Goal: Information Seeking & Learning: Learn about a topic

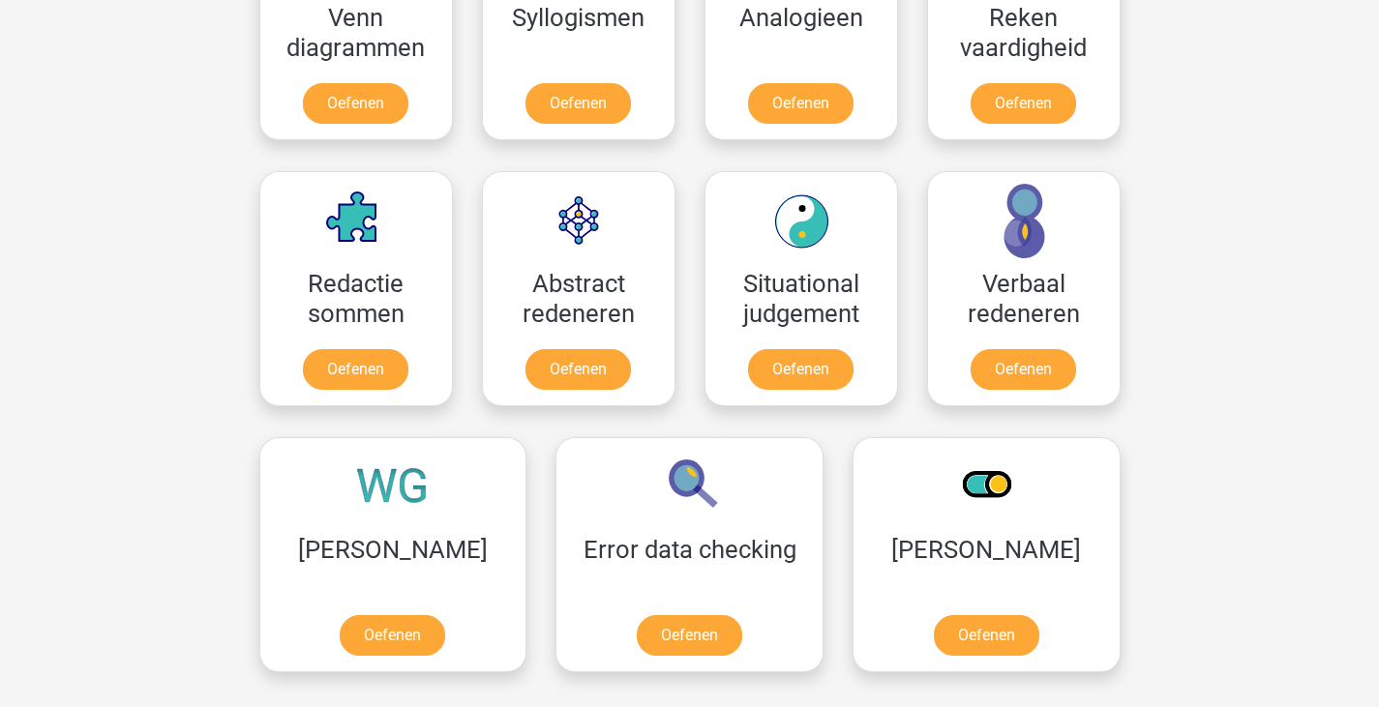
scroll to position [1452, 0]
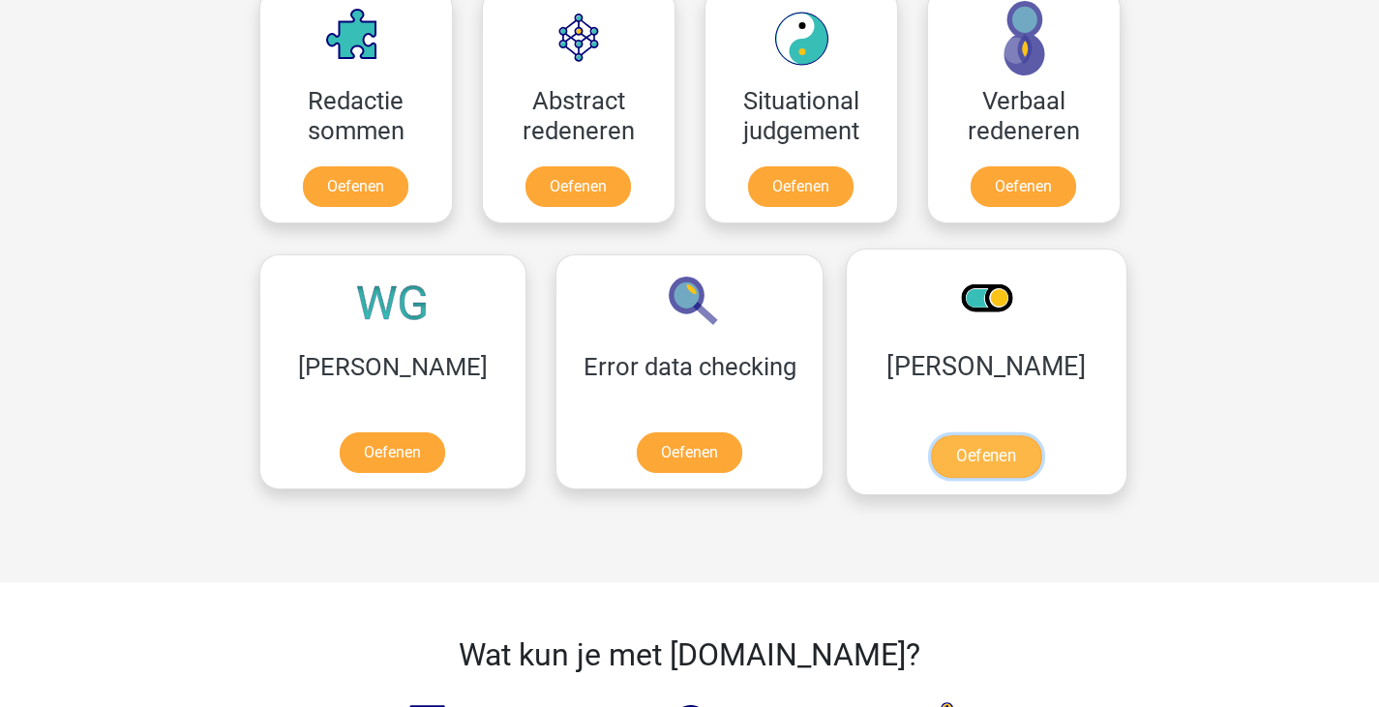
click at [931, 451] on link "Oefenen" at bounding box center [986, 456] width 110 height 43
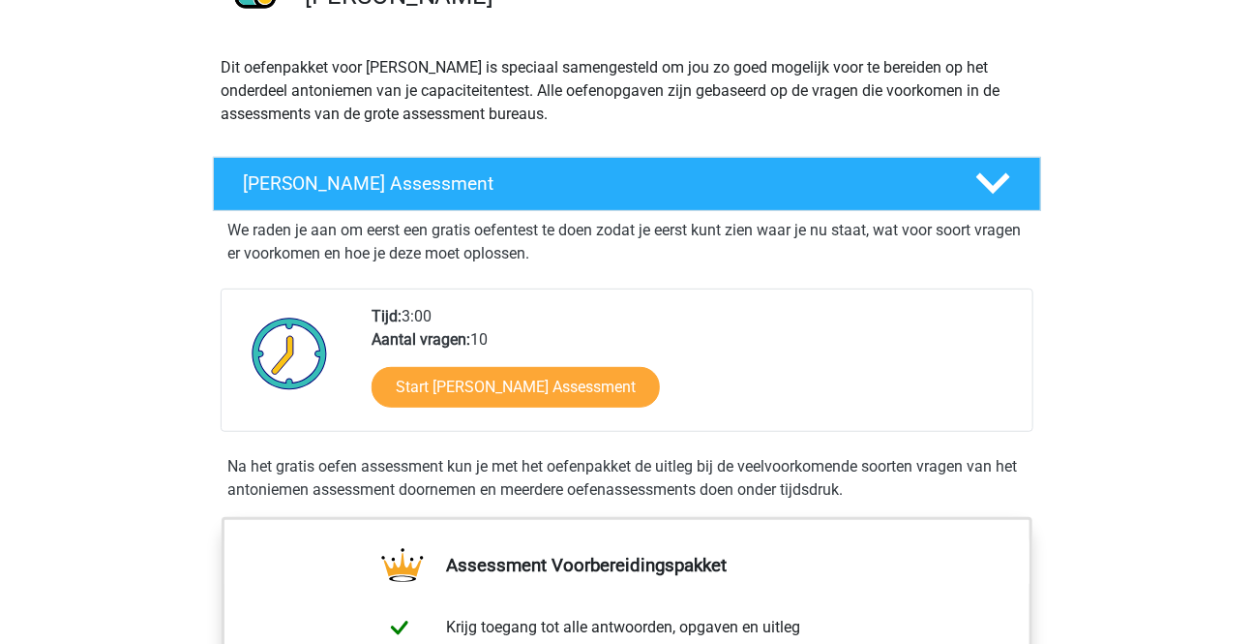
scroll to position [175, 0]
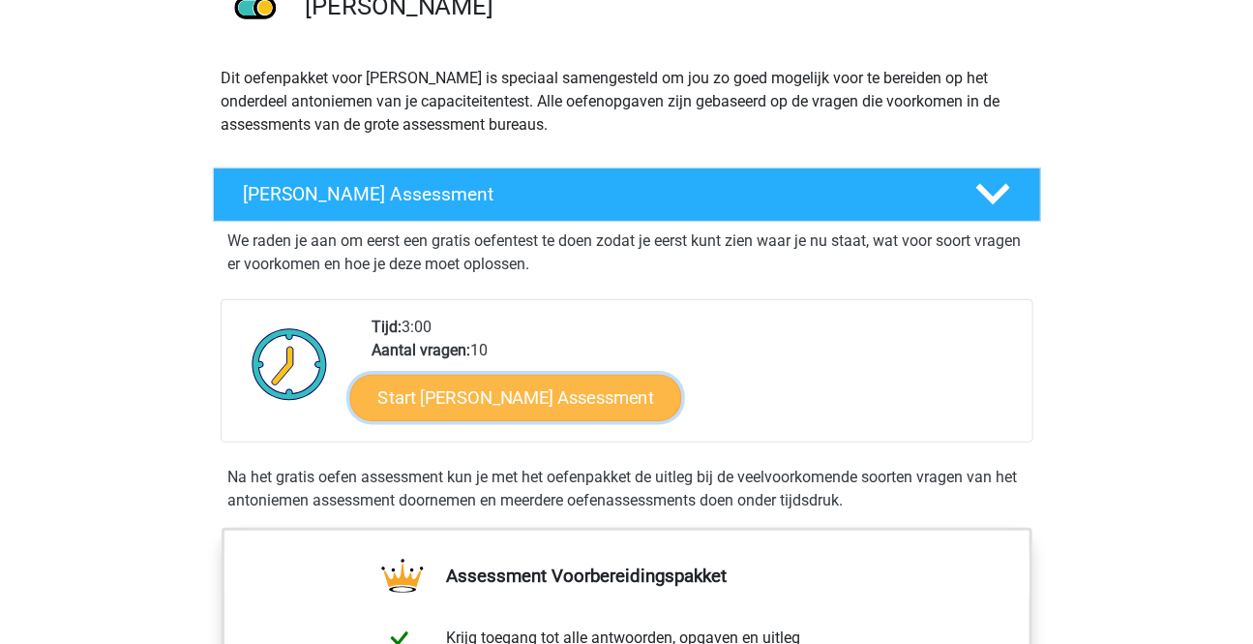
click at [526, 383] on link "Start [PERSON_NAME] Assessment" at bounding box center [515, 397] width 332 height 46
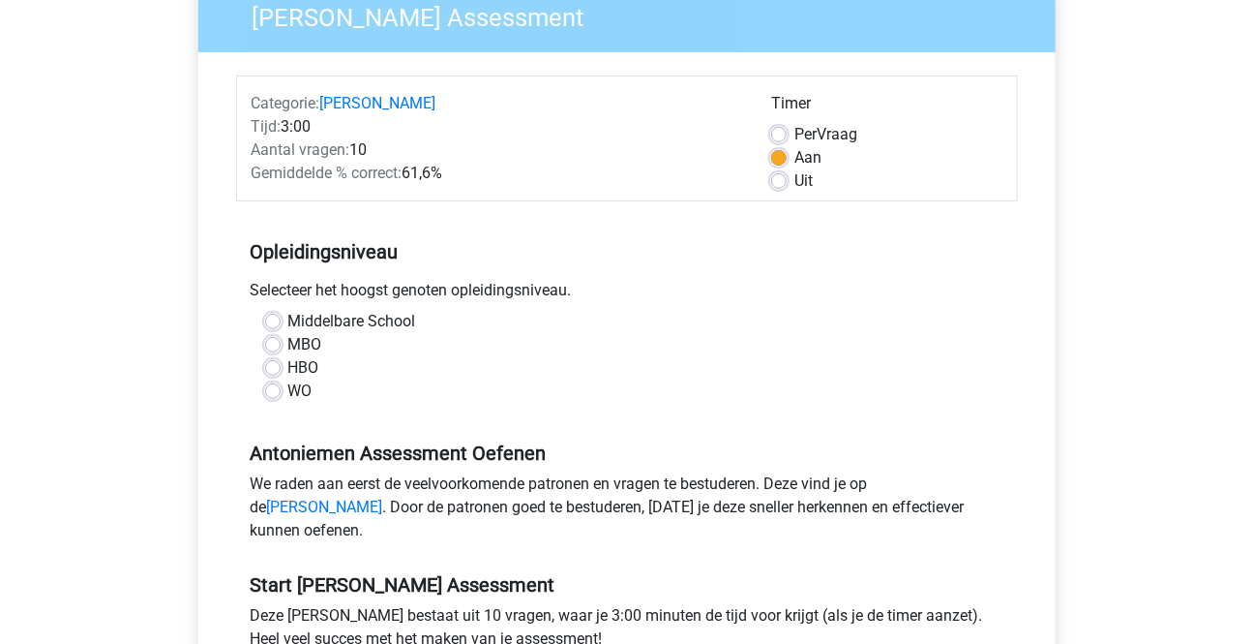
scroll to position [263, 0]
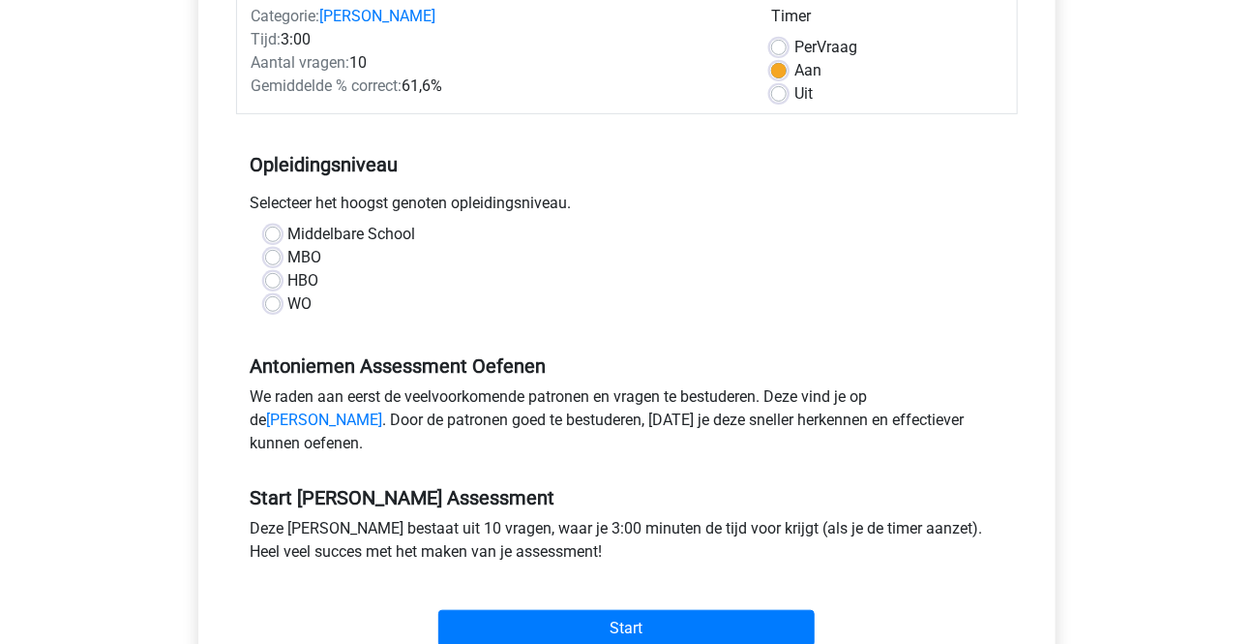
drag, startPoint x: 267, startPoint y: 280, endPoint x: 390, endPoint y: 279, distance: 122.9
click at [288, 279] on label "HBO" at bounding box center [303, 280] width 31 height 23
click at [268, 279] on input "HBO" at bounding box center [272, 278] width 15 height 19
radio input "true"
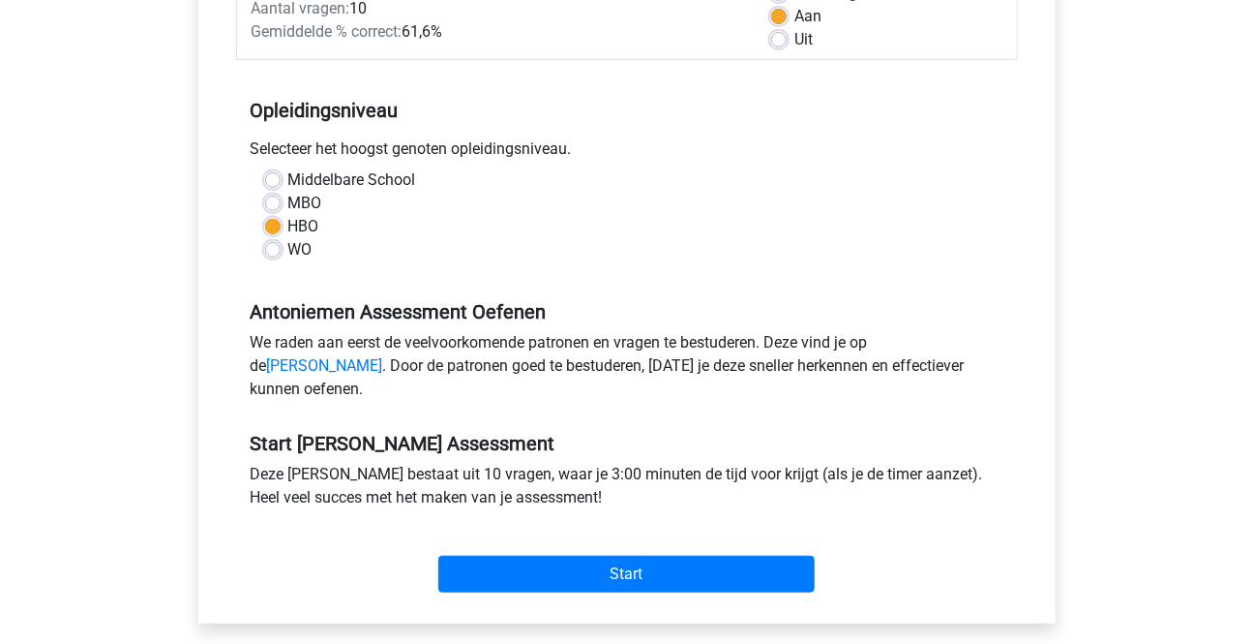
scroll to position [527, 0]
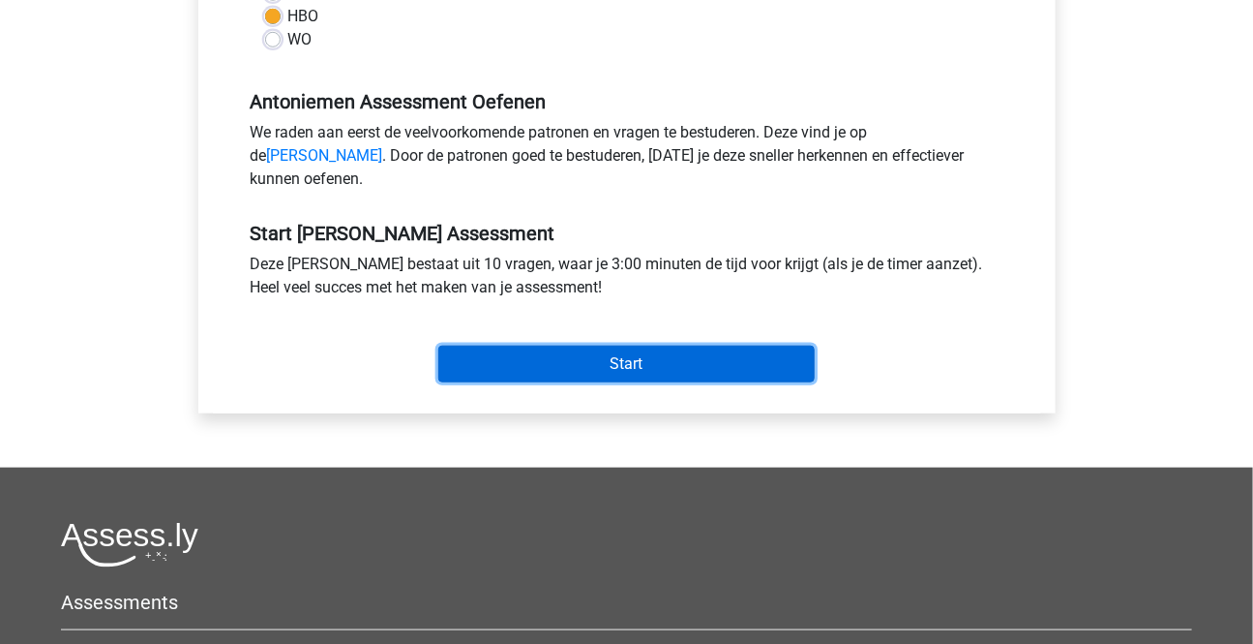
click at [608, 380] on input "Start" at bounding box center [626, 363] width 376 height 37
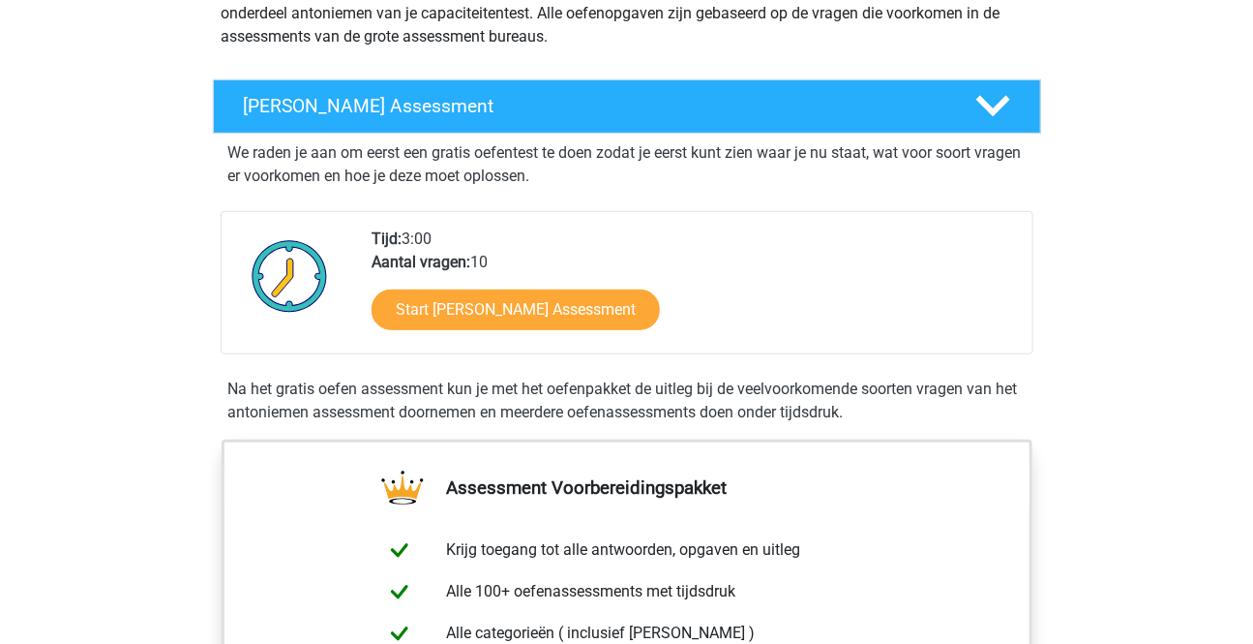
scroll to position [175, 0]
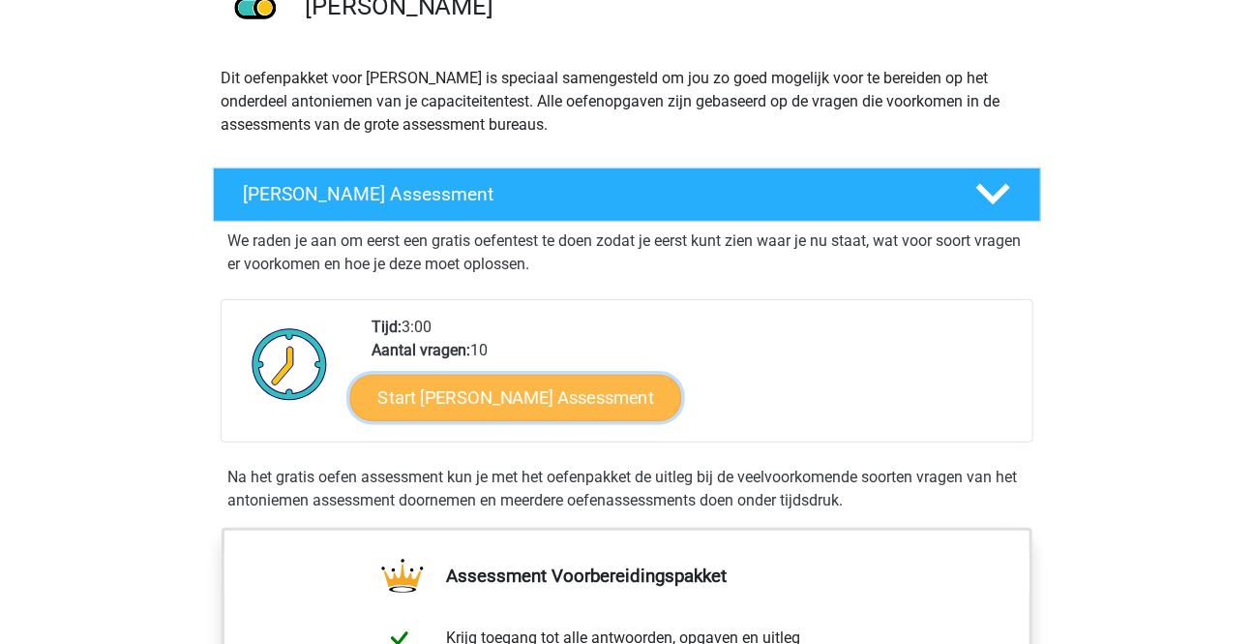
click at [591, 406] on link "Start [PERSON_NAME] Assessment" at bounding box center [515, 397] width 332 height 46
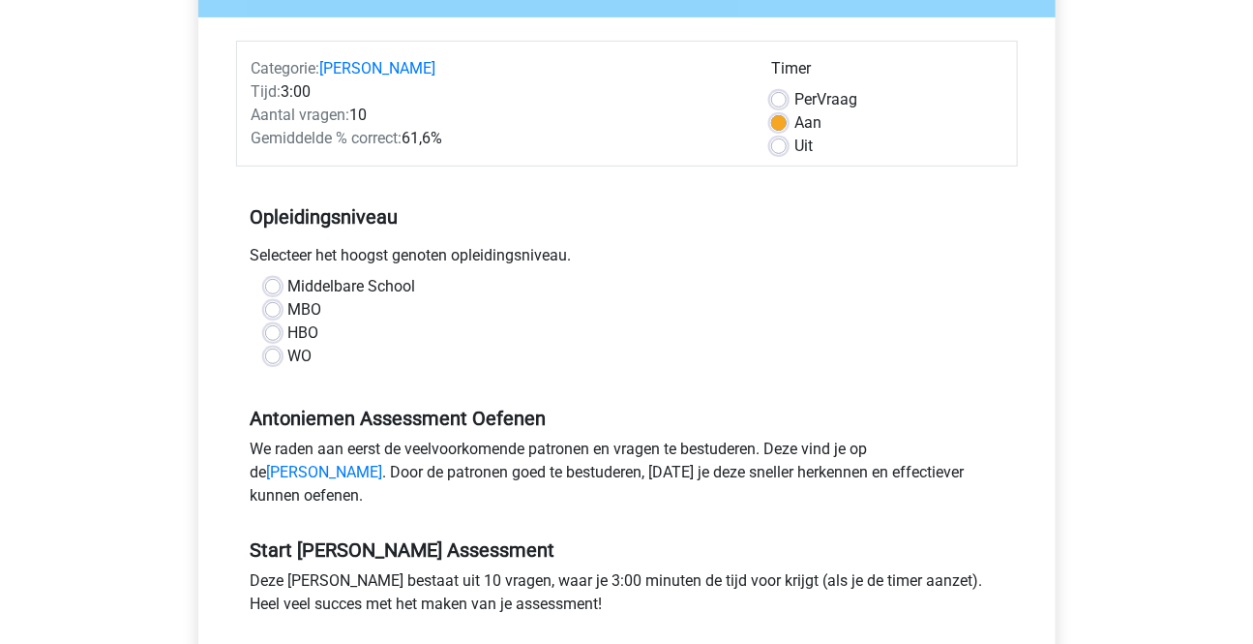
scroll to position [351, 0]
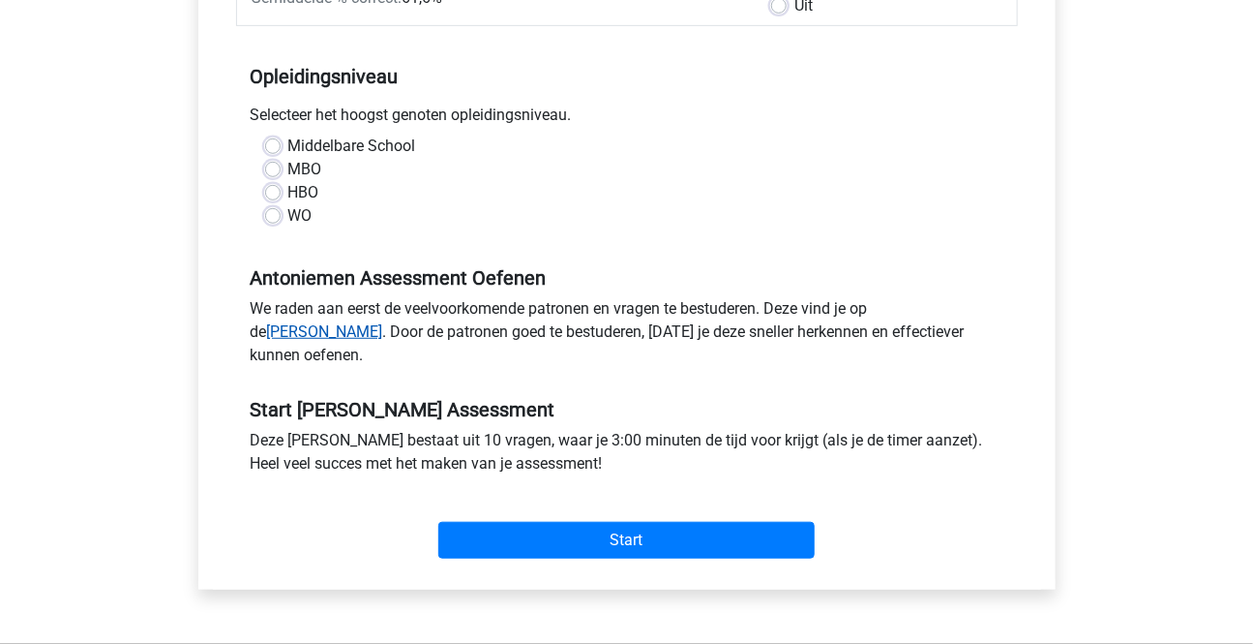
click at [383, 322] on link "Antoniemen oefenpagina" at bounding box center [325, 331] width 116 height 18
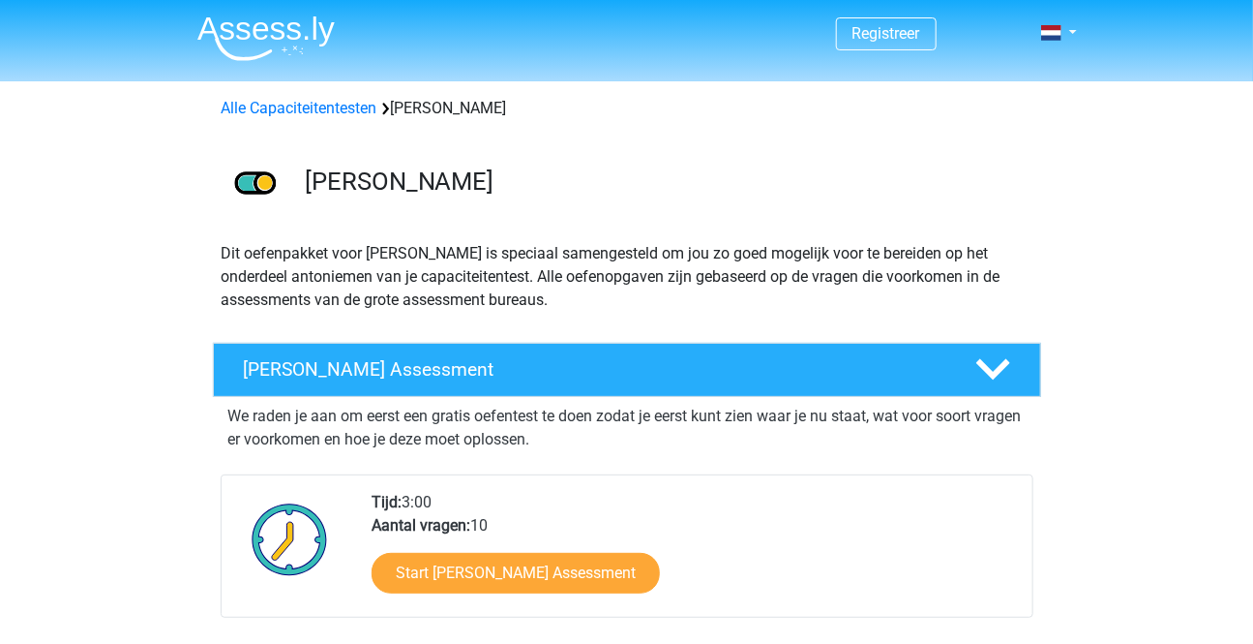
scroll to position [351, 0]
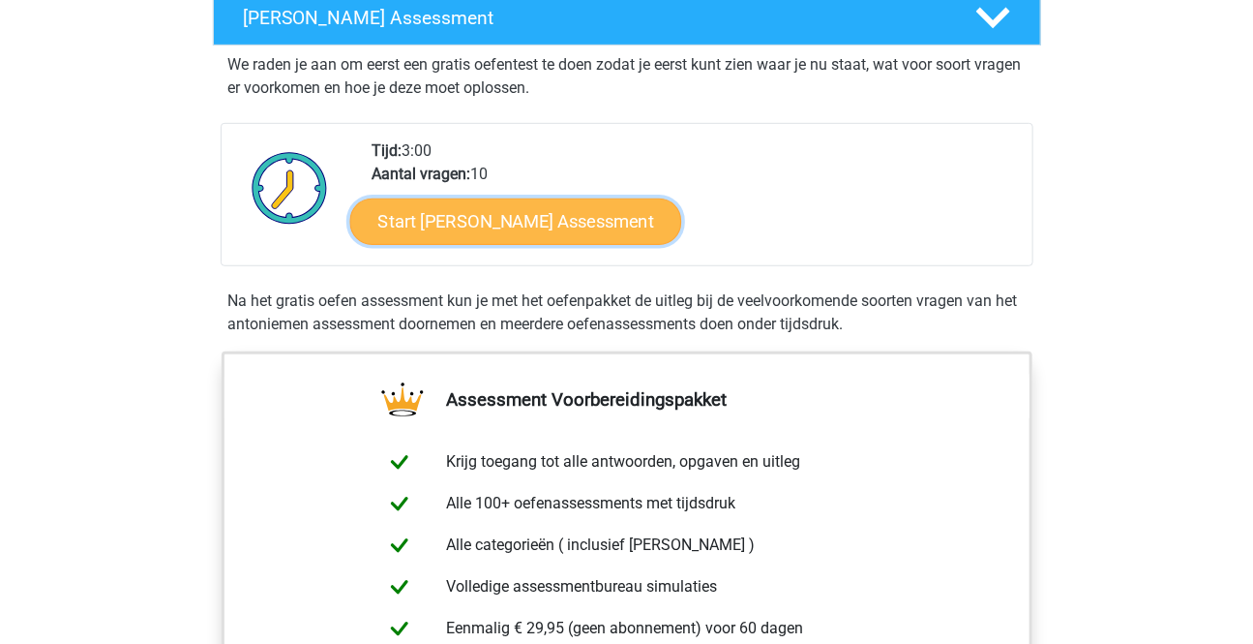
click at [540, 220] on link "Start Antoniemen Gratis Oefen Assessment" at bounding box center [515, 220] width 332 height 46
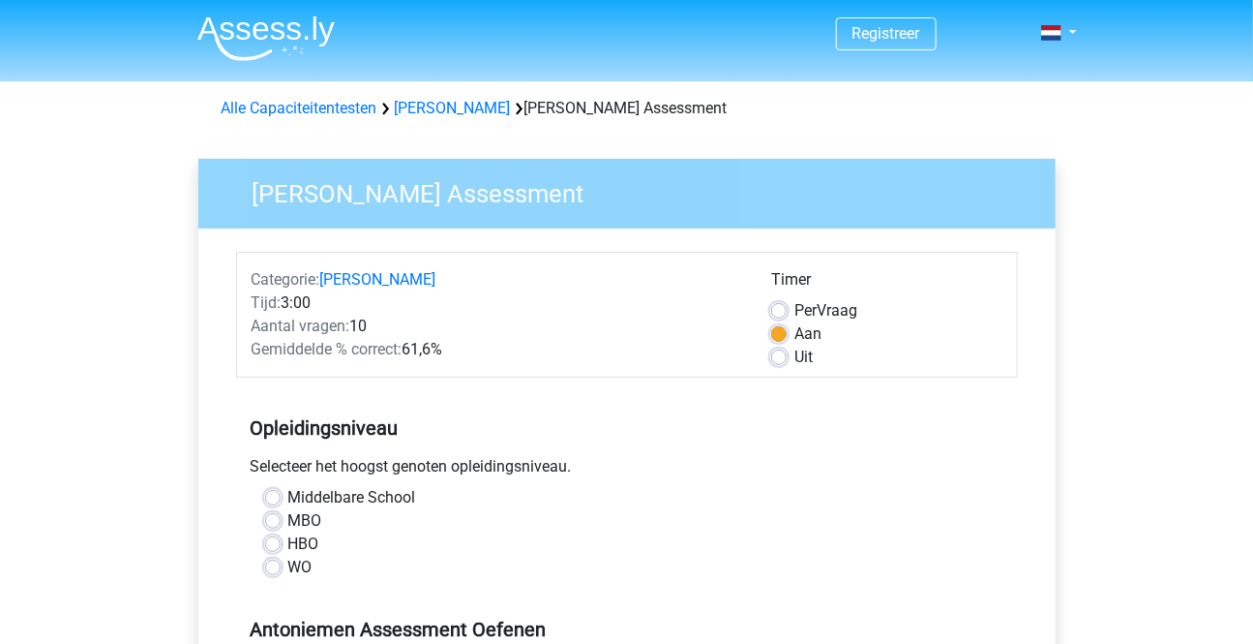
scroll to position [351, 0]
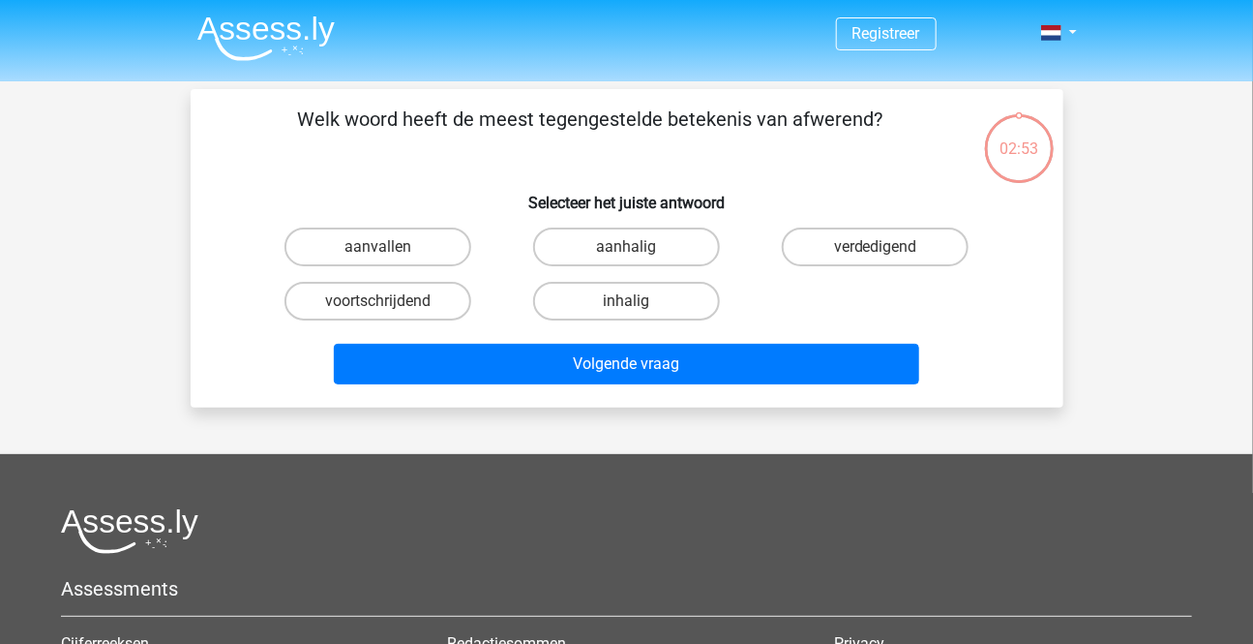
click at [881, 247] on input "verdedigend" at bounding box center [882, 253] width 13 height 13
radio input "true"
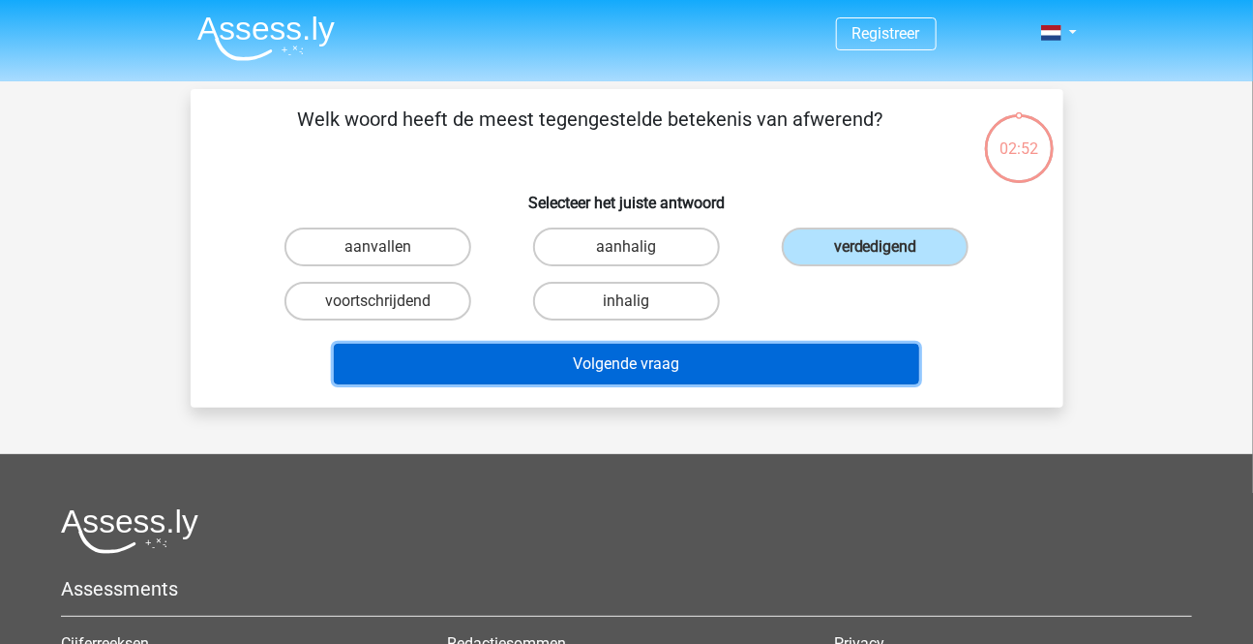
click at [636, 372] on button "Volgende vraag" at bounding box center [626, 364] width 585 height 41
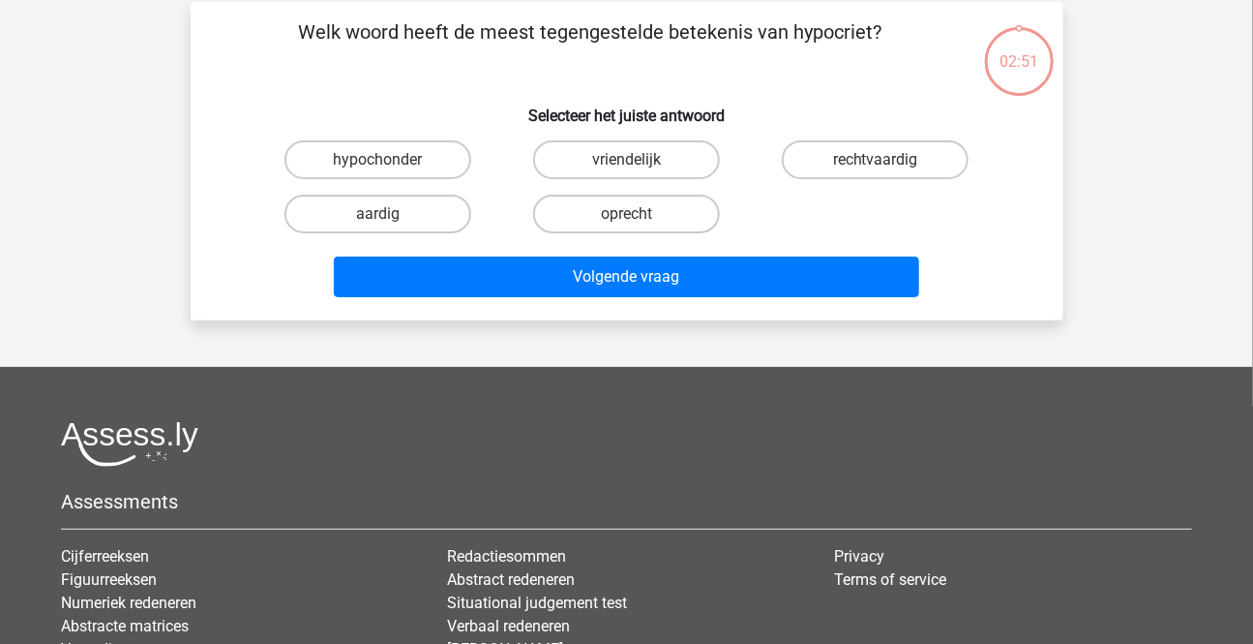
scroll to position [88, 0]
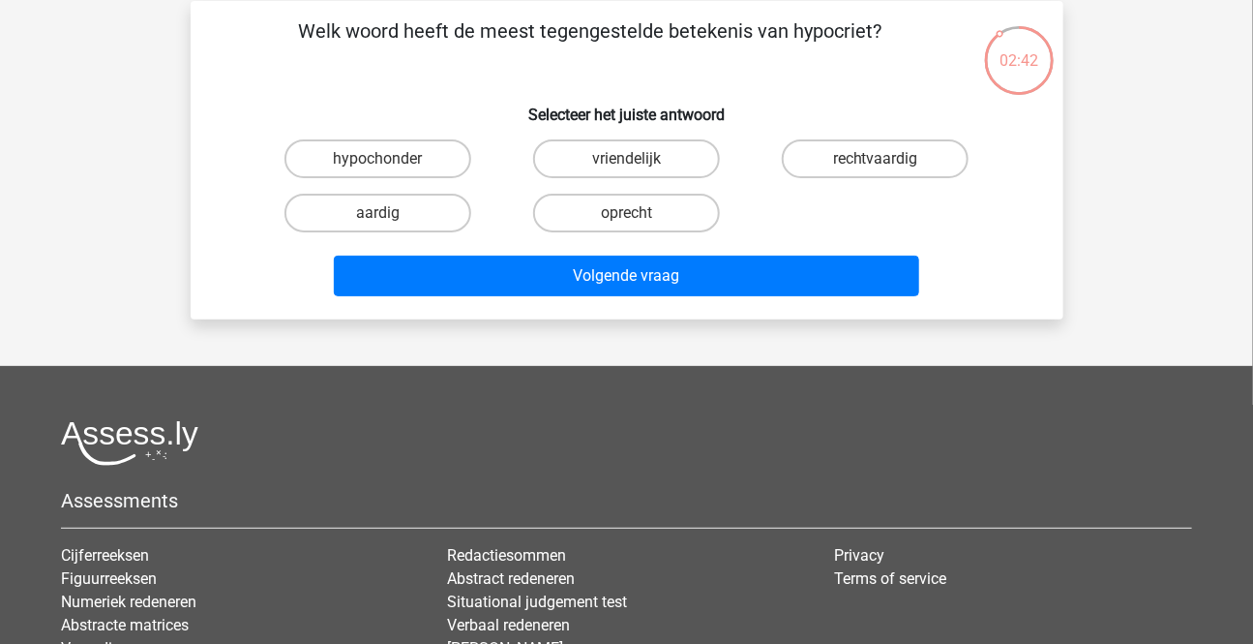
click at [636, 214] on input "oprecht" at bounding box center [632, 219] width 13 height 13
radio input "true"
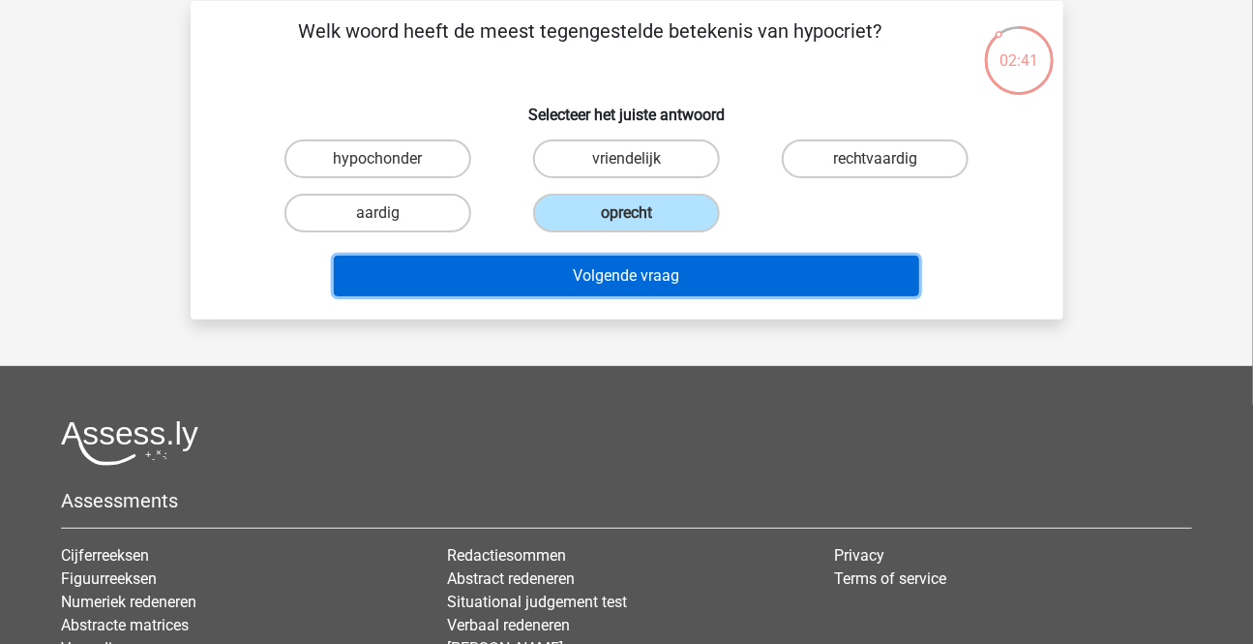
click at [647, 272] on button "Volgende vraag" at bounding box center [626, 275] width 585 height 41
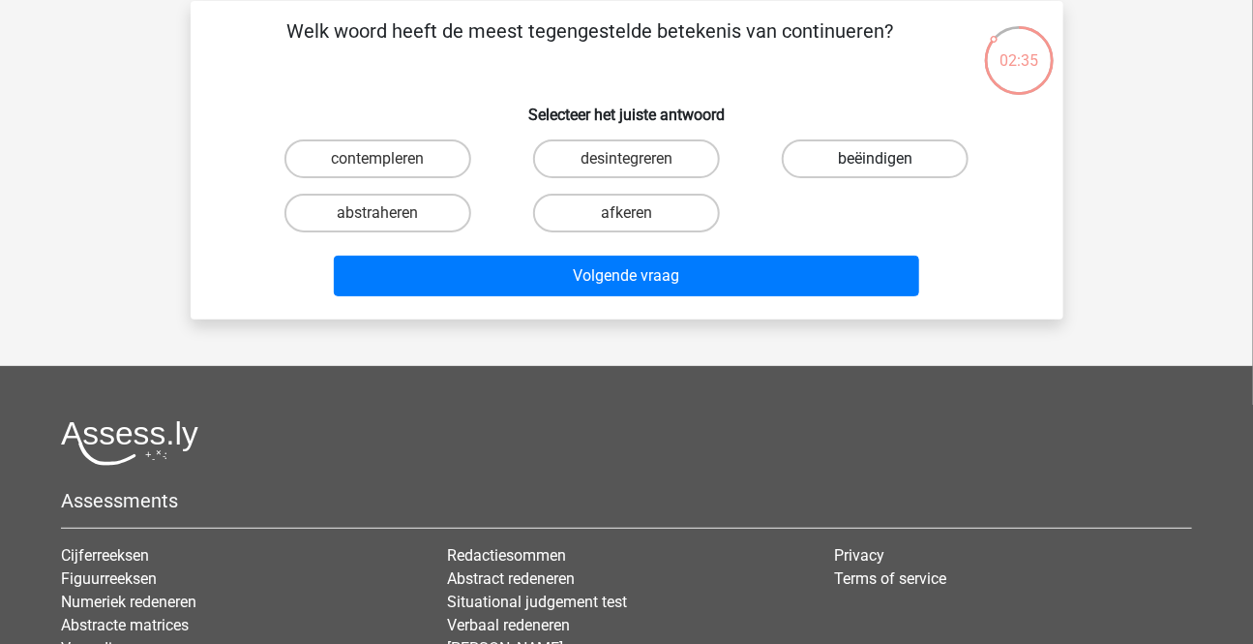
click at [860, 150] on label "beëindigen" at bounding box center [875, 158] width 187 height 39
click at [876, 159] on input "beëindigen" at bounding box center [882, 165] width 13 height 13
radio input "true"
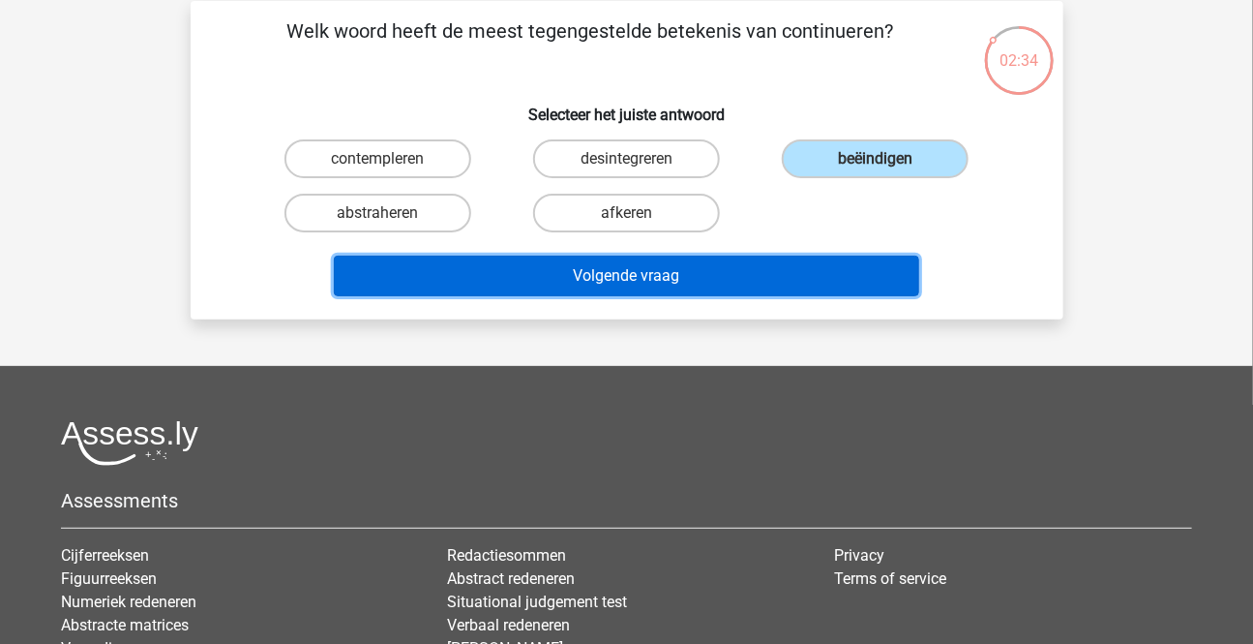
click at [672, 281] on button "Volgende vraag" at bounding box center [626, 275] width 585 height 41
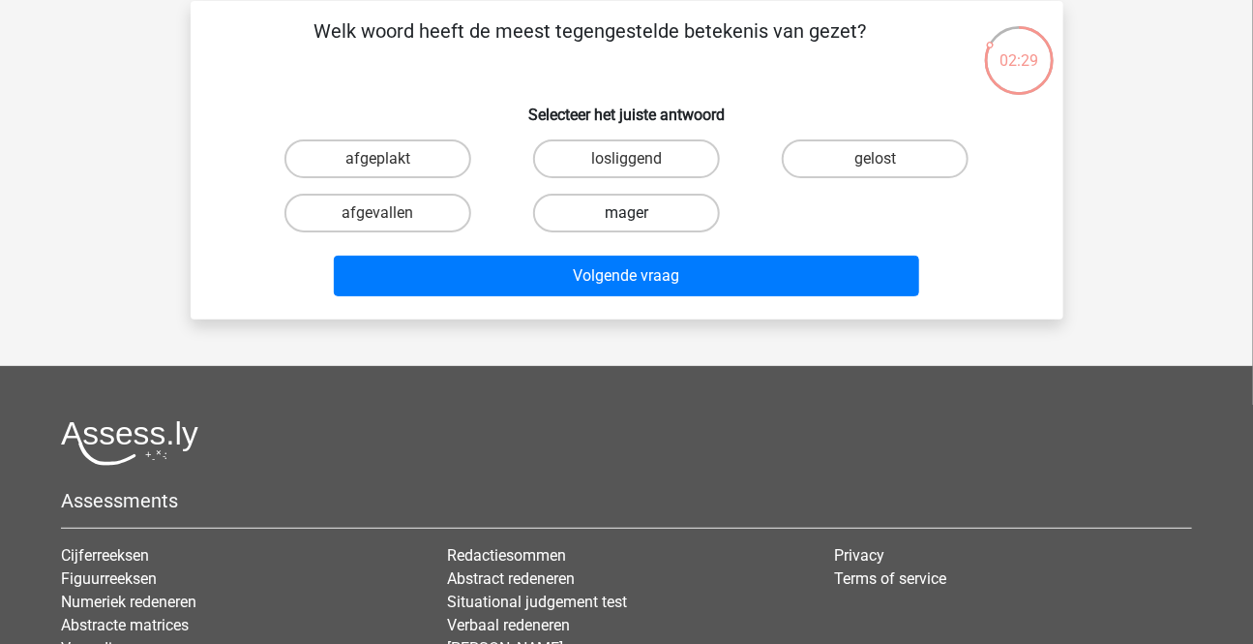
click at [590, 213] on label "mager" at bounding box center [626, 213] width 187 height 39
click at [626, 213] on input "mager" at bounding box center [632, 219] width 13 height 13
radio input "true"
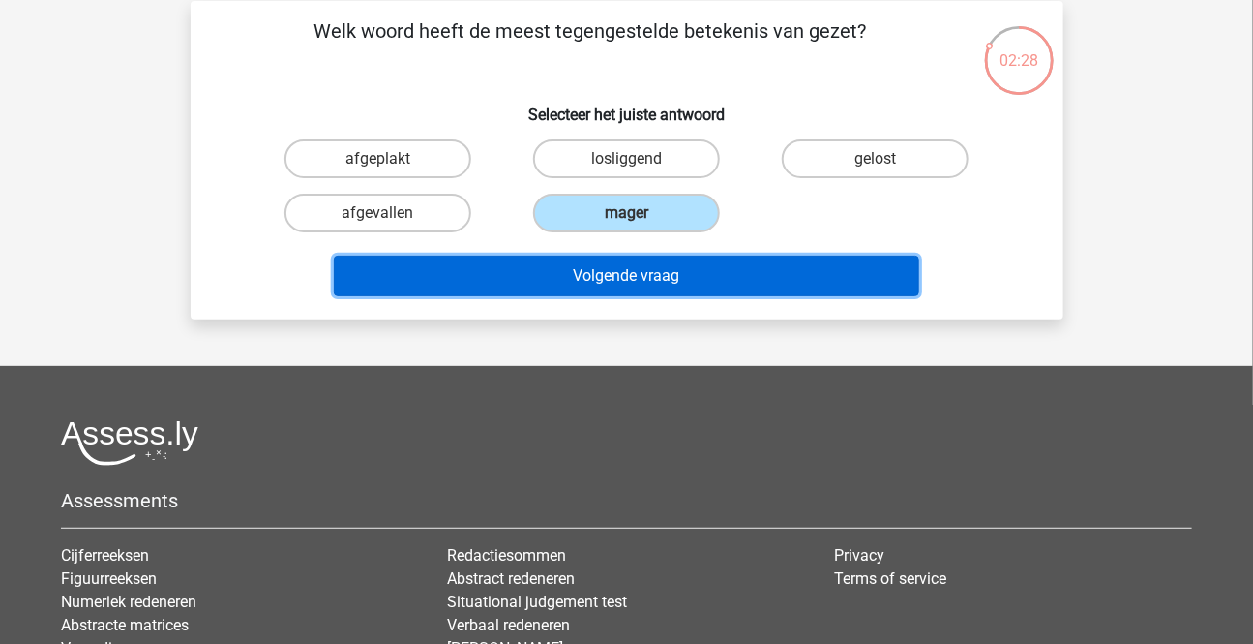
click at [565, 279] on button "Volgende vraag" at bounding box center [626, 275] width 585 height 41
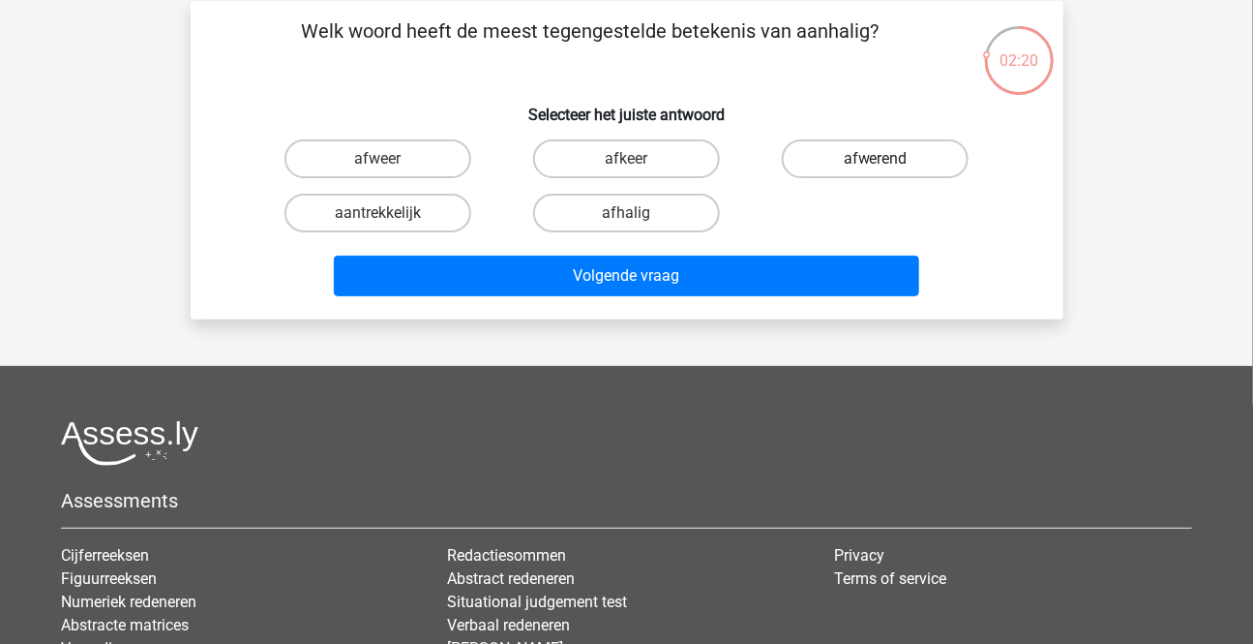
click at [850, 155] on label "afwerend" at bounding box center [875, 158] width 187 height 39
click at [876, 159] on input "afwerend" at bounding box center [882, 165] width 13 height 13
radio input "true"
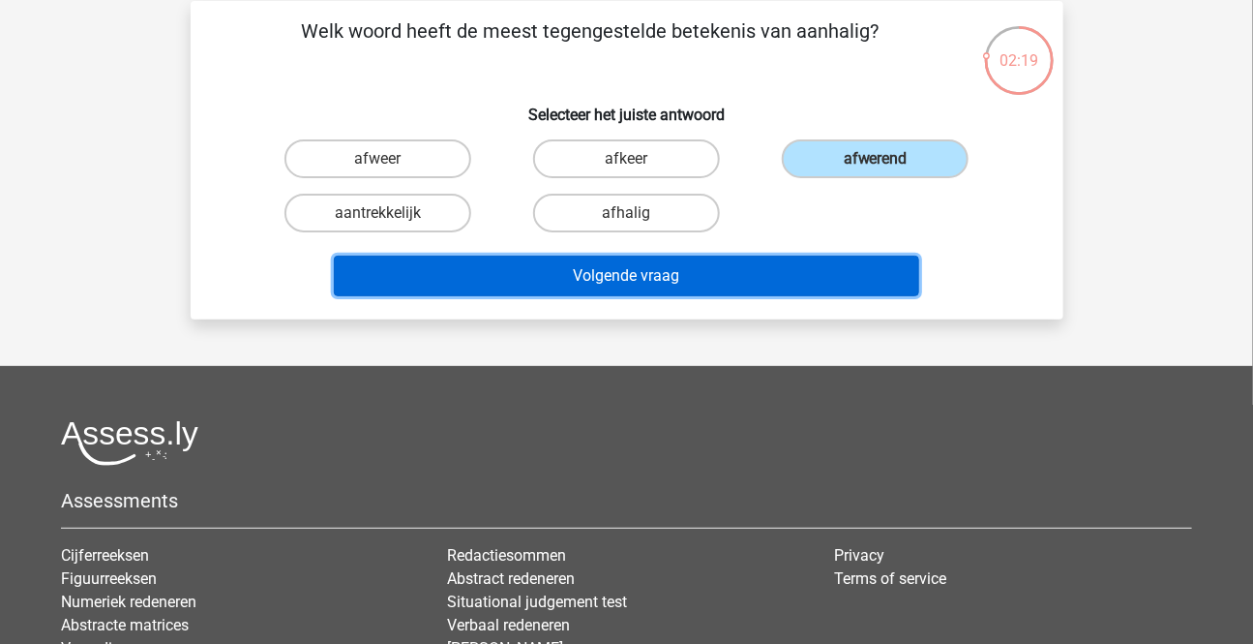
click at [688, 275] on button "Volgende vraag" at bounding box center [626, 275] width 585 height 41
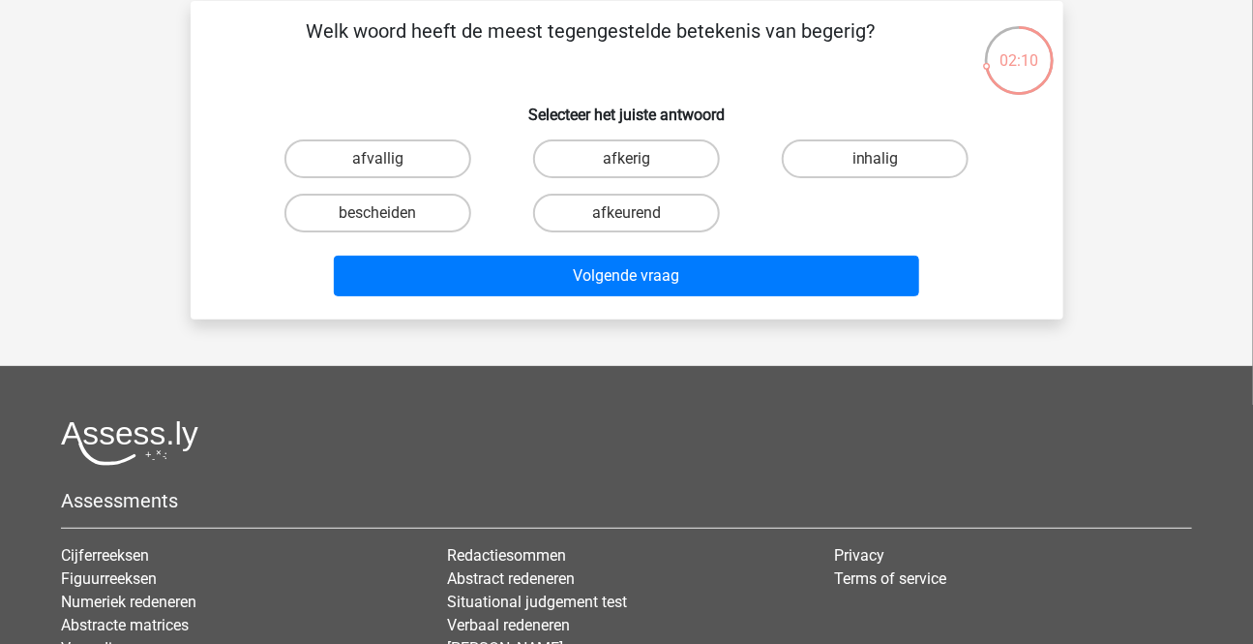
drag, startPoint x: 605, startPoint y: 157, endPoint x: 603, endPoint y: 184, distance: 27.2
click at [606, 157] on label "afkerig" at bounding box center [626, 158] width 187 height 39
click at [626, 159] on input "afkerig" at bounding box center [632, 165] width 13 height 13
radio input "true"
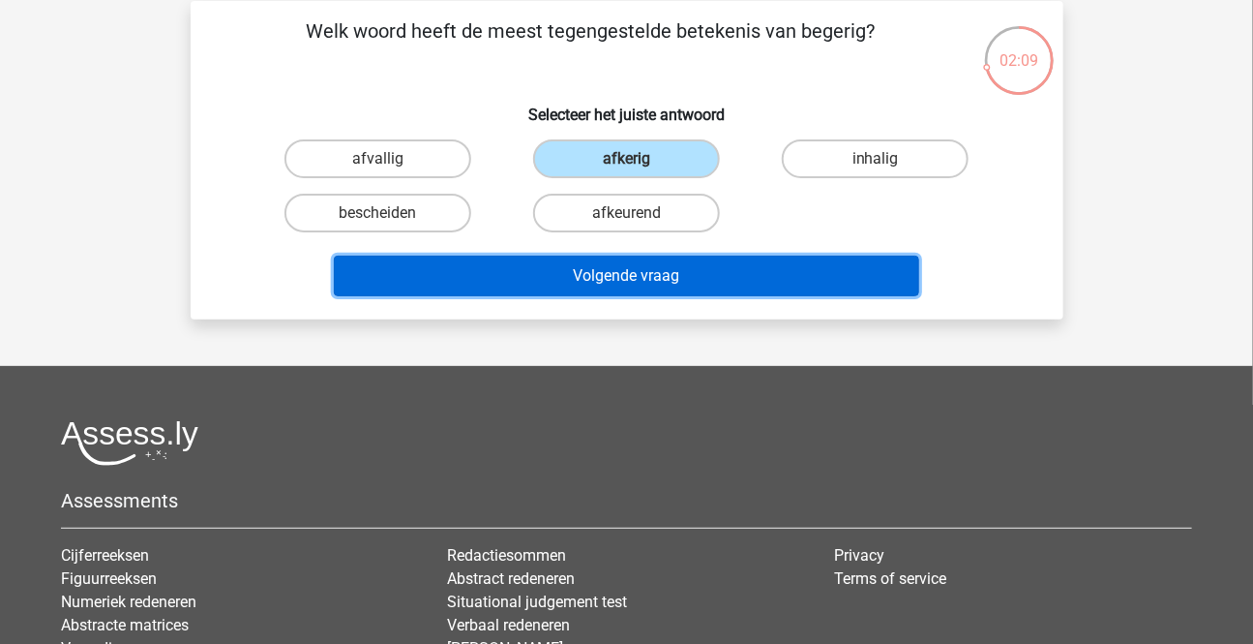
click at [619, 285] on button "Volgende vraag" at bounding box center [626, 275] width 585 height 41
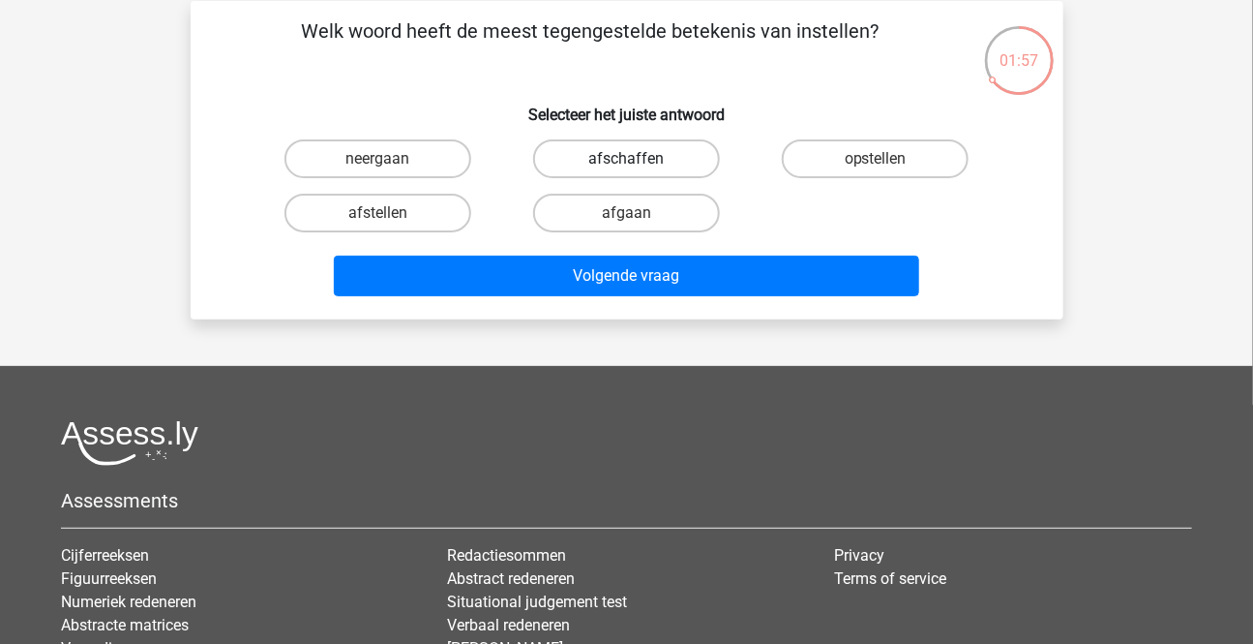
click at [590, 165] on label "afschaffen" at bounding box center [626, 158] width 187 height 39
click at [626, 165] on input "afschaffen" at bounding box center [632, 165] width 13 height 13
radio input "true"
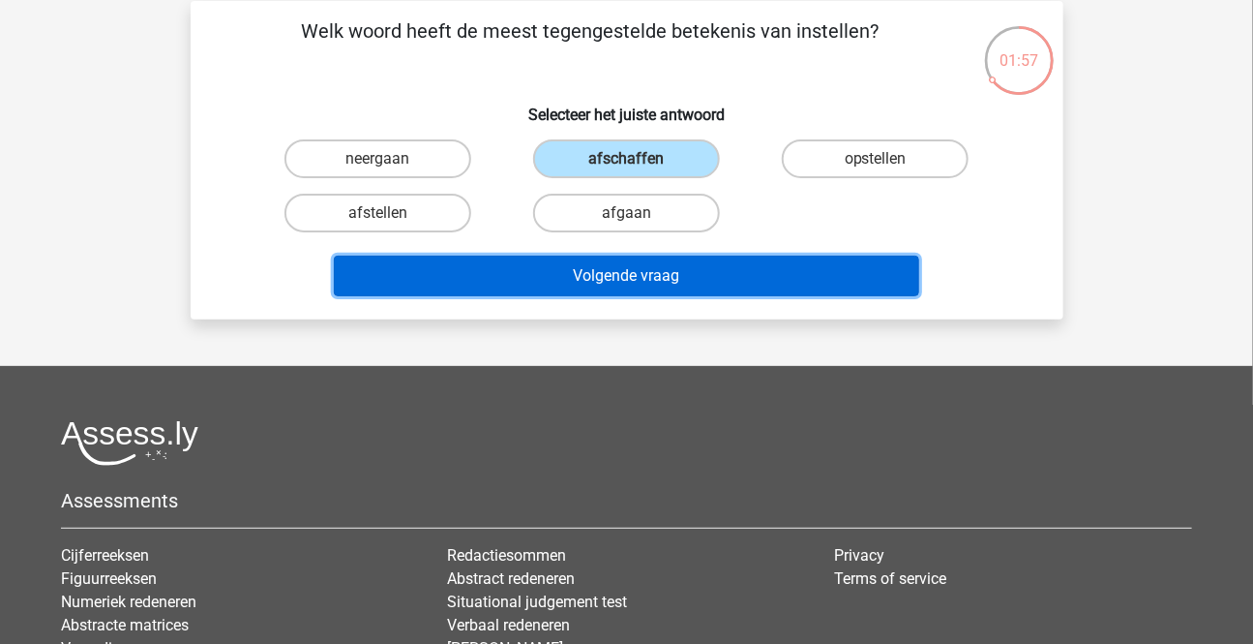
click at [628, 276] on button "Volgende vraag" at bounding box center [626, 275] width 585 height 41
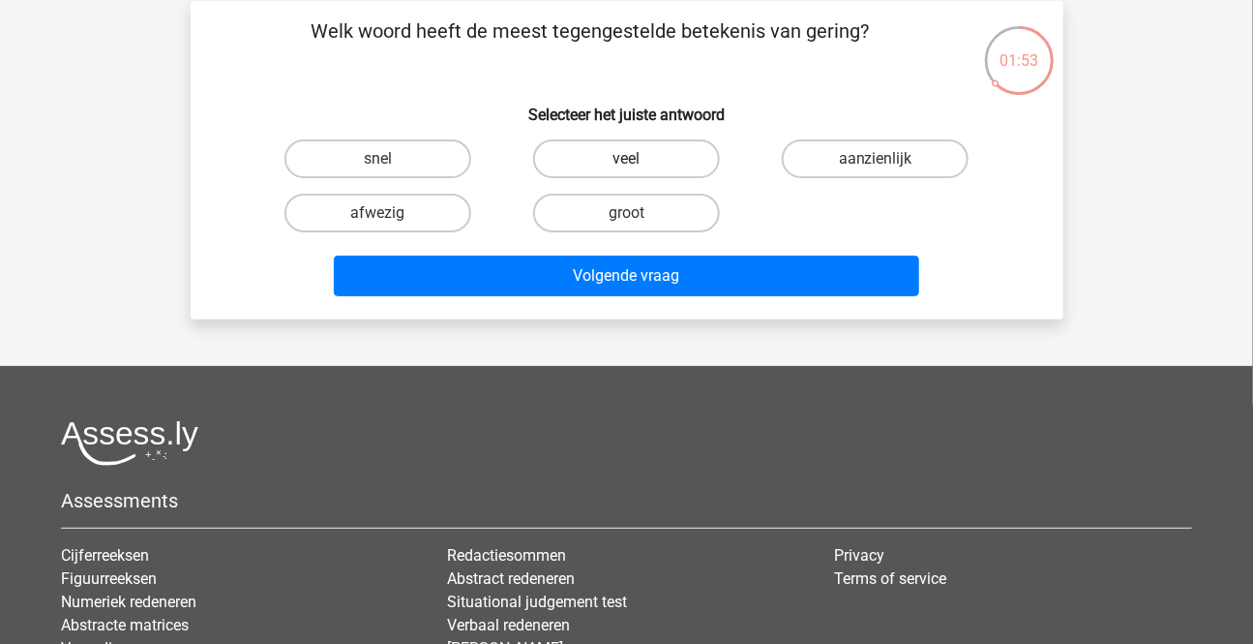
click at [603, 155] on label "veel" at bounding box center [626, 158] width 187 height 39
click at [626, 159] on input "veel" at bounding box center [632, 165] width 13 height 13
radio input "true"
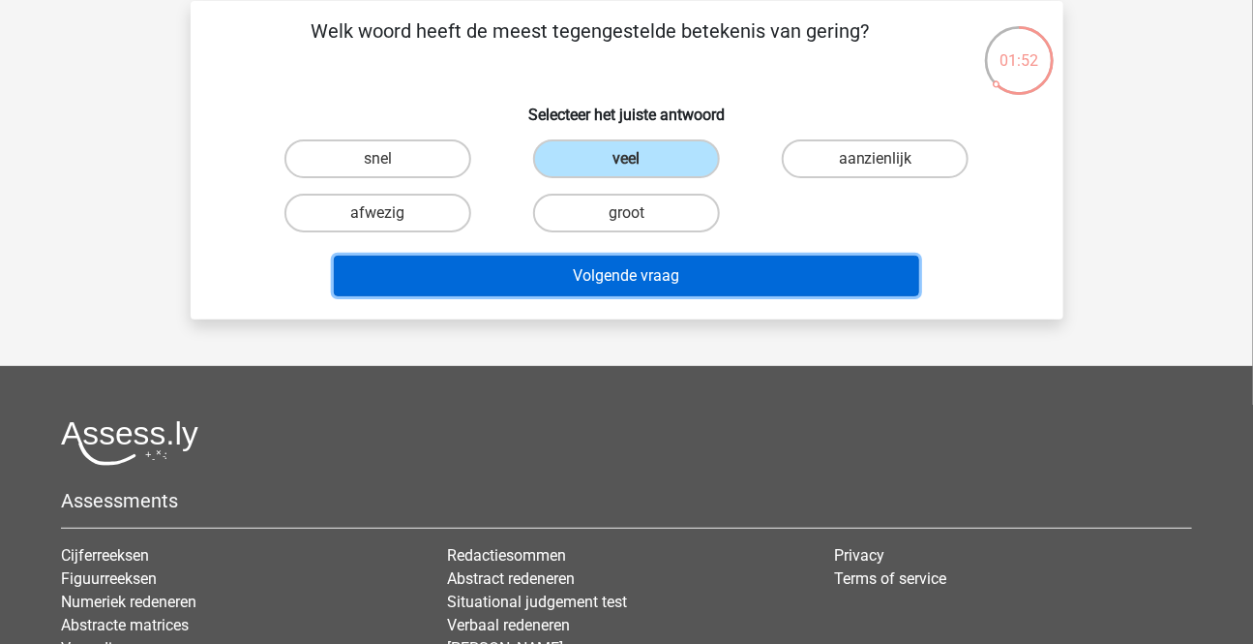
click at [594, 285] on button "Volgende vraag" at bounding box center [626, 275] width 585 height 41
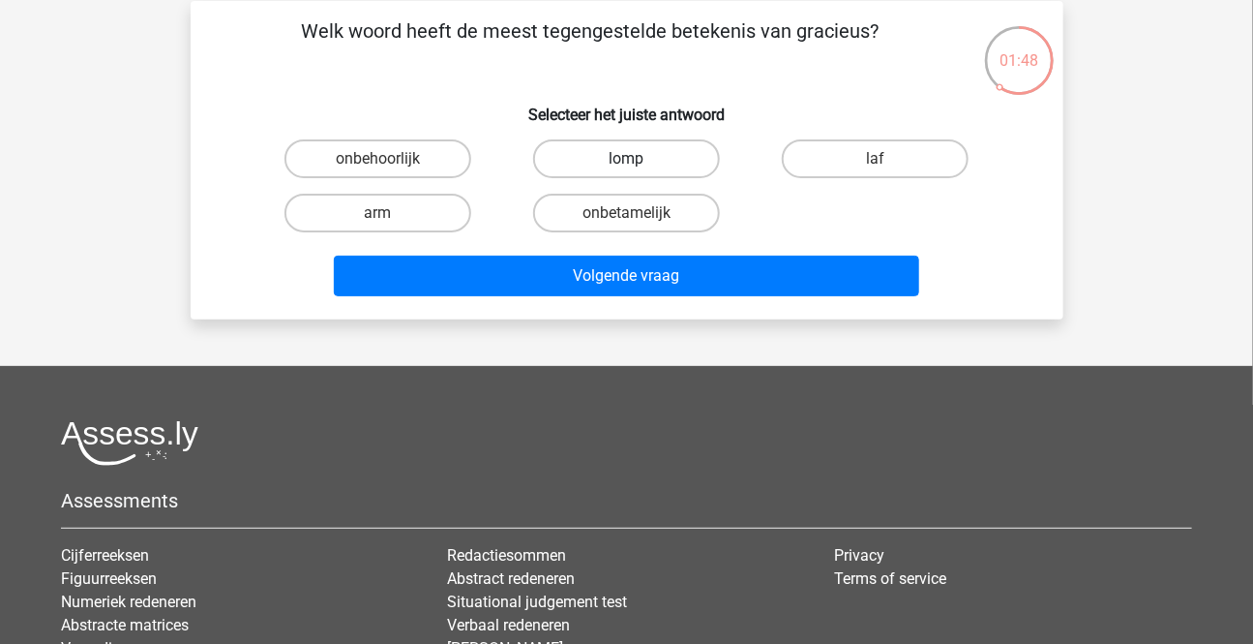
click at [599, 155] on label "lomp" at bounding box center [626, 158] width 187 height 39
click at [626, 159] on input "lomp" at bounding box center [632, 165] width 13 height 13
radio input "true"
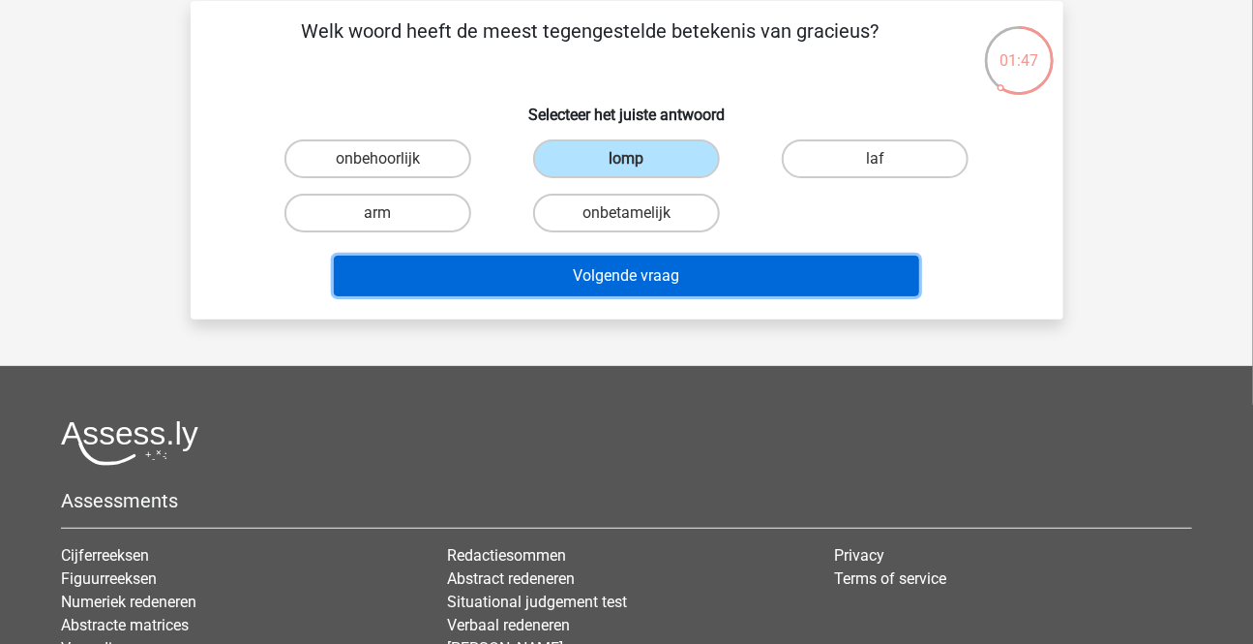
click at [574, 278] on button "Volgende vraag" at bounding box center [626, 275] width 585 height 41
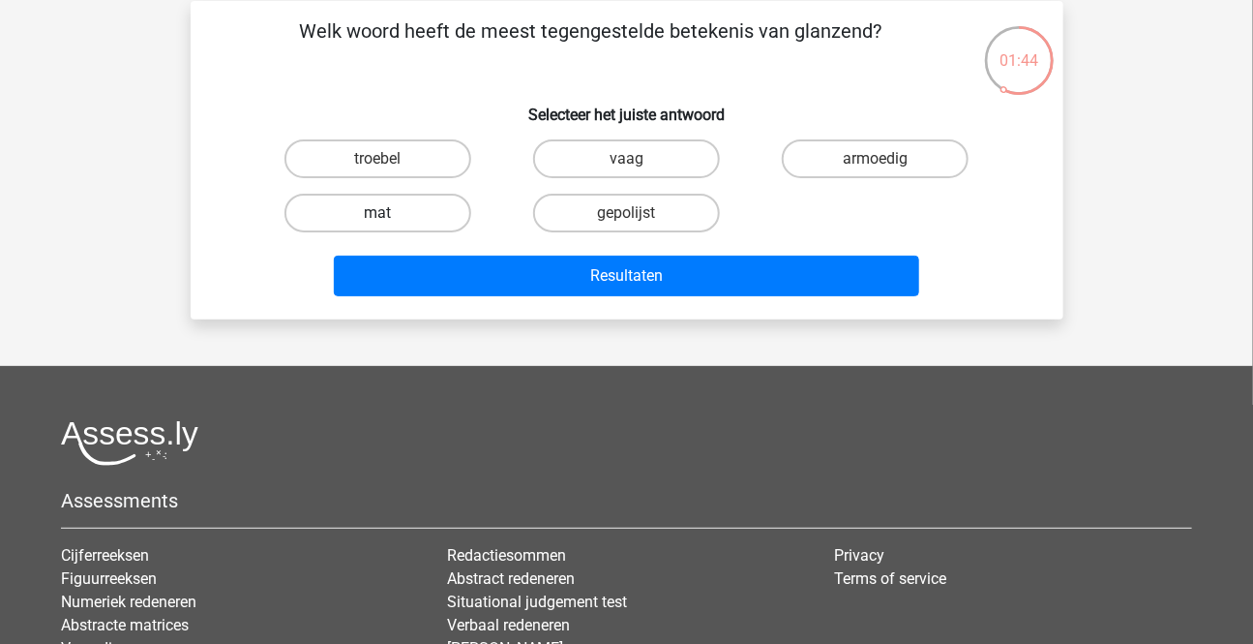
click at [403, 212] on label "mat" at bounding box center [378, 213] width 187 height 39
click at [390, 213] on input "mat" at bounding box center [383, 219] width 13 height 13
radio input "true"
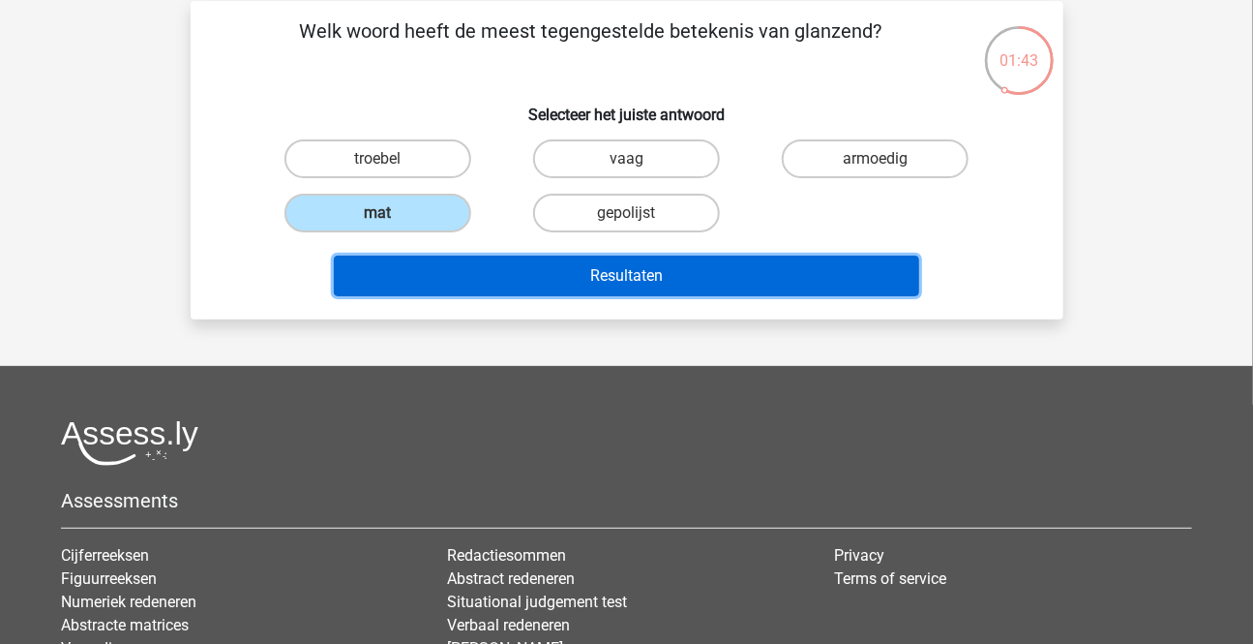
click at [547, 277] on button "Resultaten" at bounding box center [626, 275] width 585 height 41
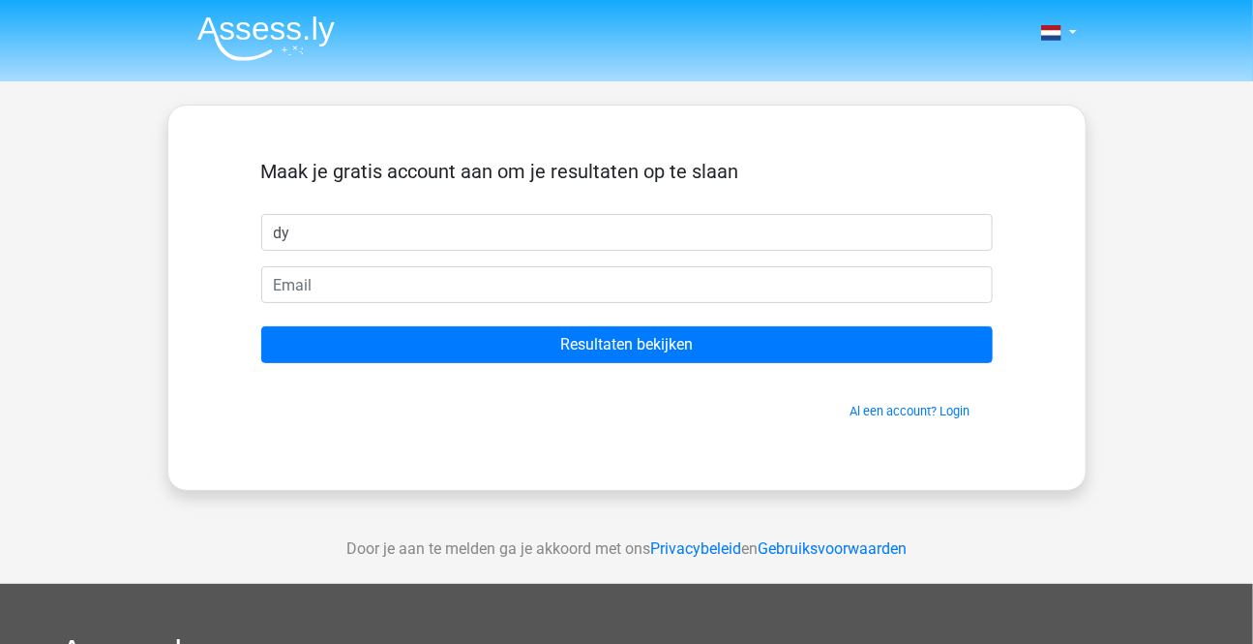
type input "d"
type input "Dympha"
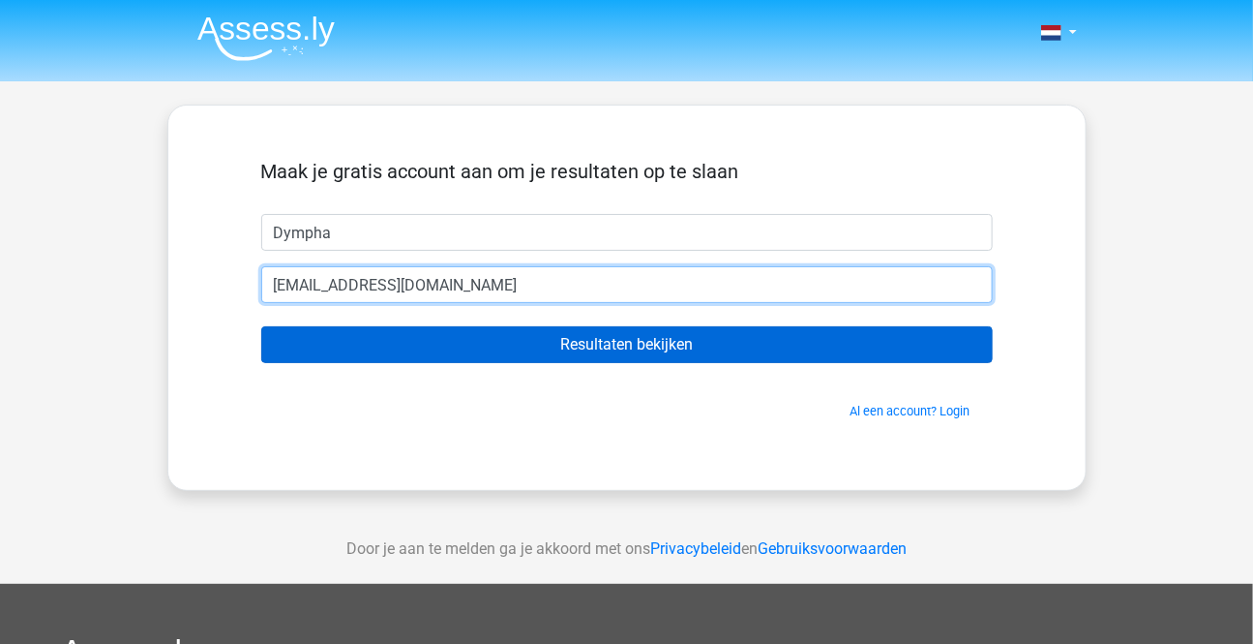
type input "dymphafaasen@gmail.com"
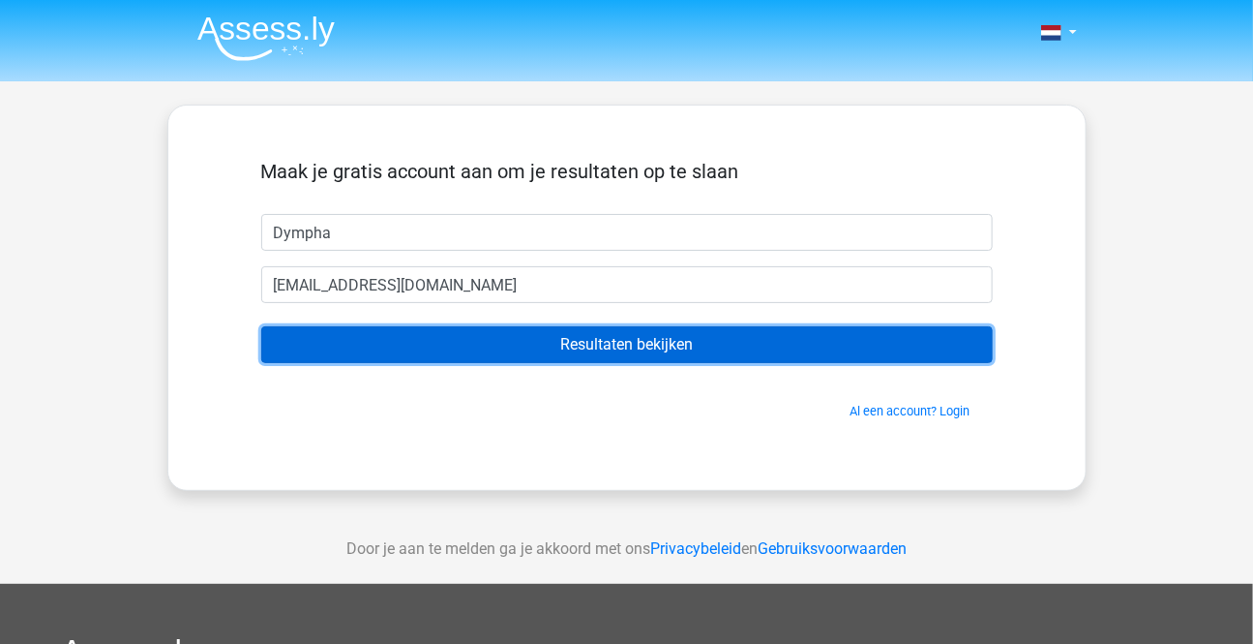
click at [532, 343] on input "Resultaten bekijken" at bounding box center [627, 344] width 732 height 37
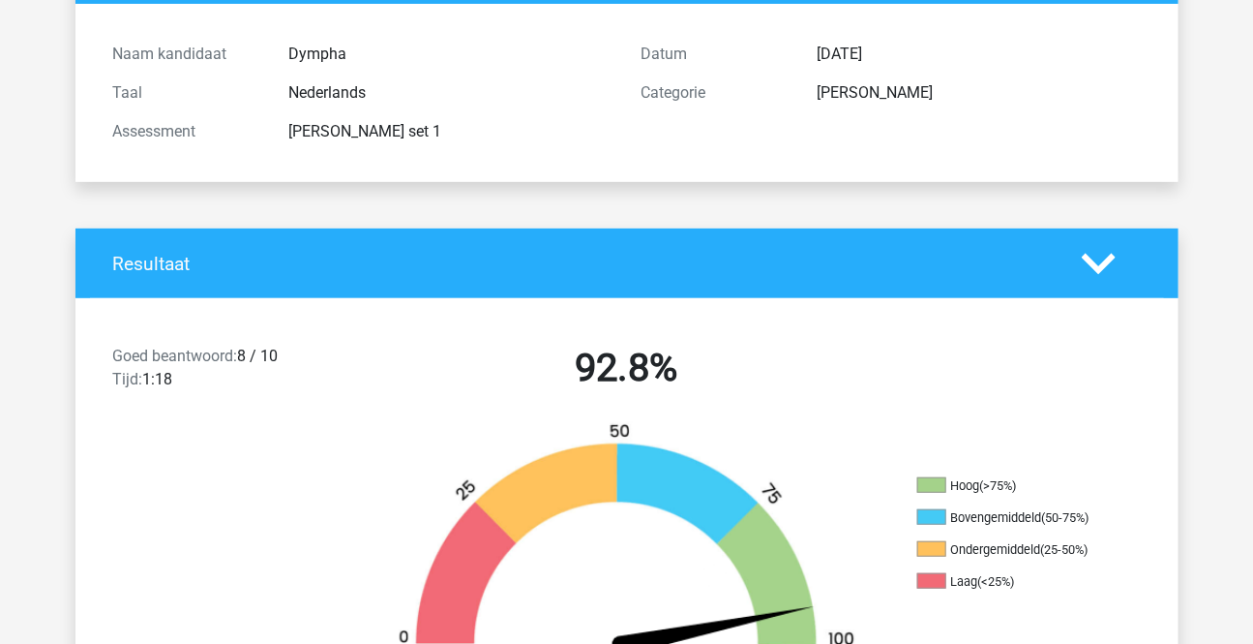
scroll to position [175, 0]
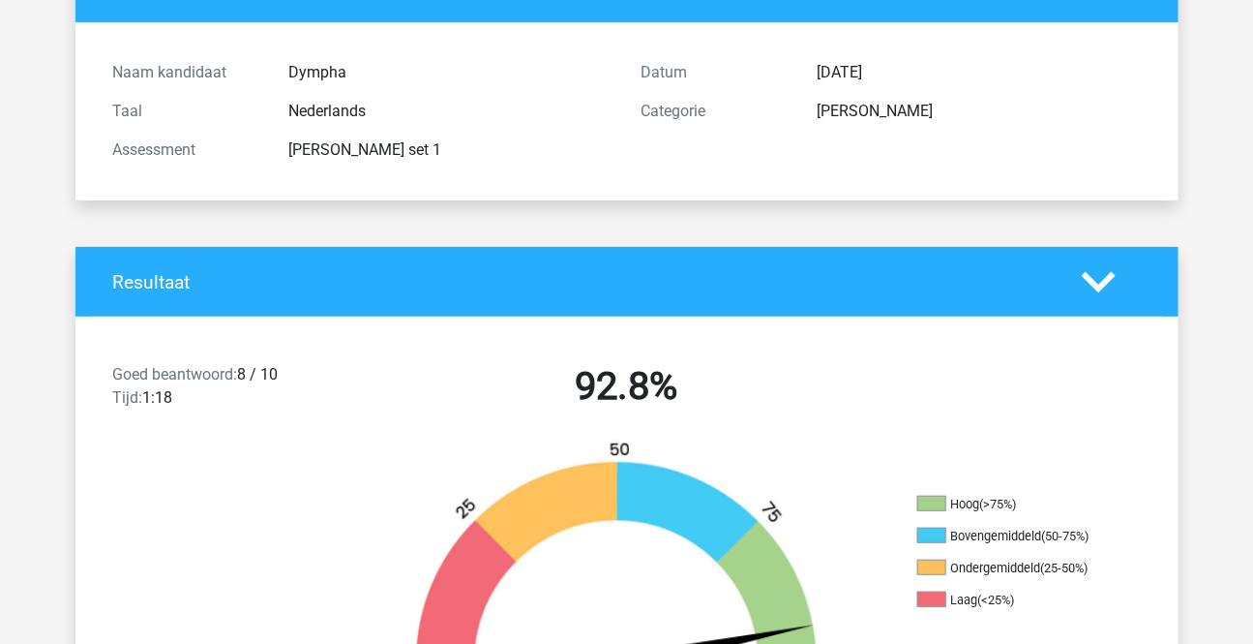
click at [1101, 285] on polygon at bounding box center [1099, 281] width 34 height 21
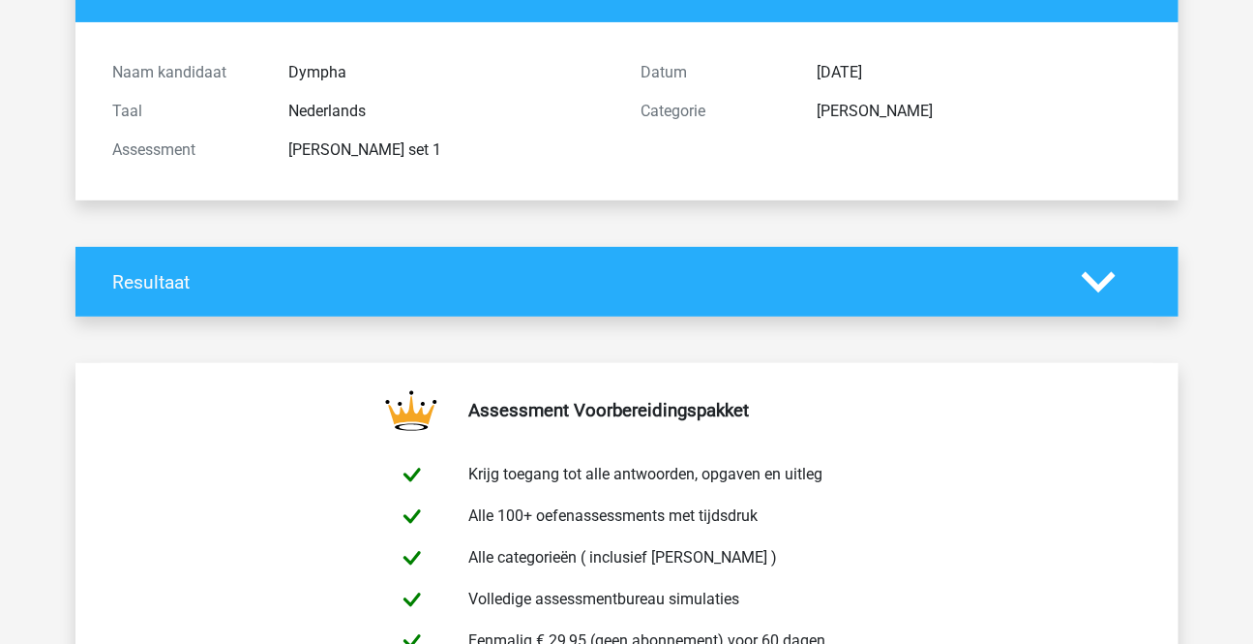
click at [1101, 285] on polygon at bounding box center [1099, 281] width 34 height 21
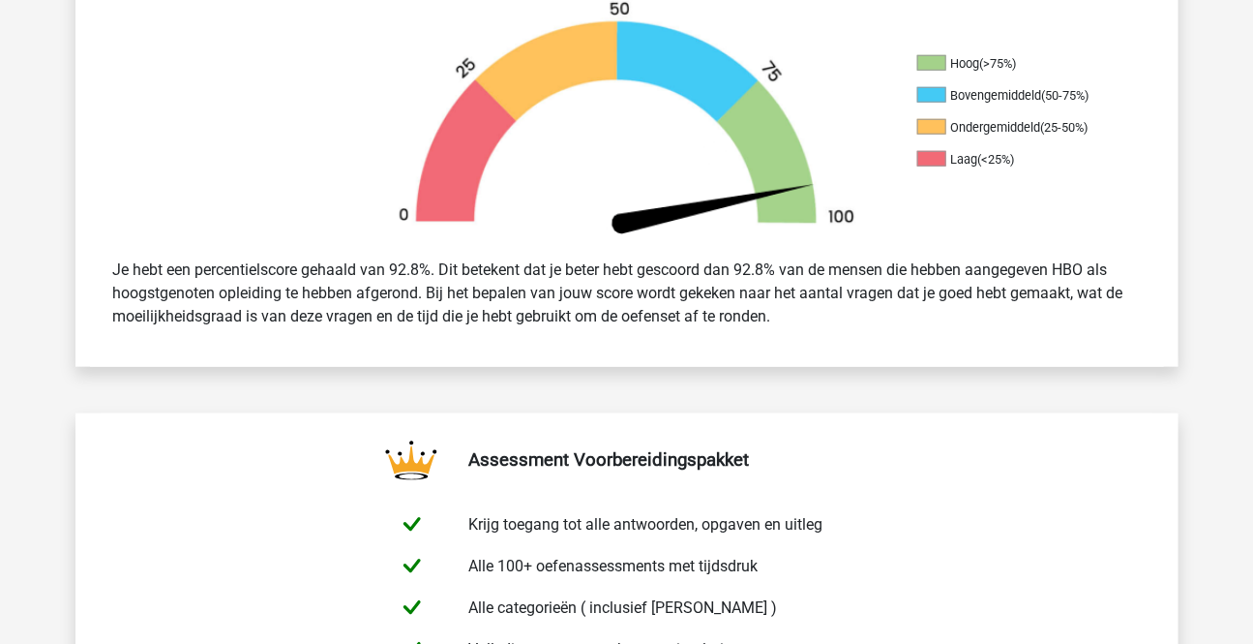
scroll to position [87, 0]
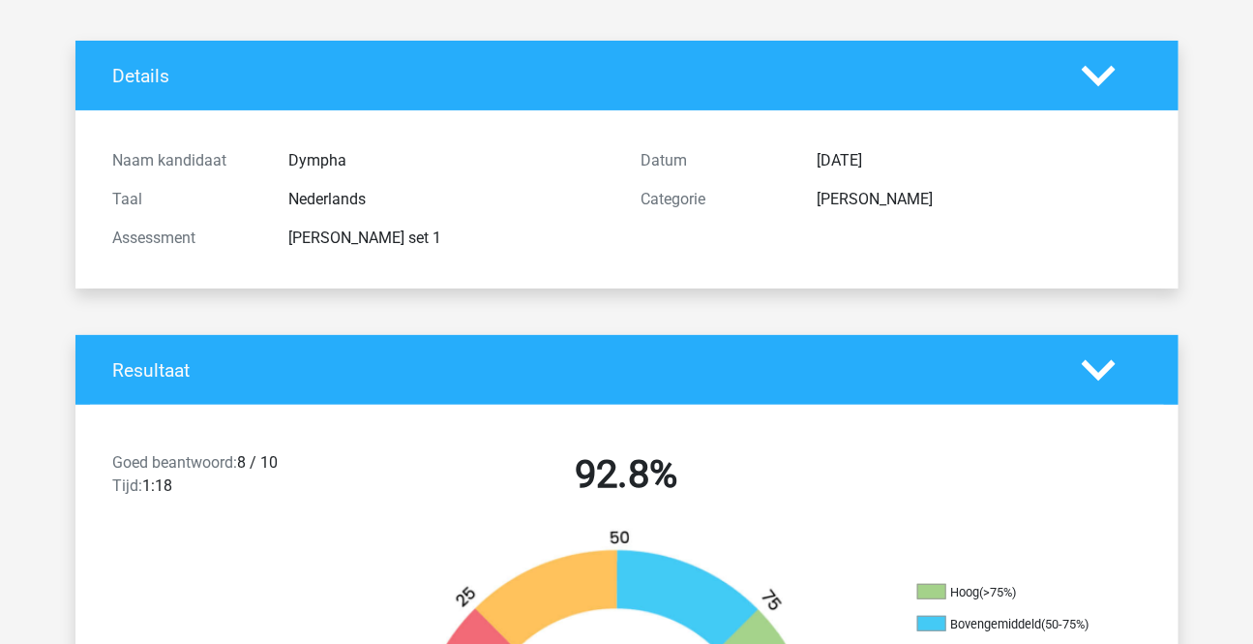
click at [1104, 77] on polygon at bounding box center [1099, 75] width 34 height 21
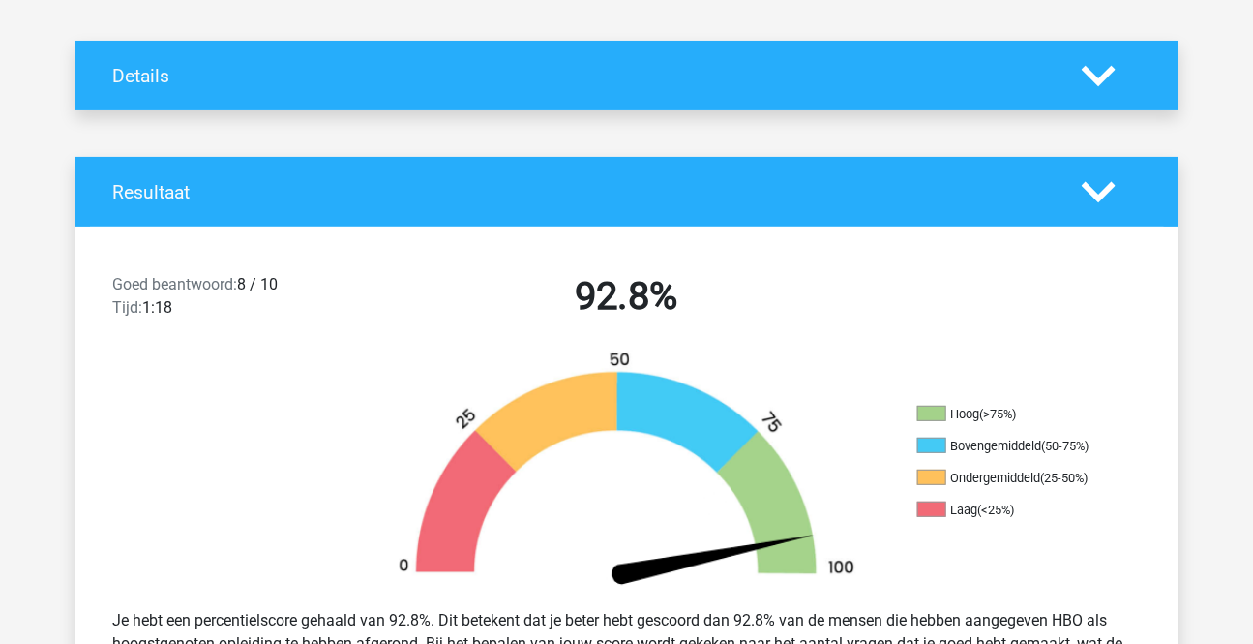
click at [1104, 77] on polygon at bounding box center [1099, 75] width 34 height 21
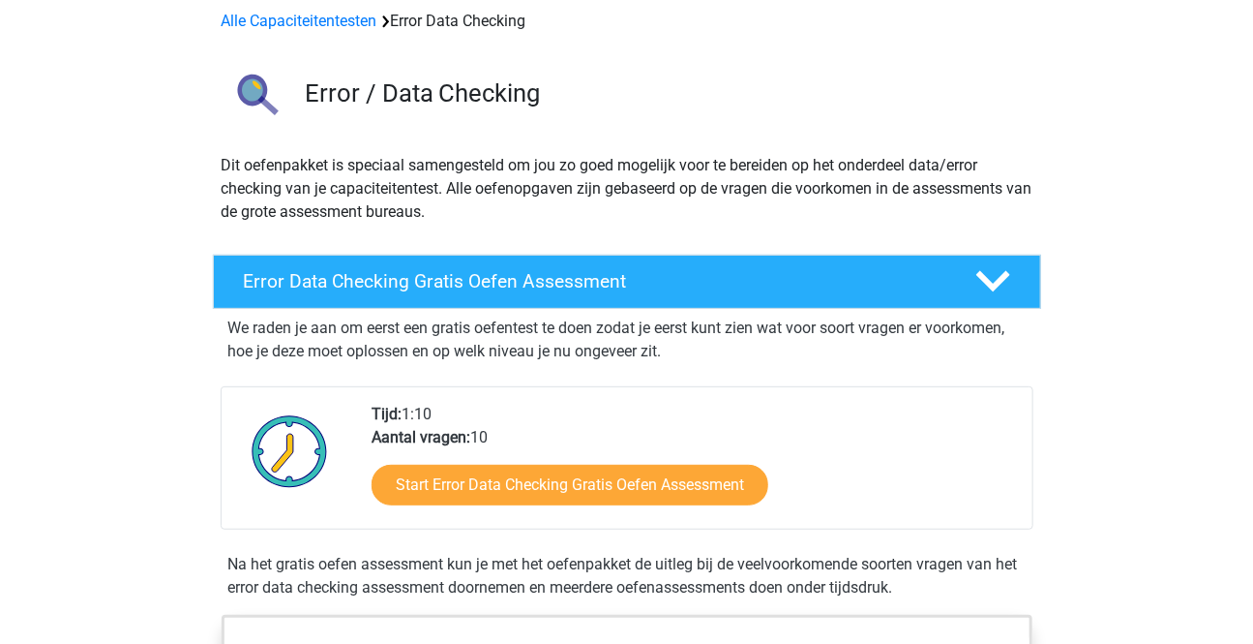
scroll to position [263, 0]
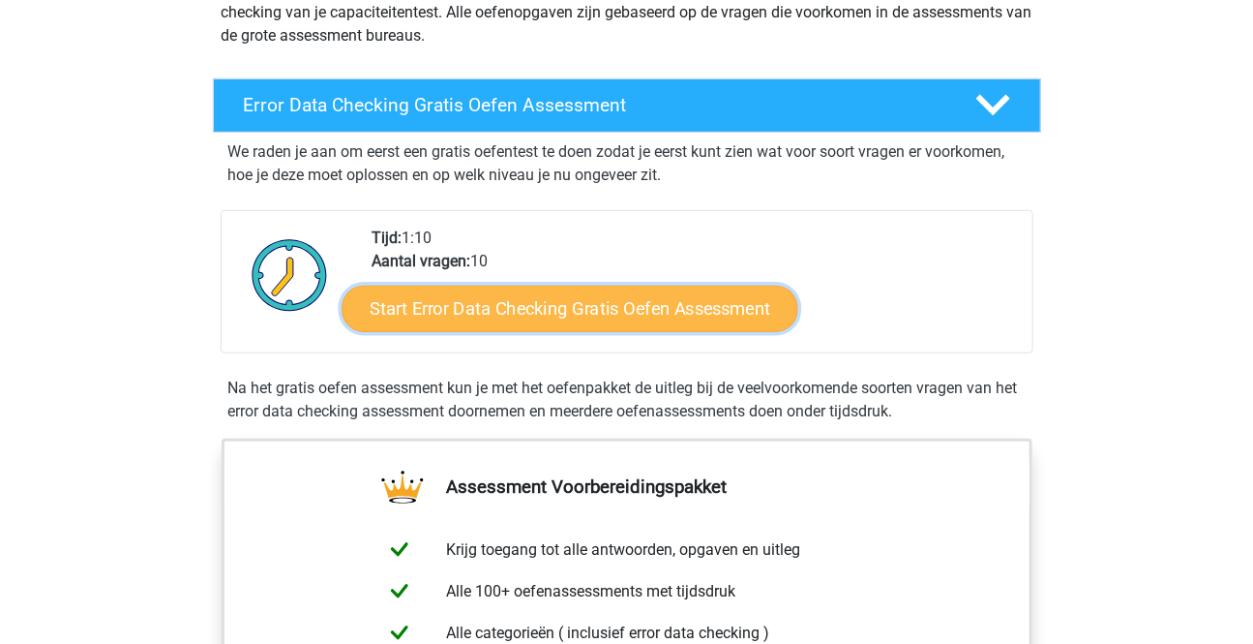
click at [628, 318] on link "Start Error Data Checking Gratis Oefen Assessment" at bounding box center [570, 308] width 457 height 46
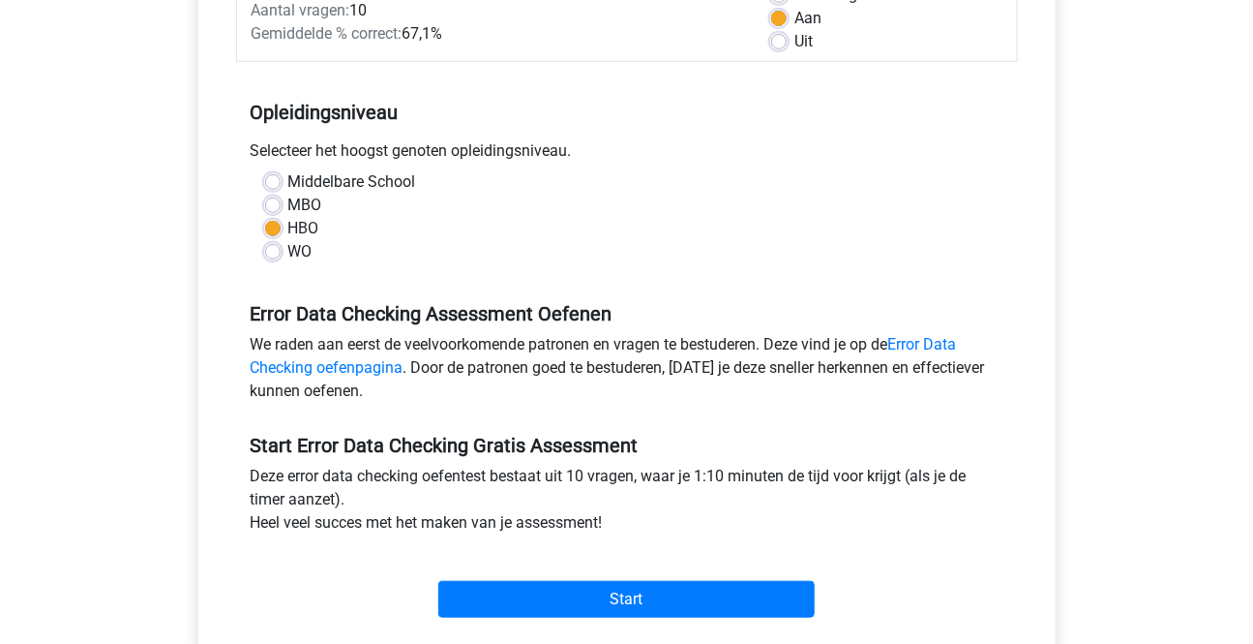
scroll to position [527, 0]
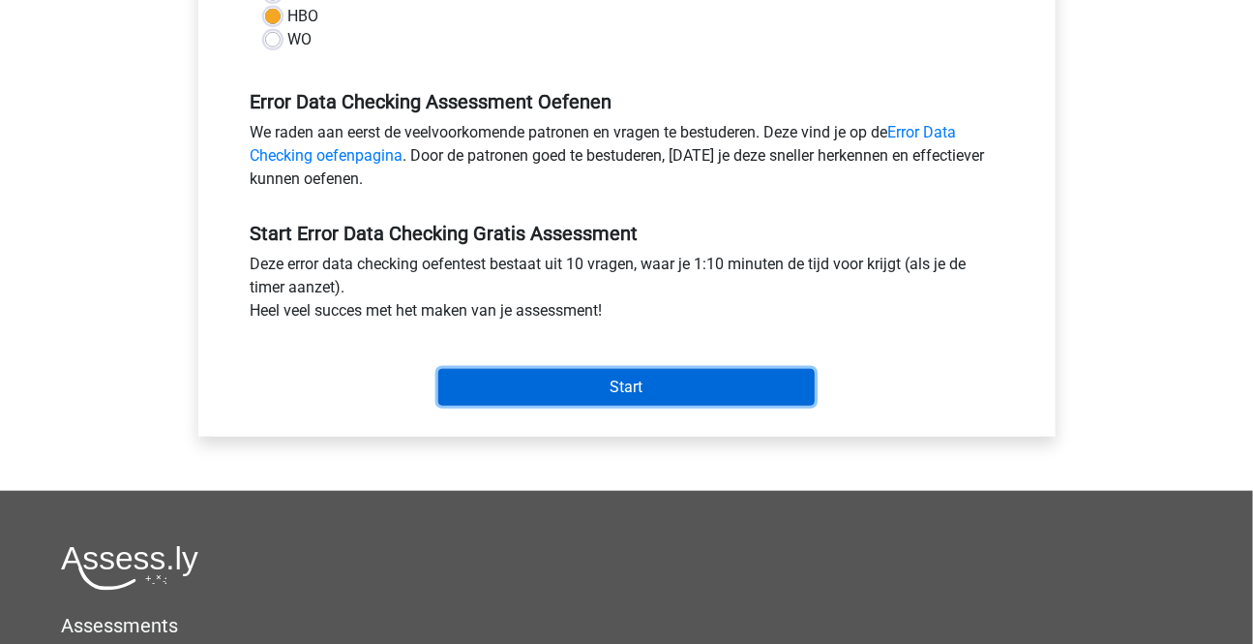
click at [616, 381] on input "Start" at bounding box center [626, 387] width 376 height 37
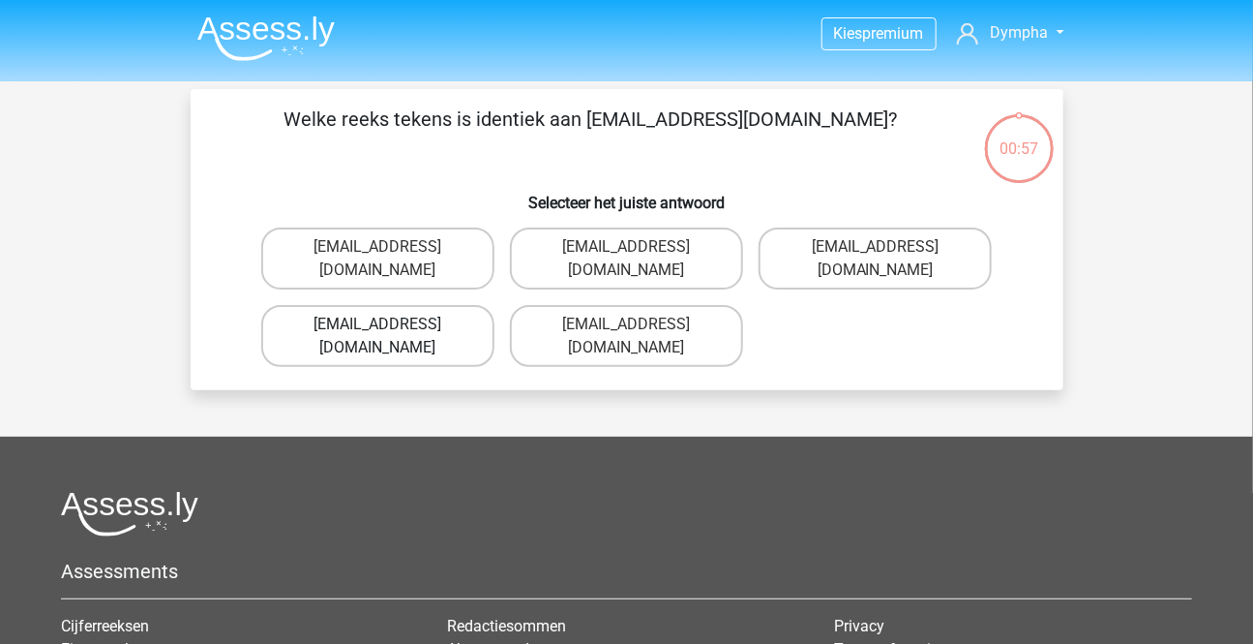
click at [397, 305] on label "Evie_Meade@jointmail.com.uk" at bounding box center [377, 336] width 233 height 62
click at [390, 324] on input "Evie_Meade@jointmail.com.uk" at bounding box center [383, 330] width 13 height 13
radio input "true"
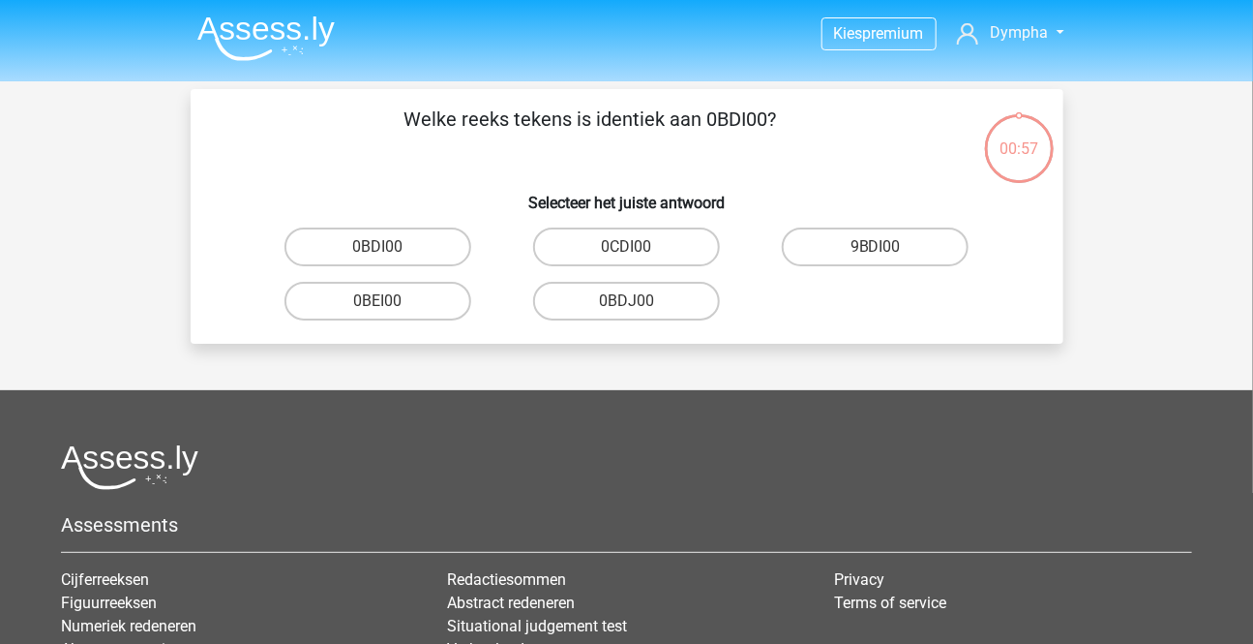
scroll to position [88, 0]
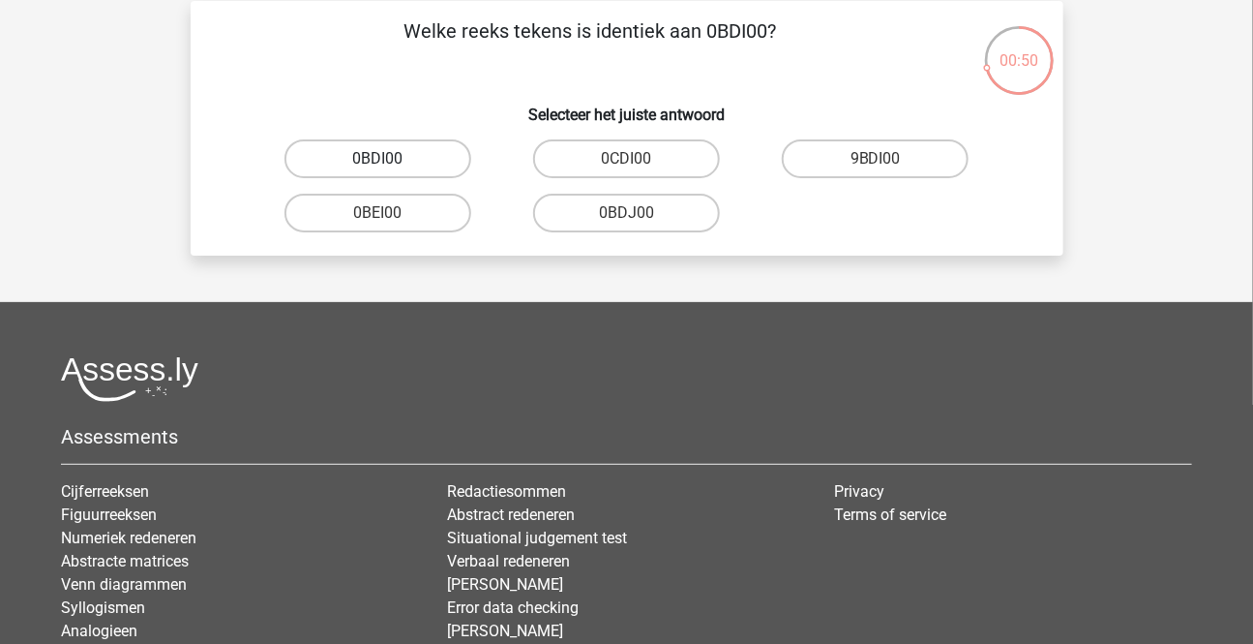
click at [408, 163] on label "0BDI00" at bounding box center [378, 158] width 187 height 39
click at [390, 163] on input "0BDI00" at bounding box center [383, 165] width 13 height 13
radio input "true"
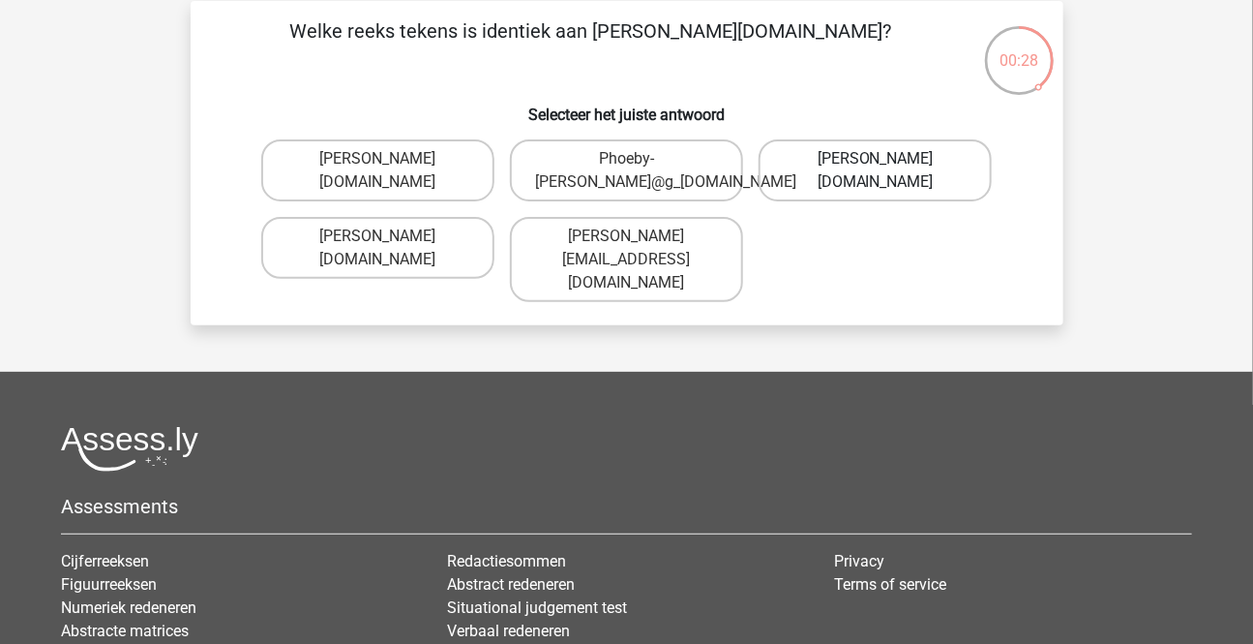
click at [889, 175] on label "Phoebe-Patterson@g_mail.gr" at bounding box center [875, 170] width 233 height 62
click at [888, 171] on input "Phoebe-Patterson@g_mail.gr" at bounding box center [882, 165] width 13 height 13
radio input "true"
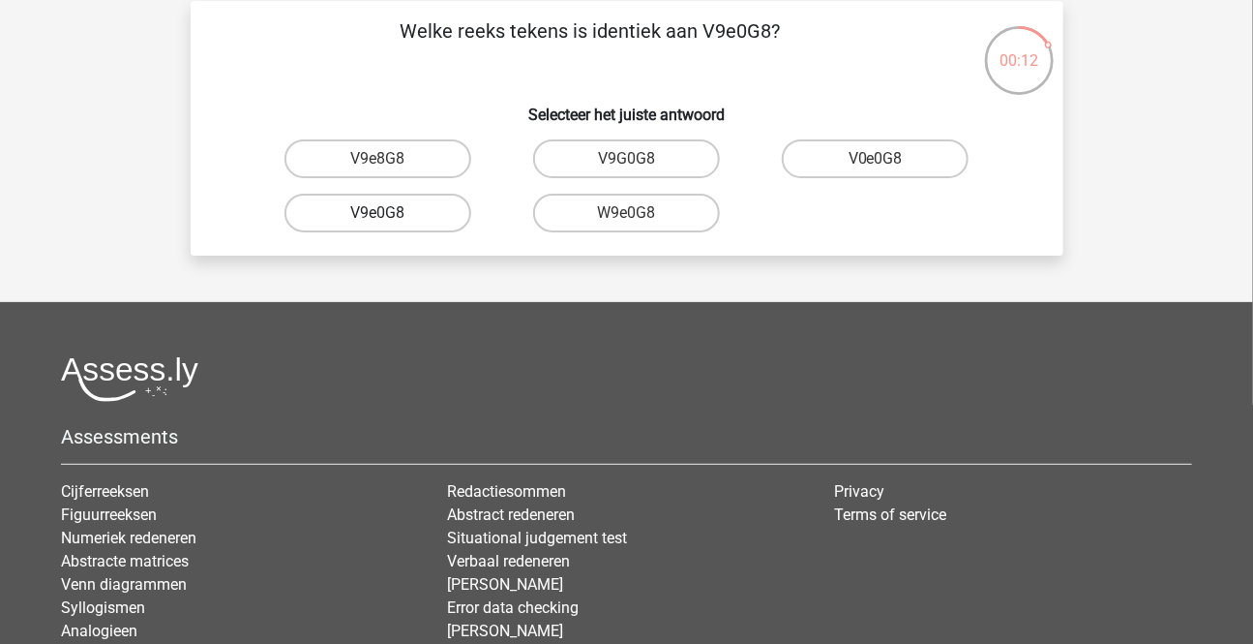
click at [398, 214] on label "V9e0G8" at bounding box center [378, 213] width 187 height 39
click at [390, 214] on input "V9e0G8" at bounding box center [383, 219] width 13 height 13
radio input "true"
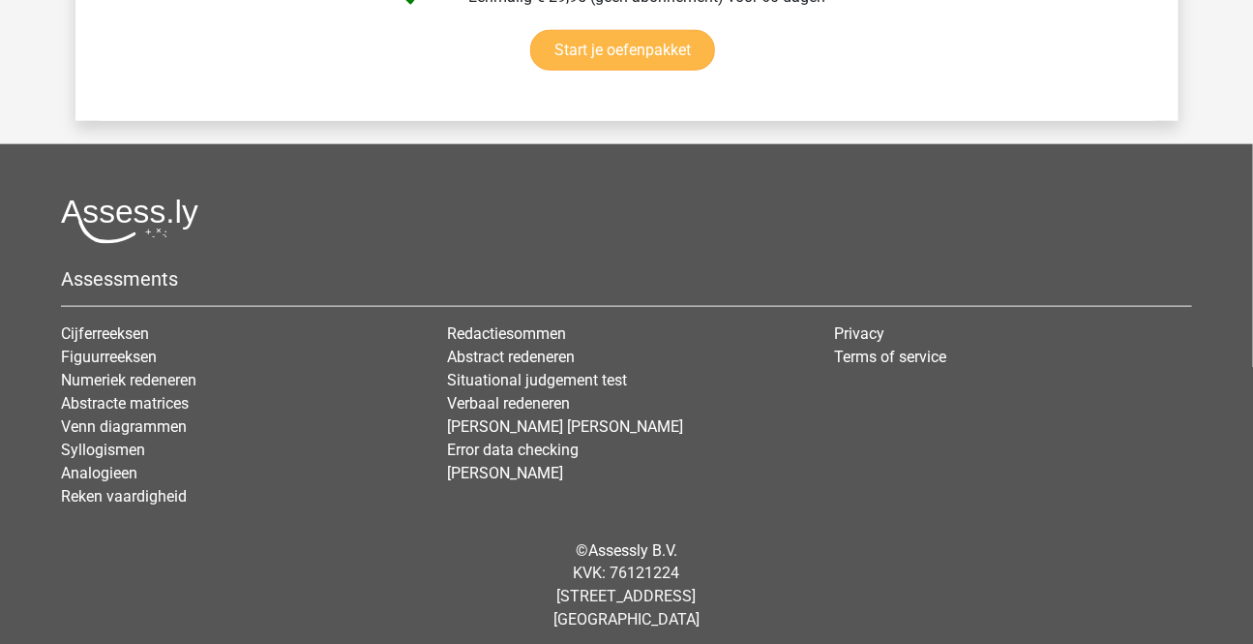
scroll to position [3576, 0]
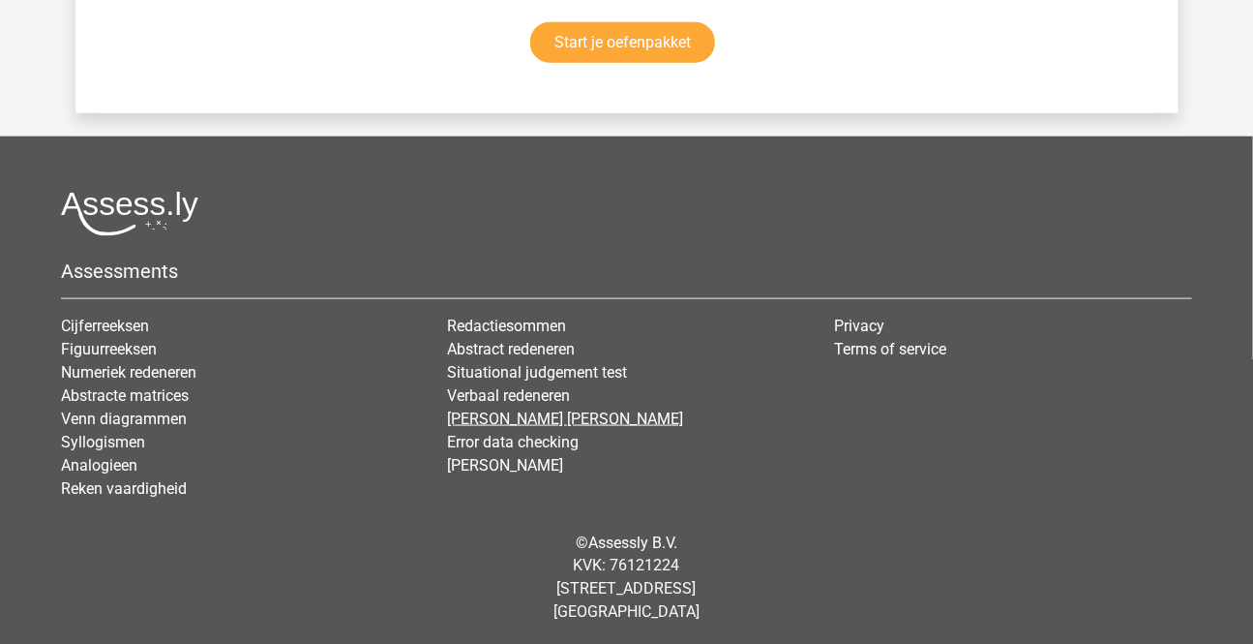
click at [510, 412] on link "[PERSON_NAME]" at bounding box center [566, 418] width 236 height 18
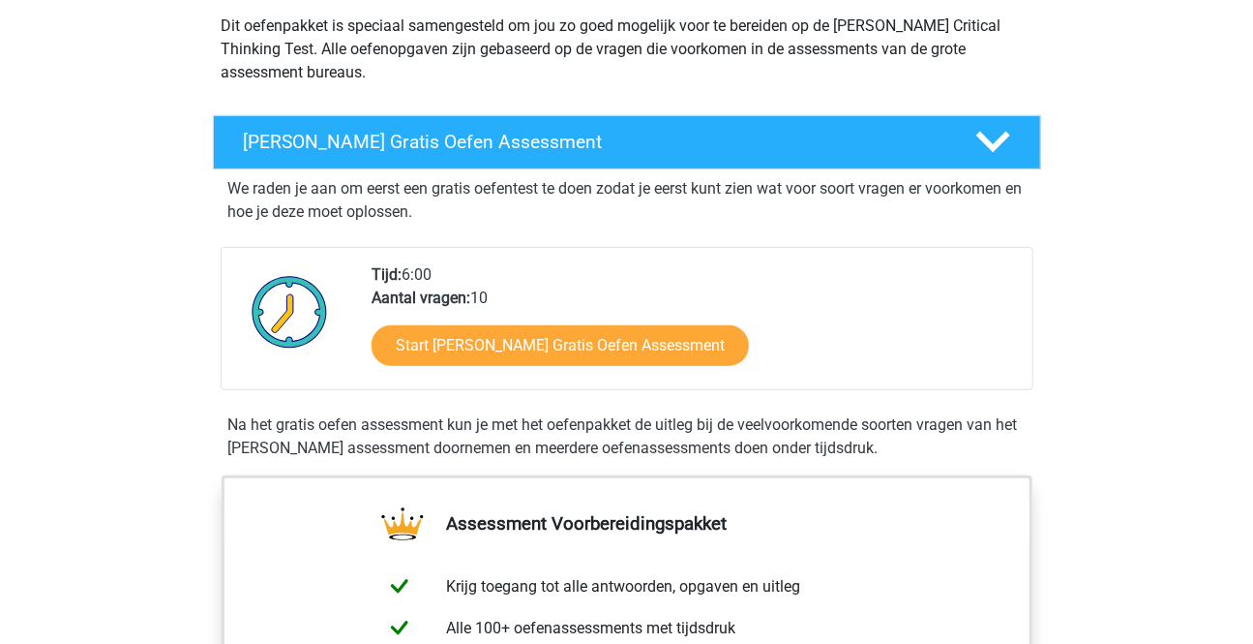
scroll to position [439, 0]
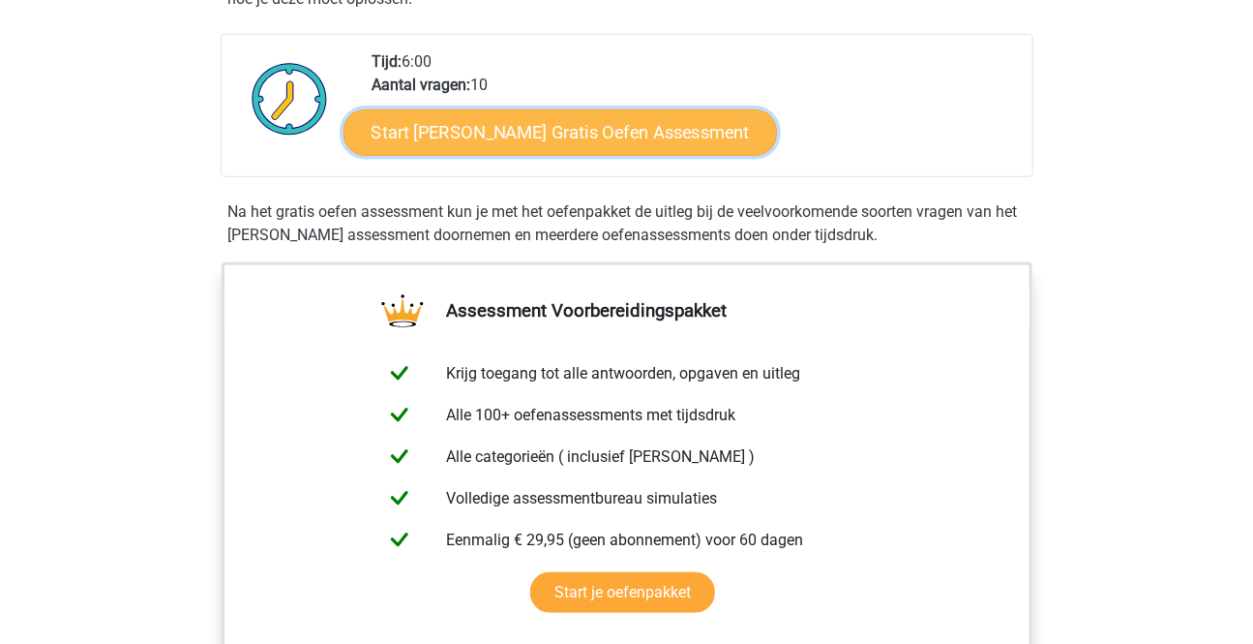
click at [650, 135] on link "Start [PERSON_NAME] Gratis Oefen Assessment" at bounding box center [561, 132] width 435 height 46
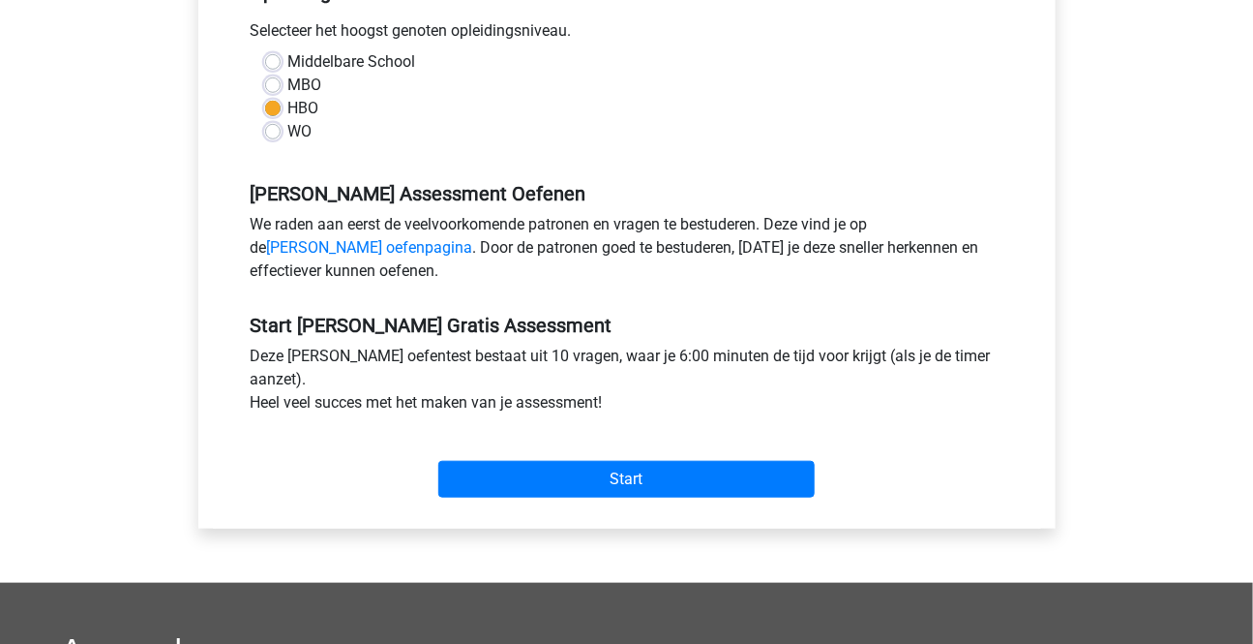
scroll to position [439, 0]
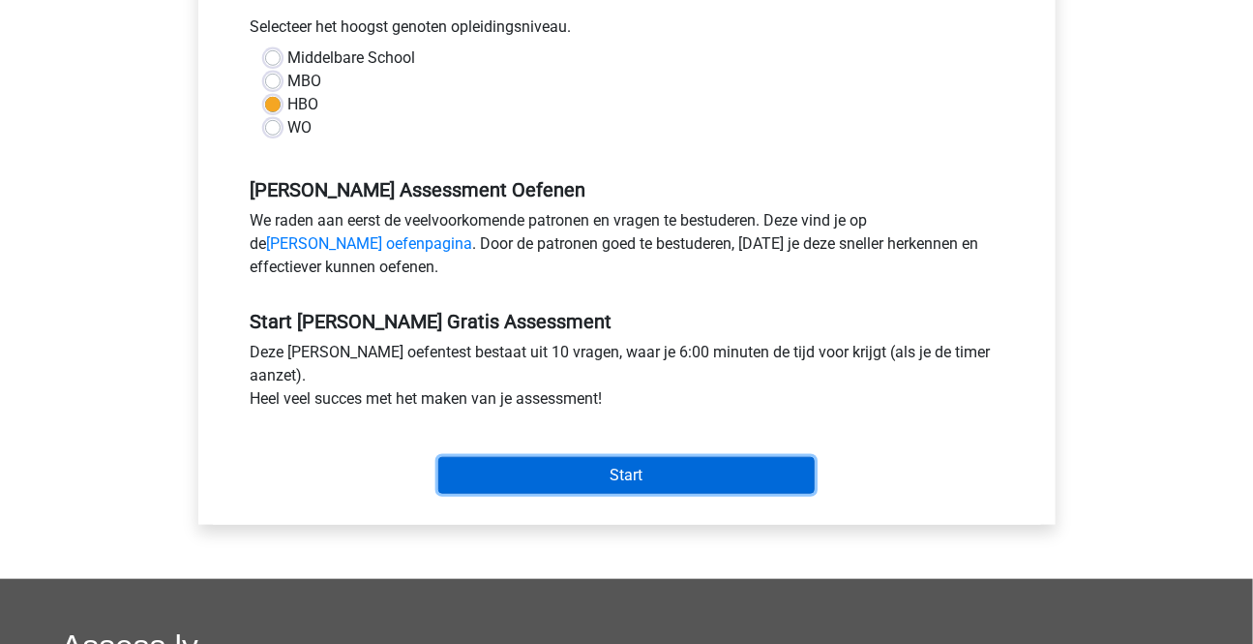
click at [637, 479] on input "Start" at bounding box center [626, 475] width 376 height 37
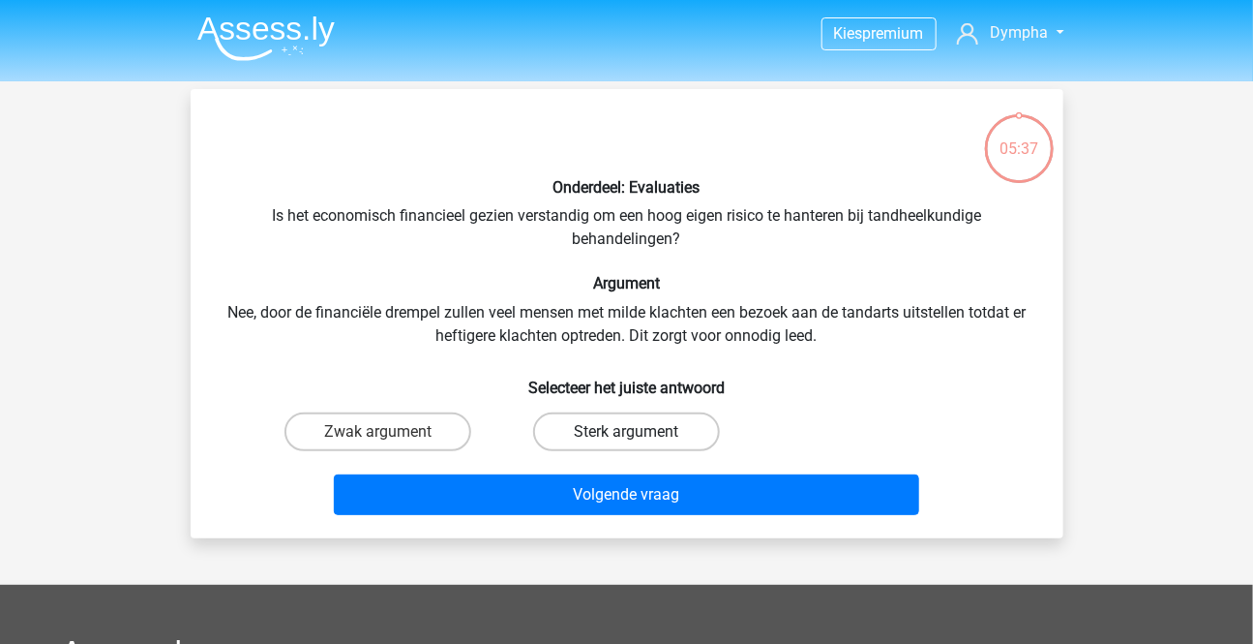
click at [617, 429] on label "Sterk argument" at bounding box center [626, 431] width 187 height 39
click at [626, 432] on input "Sterk argument" at bounding box center [632, 438] width 13 height 13
radio input "true"
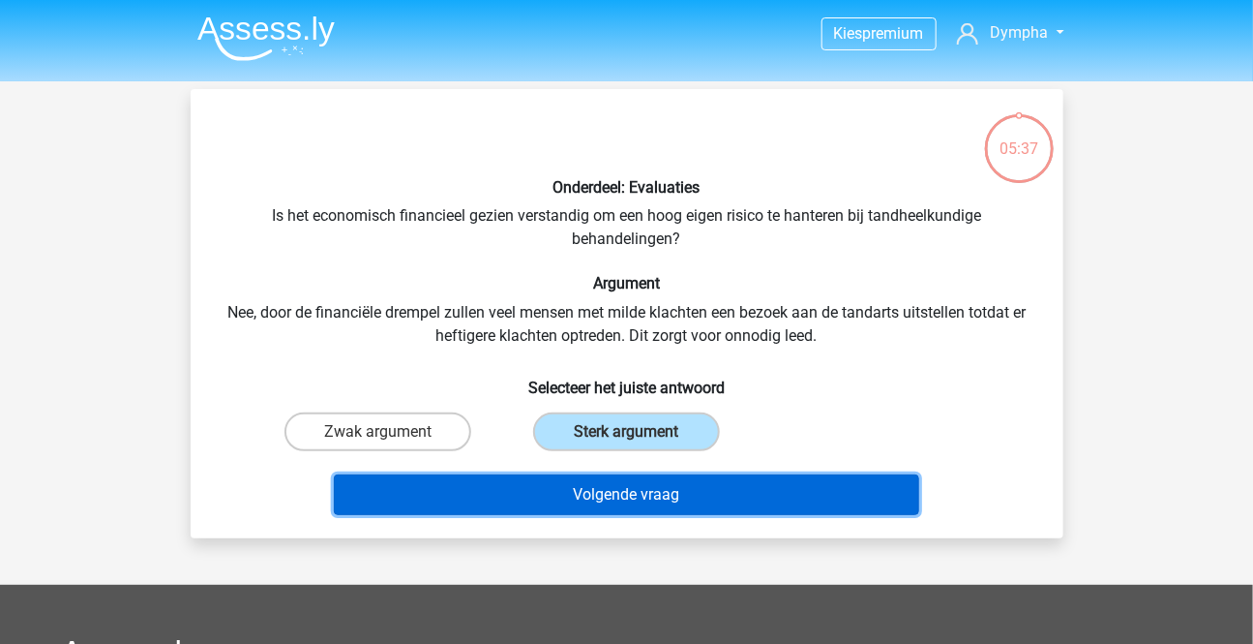
click at [648, 497] on button "Volgende vraag" at bounding box center [626, 494] width 585 height 41
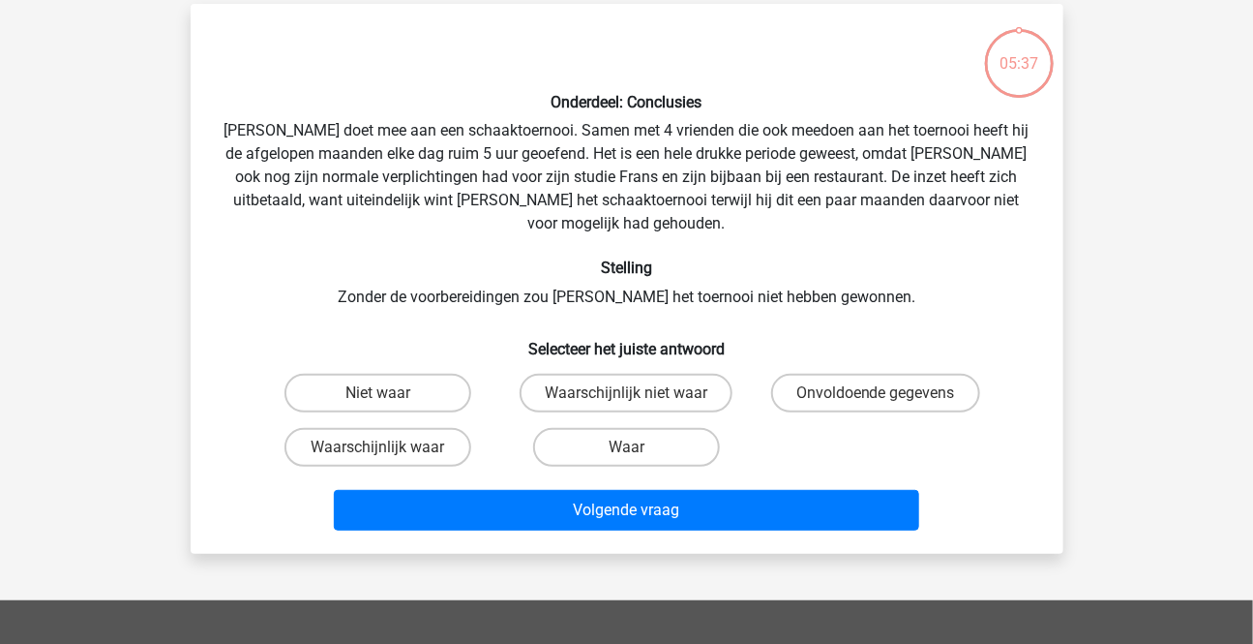
scroll to position [88, 0]
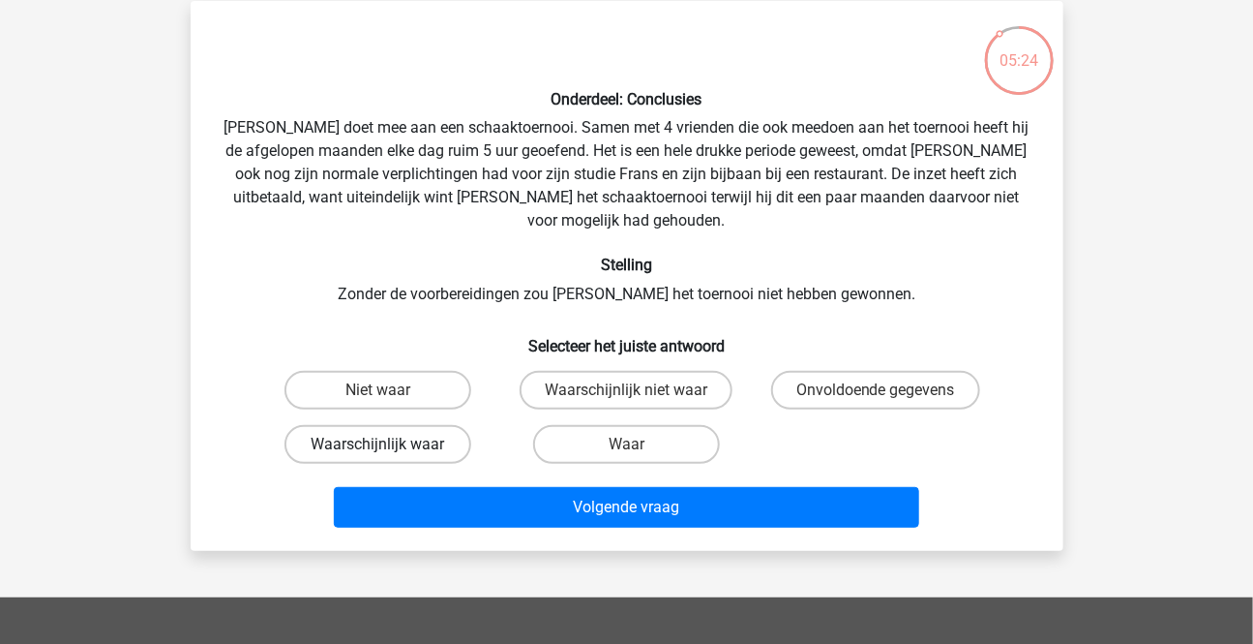
click at [396, 425] on label "Waarschijnlijk waar" at bounding box center [378, 444] width 187 height 39
click at [390, 444] on input "Waarschijnlijk waar" at bounding box center [383, 450] width 13 height 13
radio input "true"
click at [670, 426] on label "Waar" at bounding box center [626, 444] width 187 height 39
click at [639, 444] on input "Waar" at bounding box center [632, 450] width 13 height 13
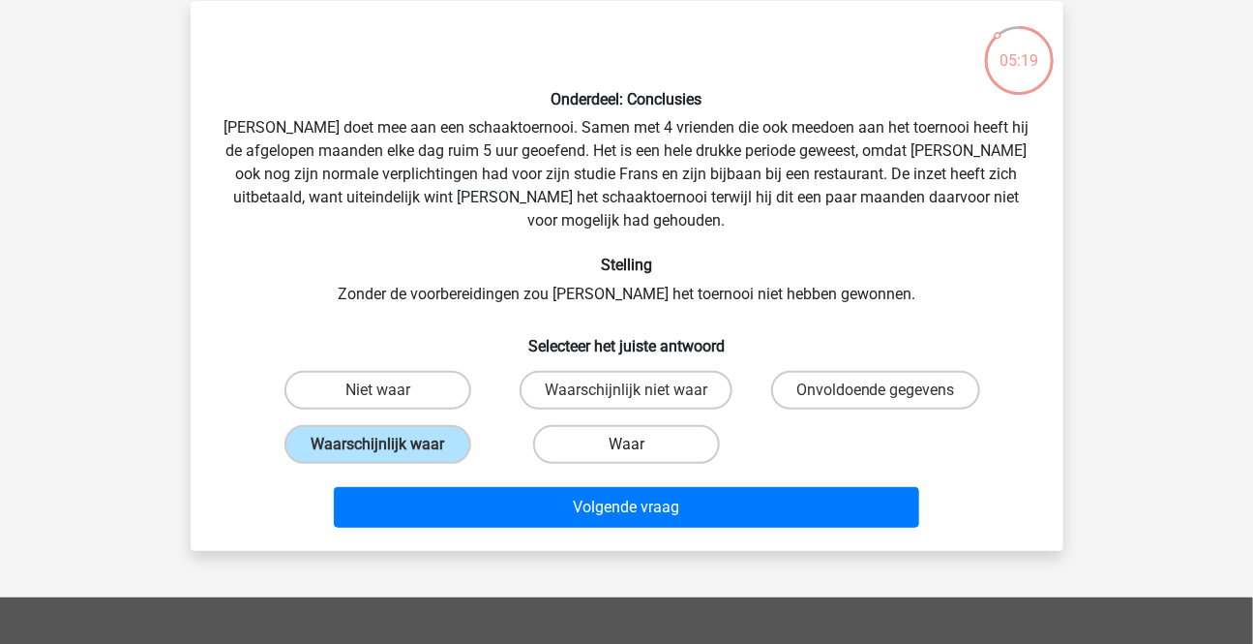
radio input "true"
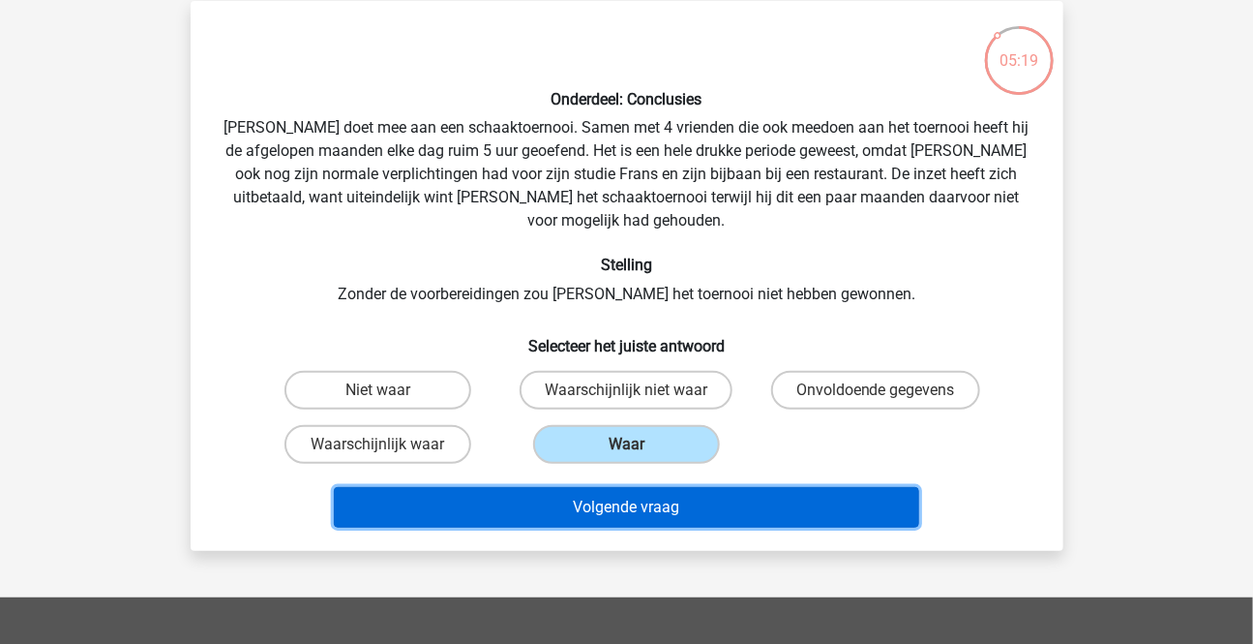
click at [674, 487] on button "Volgende vraag" at bounding box center [626, 507] width 585 height 41
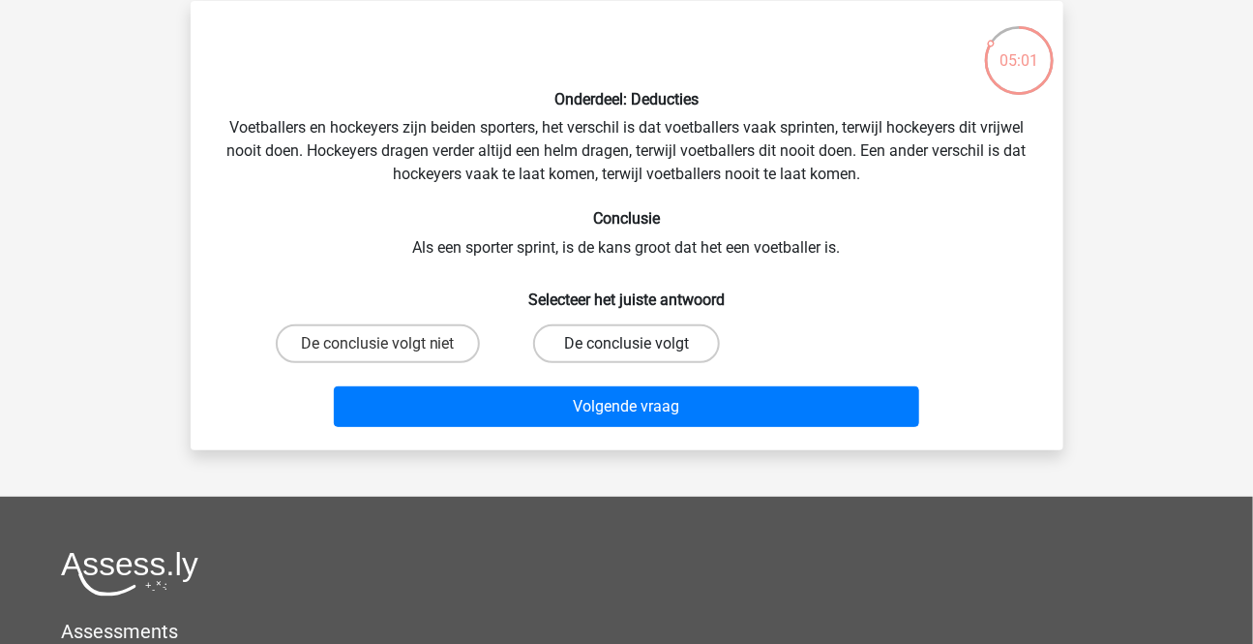
click at [644, 343] on label "De conclusie volgt" at bounding box center [626, 343] width 187 height 39
click at [639, 344] on input "De conclusie volgt" at bounding box center [632, 350] width 13 height 13
radio input "true"
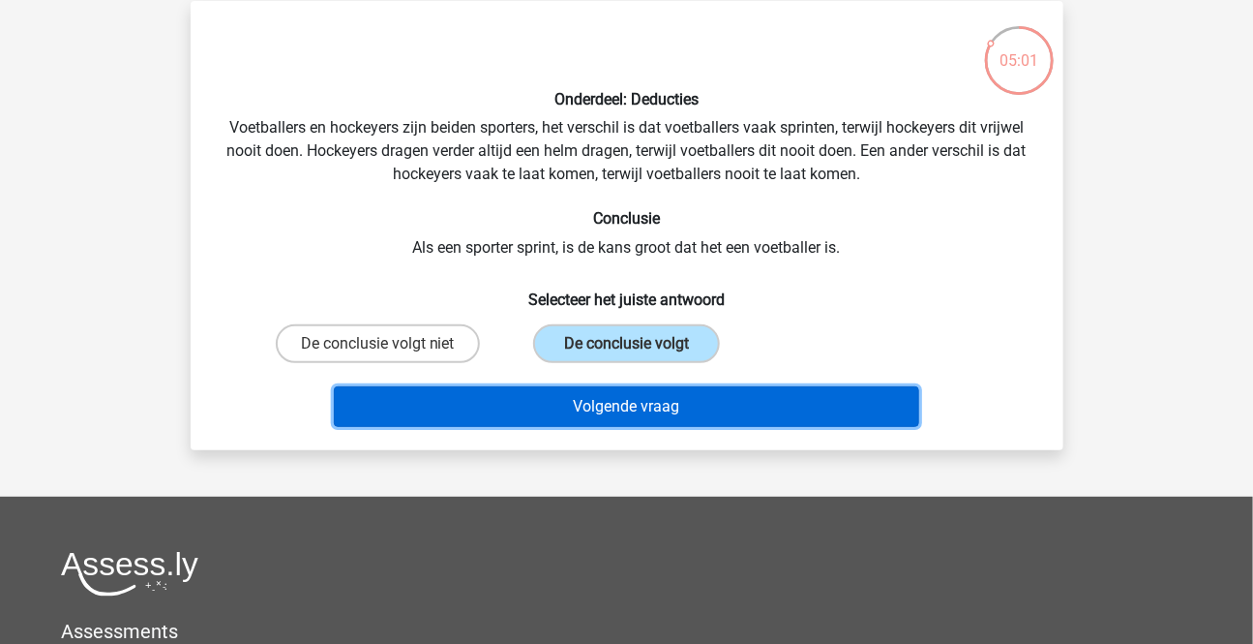
click at [632, 398] on button "Volgende vraag" at bounding box center [626, 406] width 585 height 41
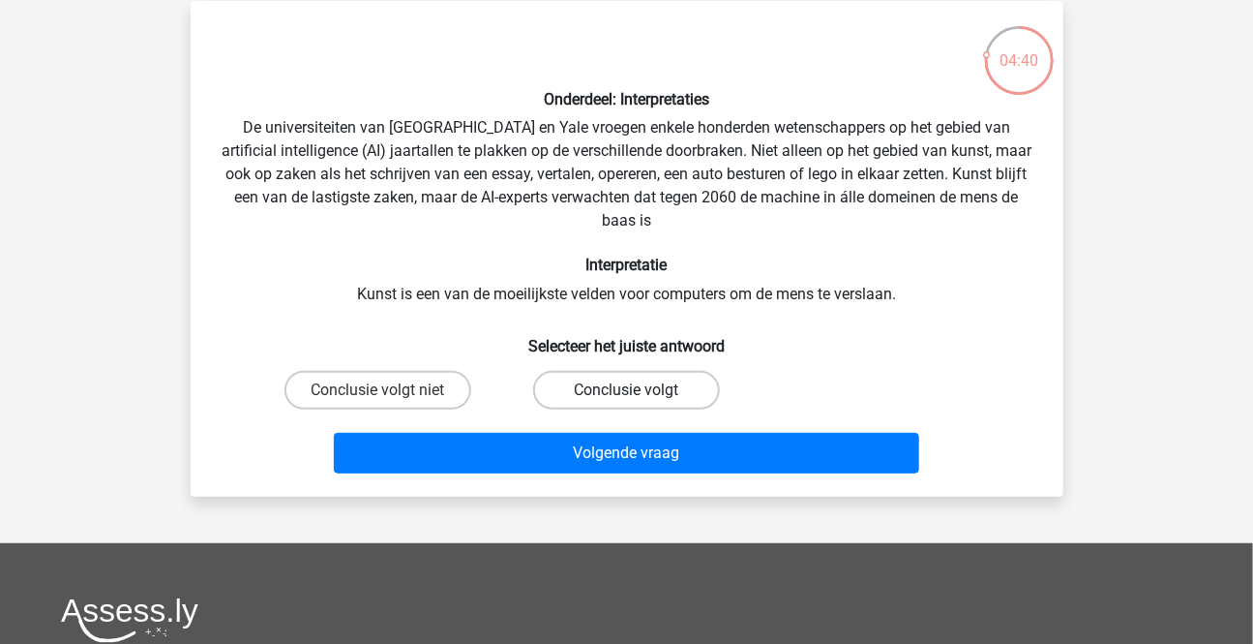
click at [653, 389] on label "Conclusie volgt" at bounding box center [626, 390] width 187 height 39
click at [639, 390] on input "Conclusie volgt" at bounding box center [632, 396] width 13 height 13
radio input "true"
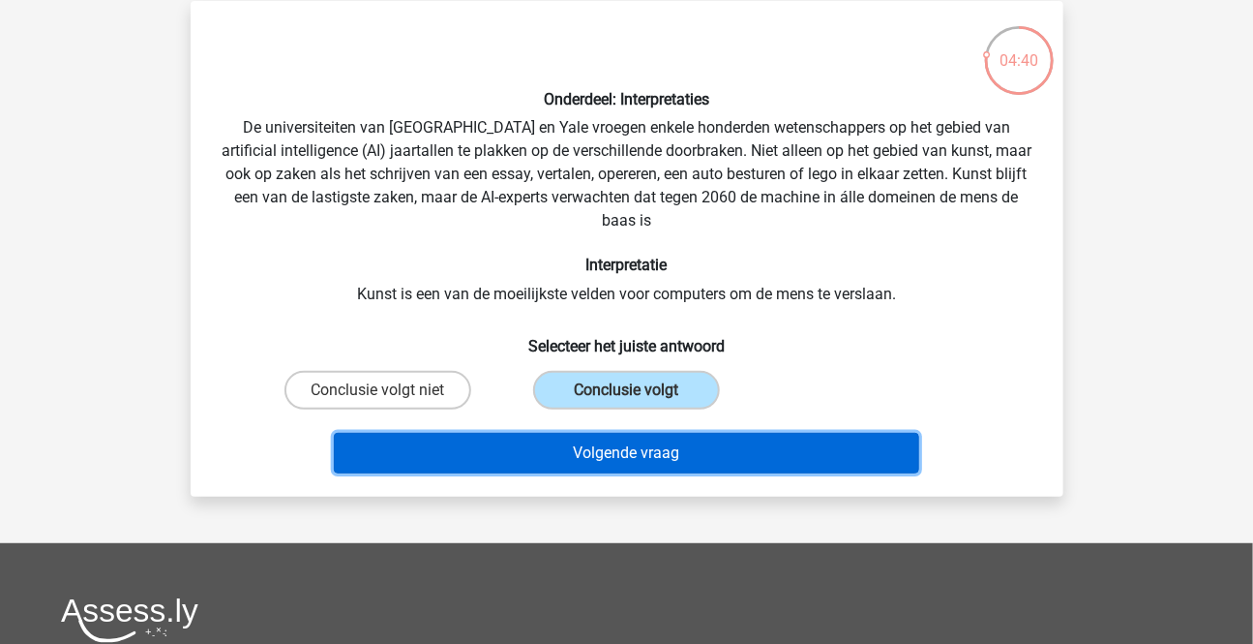
click at [659, 439] on button "Volgende vraag" at bounding box center [626, 453] width 585 height 41
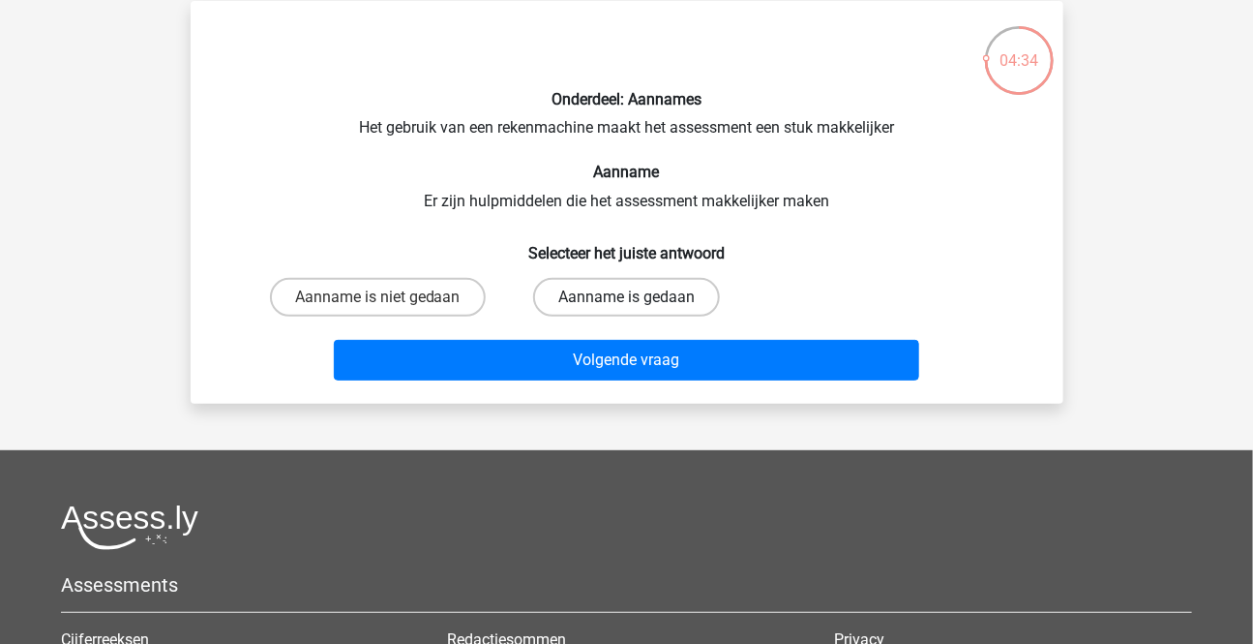
click at [668, 292] on label "Aanname is gedaan" at bounding box center [626, 297] width 187 height 39
click at [639, 297] on input "Aanname is gedaan" at bounding box center [632, 303] width 13 height 13
radio input "true"
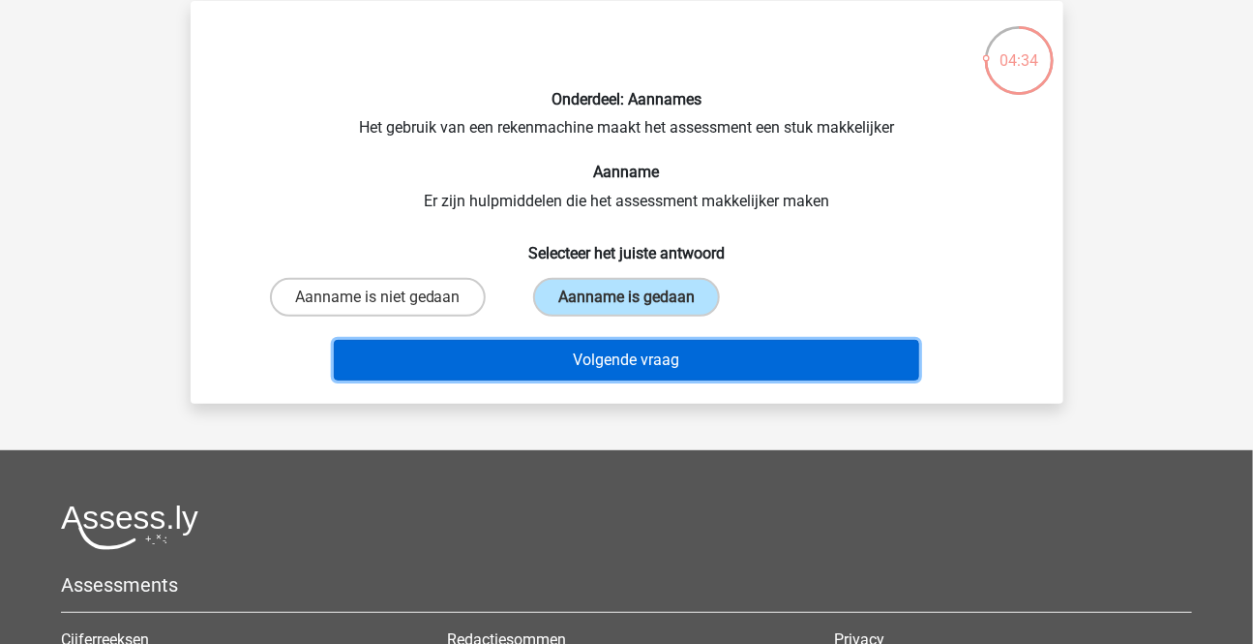
click at [676, 344] on button "Volgende vraag" at bounding box center [626, 360] width 585 height 41
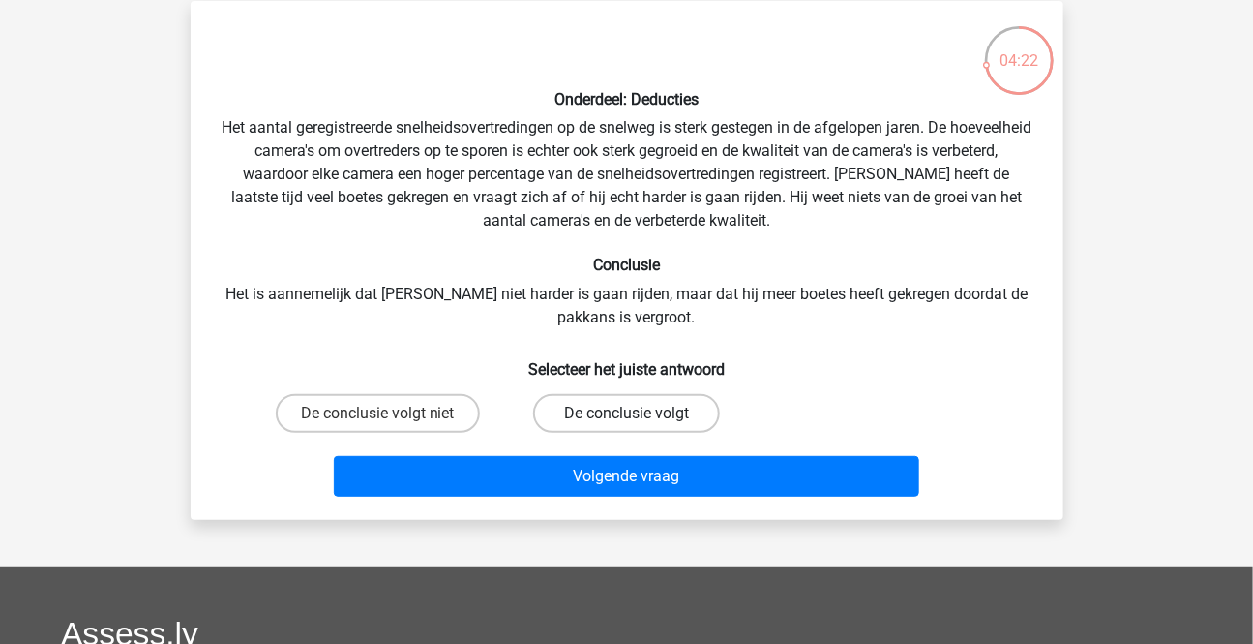
click at [639, 413] on label "De conclusie volgt" at bounding box center [626, 413] width 187 height 39
click at [639, 413] on input "De conclusie volgt" at bounding box center [632, 419] width 13 height 13
radio input "true"
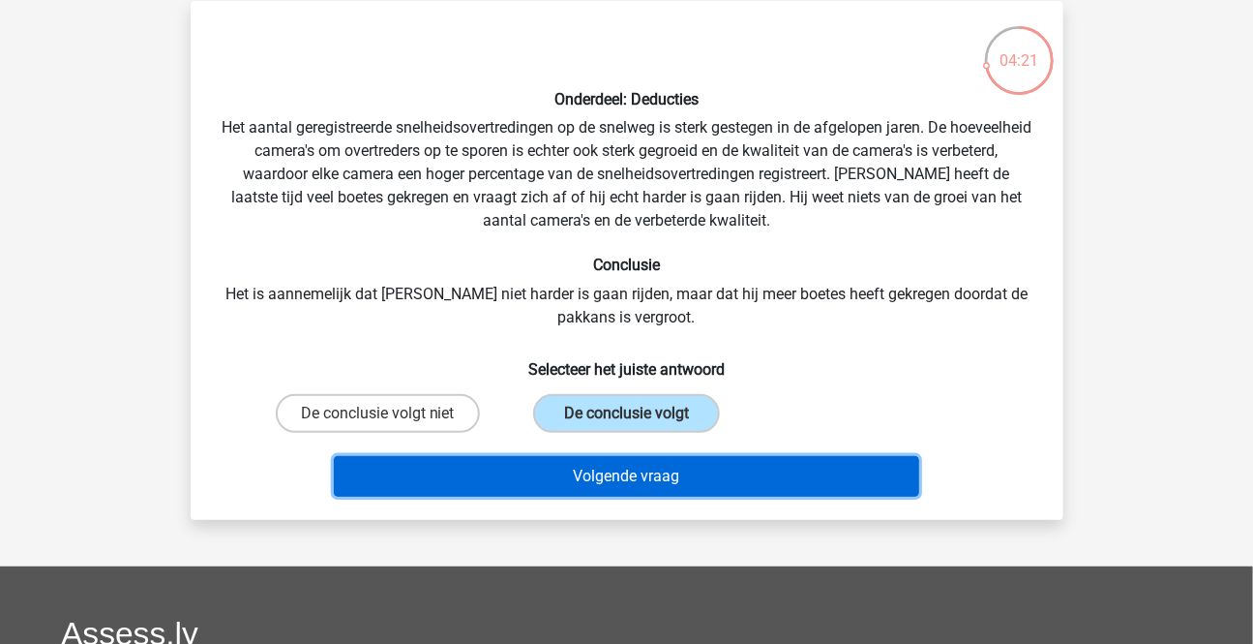
click at [648, 468] on button "Volgende vraag" at bounding box center [626, 476] width 585 height 41
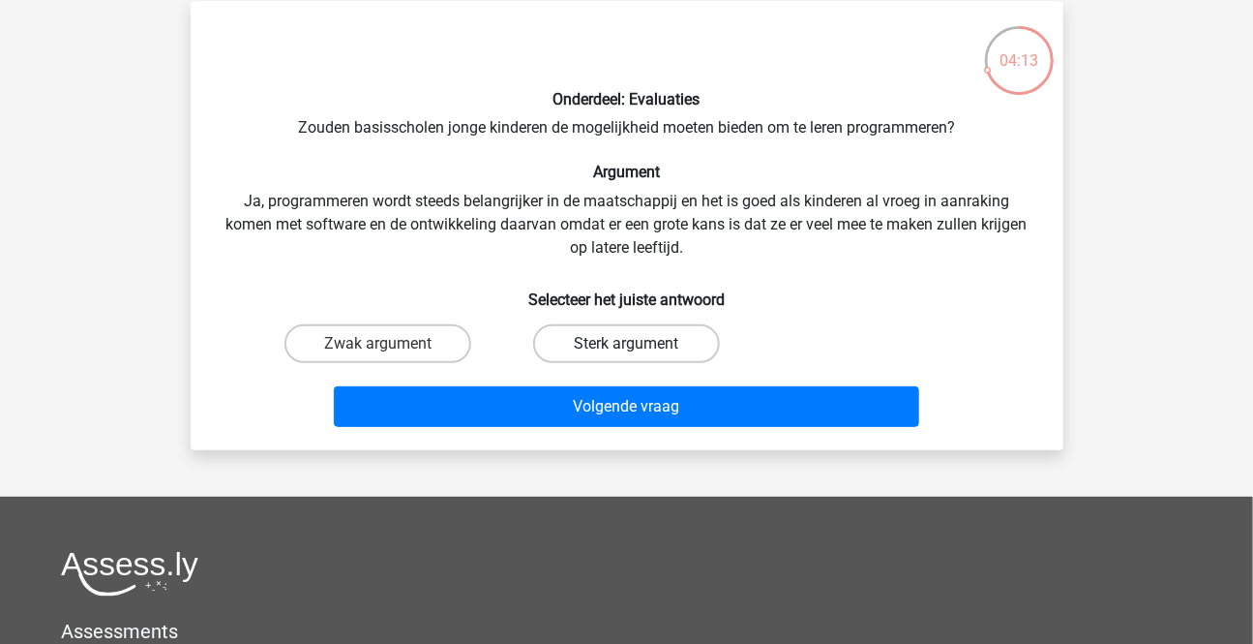
click at [634, 339] on label "Sterk argument" at bounding box center [626, 343] width 187 height 39
click at [634, 344] on input "Sterk argument" at bounding box center [632, 350] width 13 height 13
radio input "true"
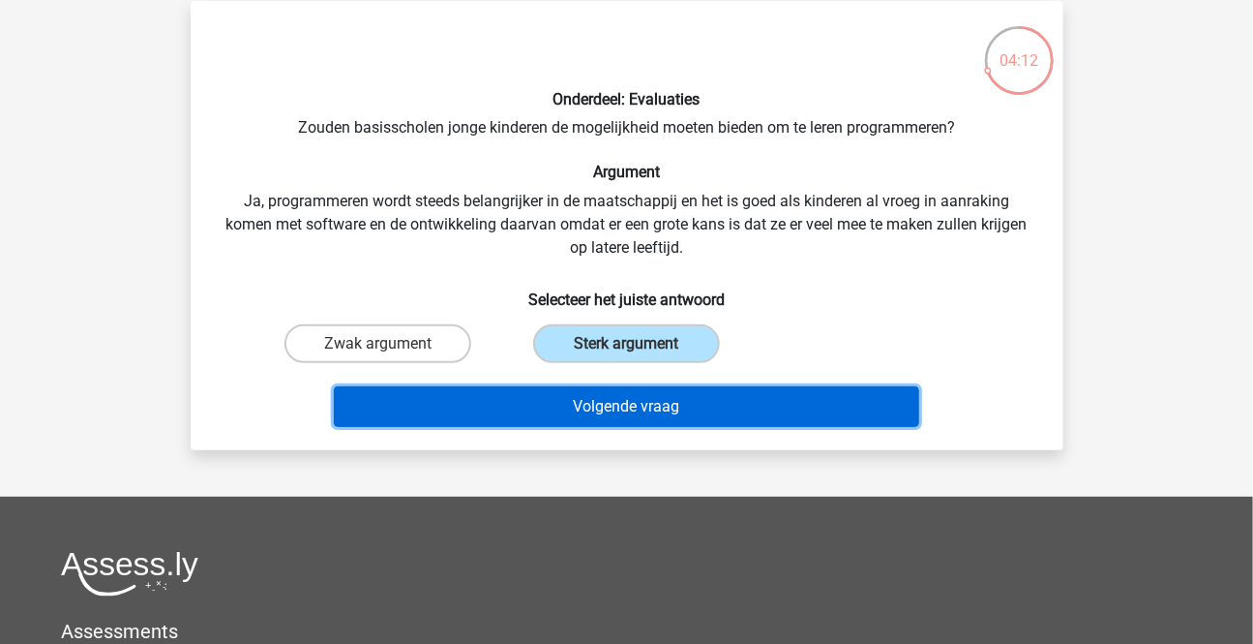
click at [653, 406] on button "Volgende vraag" at bounding box center [626, 406] width 585 height 41
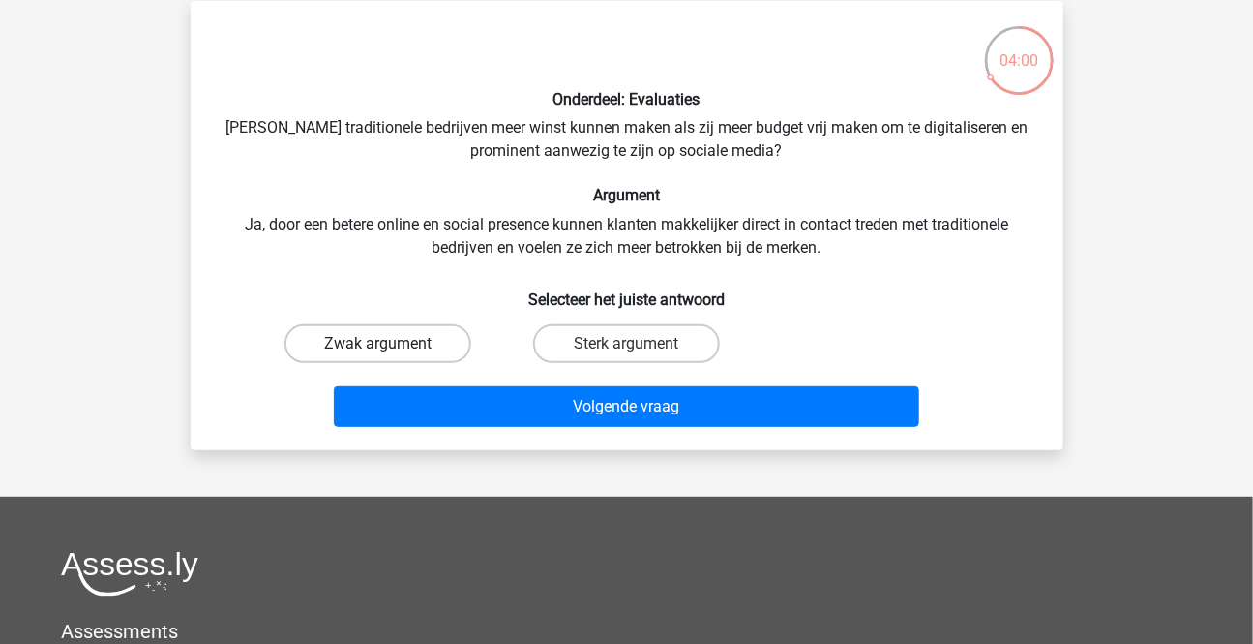
click at [364, 341] on label "Zwak argument" at bounding box center [378, 343] width 187 height 39
click at [377, 344] on input "Zwak argument" at bounding box center [383, 350] width 13 height 13
radio input "true"
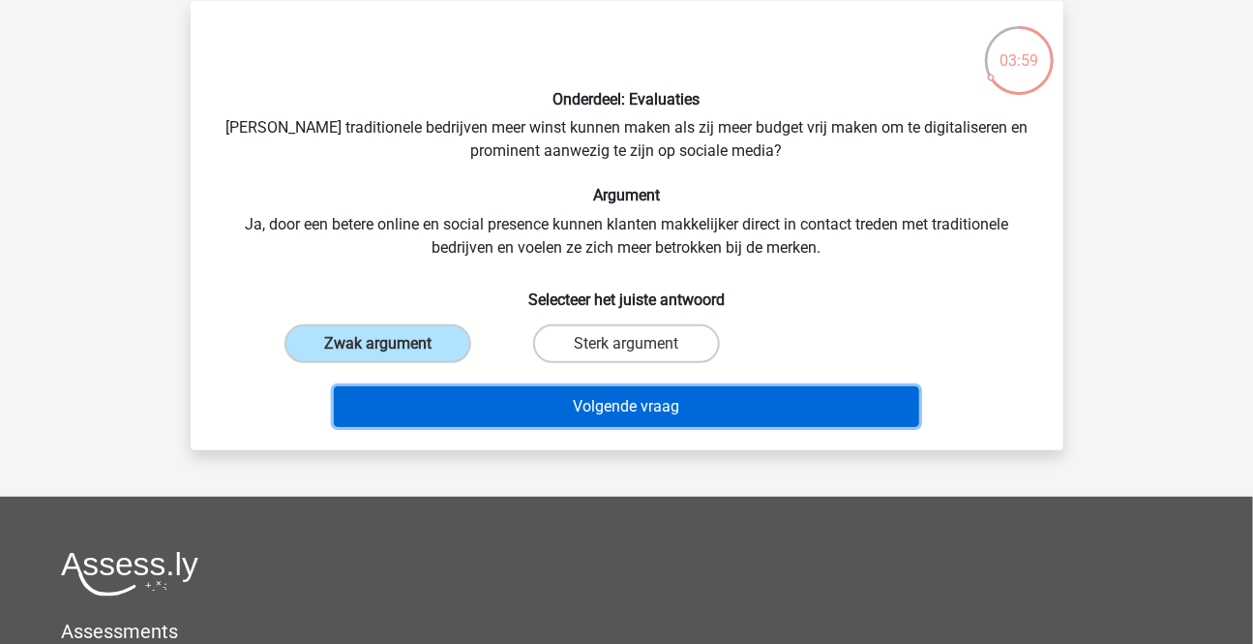
click at [543, 394] on button "Volgende vraag" at bounding box center [626, 406] width 585 height 41
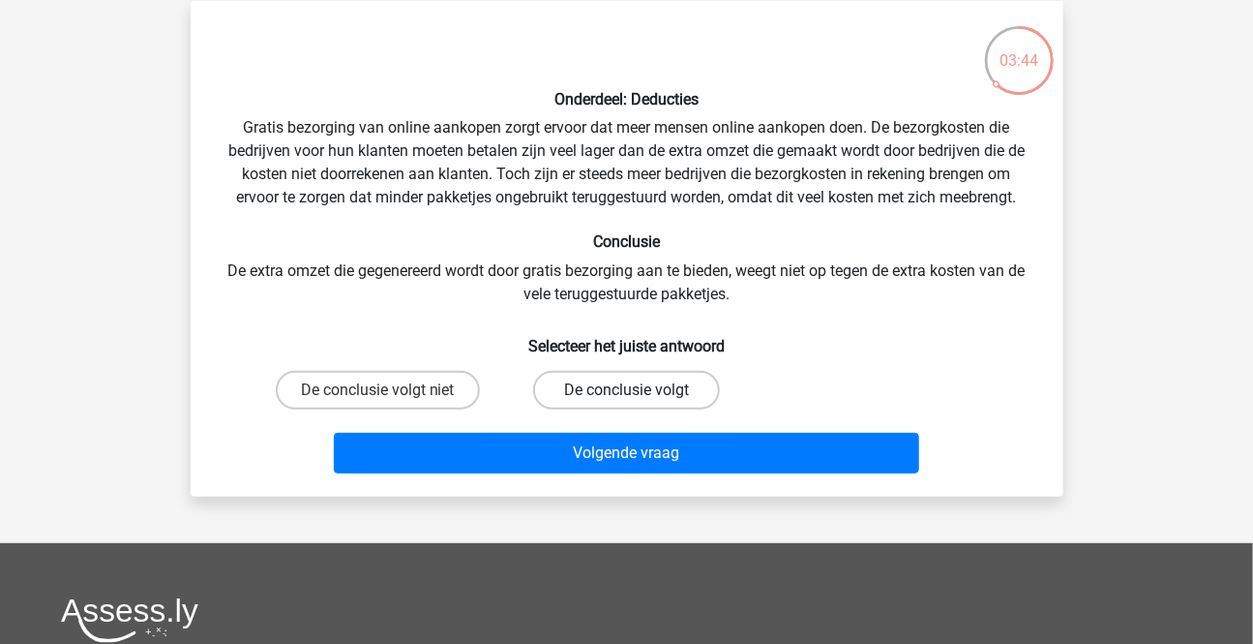
click at [634, 385] on label "De conclusie volgt" at bounding box center [626, 390] width 187 height 39
click at [634, 390] on input "De conclusie volgt" at bounding box center [632, 396] width 13 height 13
radio input "true"
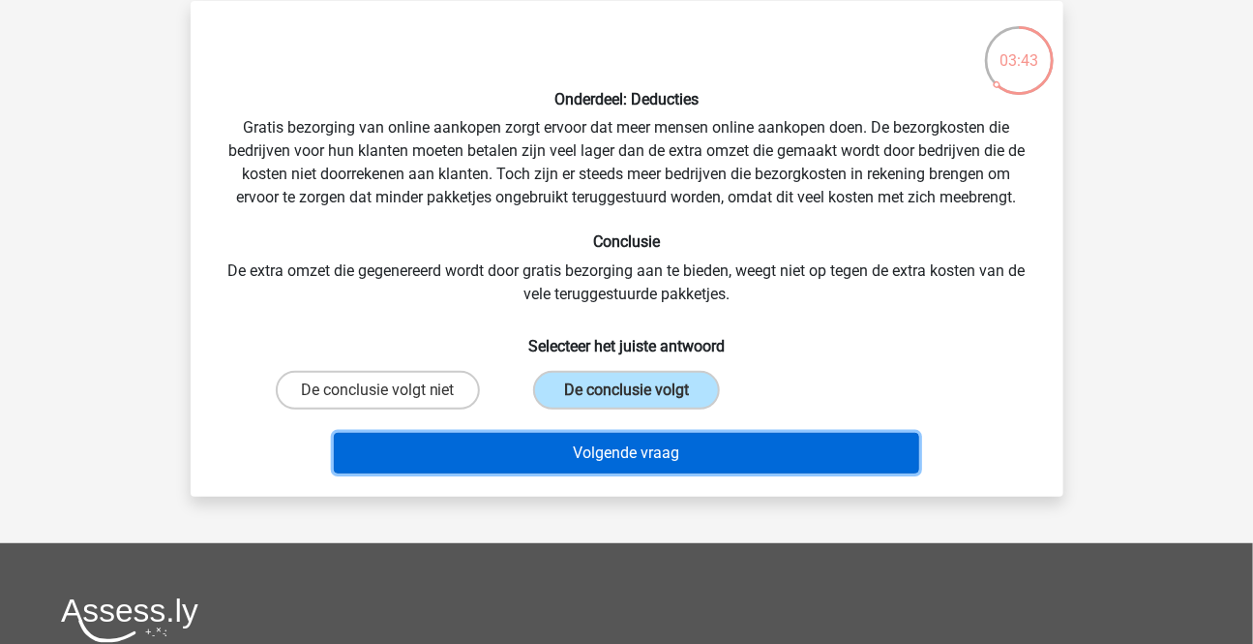
click at [641, 448] on button "Volgende vraag" at bounding box center [626, 453] width 585 height 41
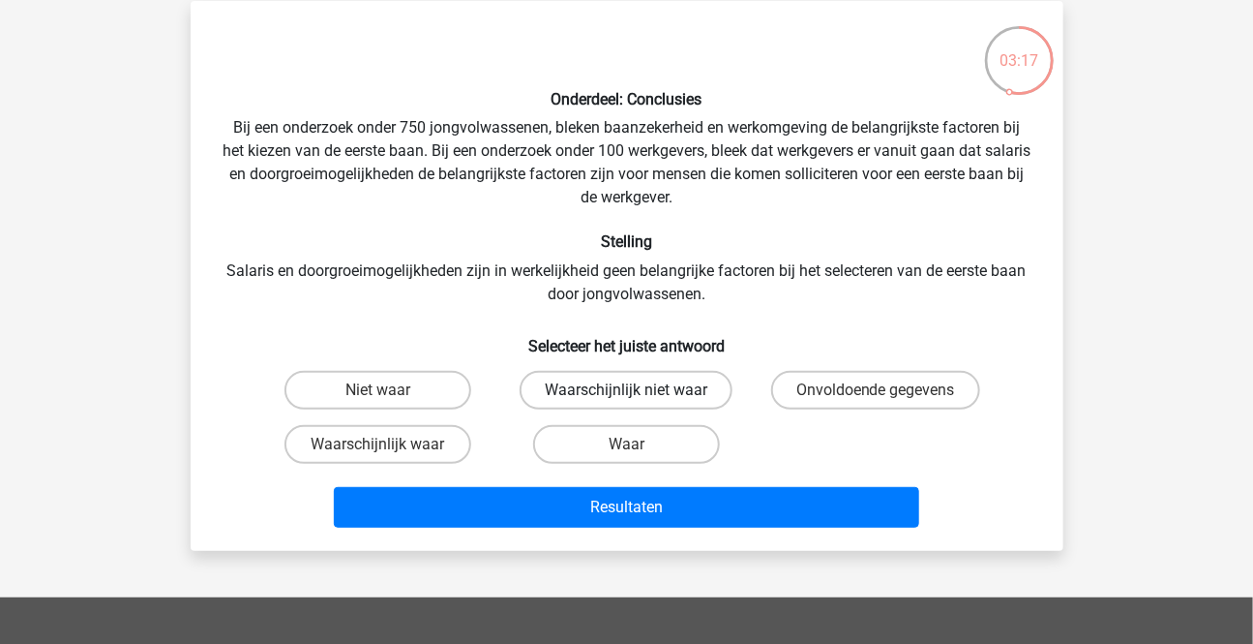
click at [639, 386] on label "Waarschijnlijk niet waar" at bounding box center [626, 390] width 213 height 39
click at [639, 390] on input "Waarschijnlijk niet waar" at bounding box center [632, 396] width 13 height 13
radio input "true"
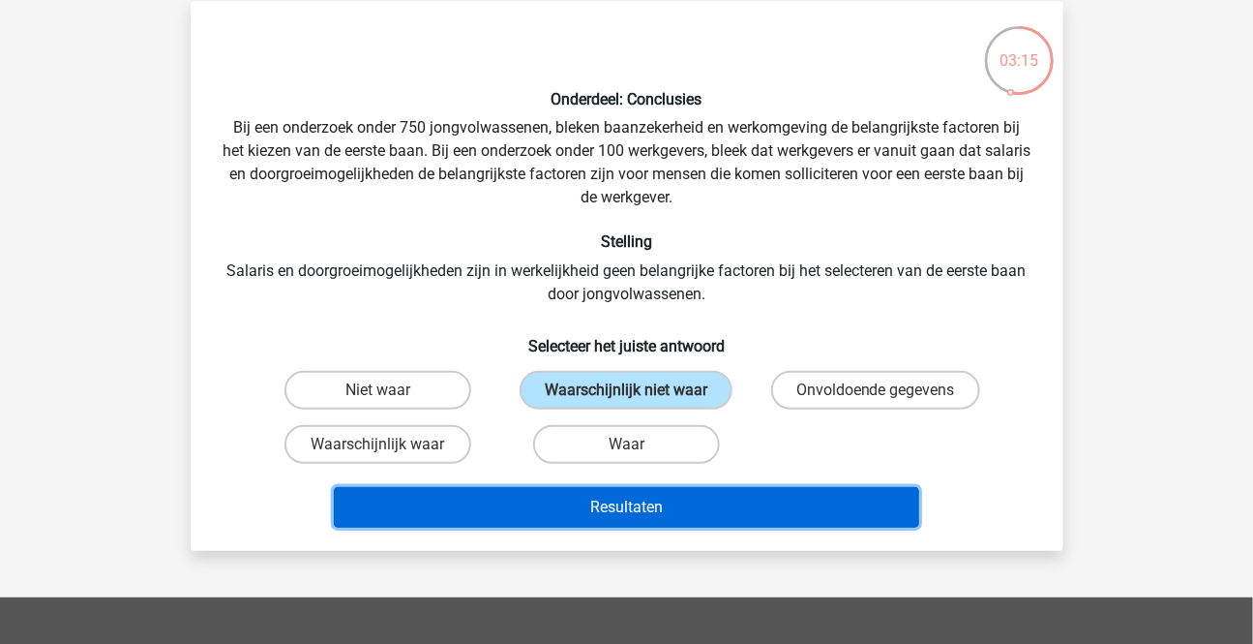
click at [601, 509] on button "Resultaten" at bounding box center [626, 507] width 585 height 41
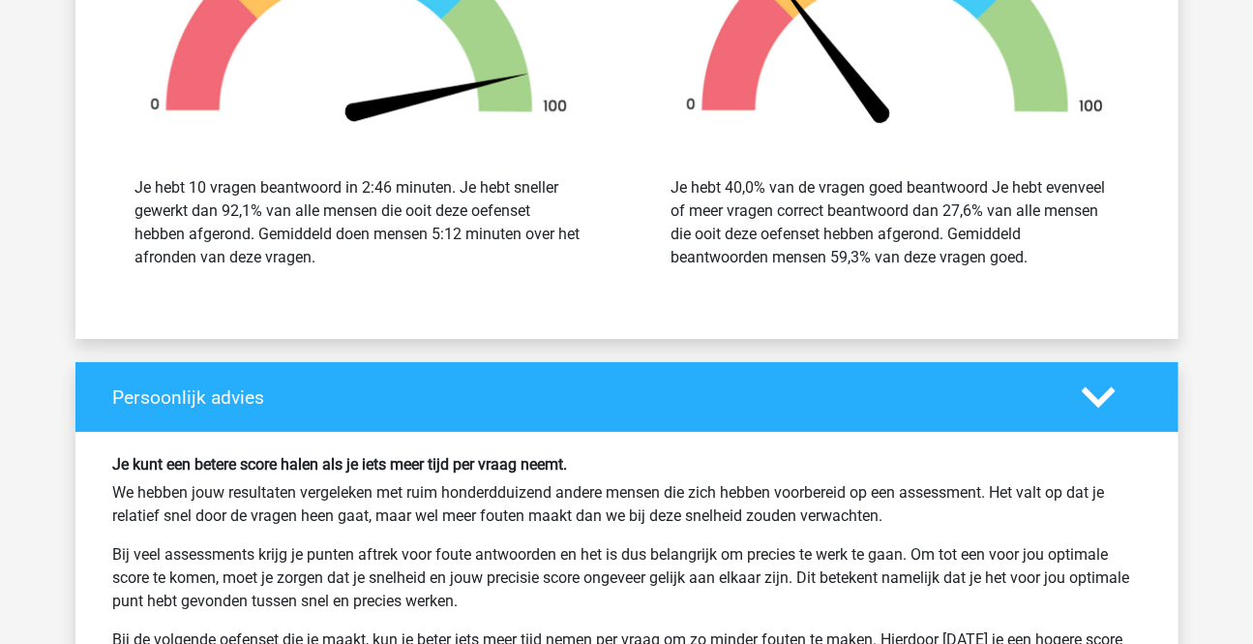
scroll to position [2815, 0]
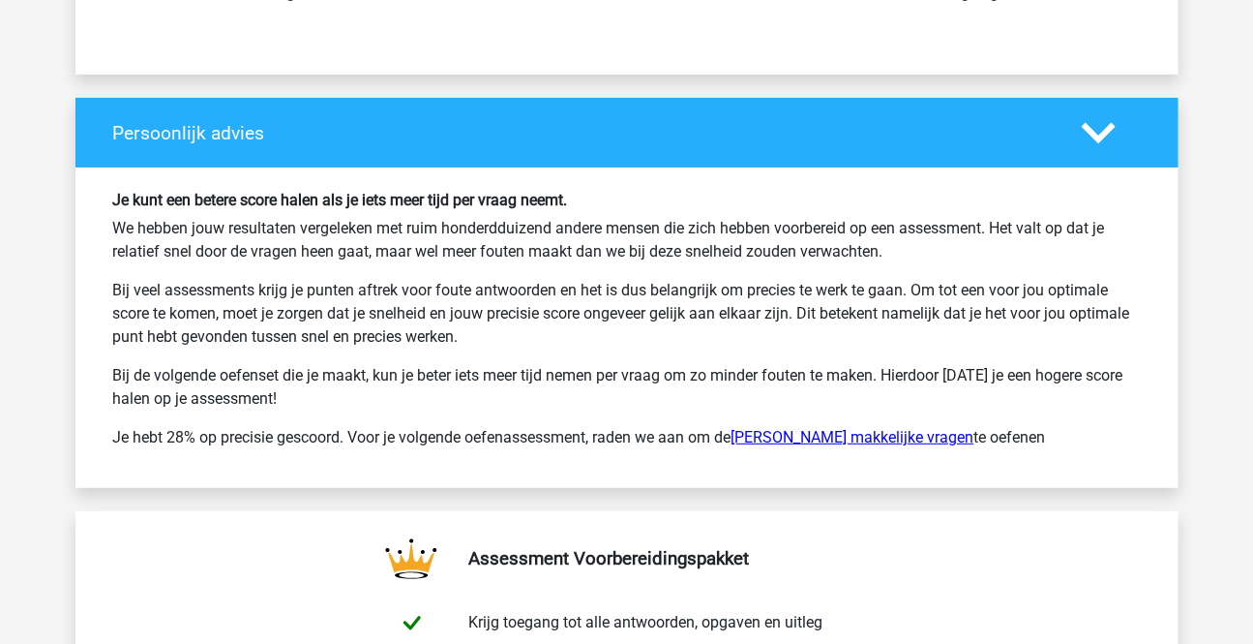
click at [852, 430] on link "Watson Glaser makkelijke vragen" at bounding box center [853, 437] width 243 height 18
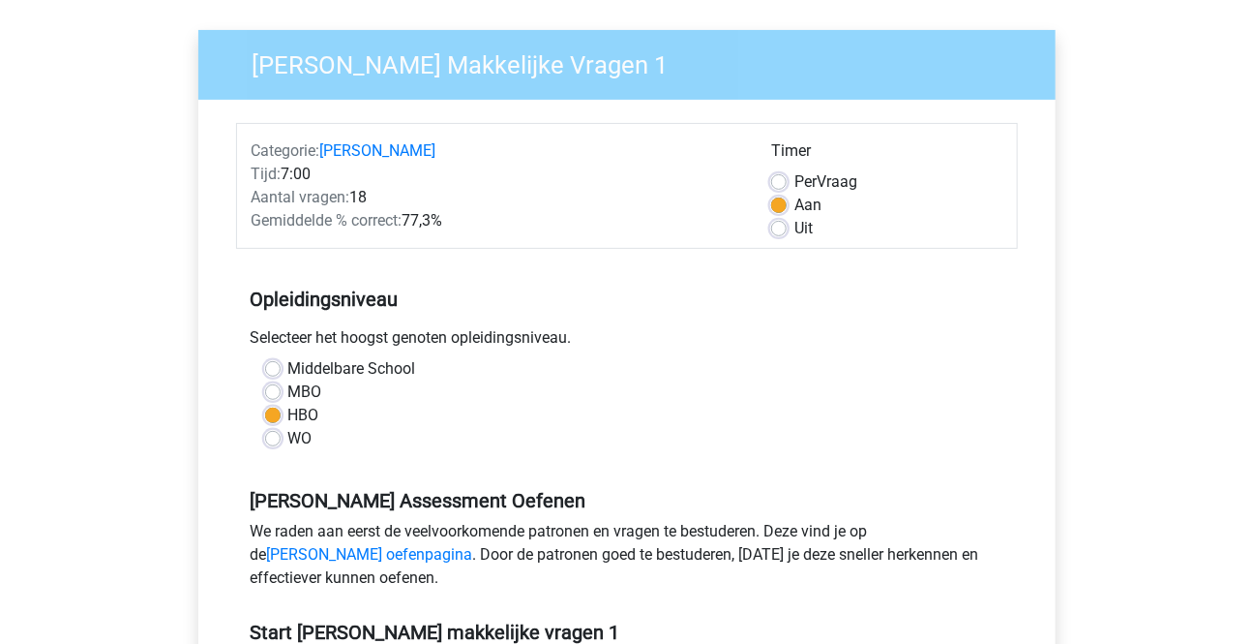
scroll to position [351, 0]
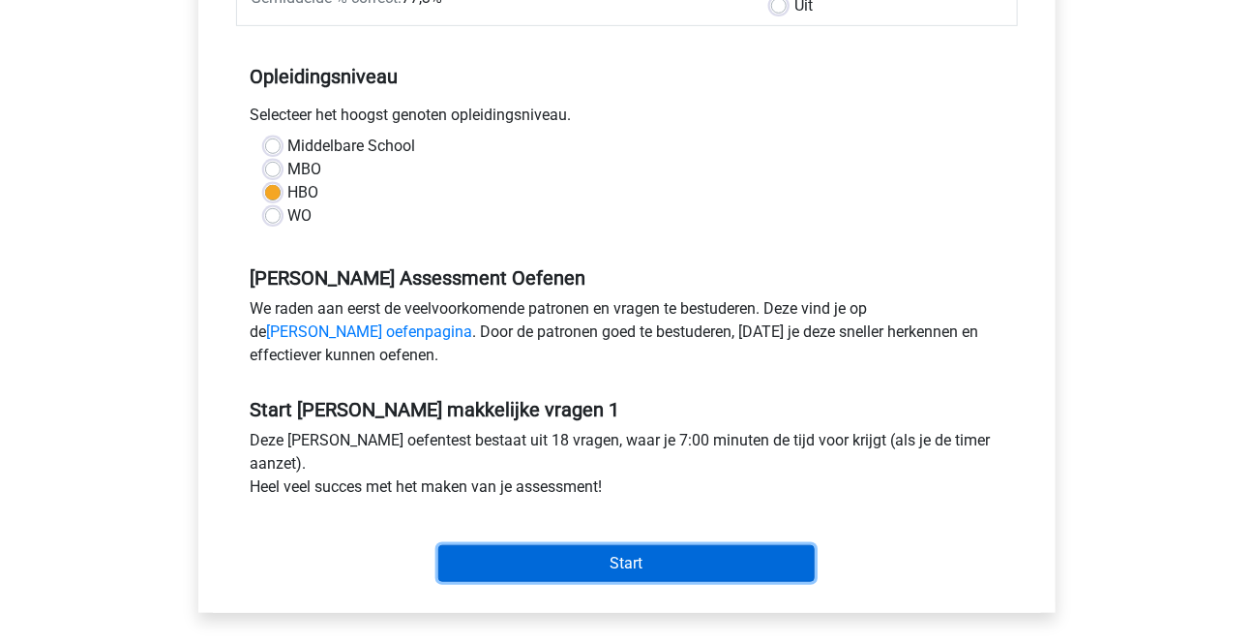
click at [620, 561] on input "Start" at bounding box center [626, 563] width 376 height 37
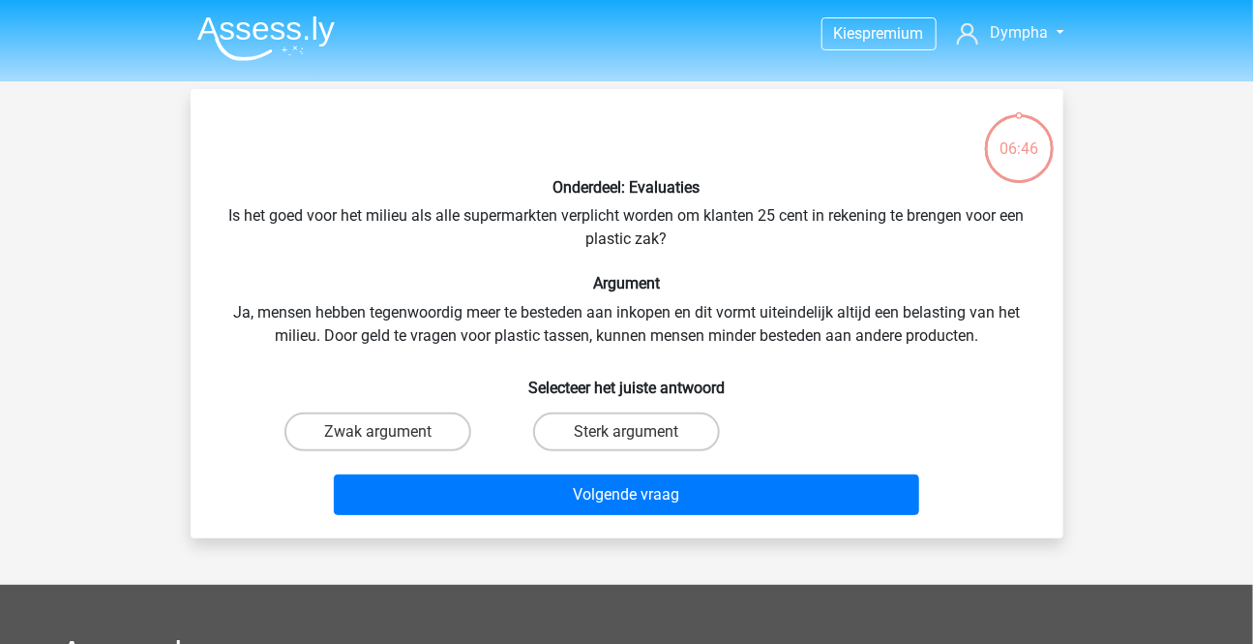
click at [378, 435] on input "Zwak argument" at bounding box center [383, 438] width 13 height 13
radio input "true"
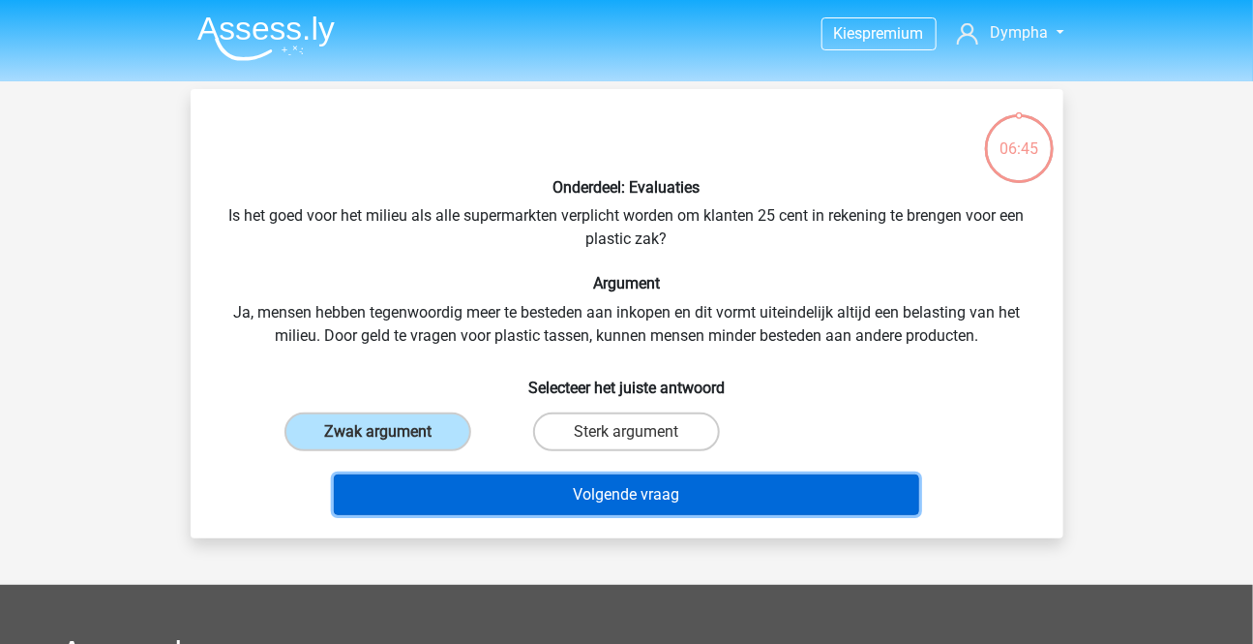
click at [590, 491] on button "Volgende vraag" at bounding box center [626, 494] width 585 height 41
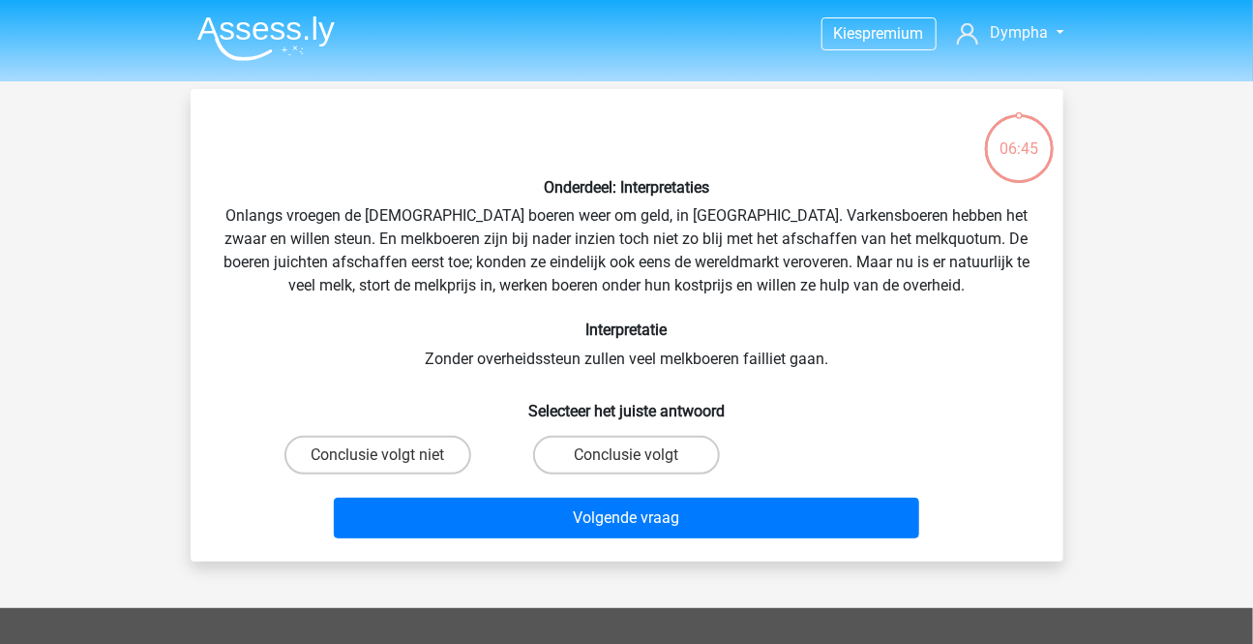
scroll to position [88, 0]
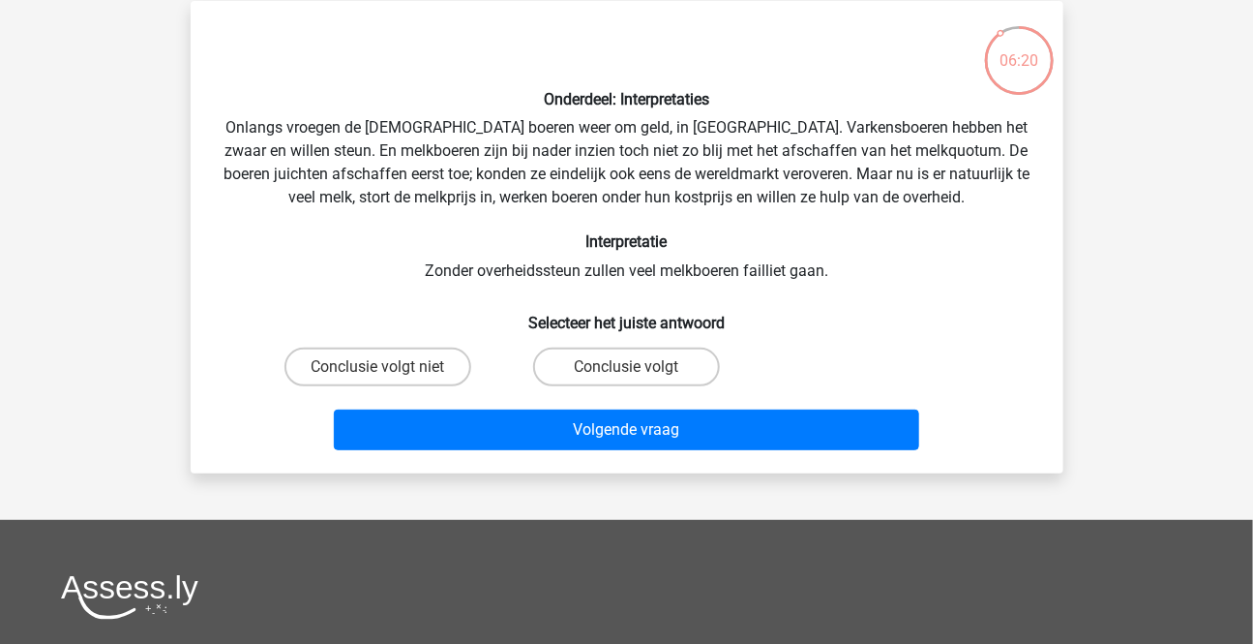
click at [634, 369] on input "Conclusie volgt" at bounding box center [632, 373] width 13 height 13
radio input "true"
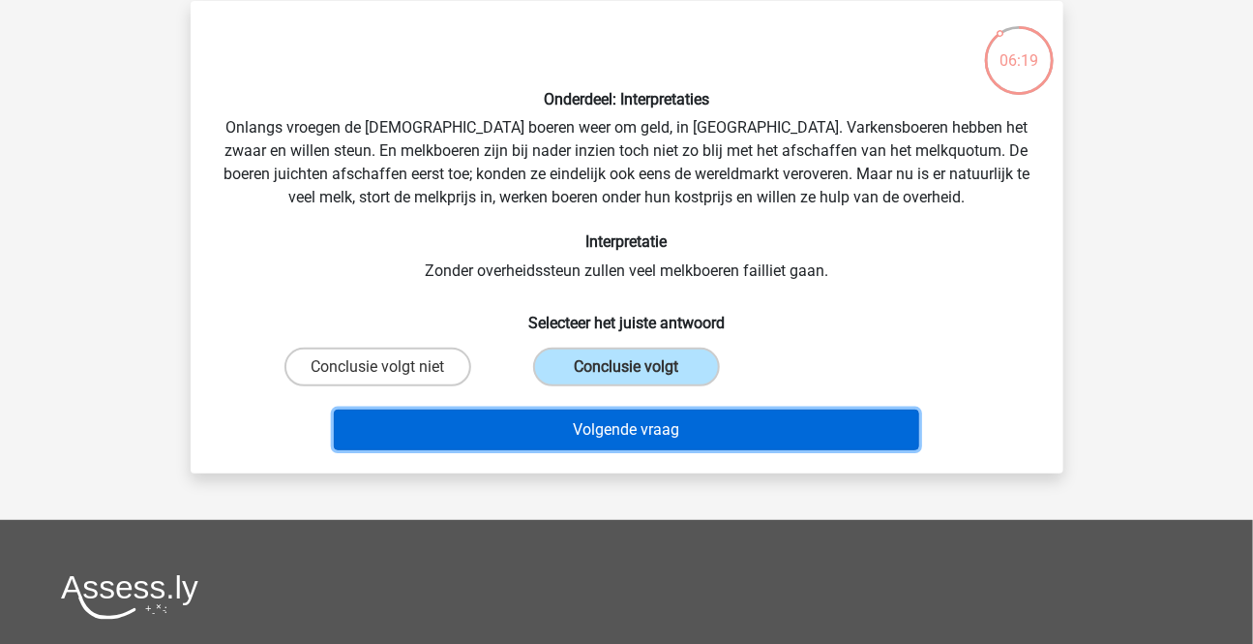
click at [620, 422] on button "Volgende vraag" at bounding box center [626, 429] width 585 height 41
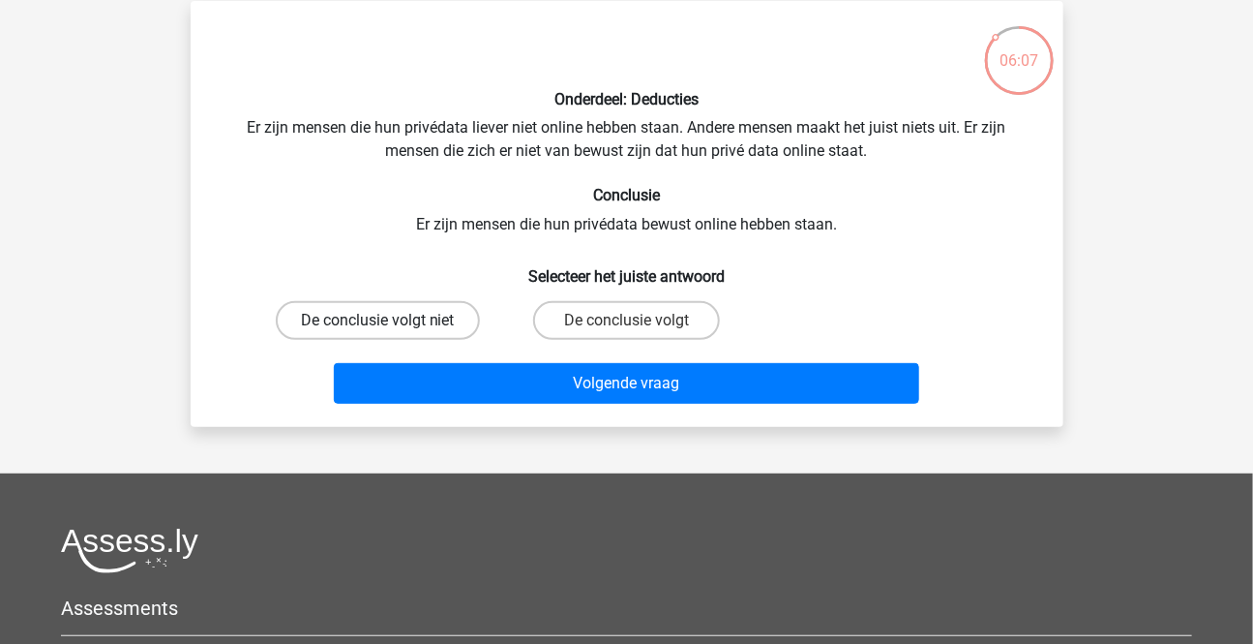
click at [402, 319] on label "De conclusie volgt niet" at bounding box center [378, 320] width 204 height 39
click at [390, 320] on input "De conclusie volgt niet" at bounding box center [383, 326] width 13 height 13
radio input "true"
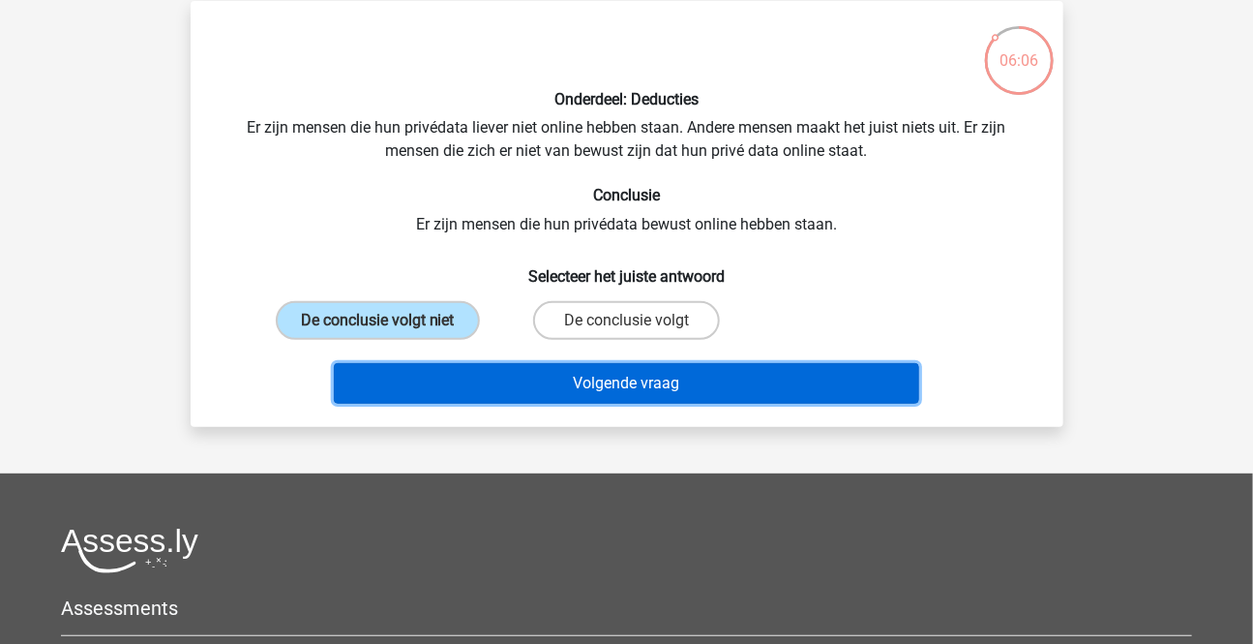
click at [683, 377] on button "Volgende vraag" at bounding box center [626, 383] width 585 height 41
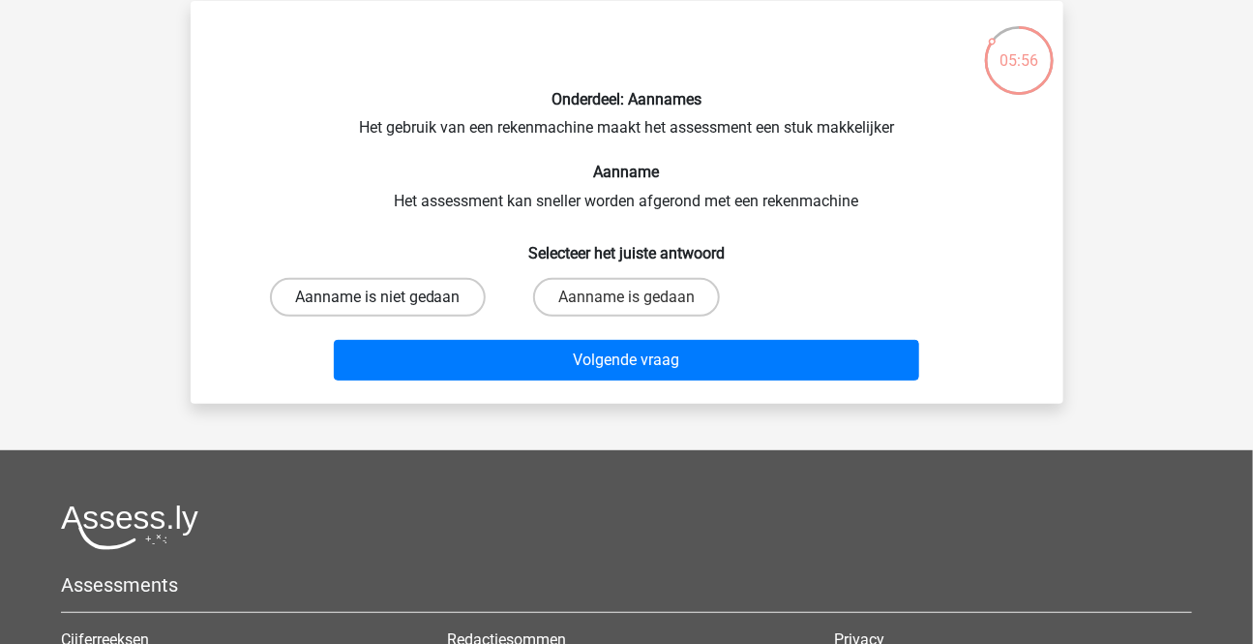
click at [396, 290] on label "Aanname is niet gedaan" at bounding box center [378, 297] width 216 height 39
click at [390, 297] on input "Aanname is niet gedaan" at bounding box center [383, 303] width 13 height 13
radio input "true"
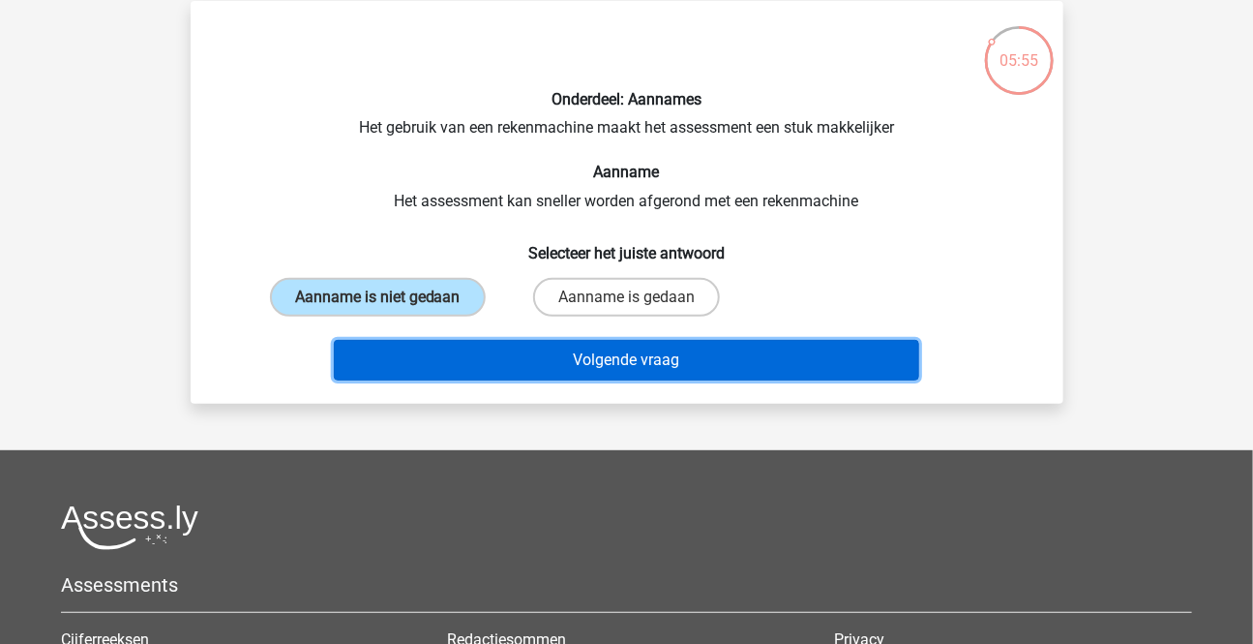
click at [646, 353] on button "Volgende vraag" at bounding box center [626, 360] width 585 height 41
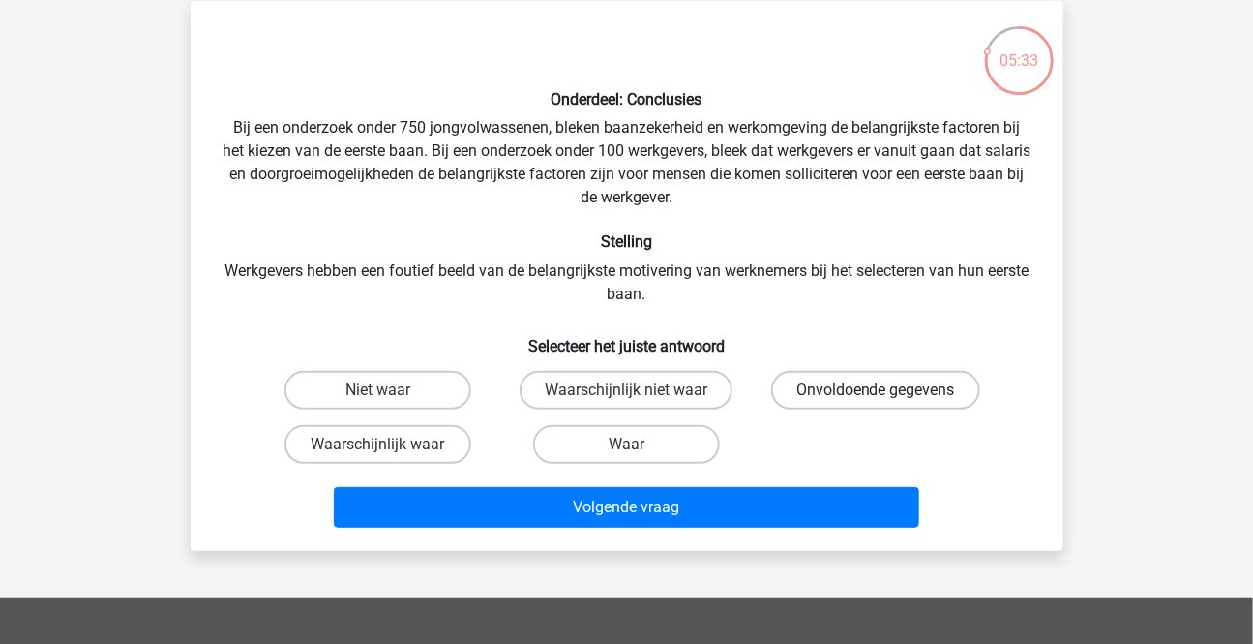
click at [884, 375] on label "Onvoldoende gegevens" at bounding box center [875, 390] width 209 height 39
click at [884, 390] on input "Onvoldoende gegevens" at bounding box center [882, 396] width 13 height 13
radio input "true"
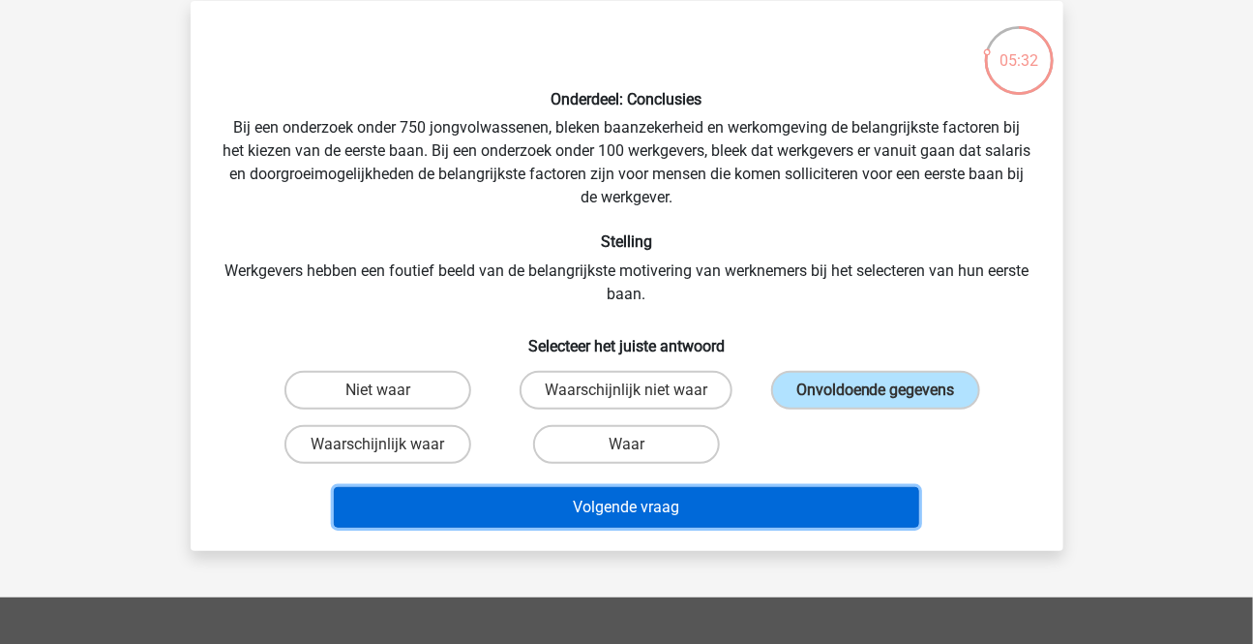
click at [621, 503] on button "Volgende vraag" at bounding box center [626, 507] width 585 height 41
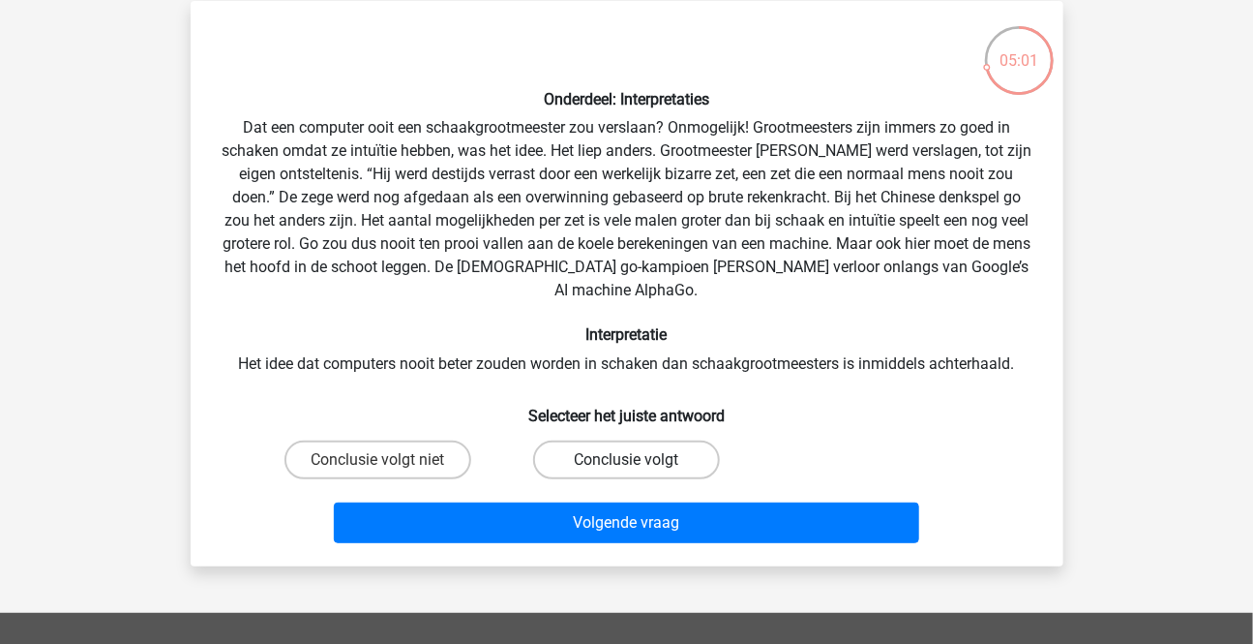
click at [613, 440] on label "Conclusie volgt" at bounding box center [626, 459] width 187 height 39
click at [626, 460] on input "Conclusie volgt" at bounding box center [632, 466] width 13 height 13
radio input "true"
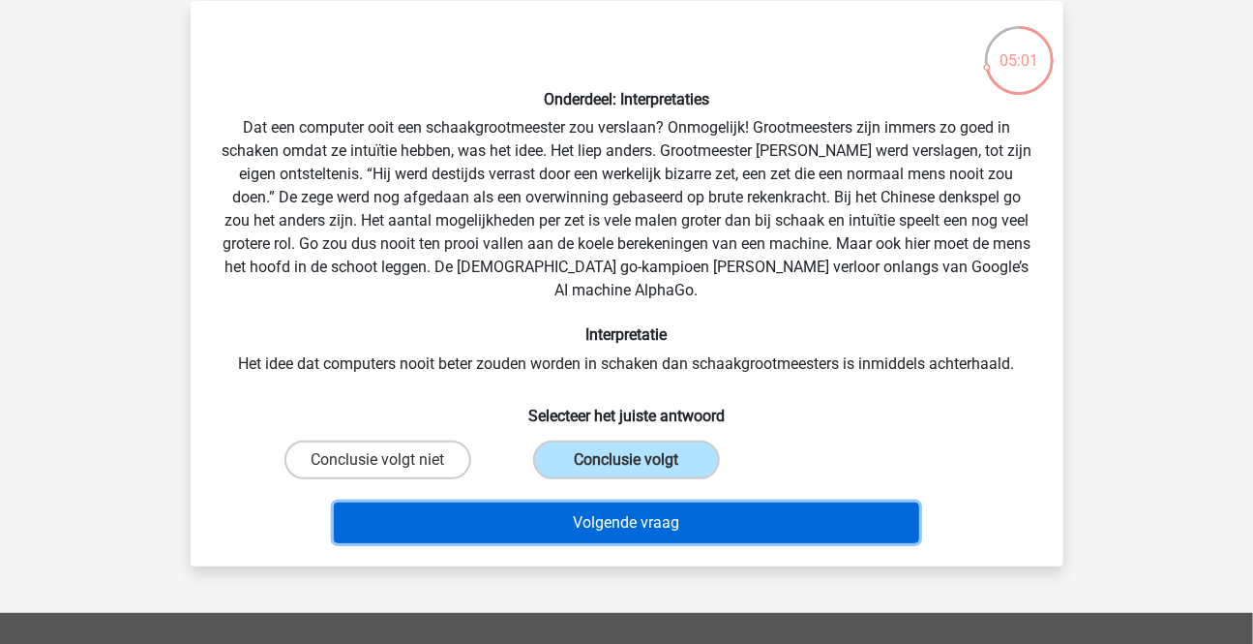
click at [606, 502] on button "Volgende vraag" at bounding box center [626, 522] width 585 height 41
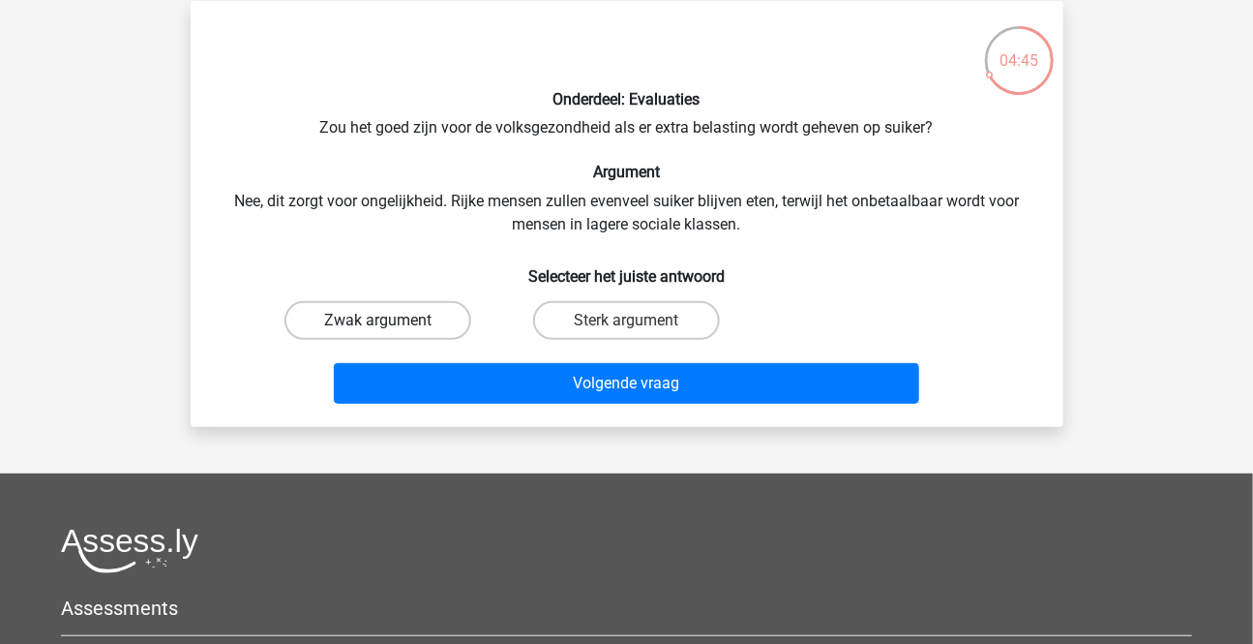
click at [390, 319] on label "Zwak argument" at bounding box center [378, 320] width 187 height 39
click at [390, 320] on input "Zwak argument" at bounding box center [383, 326] width 13 height 13
radio input "true"
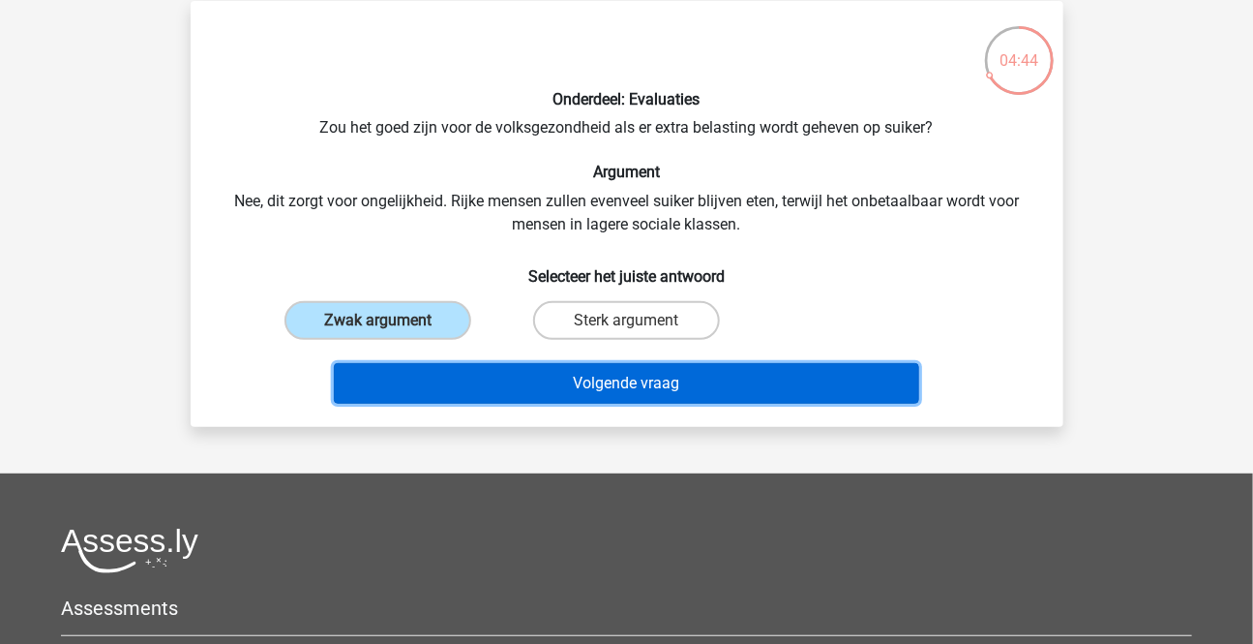
click at [550, 386] on button "Volgende vraag" at bounding box center [626, 383] width 585 height 41
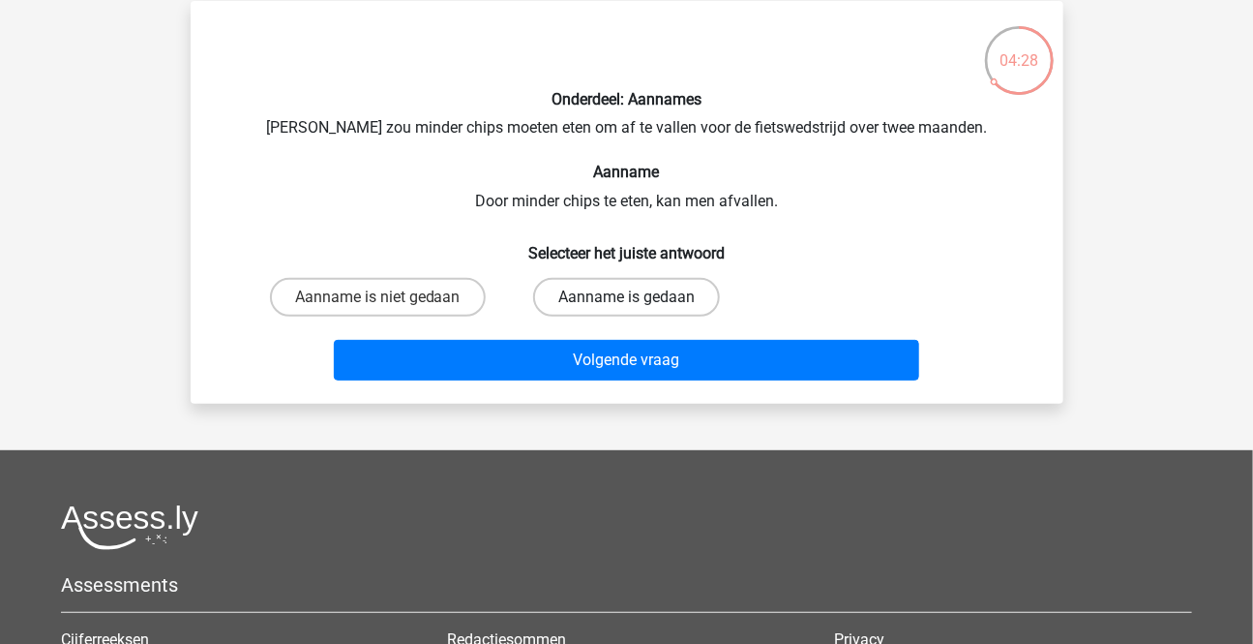
click at [604, 297] on label "Aanname is gedaan" at bounding box center [626, 297] width 187 height 39
click at [626, 297] on input "Aanname is gedaan" at bounding box center [632, 303] width 13 height 13
radio input "true"
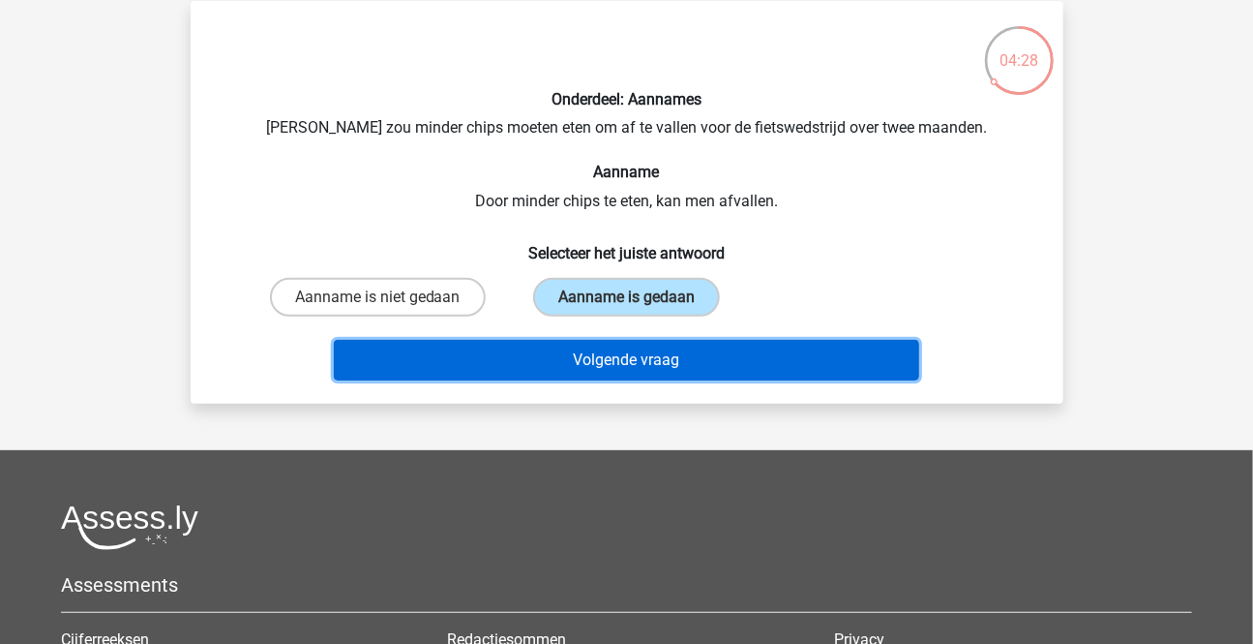
click at [571, 361] on button "Volgende vraag" at bounding box center [626, 360] width 585 height 41
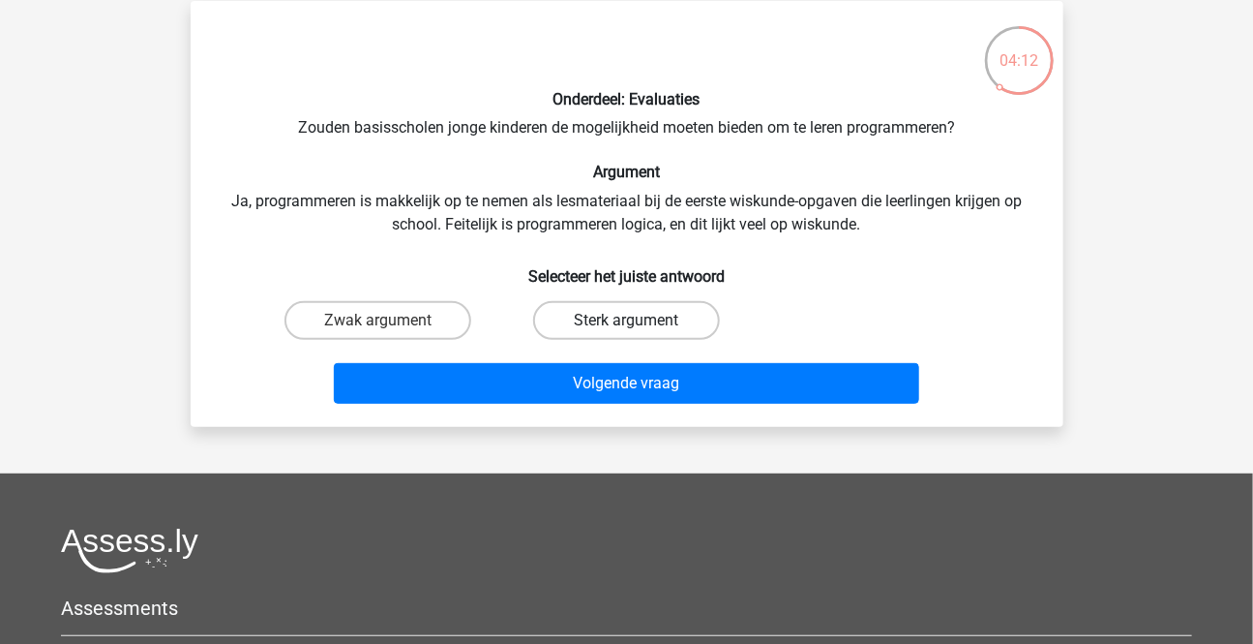
click at [639, 316] on label "Sterk argument" at bounding box center [626, 320] width 187 height 39
click at [639, 320] on input "Sterk argument" at bounding box center [632, 326] width 13 height 13
radio input "true"
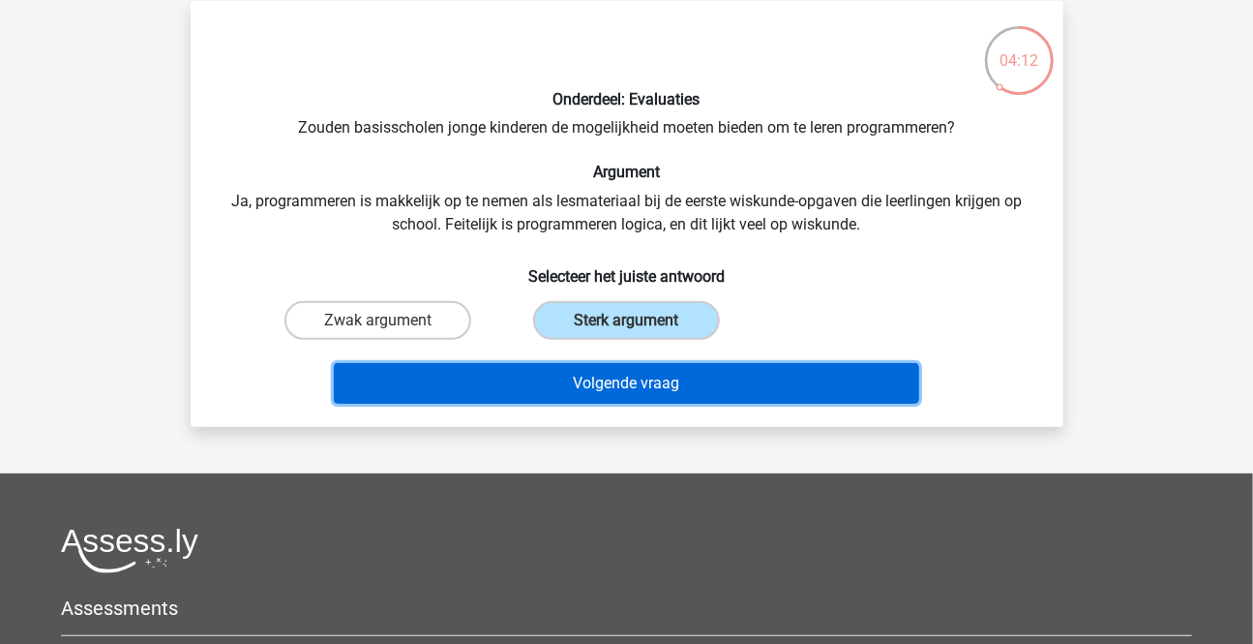
click at [642, 373] on button "Volgende vraag" at bounding box center [626, 383] width 585 height 41
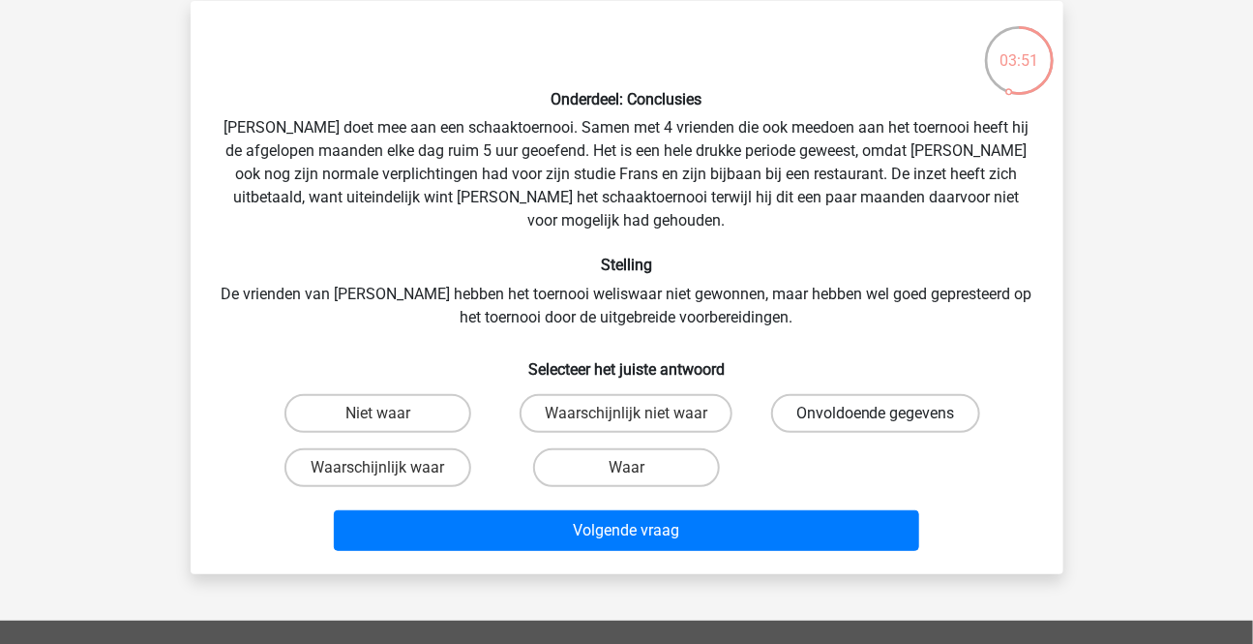
click at [933, 394] on label "Onvoldoende gegevens" at bounding box center [875, 413] width 209 height 39
click at [888, 413] on input "Onvoldoende gegevens" at bounding box center [882, 419] width 13 height 13
radio input "true"
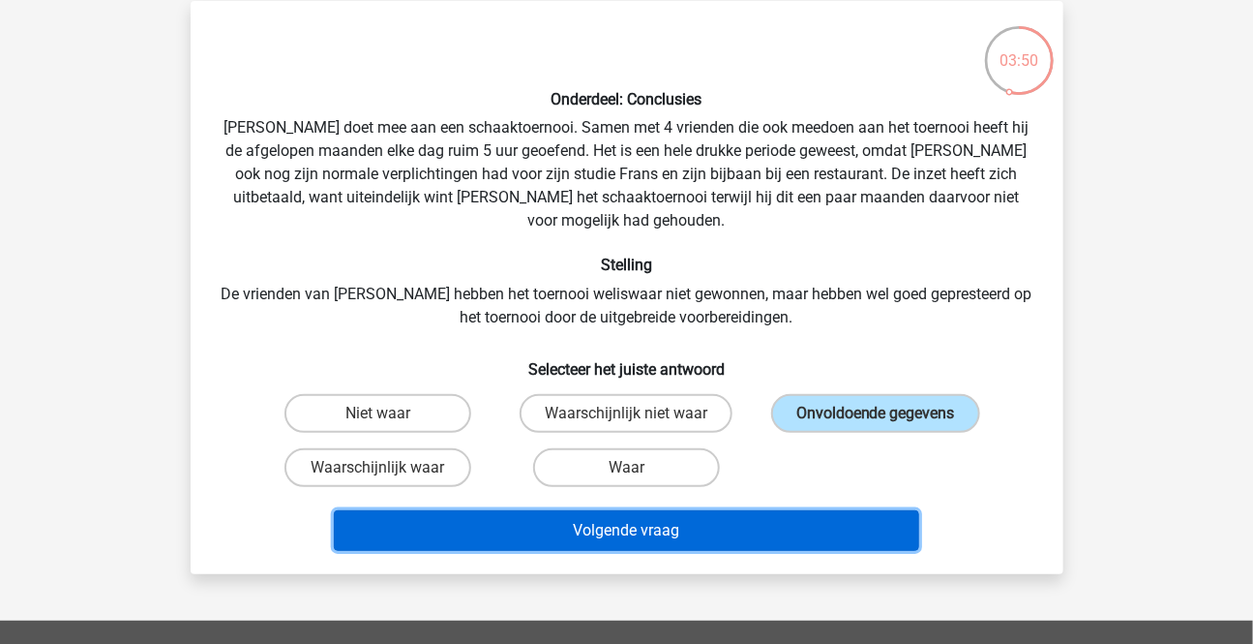
click at [706, 510] on button "Volgende vraag" at bounding box center [626, 530] width 585 height 41
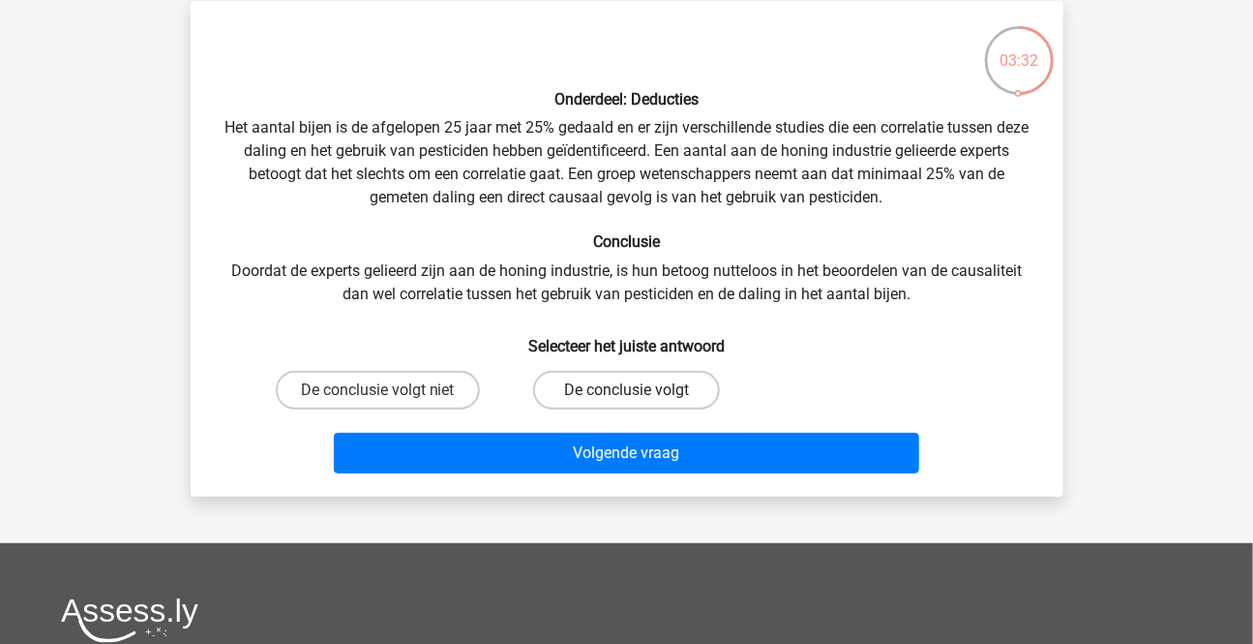
click at [659, 391] on label "De conclusie volgt" at bounding box center [626, 390] width 187 height 39
click at [639, 391] on input "De conclusie volgt" at bounding box center [632, 396] width 13 height 13
radio input "true"
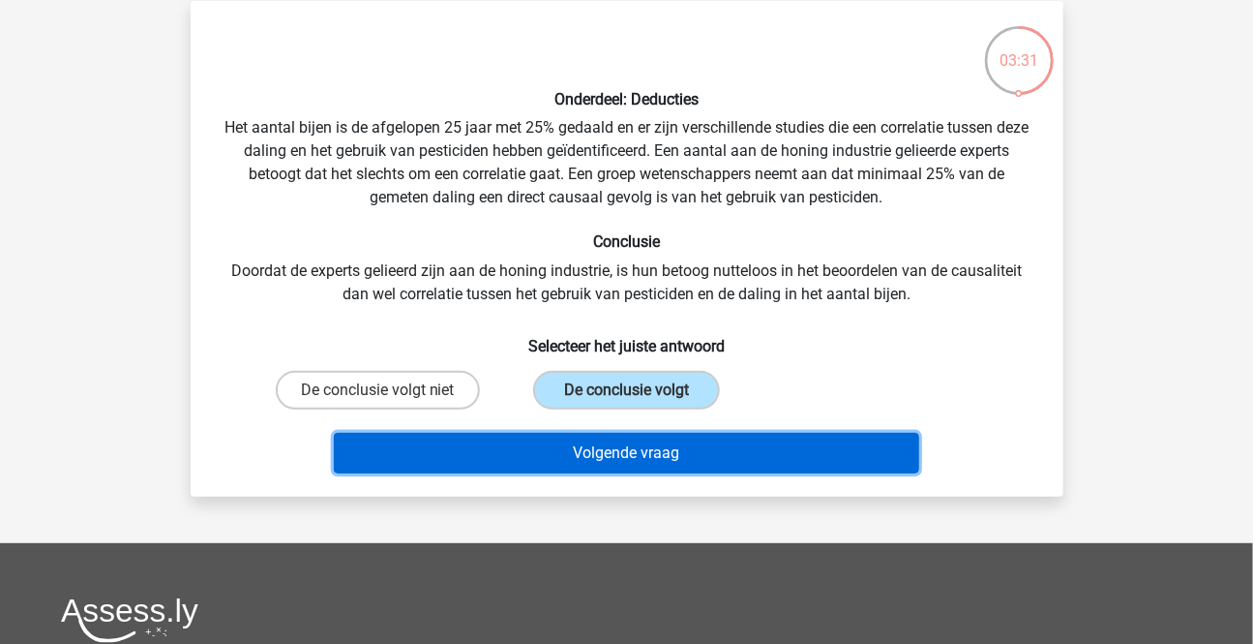
click at [621, 456] on button "Volgende vraag" at bounding box center [626, 453] width 585 height 41
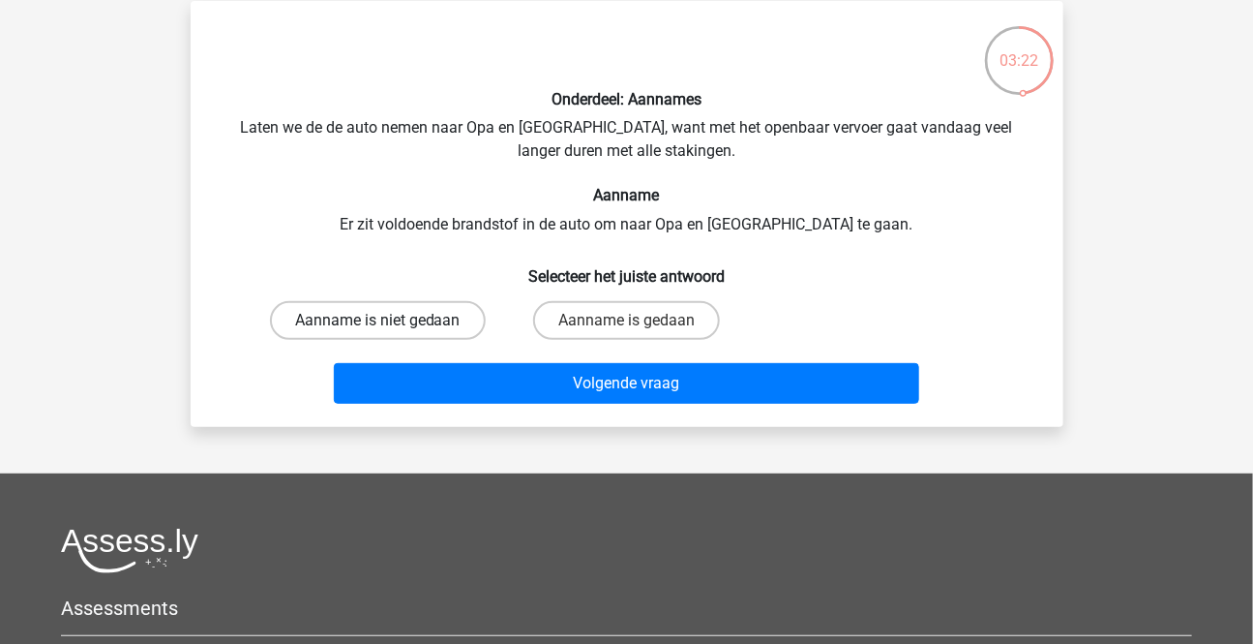
click at [375, 313] on label "Aanname is niet gedaan" at bounding box center [378, 320] width 216 height 39
click at [377, 320] on input "Aanname is niet gedaan" at bounding box center [383, 326] width 13 height 13
radio input "true"
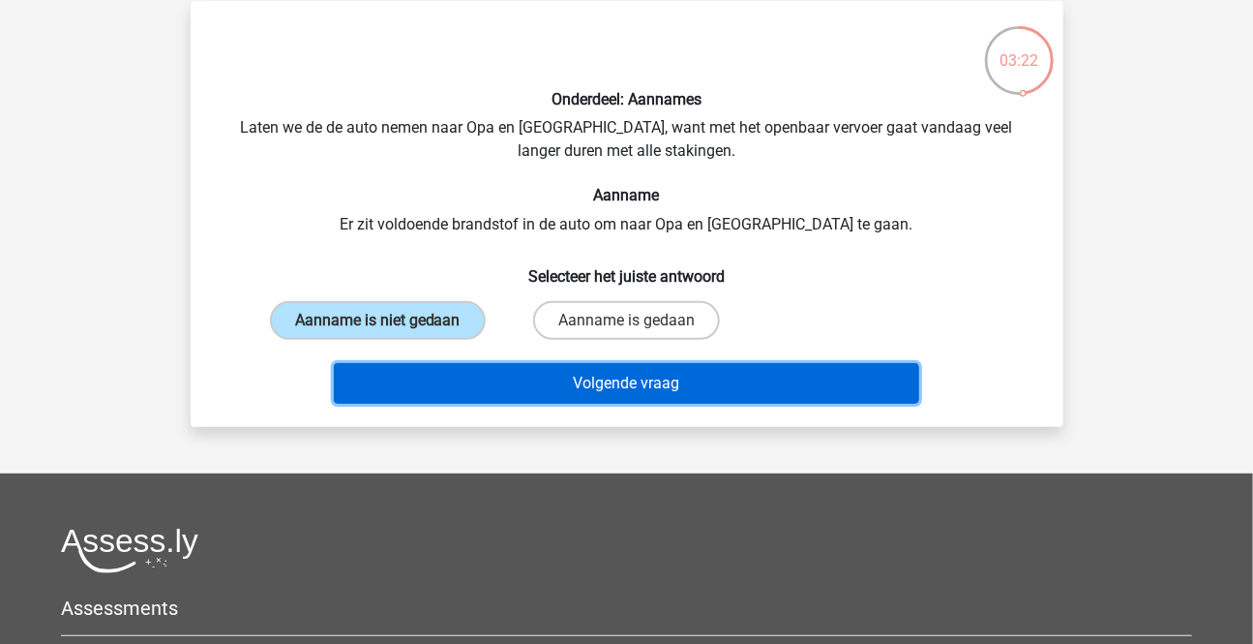
click at [542, 393] on button "Volgende vraag" at bounding box center [626, 383] width 585 height 41
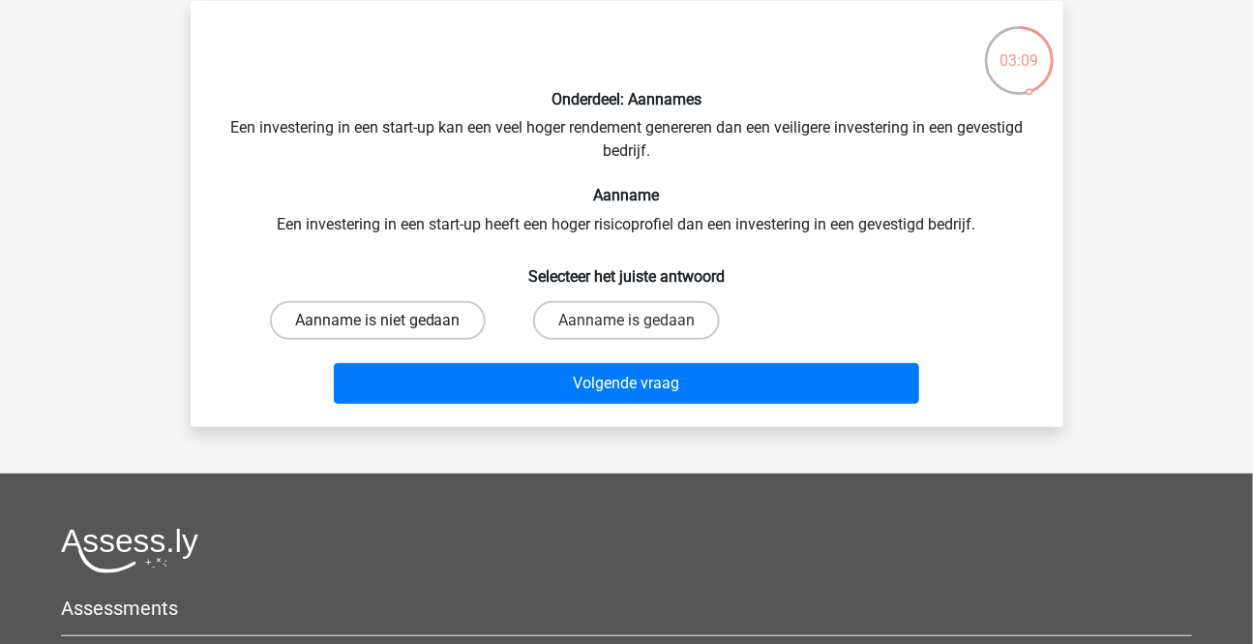
click at [409, 322] on label "Aanname is niet gedaan" at bounding box center [378, 320] width 216 height 39
click at [390, 322] on input "Aanname is niet gedaan" at bounding box center [383, 326] width 13 height 13
radio input "true"
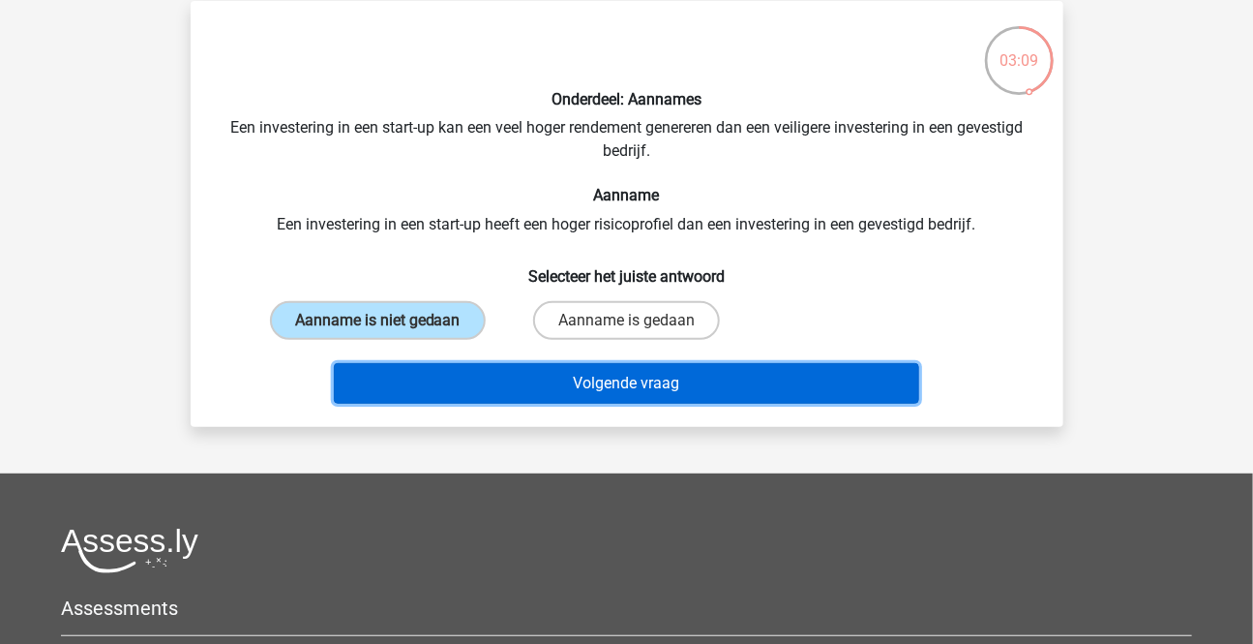
click at [523, 395] on button "Volgende vraag" at bounding box center [626, 383] width 585 height 41
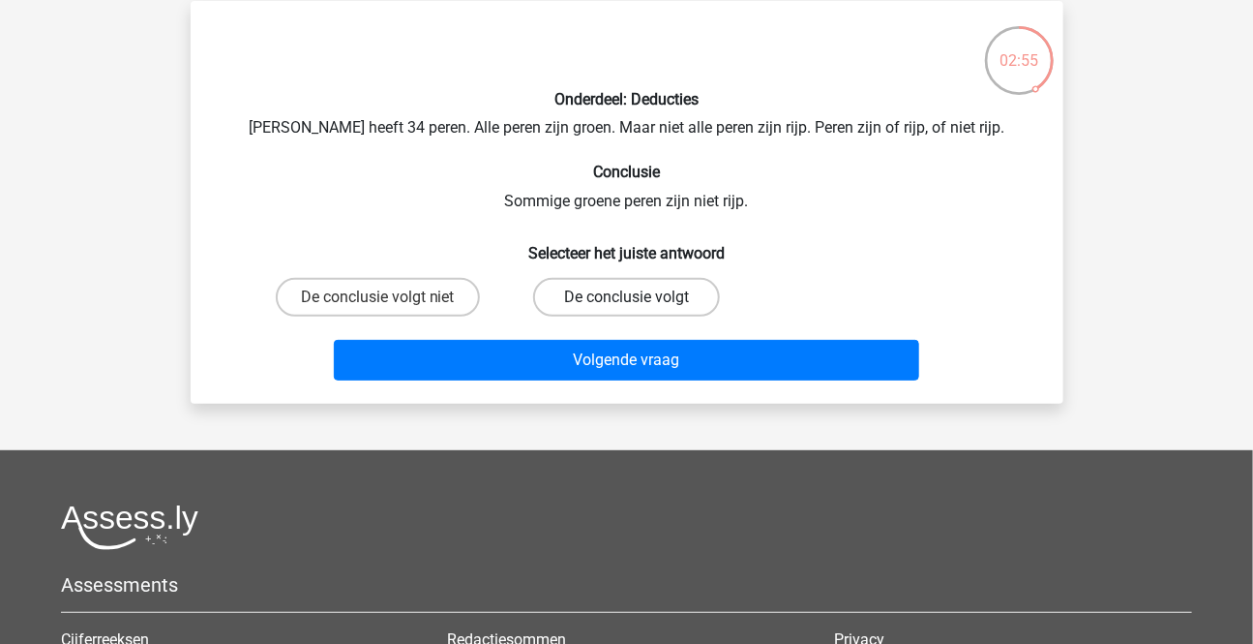
click at [587, 299] on label "De conclusie volgt" at bounding box center [626, 297] width 187 height 39
click at [626, 299] on input "De conclusie volgt" at bounding box center [632, 303] width 13 height 13
radio input "true"
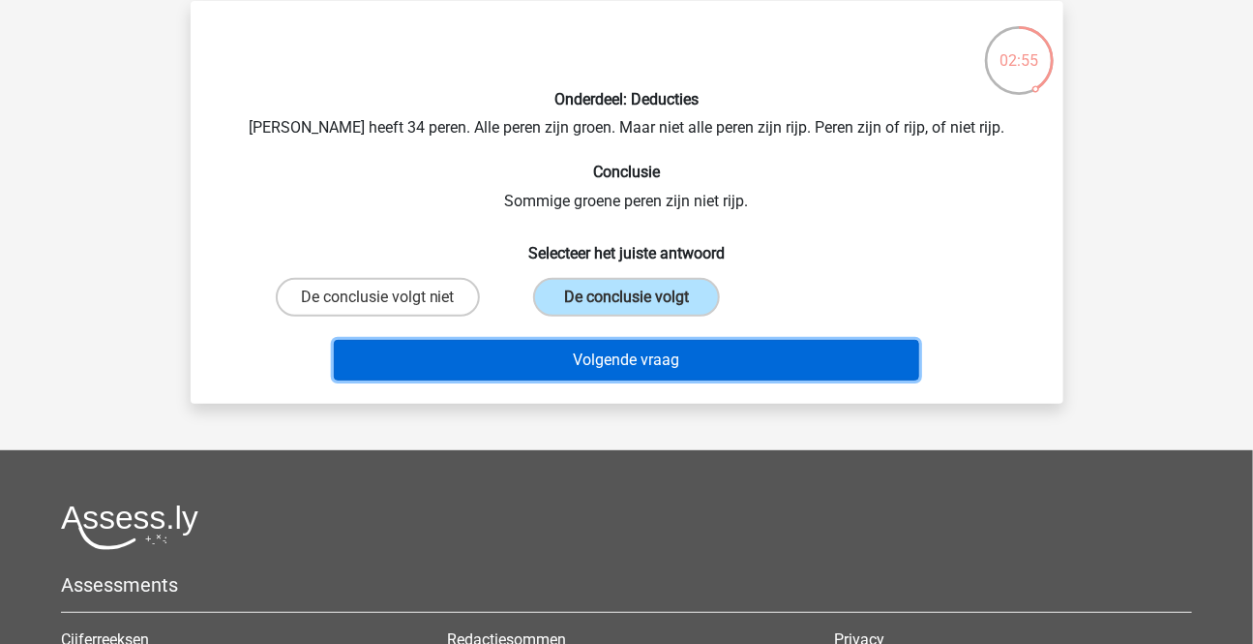
click at [608, 356] on button "Volgende vraag" at bounding box center [626, 360] width 585 height 41
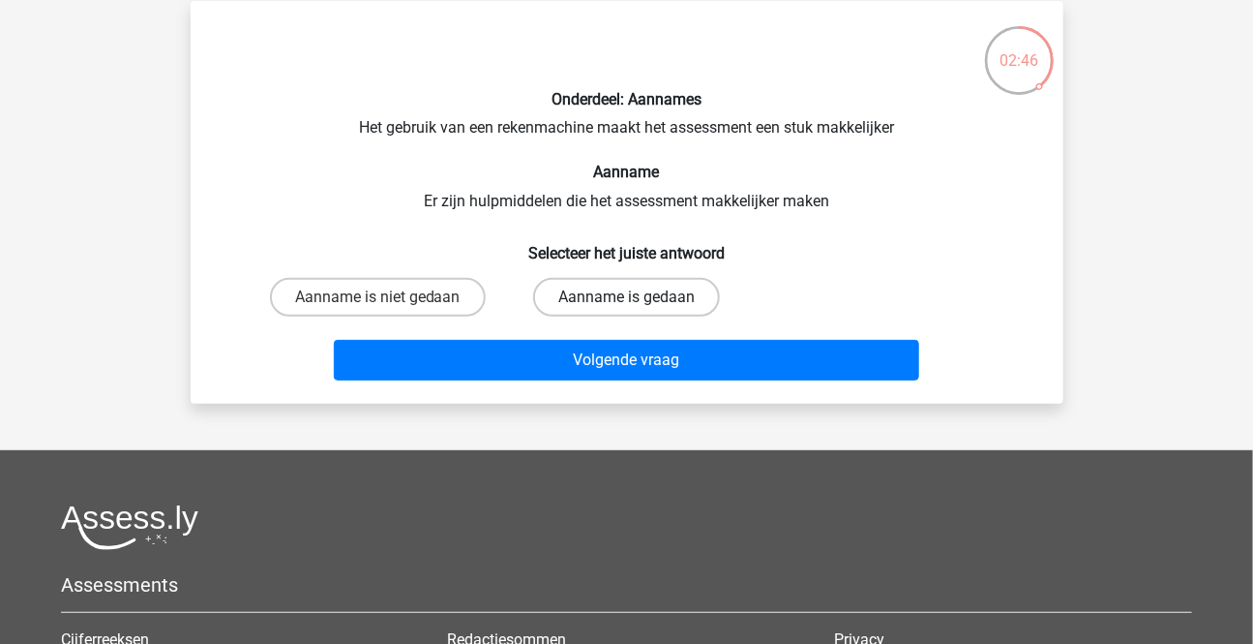
click at [602, 293] on label "Aanname is gedaan" at bounding box center [626, 297] width 187 height 39
click at [626, 297] on input "Aanname is gedaan" at bounding box center [632, 303] width 13 height 13
radio input "true"
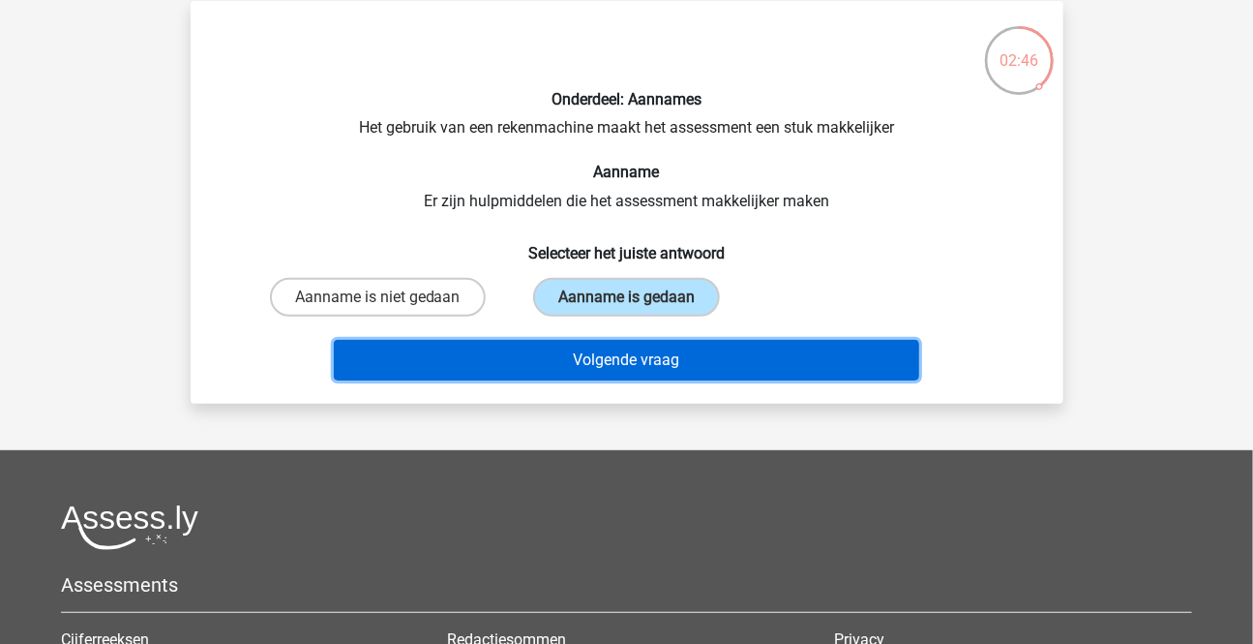
click at [598, 360] on button "Volgende vraag" at bounding box center [626, 360] width 585 height 41
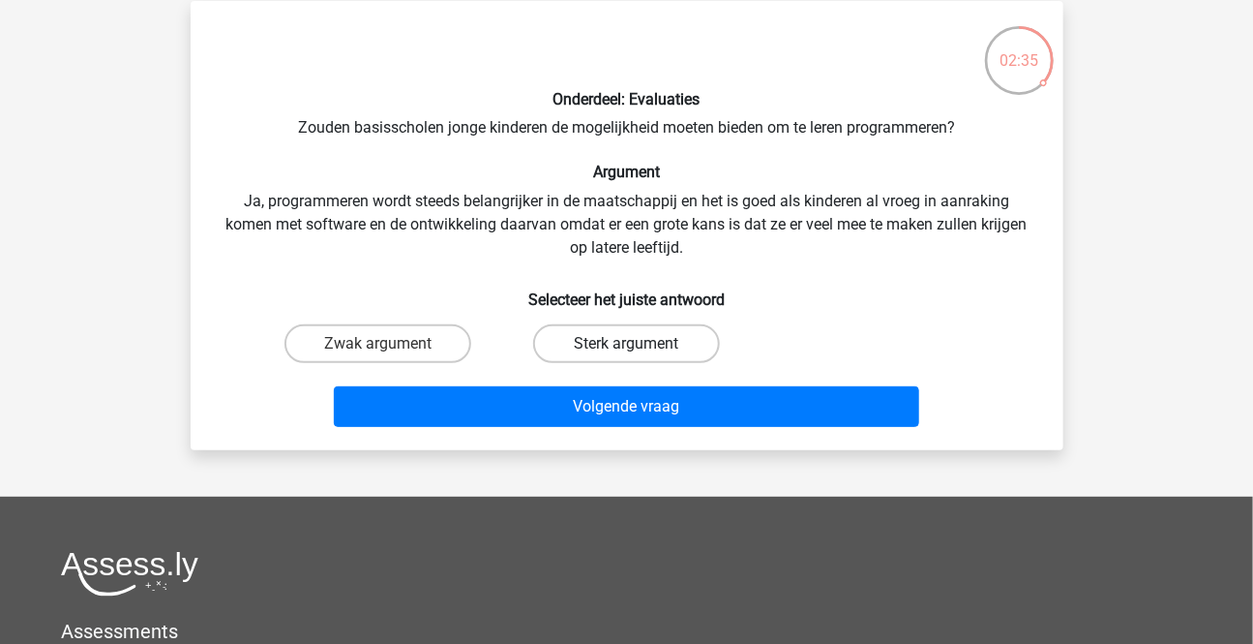
click at [602, 334] on label "Sterk argument" at bounding box center [626, 343] width 187 height 39
click at [626, 344] on input "Sterk argument" at bounding box center [632, 350] width 13 height 13
radio input "true"
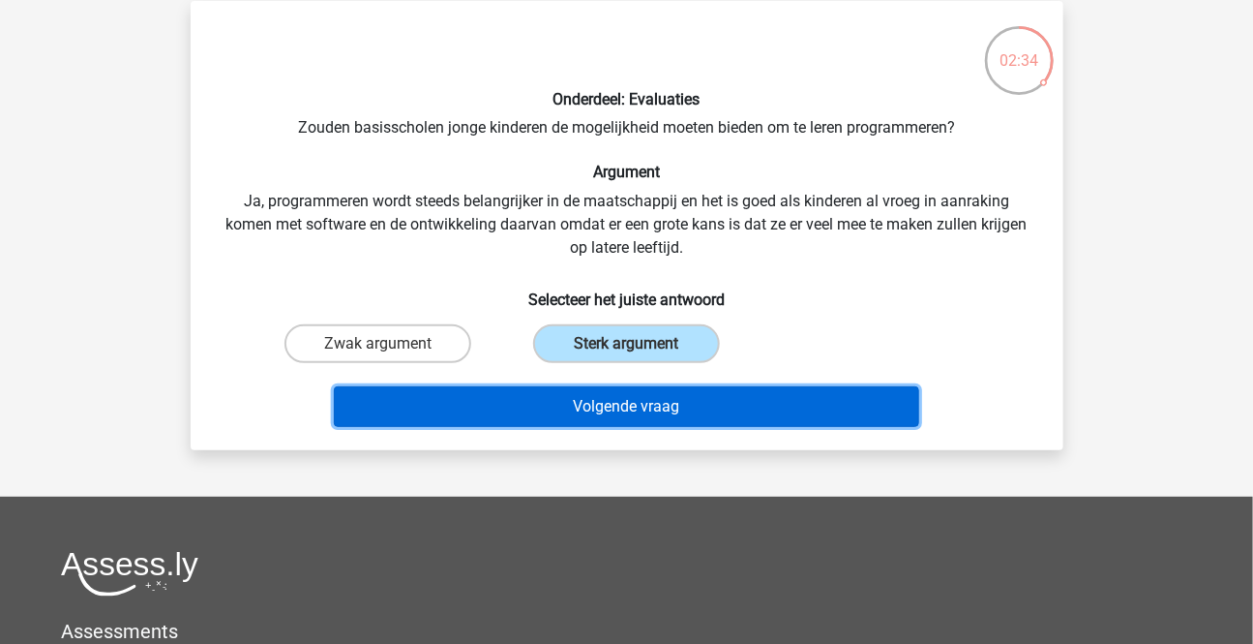
click at [592, 392] on button "Volgende vraag" at bounding box center [626, 406] width 585 height 41
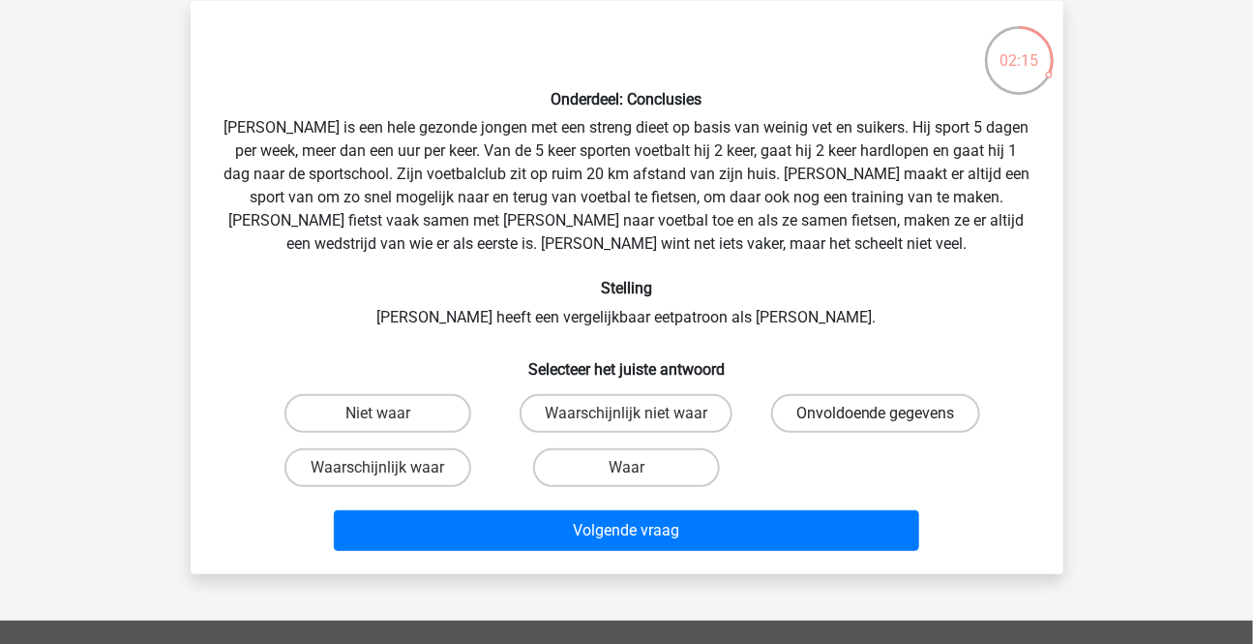
click at [883, 408] on label "Onvoldoende gegevens" at bounding box center [875, 413] width 209 height 39
click at [883, 413] on input "Onvoldoende gegevens" at bounding box center [882, 419] width 13 height 13
radio input "true"
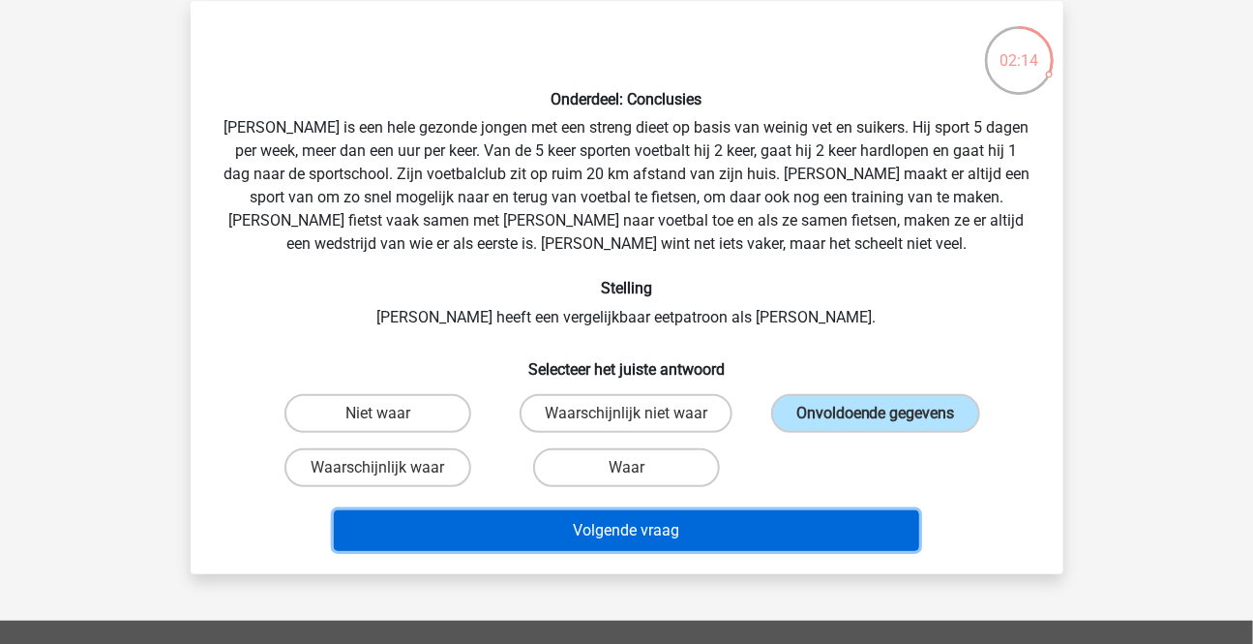
click at [620, 526] on button "Volgende vraag" at bounding box center [626, 530] width 585 height 41
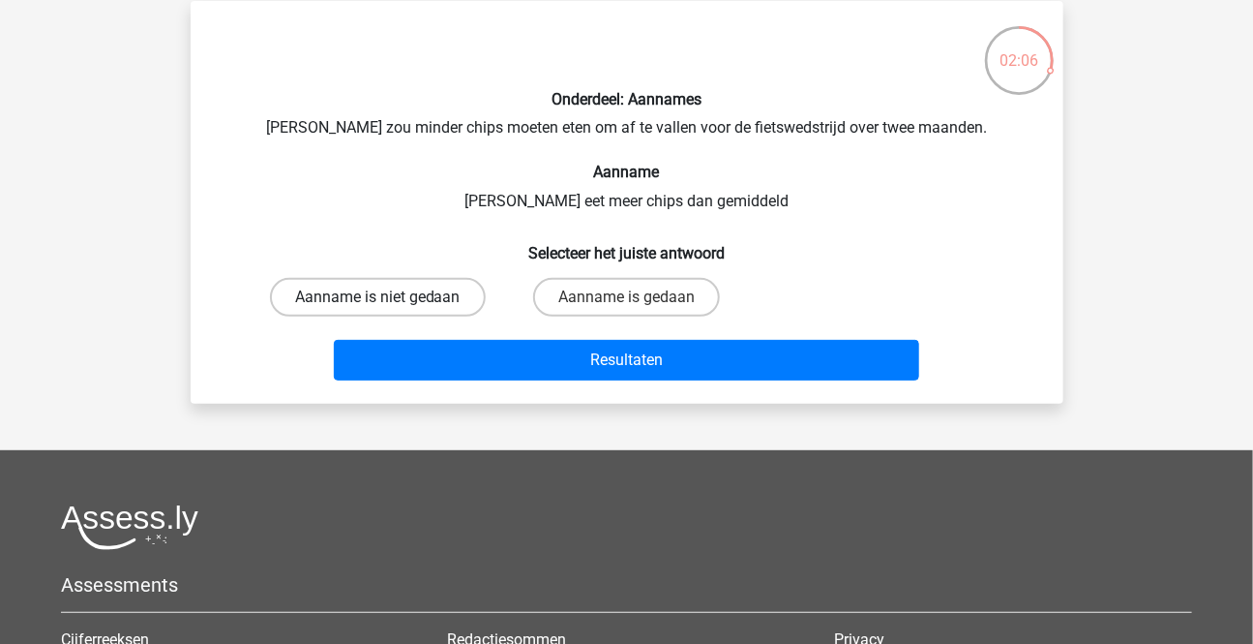
click at [408, 290] on label "Aanname is niet gedaan" at bounding box center [378, 297] width 216 height 39
click at [390, 297] on input "Aanname is niet gedaan" at bounding box center [383, 303] width 13 height 13
radio input "true"
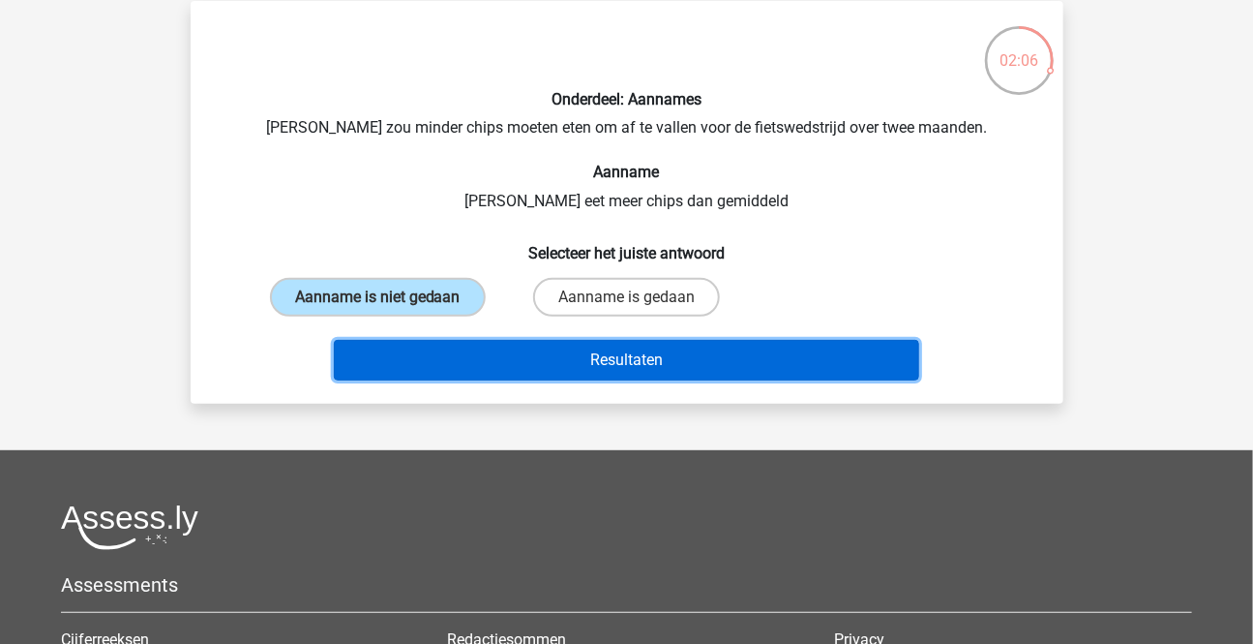
click at [566, 364] on button "Resultaten" at bounding box center [626, 360] width 585 height 41
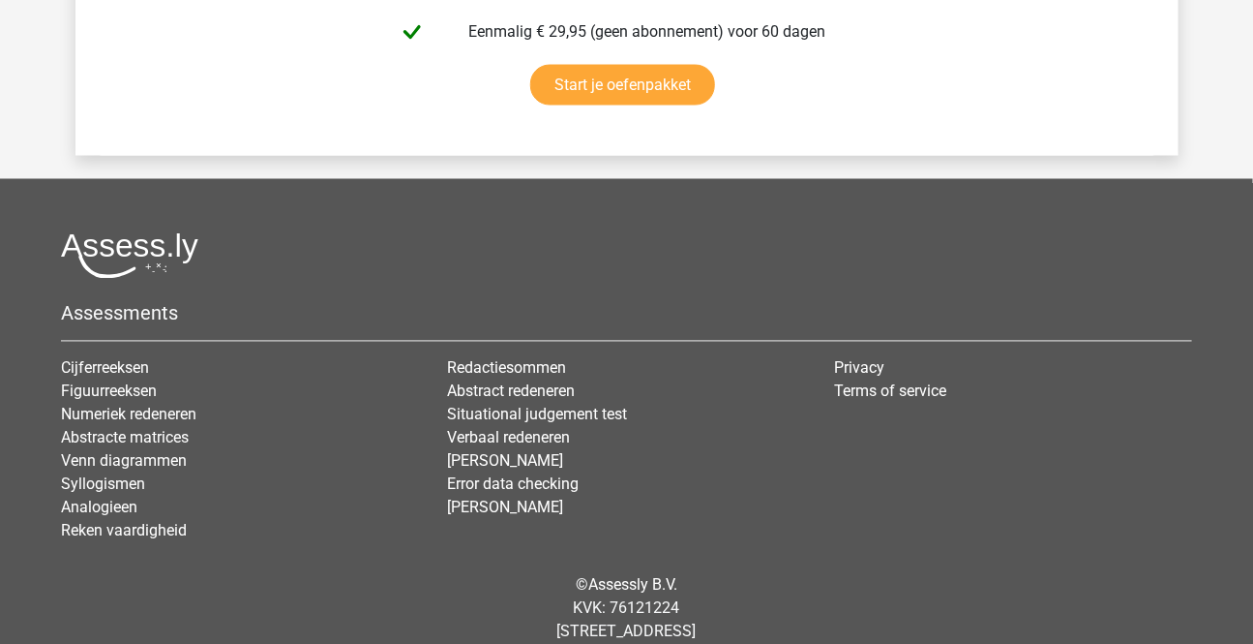
scroll to position [4037, 0]
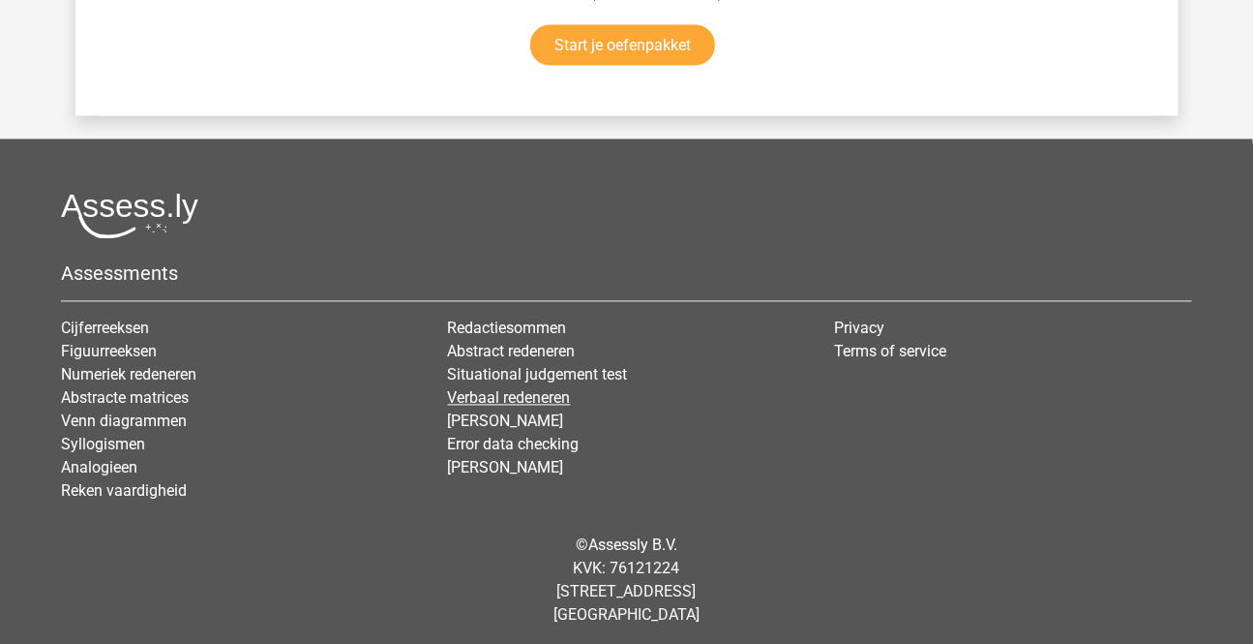
click at [502, 394] on link "Verbaal redeneren" at bounding box center [509, 398] width 123 height 18
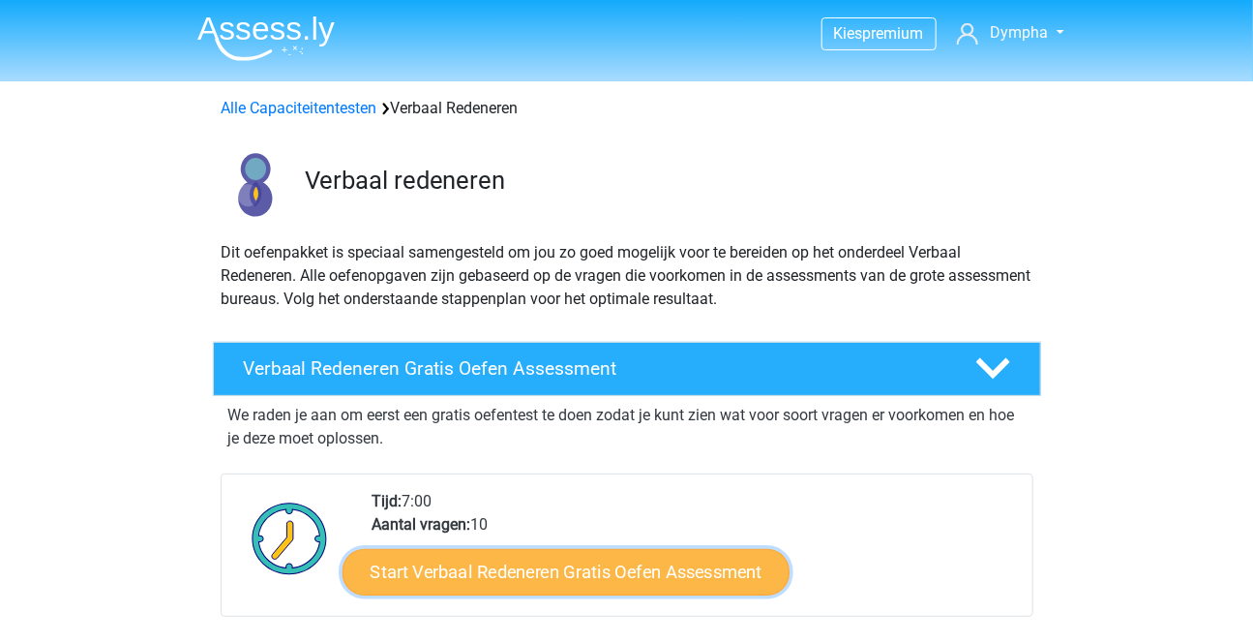
click at [590, 561] on link "Start Verbaal Redeneren Gratis Oefen Assessment" at bounding box center [566, 572] width 447 height 46
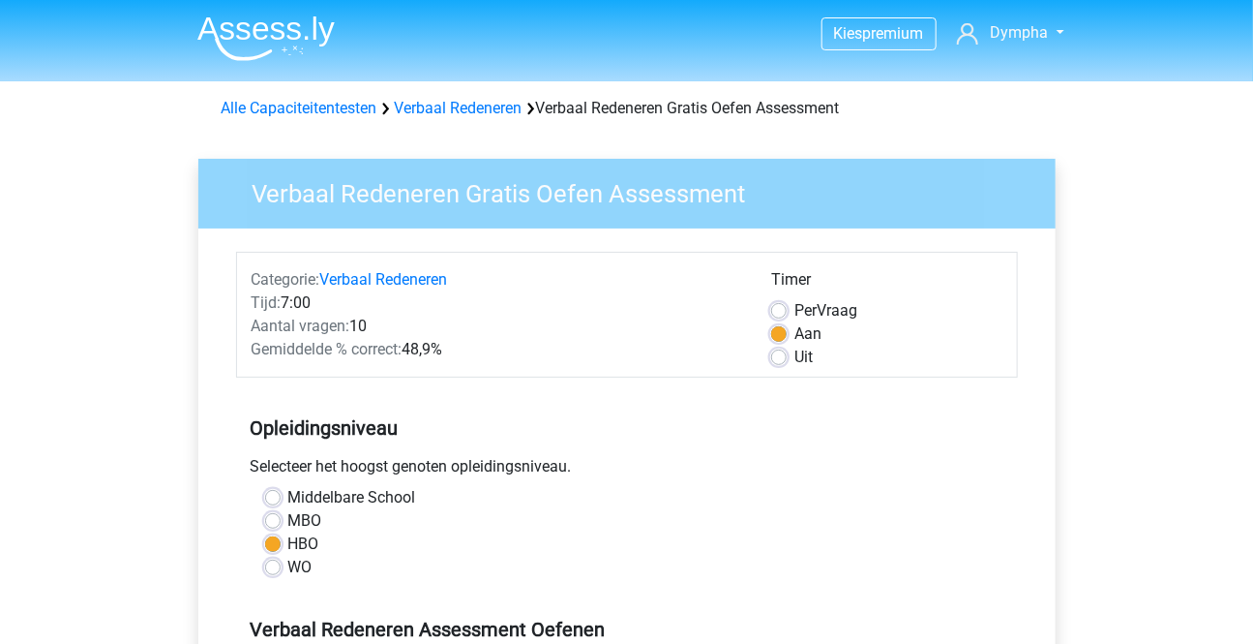
scroll to position [439, 0]
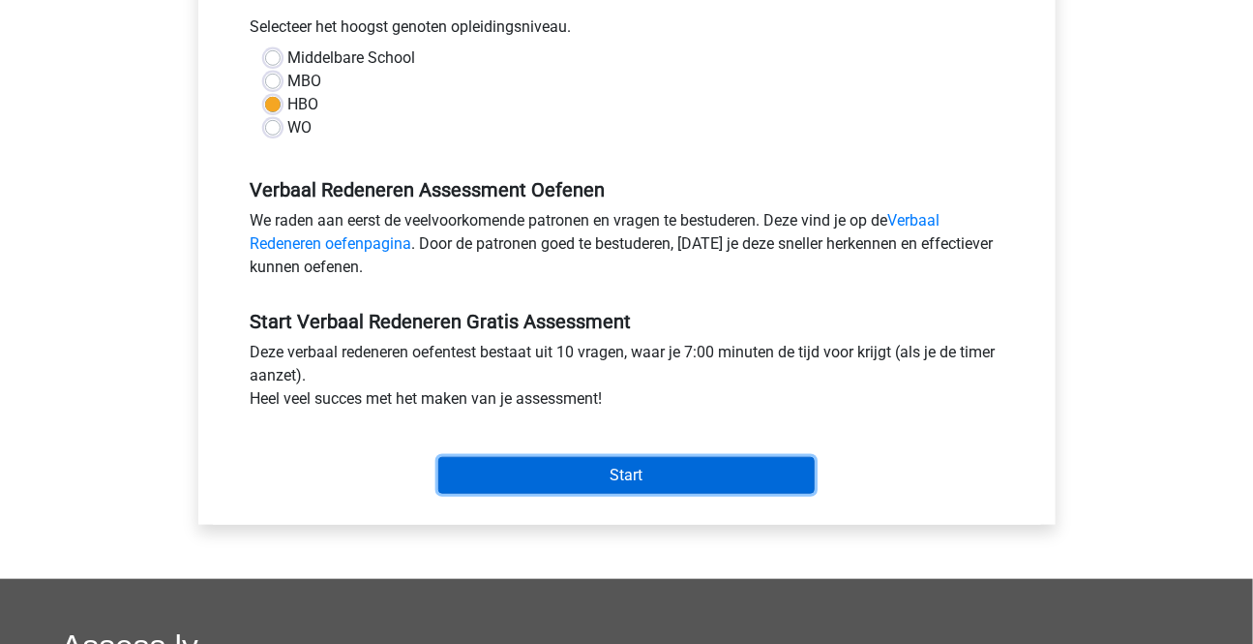
click at [621, 464] on input "Start" at bounding box center [626, 475] width 376 height 37
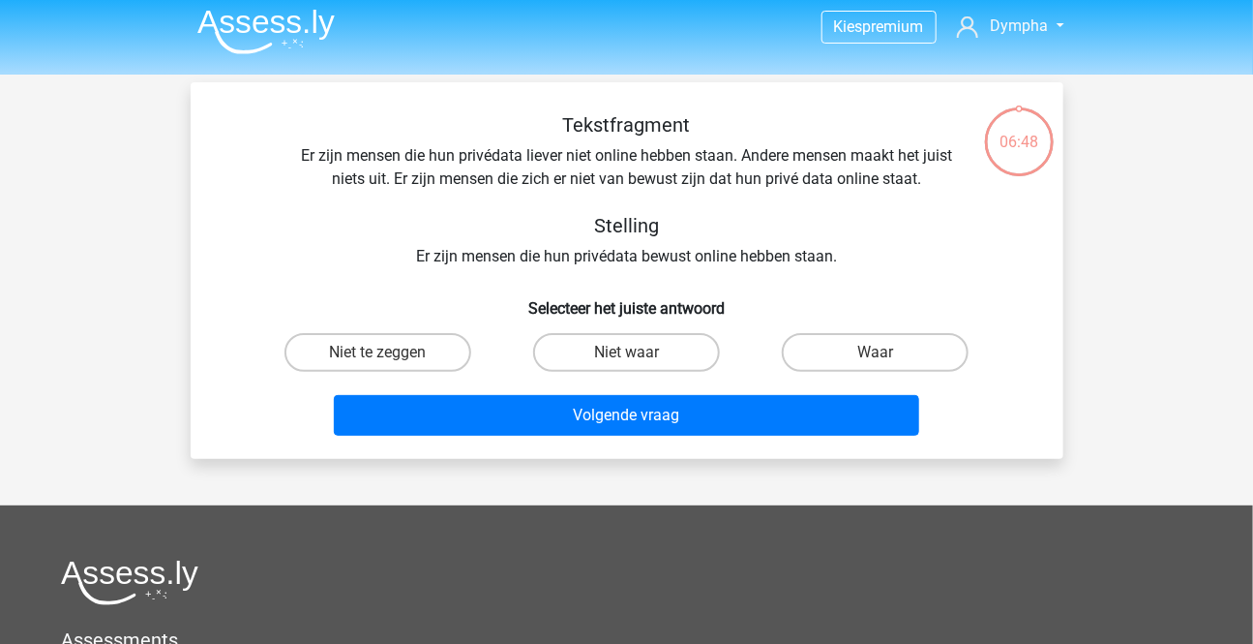
scroll to position [378, 0]
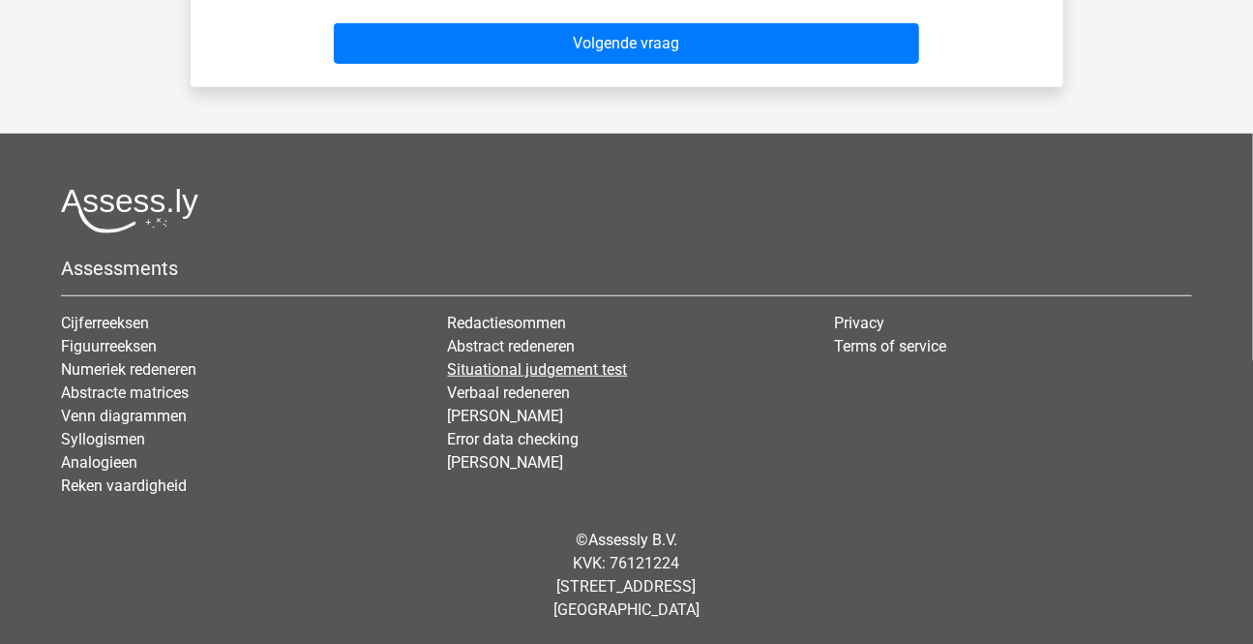
click at [495, 366] on link "Situational judgement test" at bounding box center [538, 369] width 180 height 18
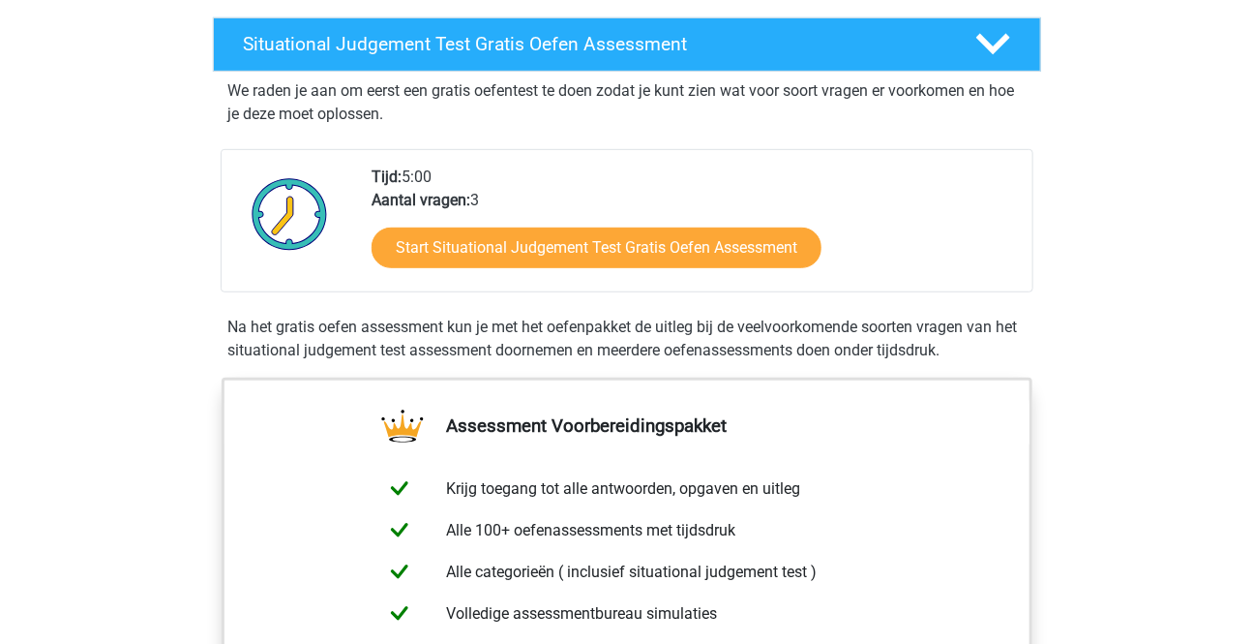
scroll to position [351, 0]
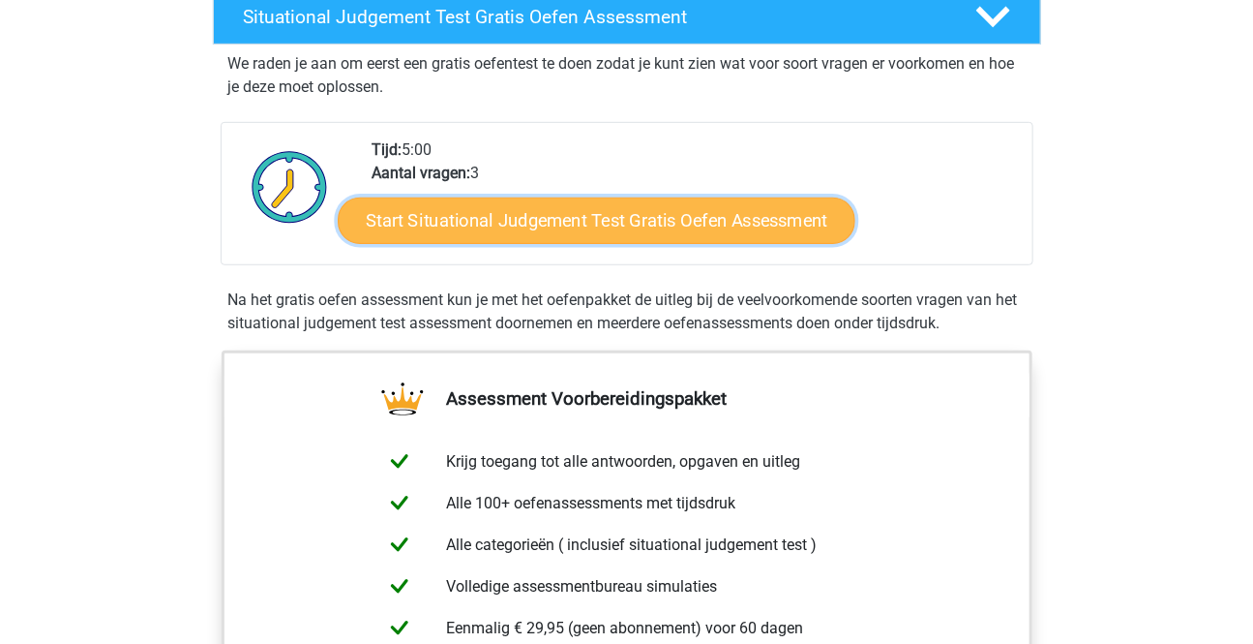
click at [627, 223] on link "Start Situational Judgement Test Gratis Oefen Assessment" at bounding box center [597, 220] width 518 height 46
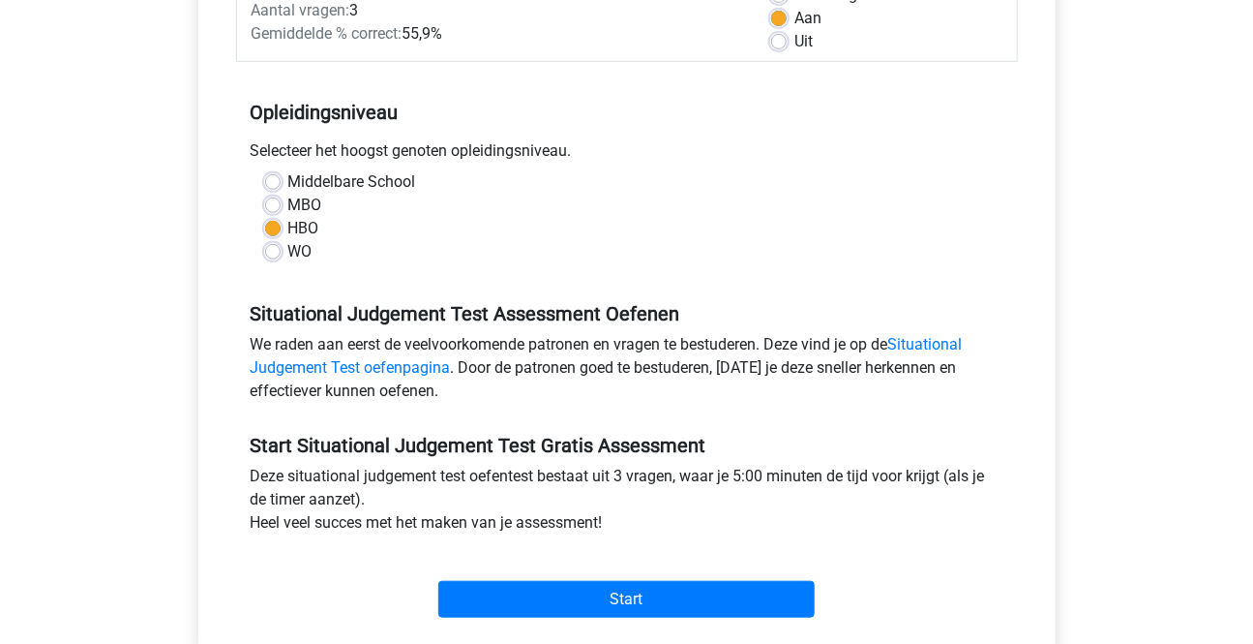
scroll to position [527, 0]
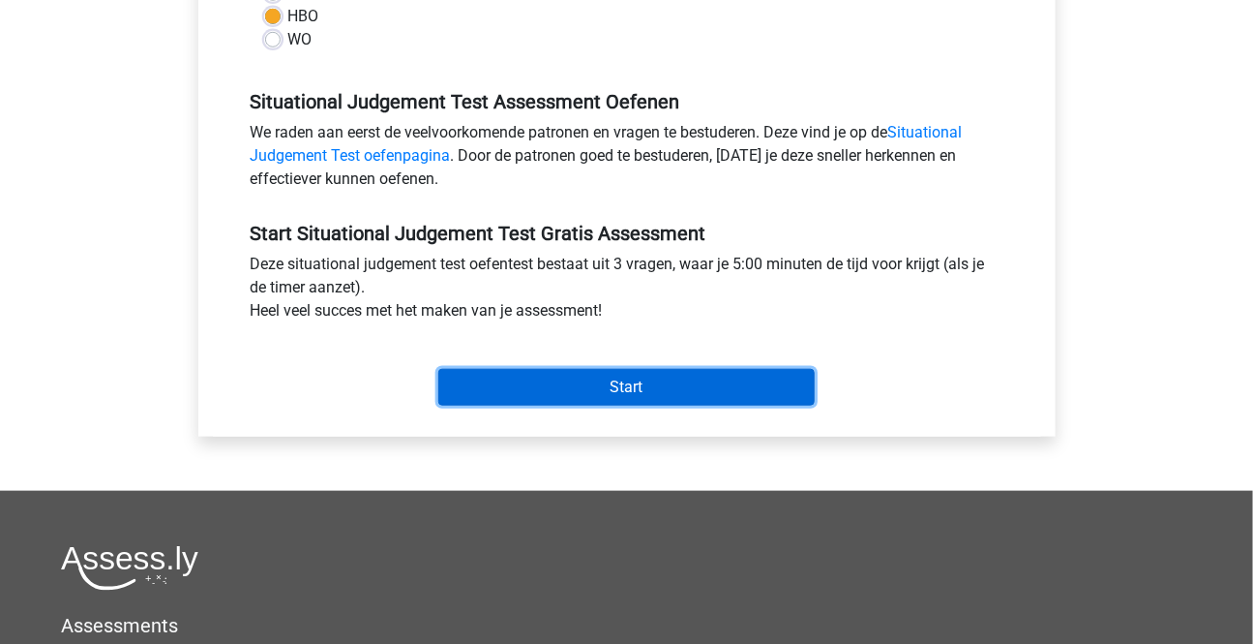
click at [651, 389] on input "Start" at bounding box center [626, 387] width 376 height 37
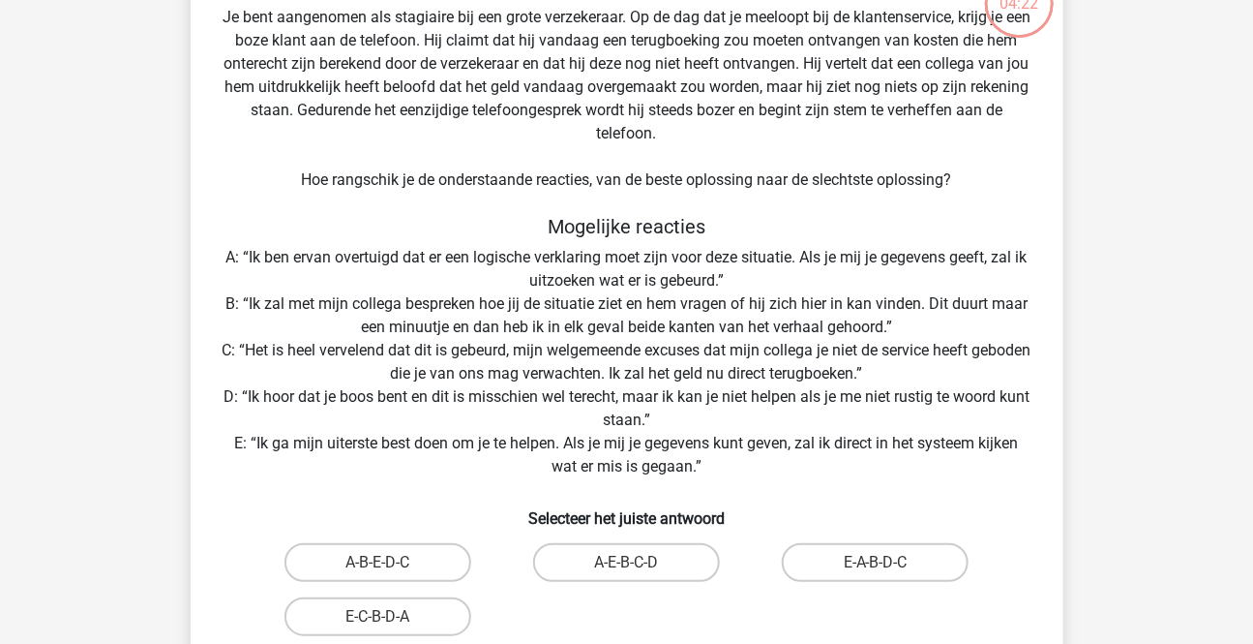
scroll to position [175, 0]
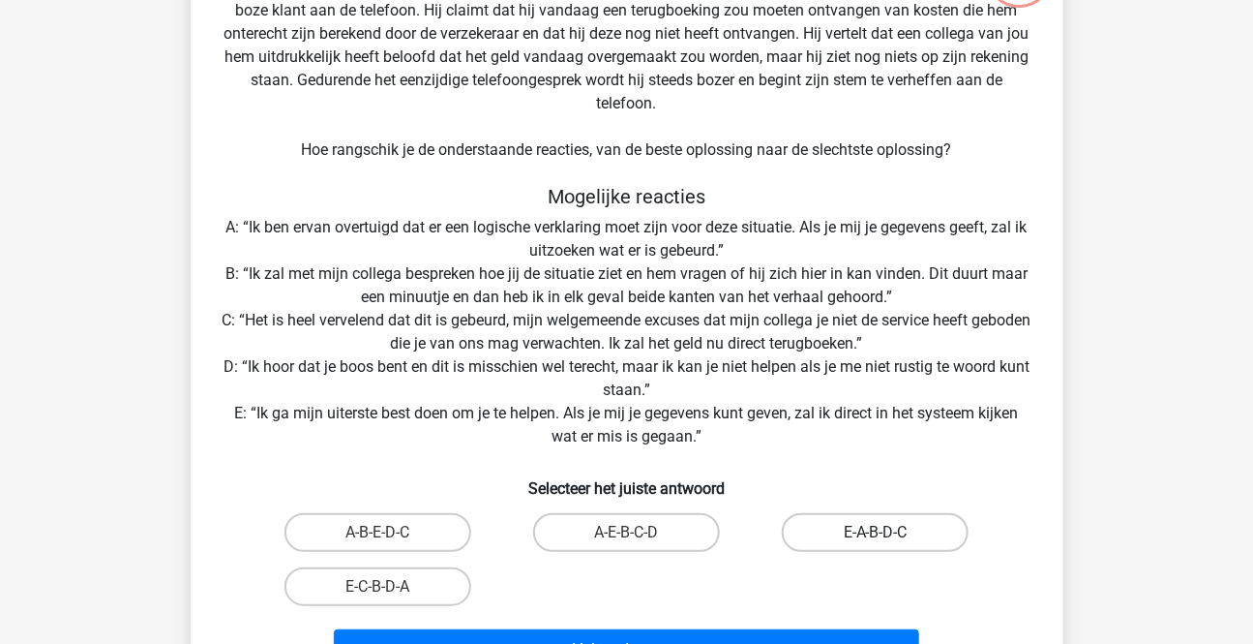
click at [870, 529] on label "E-A-B-D-C" at bounding box center [875, 532] width 187 height 39
click at [876, 532] on input "E-A-B-D-C" at bounding box center [882, 538] width 13 height 13
radio input "true"
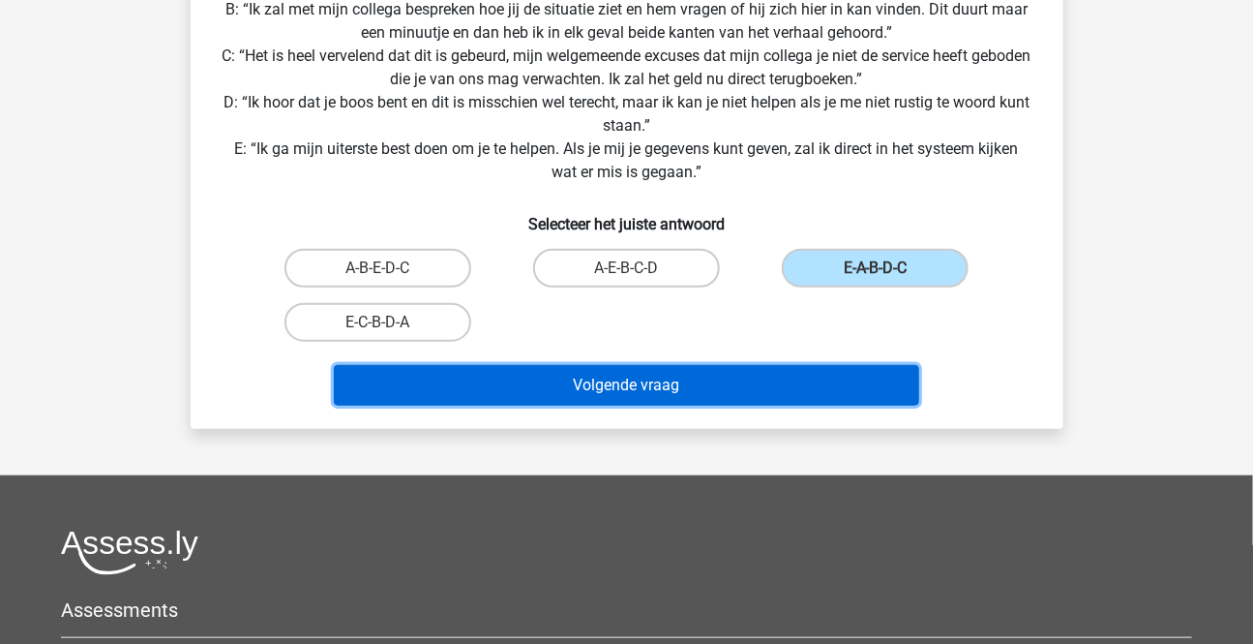
click at [578, 391] on button "Volgende vraag" at bounding box center [626, 385] width 585 height 41
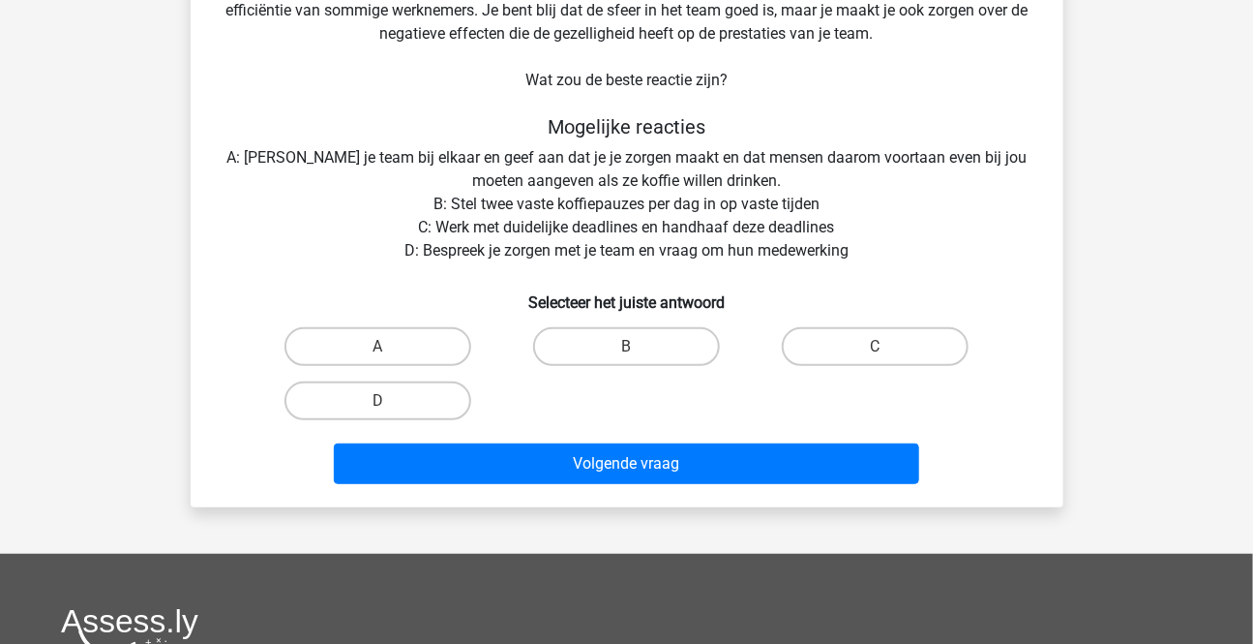
scroll to position [88, 0]
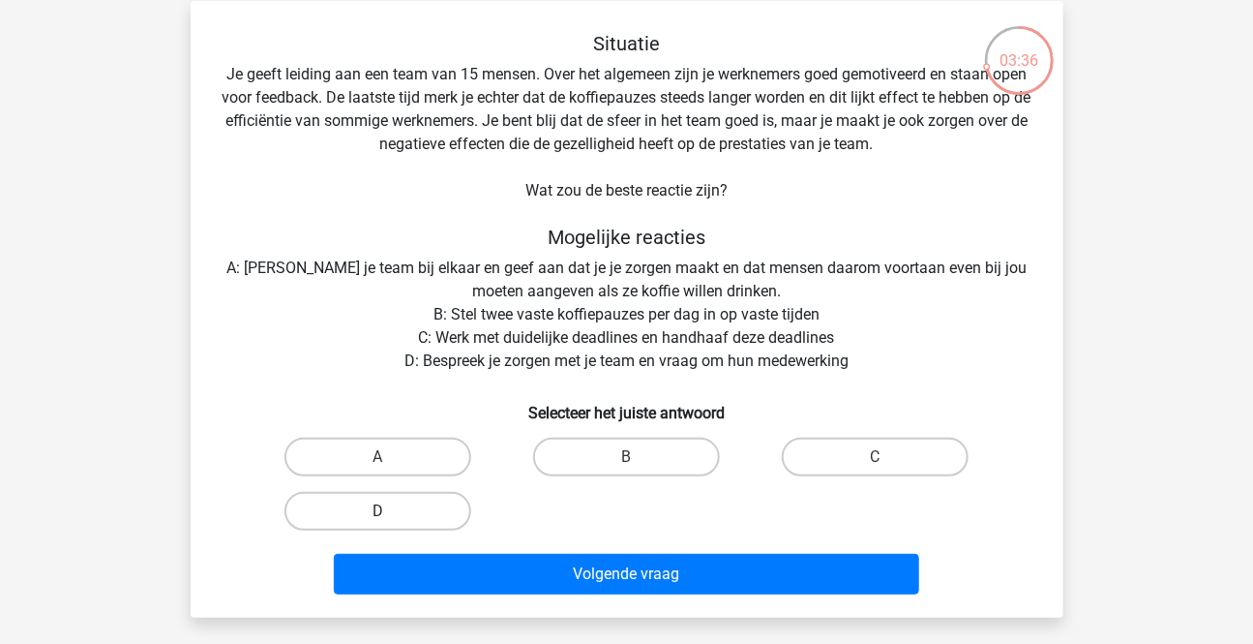
click at [406, 517] on label "D" at bounding box center [378, 511] width 187 height 39
click at [390, 517] on input "D" at bounding box center [383, 517] width 13 height 13
radio input "true"
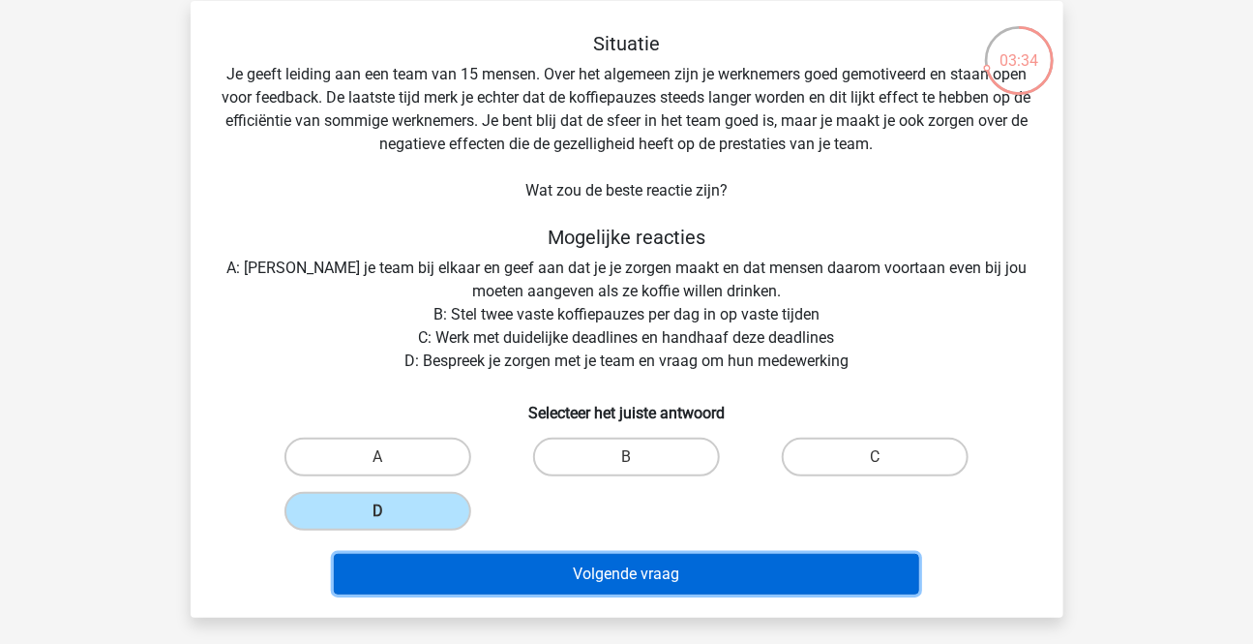
click at [625, 575] on button "Volgende vraag" at bounding box center [626, 574] width 585 height 41
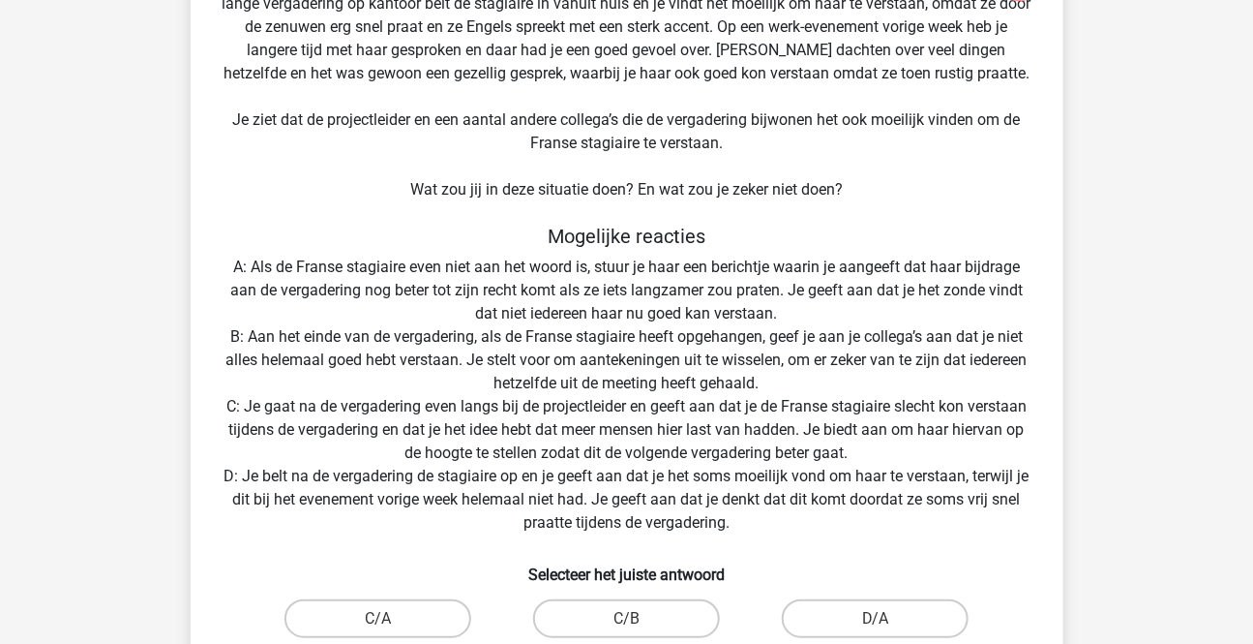
scroll to position [264, 0]
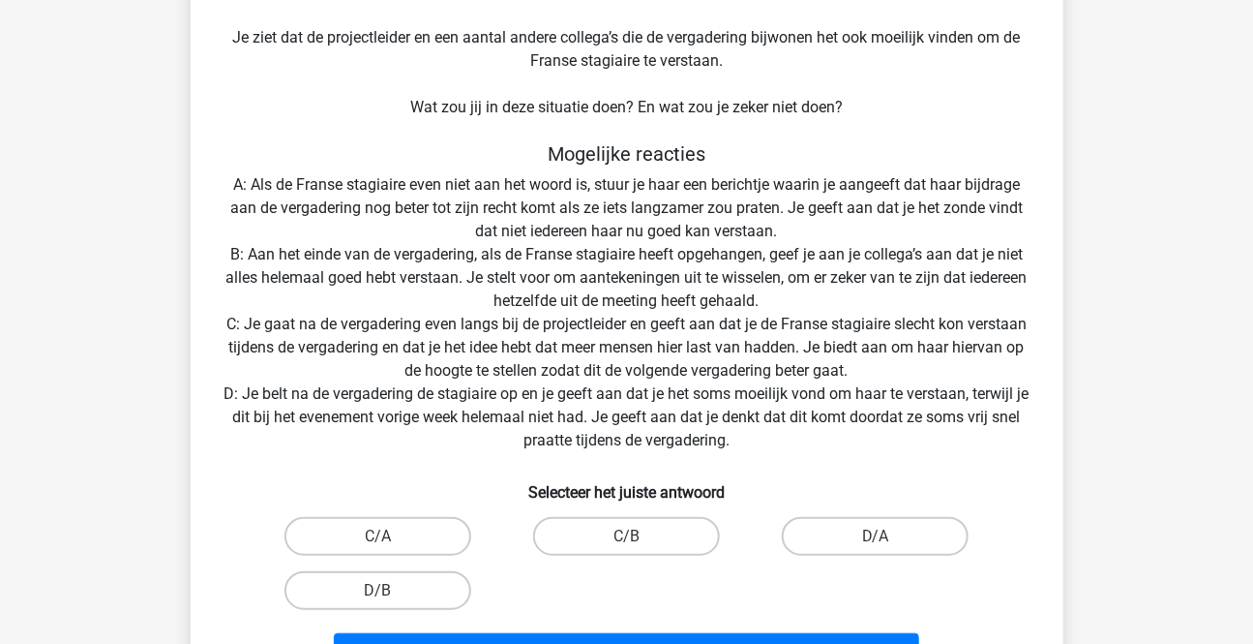
click at [380, 599] on input "D/B" at bounding box center [383, 596] width 13 height 13
radio input "true"
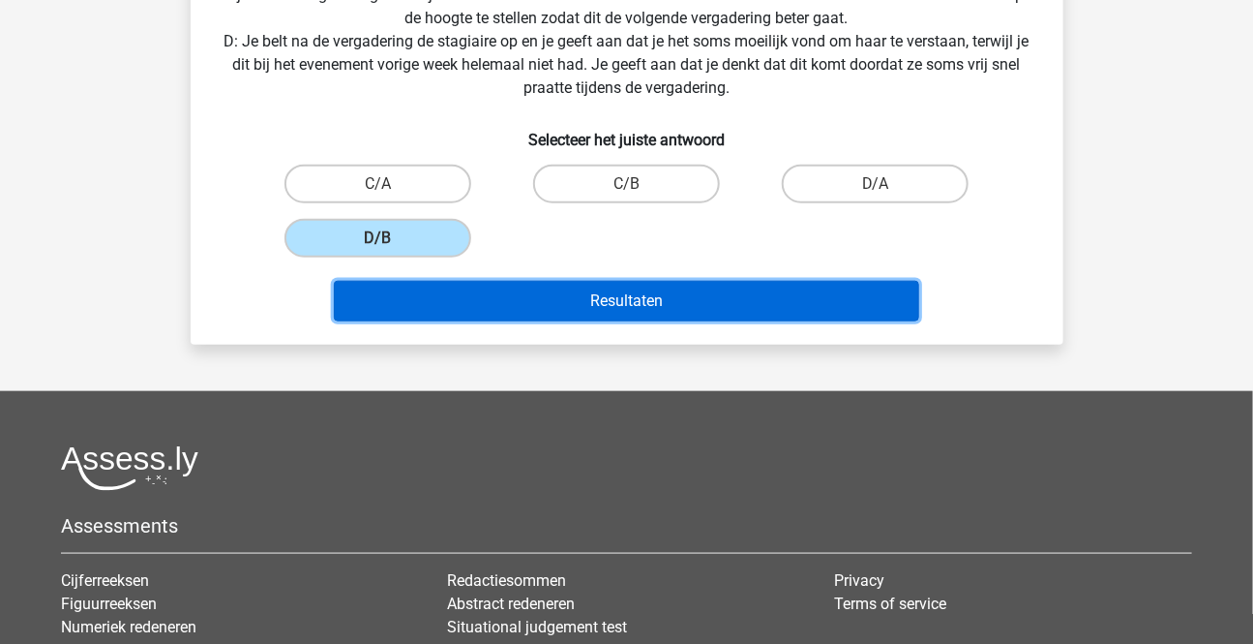
click at [626, 305] on button "Resultaten" at bounding box center [626, 301] width 585 height 41
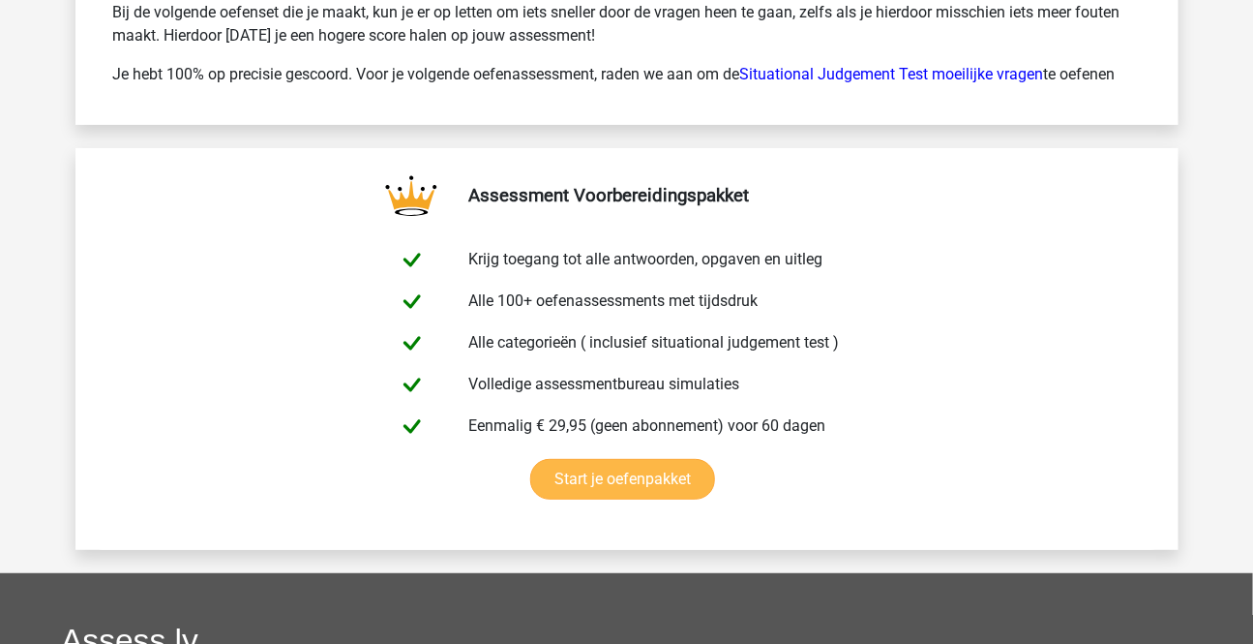
scroll to position [3166, 0]
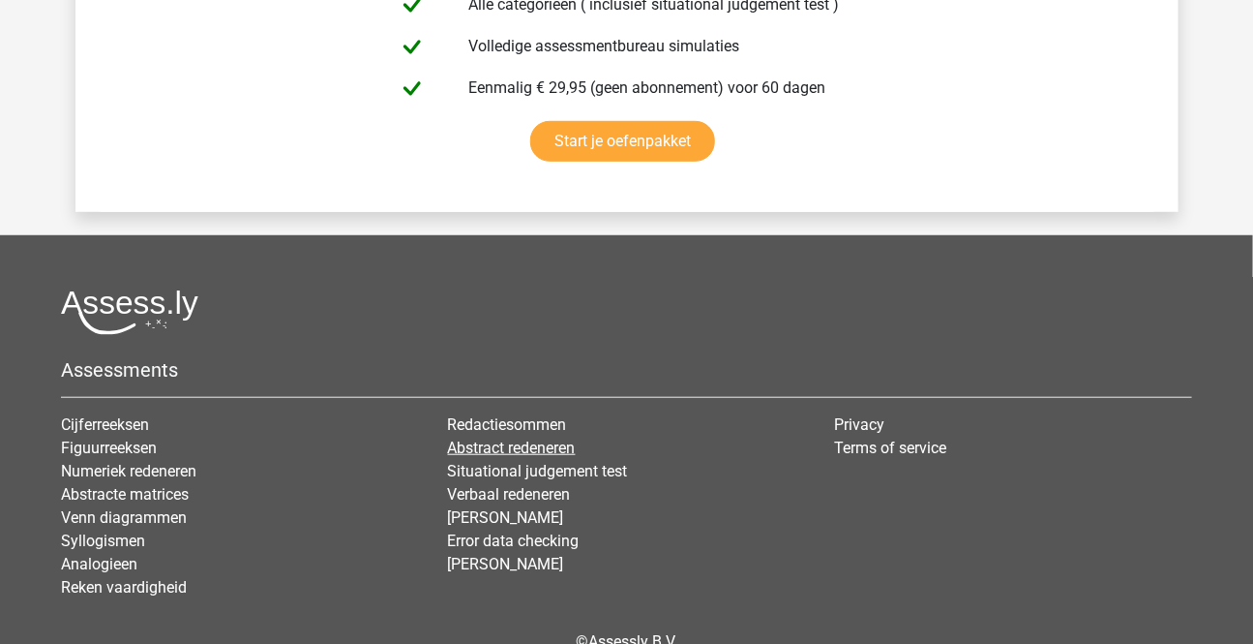
click at [532, 444] on link "Abstract redeneren" at bounding box center [512, 447] width 128 height 18
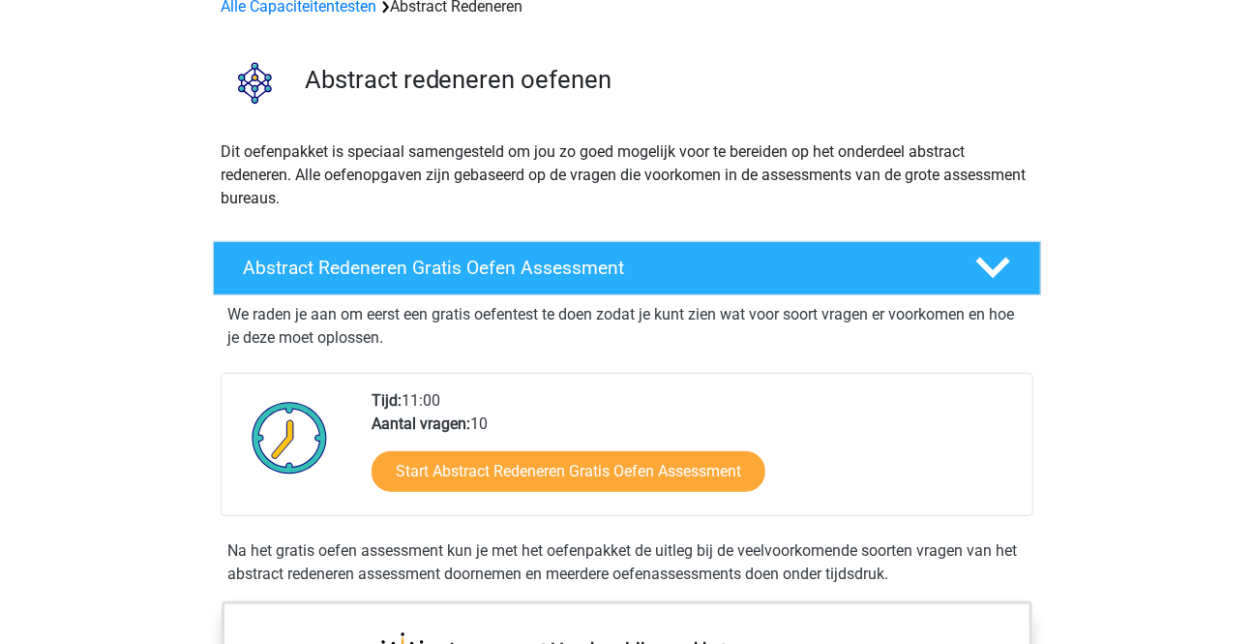
scroll to position [175, 0]
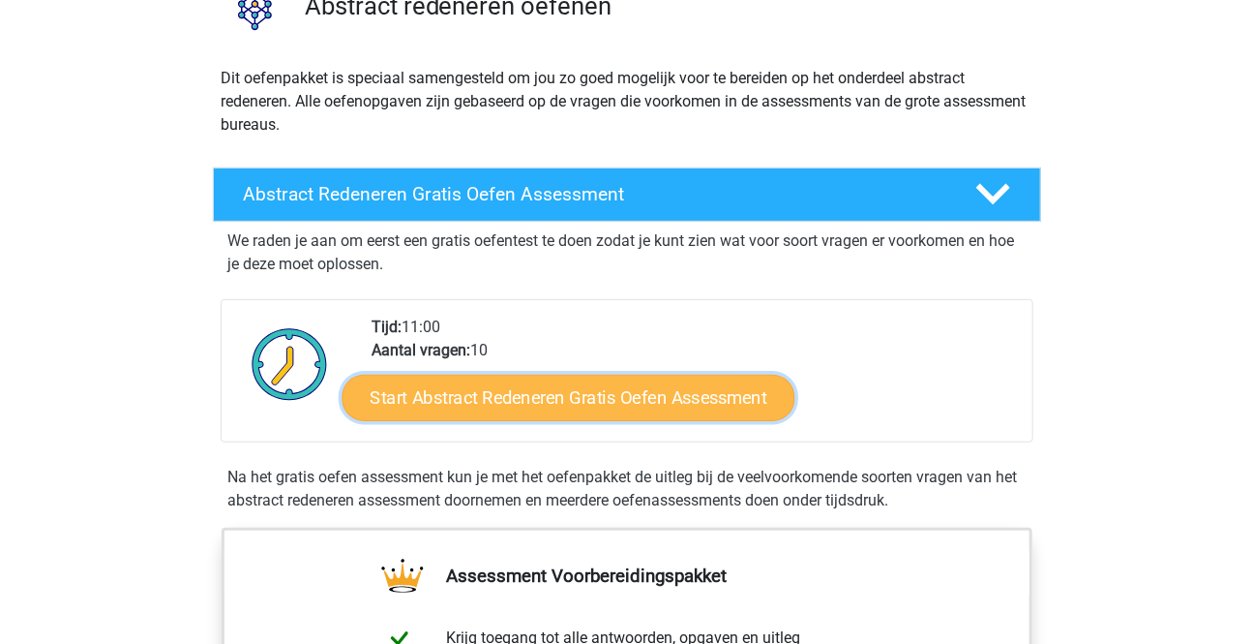
click at [466, 403] on link "Start Abstract Redeneren Gratis Oefen Assessment" at bounding box center [568, 397] width 453 height 46
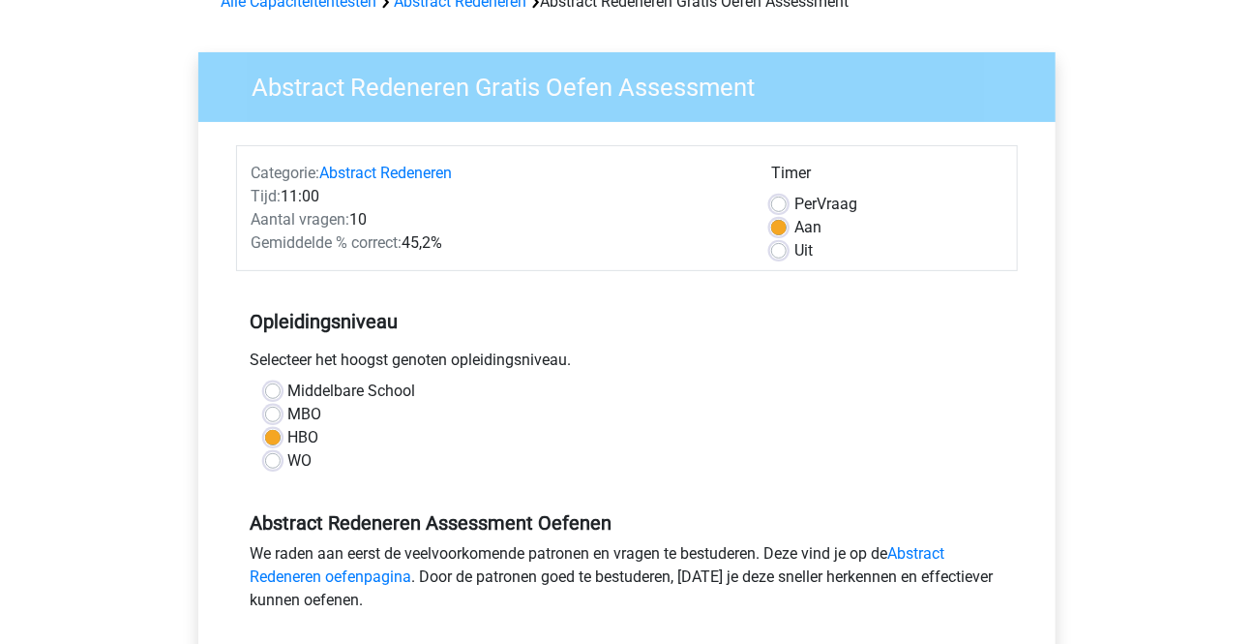
scroll to position [351, 0]
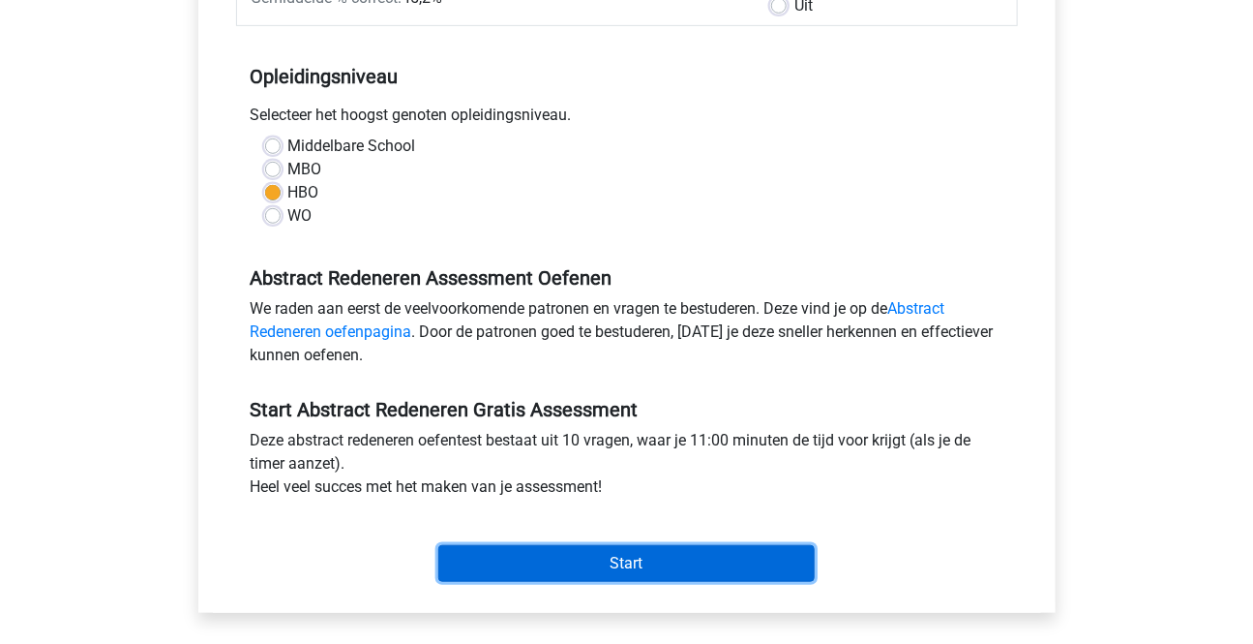
click at [633, 560] on input "Start" at bounding box center [626, 563] width 376 height 37
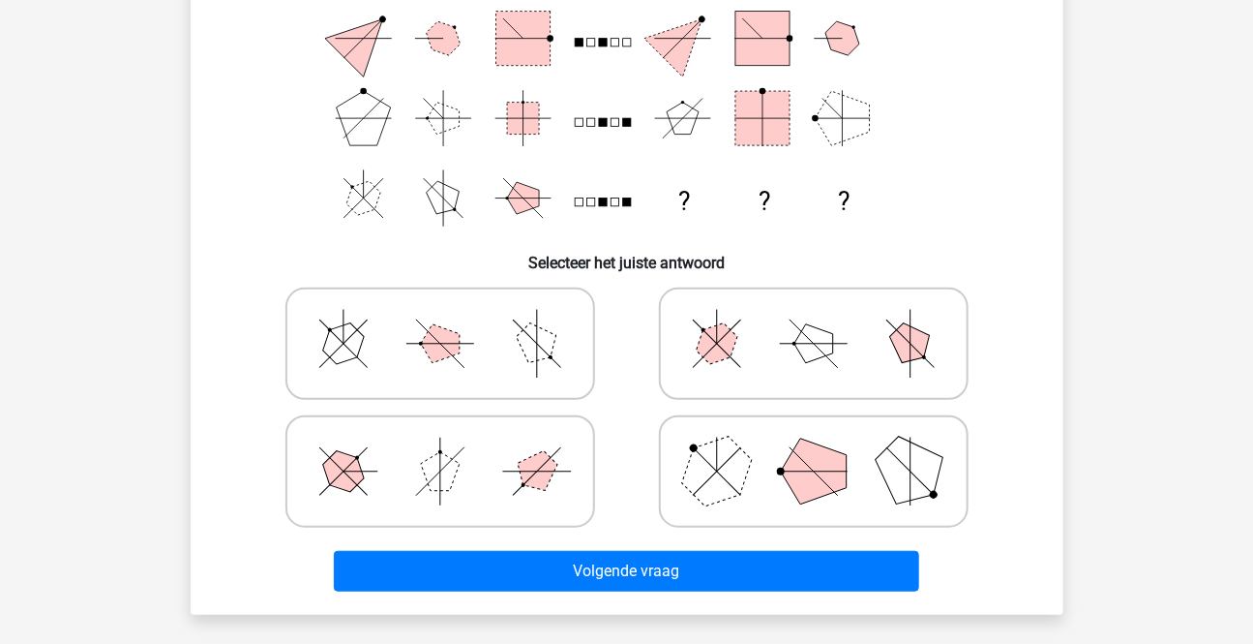
scroll to position [263, 0]
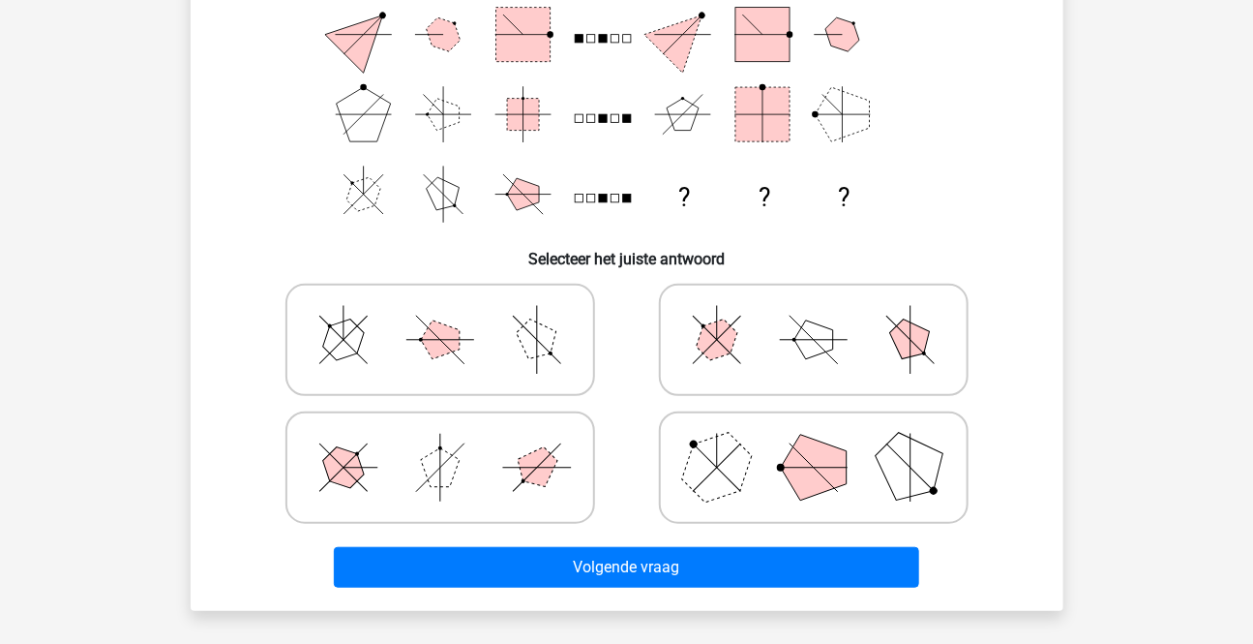
click at [824, 469] on polygon at bounding box center [814, 468] width 66 height 66
click at [824, 443] on input "radio" at bounding box center [820, 437] width 13 height 13
radio input "true"
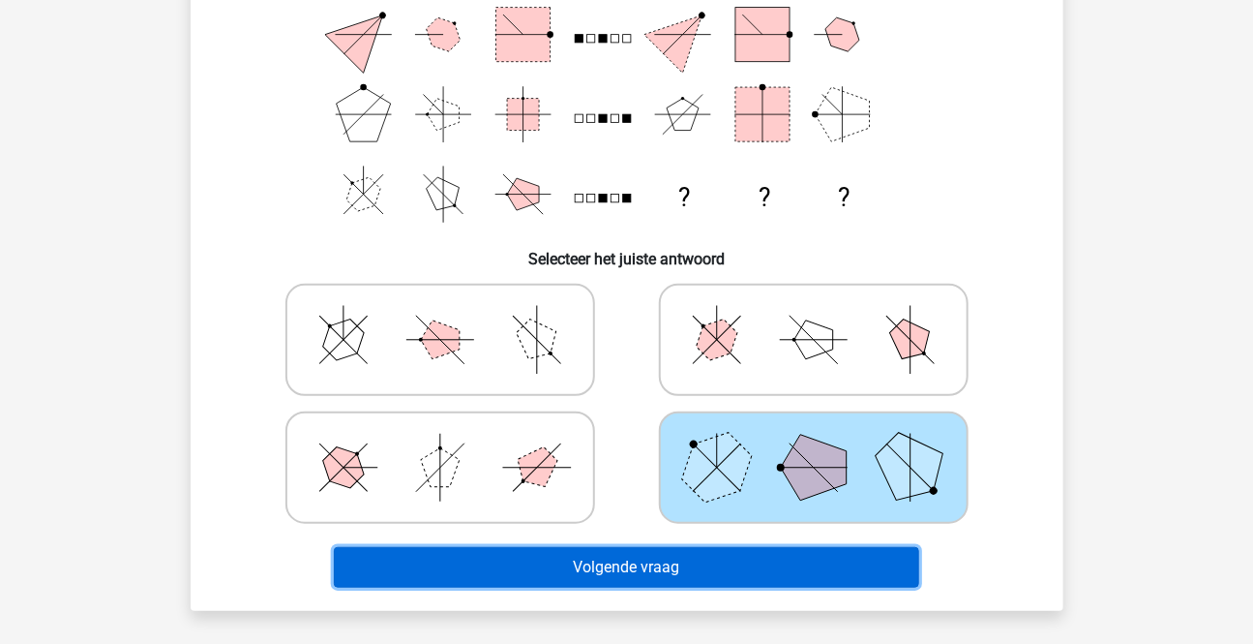
click at [721, 563] on button "Volgende vraag" at bounding box center [626, 567] width 585 height 41
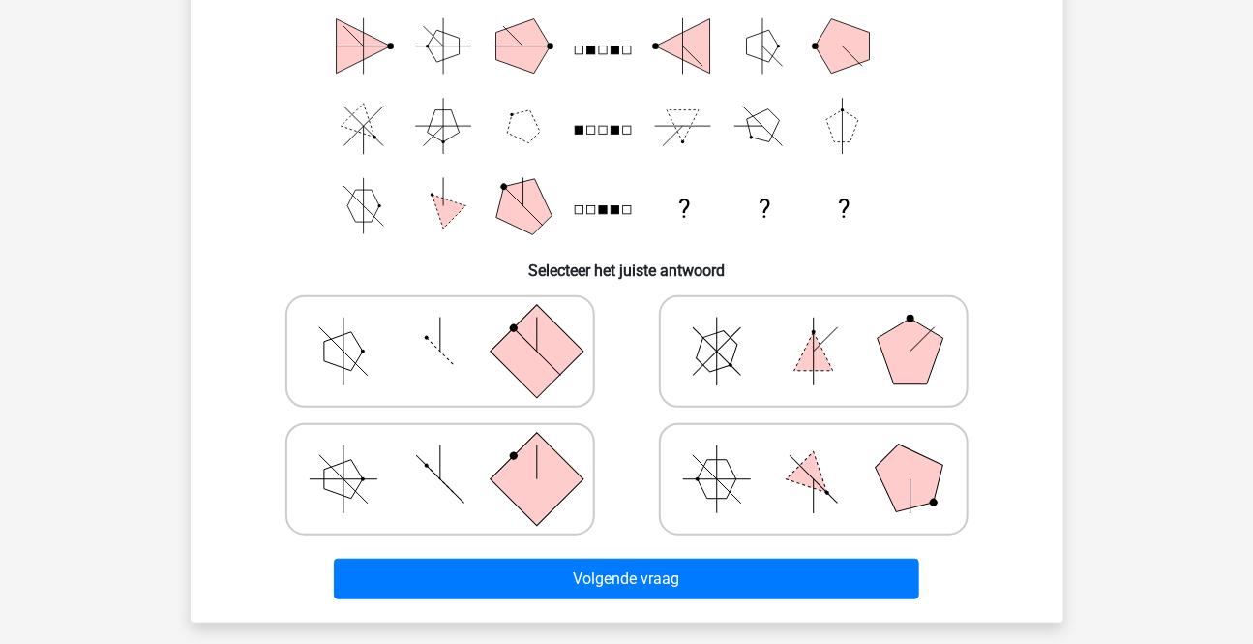
scroll to position [264, 0]
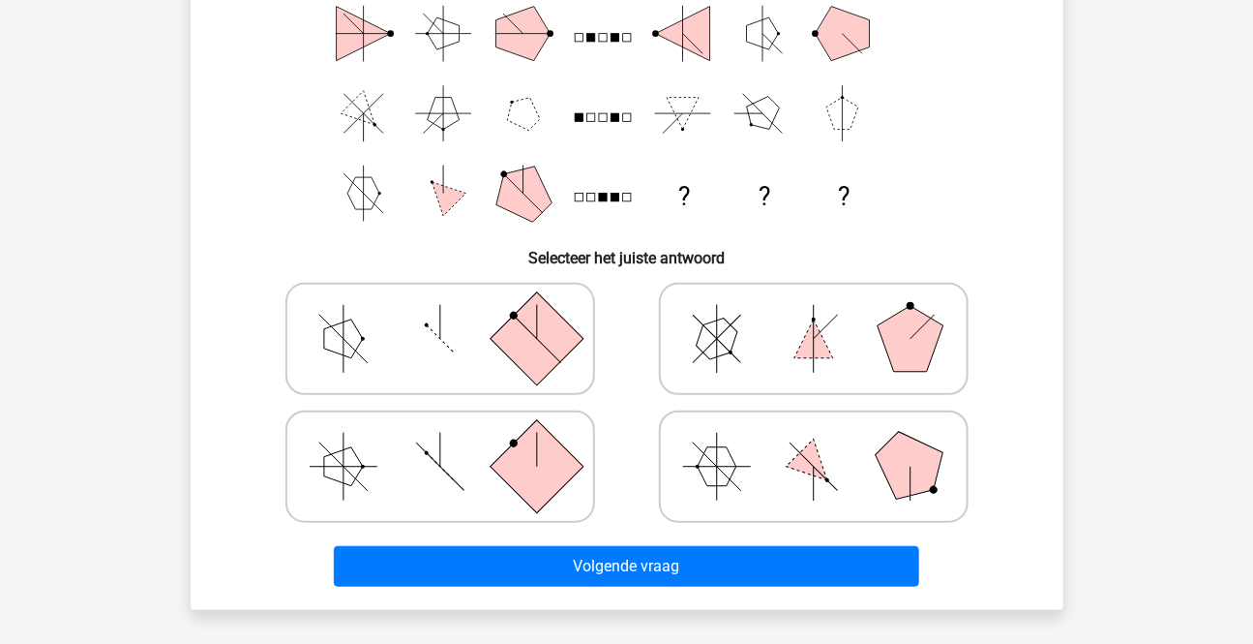
click at [867, 358] on icon at bounding box center [814, 338] width 290 height 97
click at [826, 315] on input "radio" at bounding box center [820, 308] width 13 height 13
radio input "true"
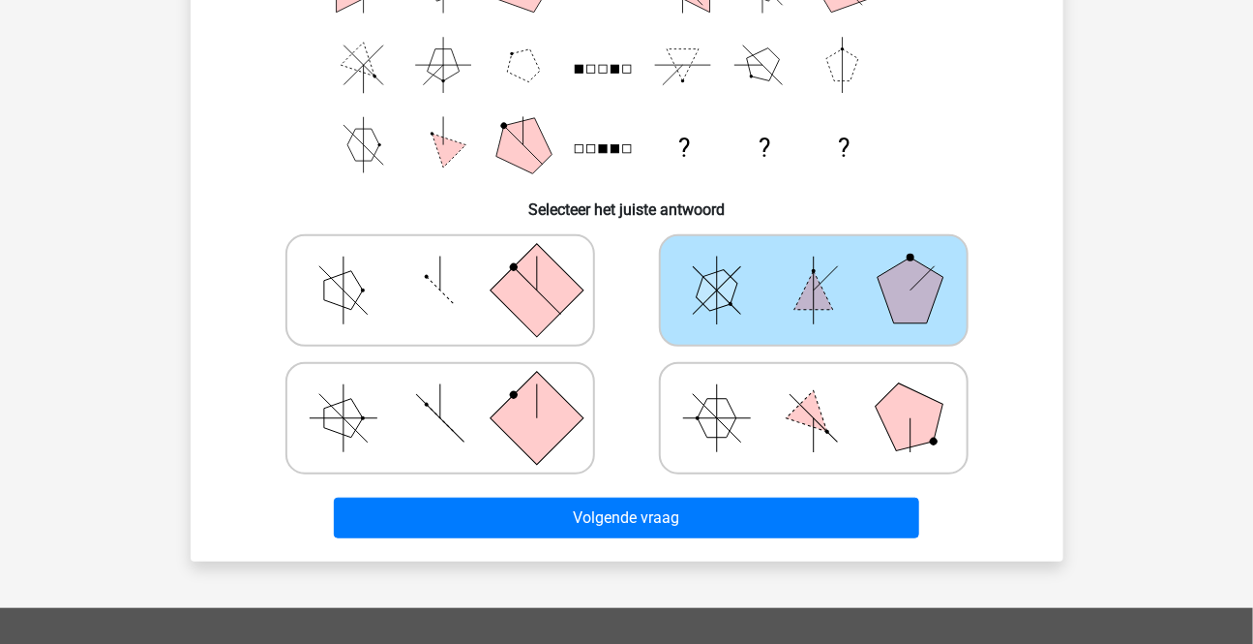
scroll to position [528, 0]
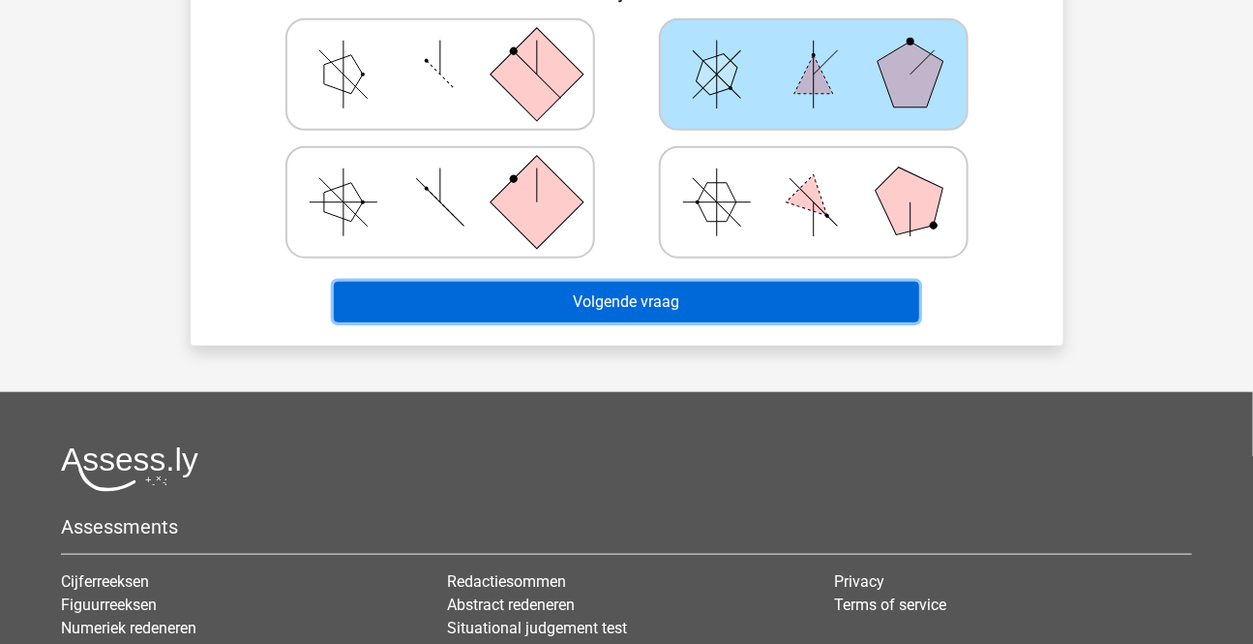
click at [665, 298] on button "Volgende vraag" at bounding box center [626, 302] width 585 height 41
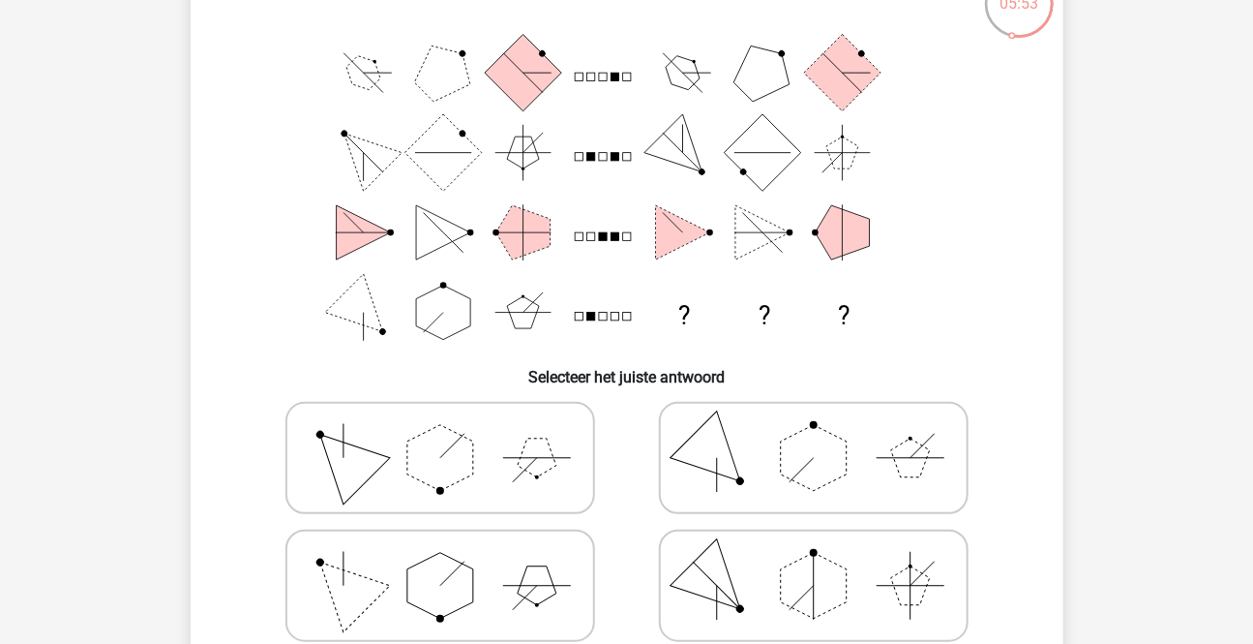
scroll to position [176, 0]
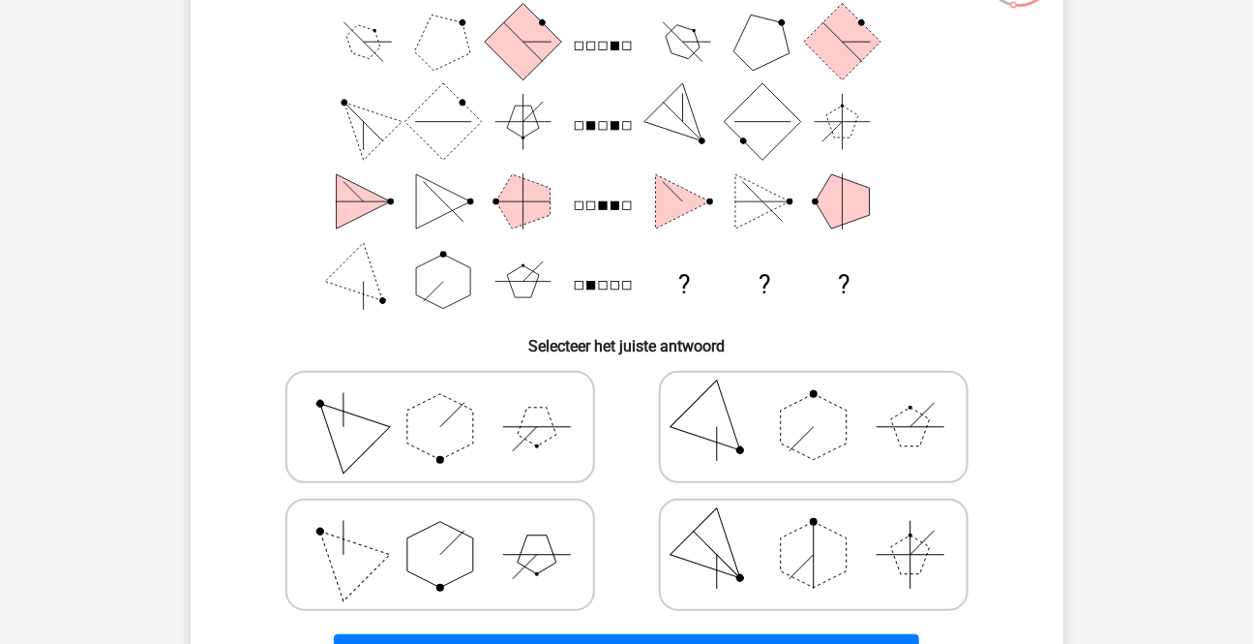
click at [429, 533] on polygon at bounding box center [440, 555] width 66 height 66
click at [440, 530] on input "radio" at bounding box center [446, 524] width 13 height 13
radio input "true"
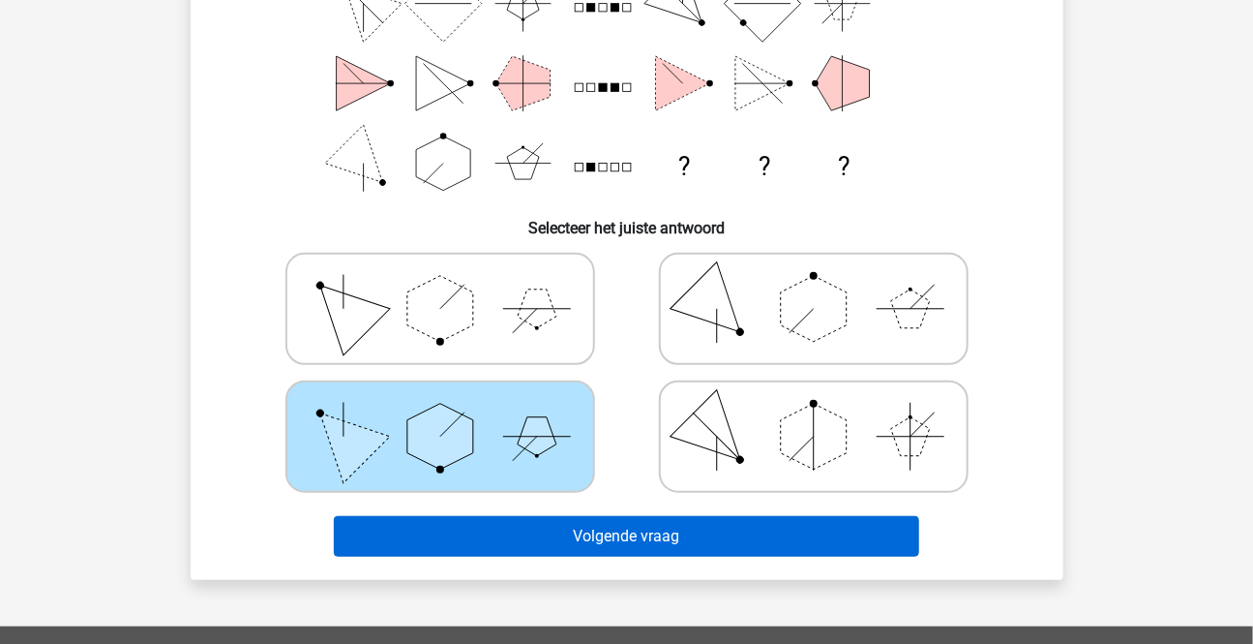
scroll to position [352, 0]
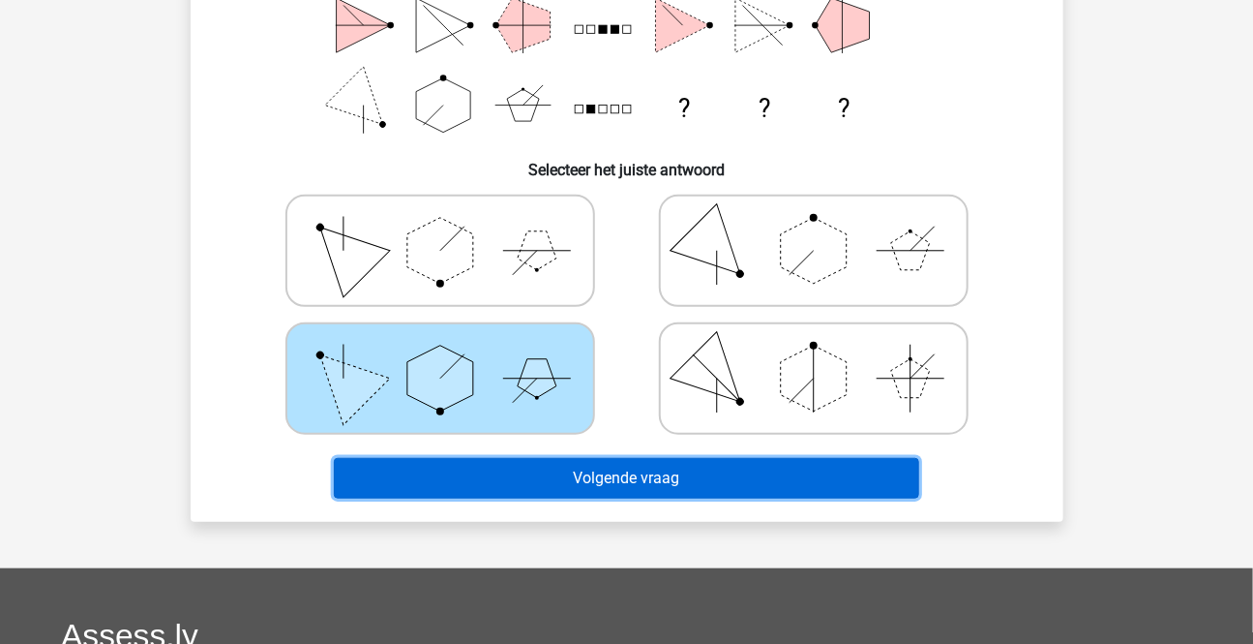
click at [656, 475] on button "Volgende vraag" at bounding box center [626, 478] width 585 height 41
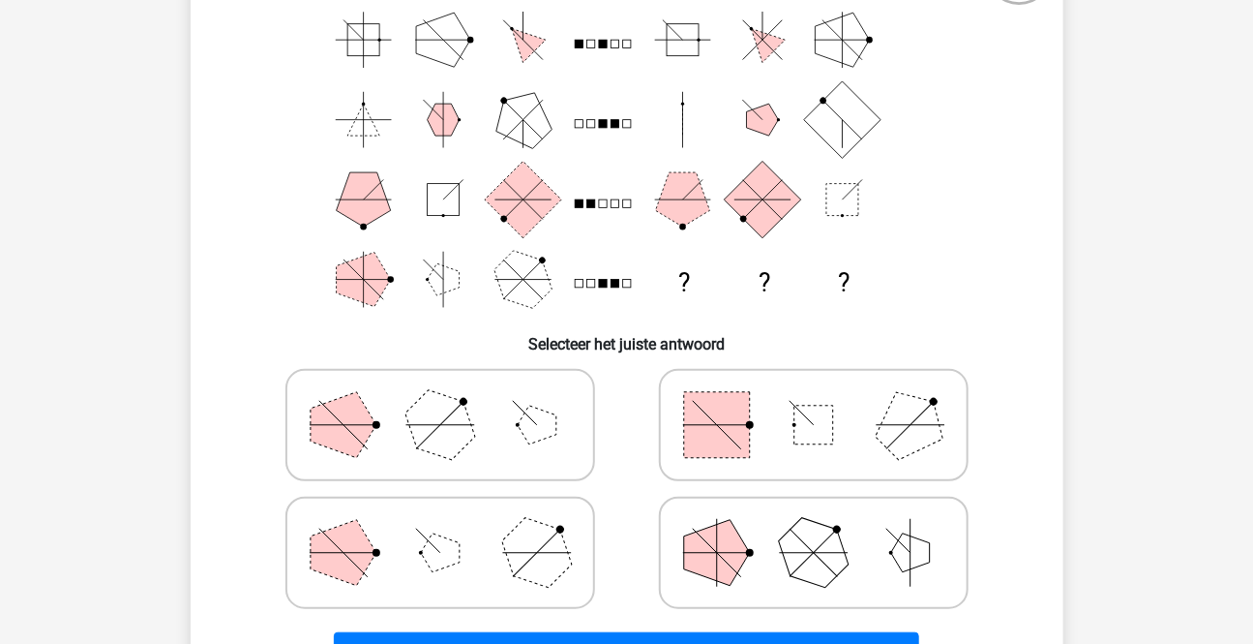
scroll to position [176, 0]
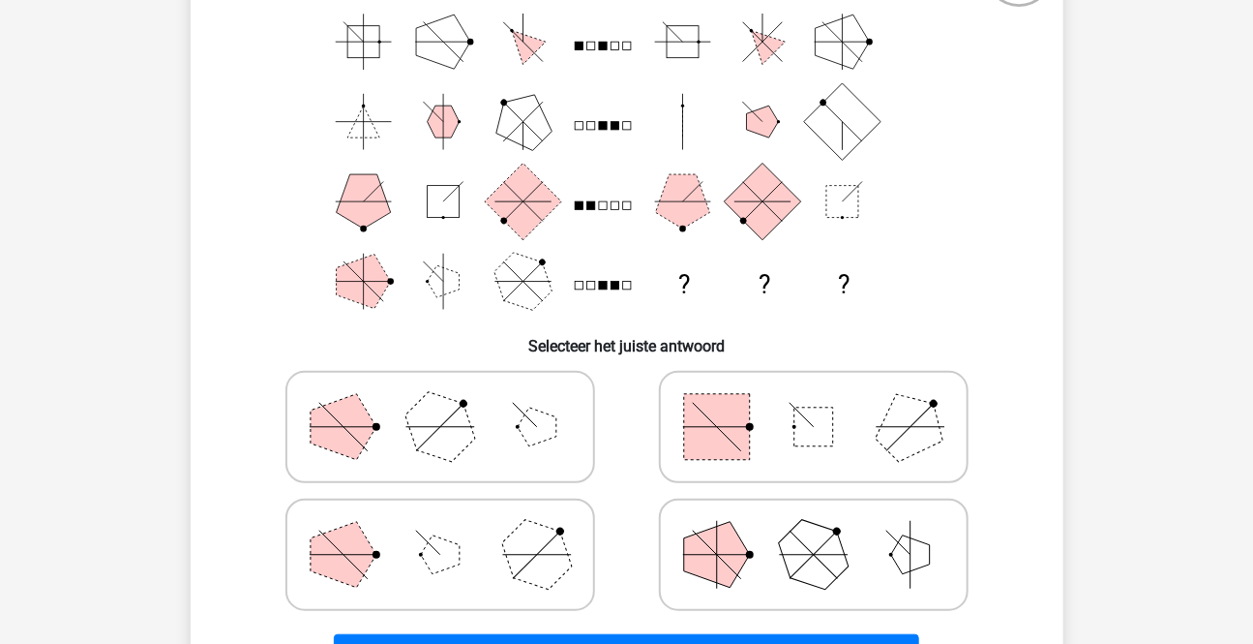
click at [855, 444] on icon at bounding box center [814, 426] width 290 height 97
click at [826, 403] on input "radio" at bounding box center [820, 396] width 13 height 13
radio input "true"
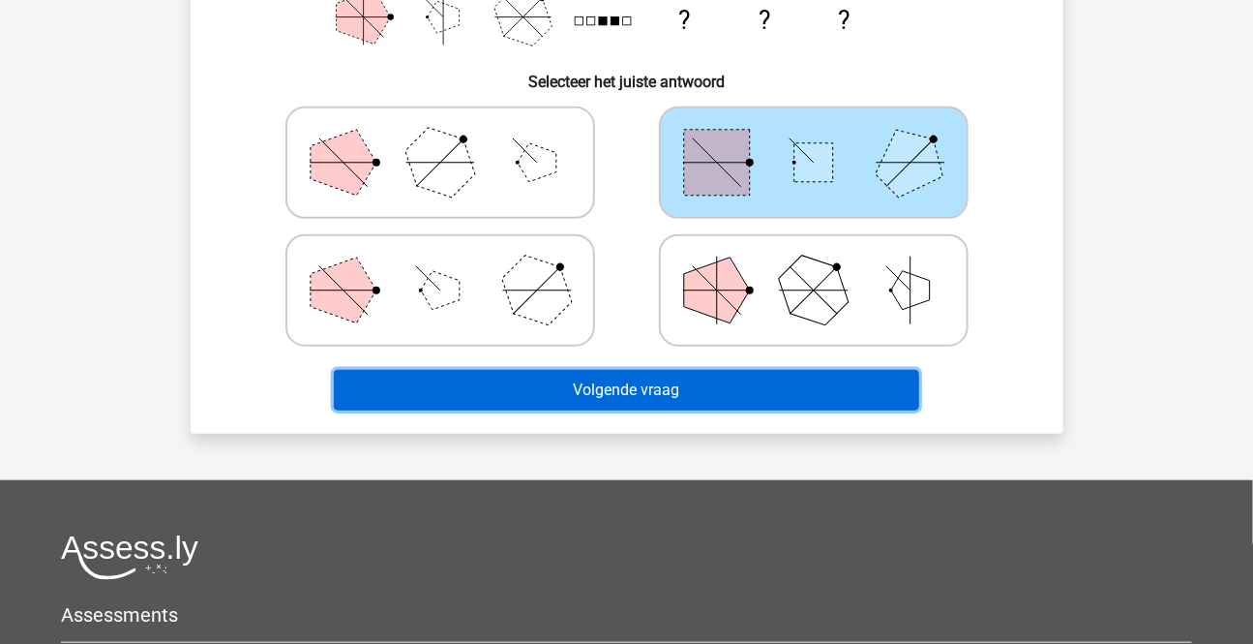
click at [763, 381] on button "Volgende vraag" at bounding box center [626, 390] width 585 height 41
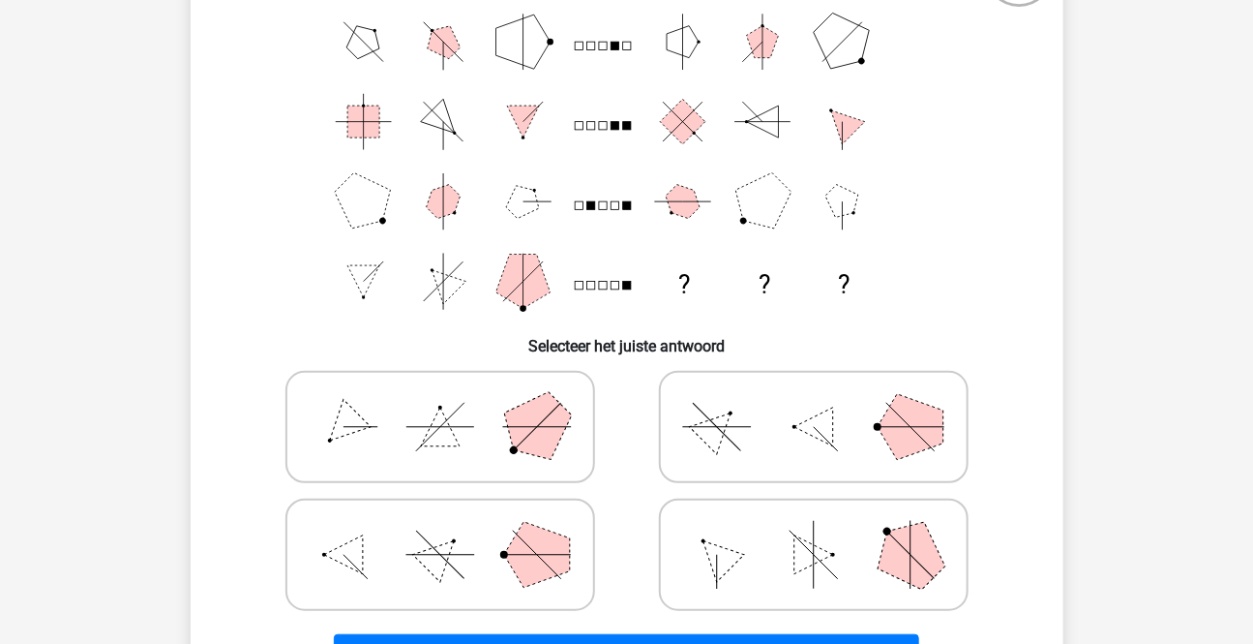
click at [786, 558] on icon at bounding box center [814, 554] width 290 height 97
click at [814, 530] on input "radio" at bounding box center [820, 524] width 13 height 13
radio input "true"
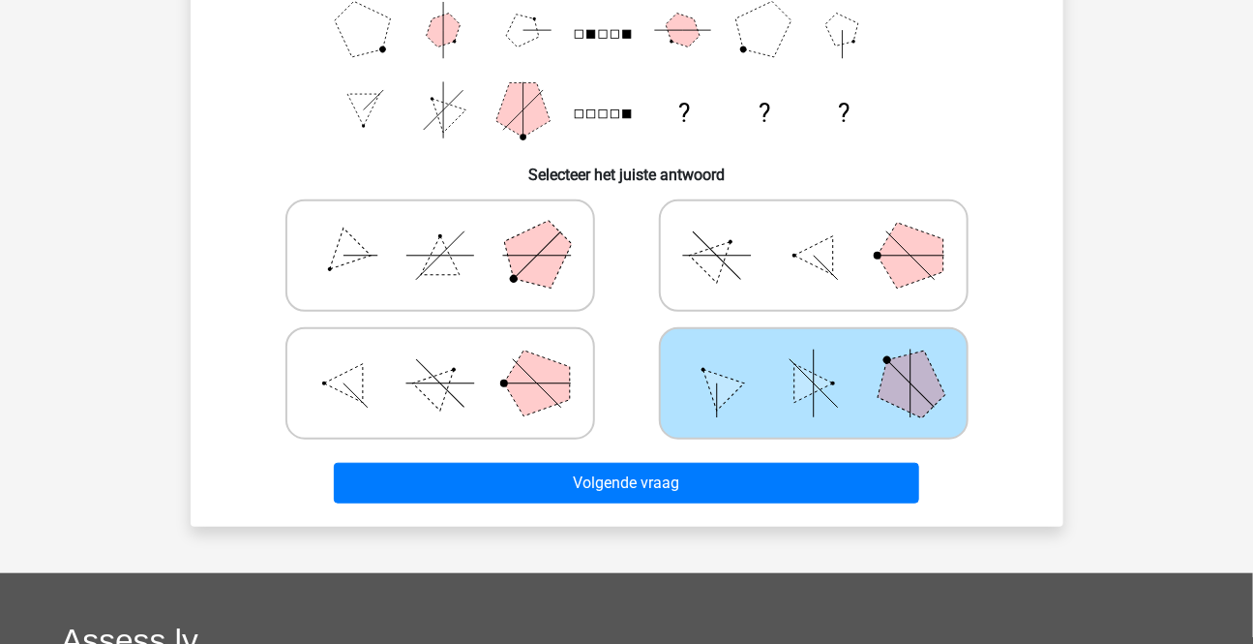
scroll to position [352, 0]
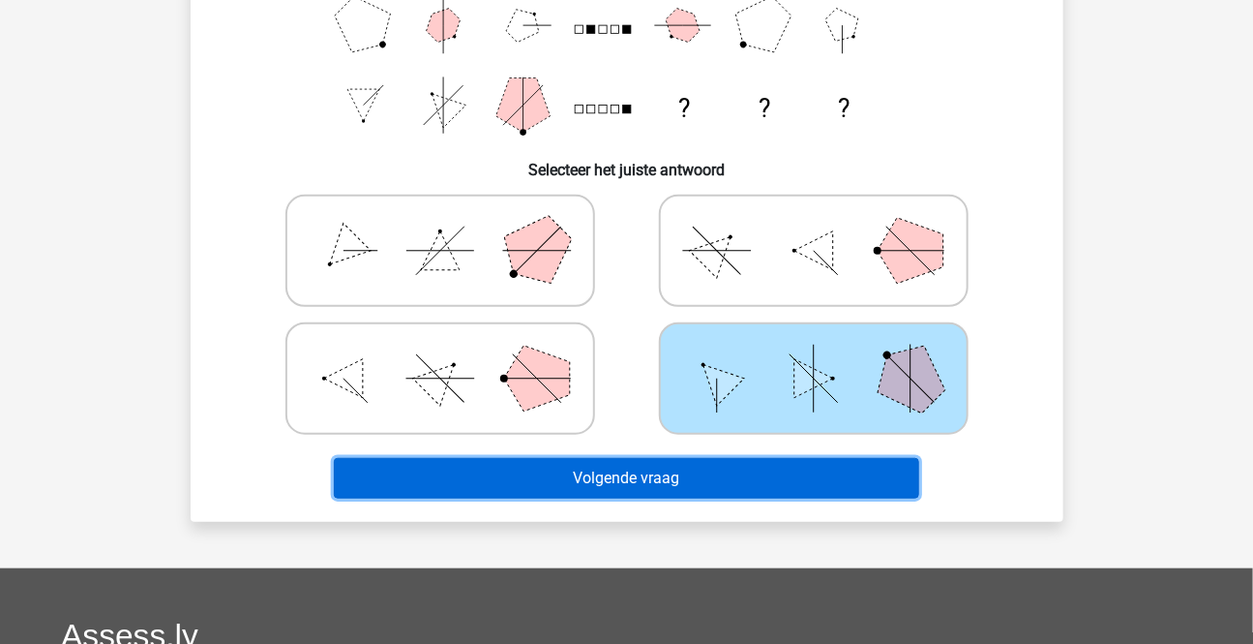
click at [677, 470] on button "Volgende vraag" at bounding box center [626, 478] width 585 height 41
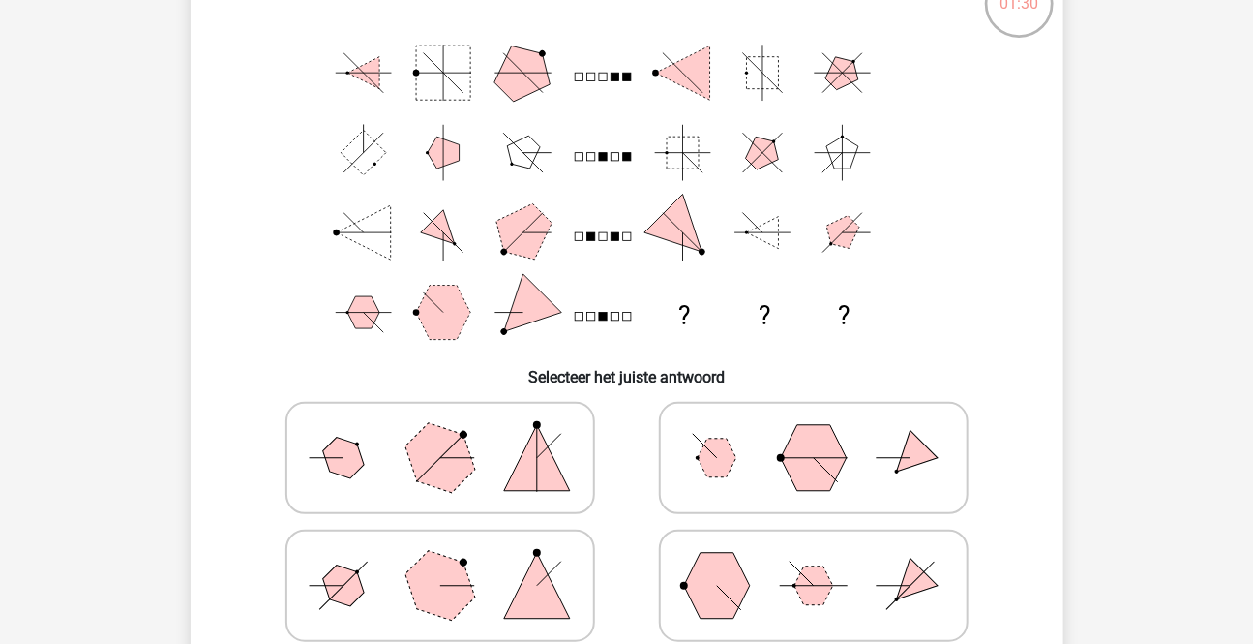
scroll to position [176, 0]
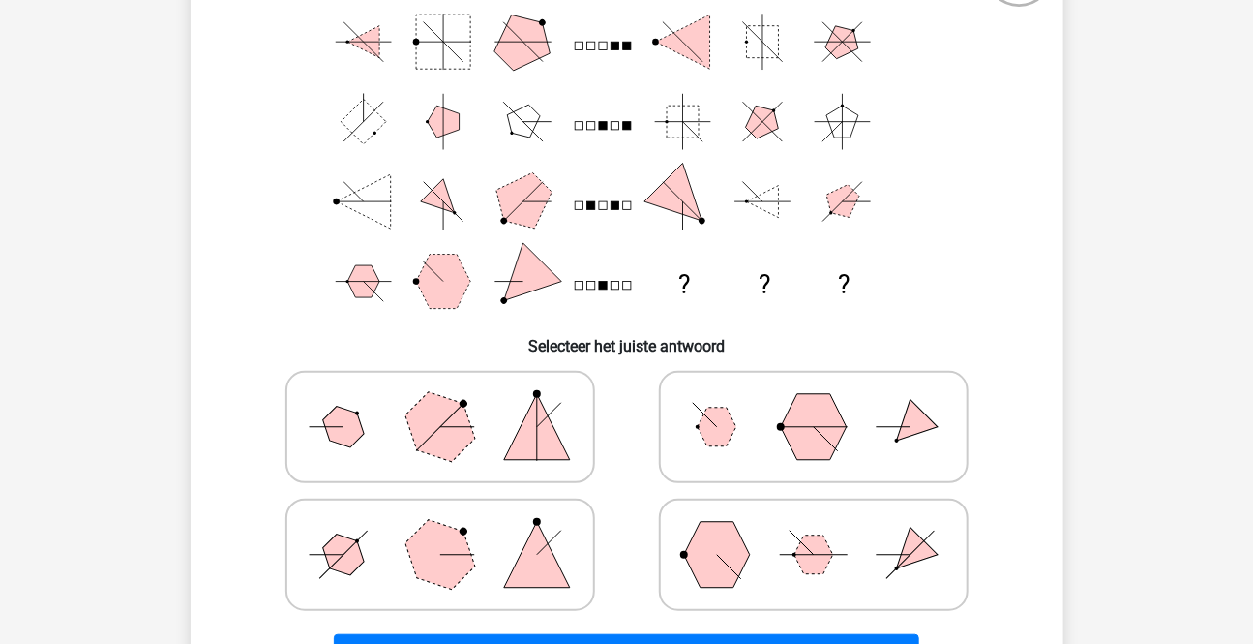
click at [460, 542] on polygon at bounding box center [439, 554] width 93 height 93
click at [453, 530] on input "radio" at bounding box center [446, 524] width 13 height 13
radio input "true"
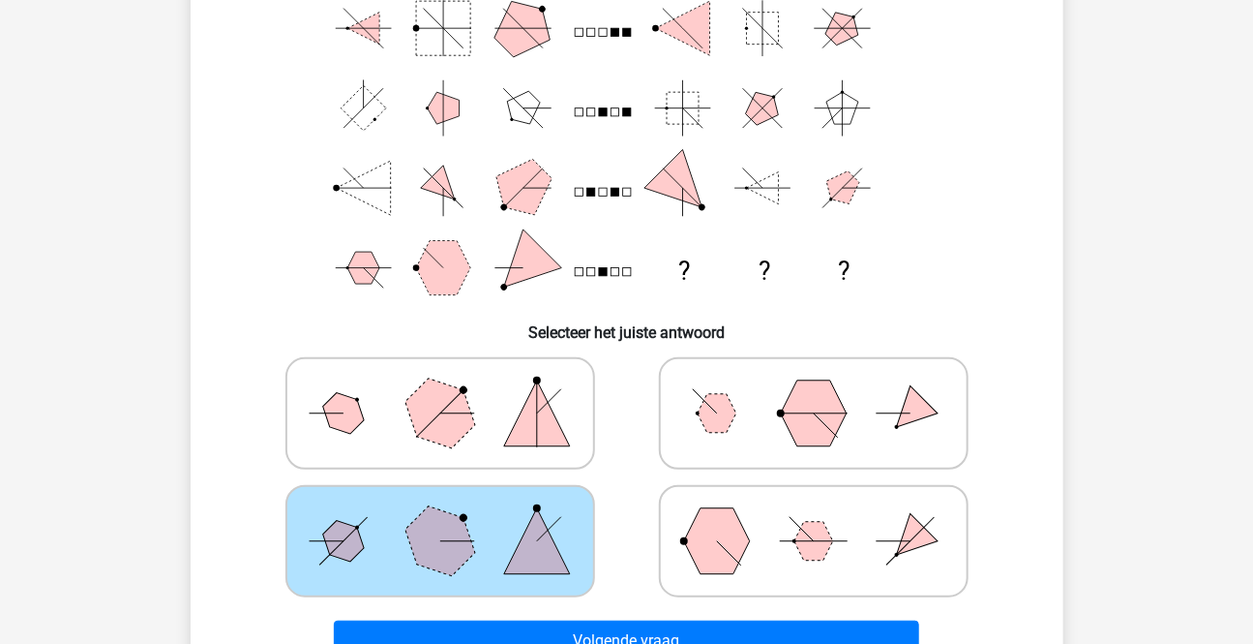
scroll to position [616, 0]
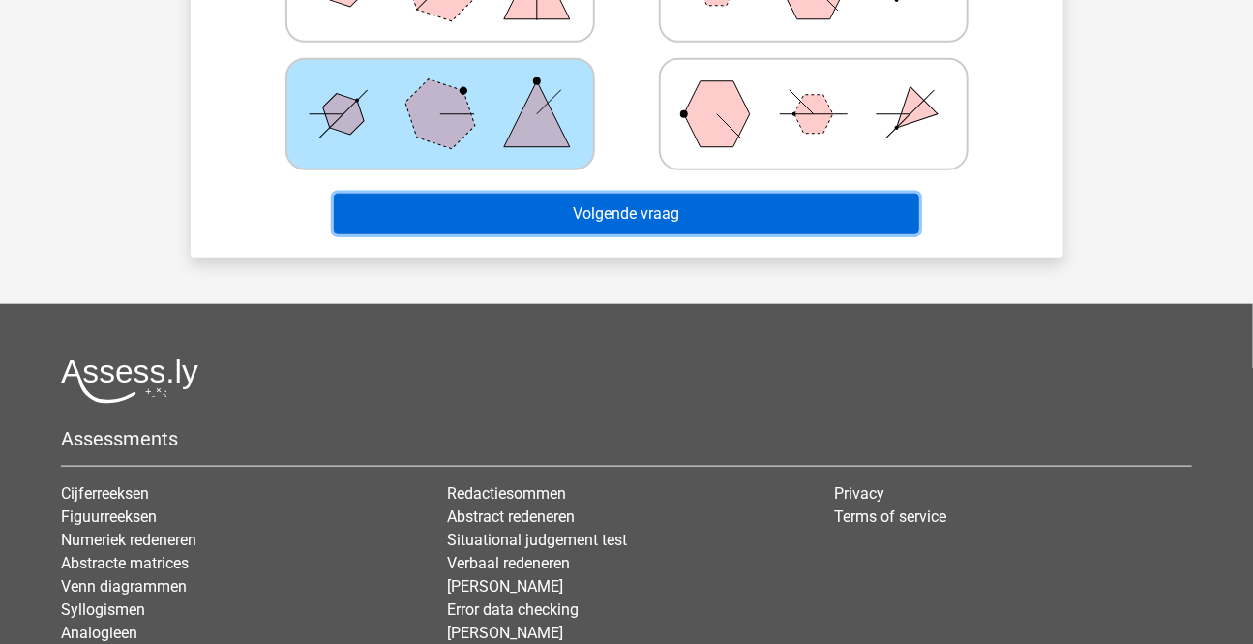
click at [668, 215] on button "Volgende vraag" at bounding box center [626, 214] width 585 height 41
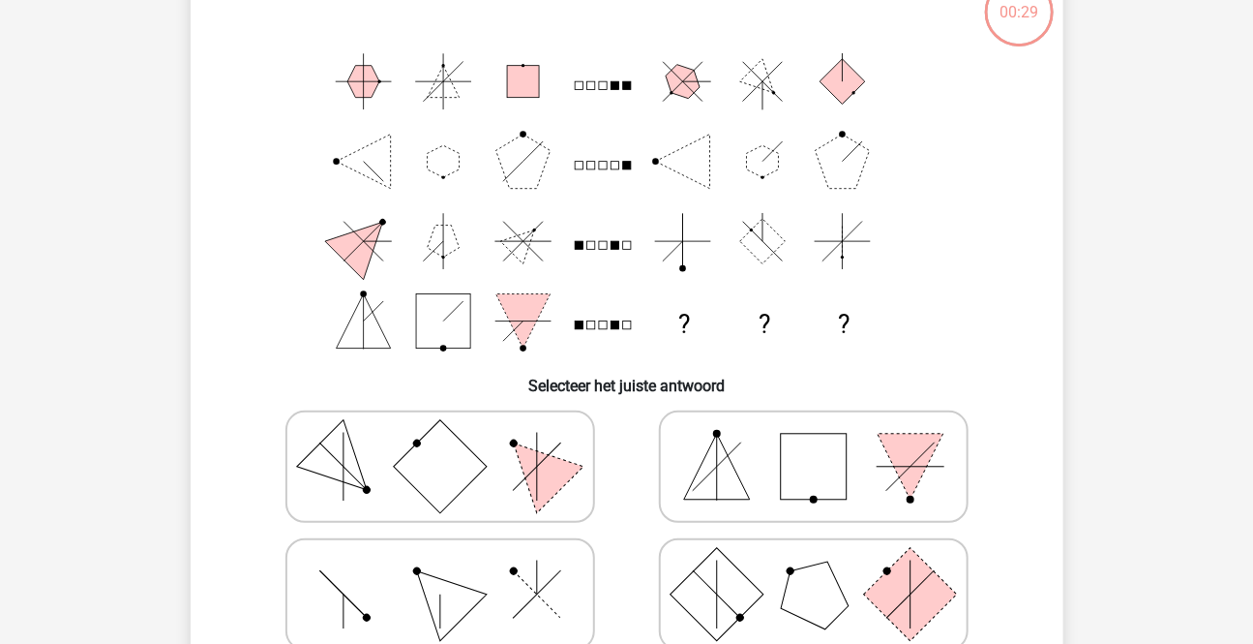
scroll to position [88, 0]
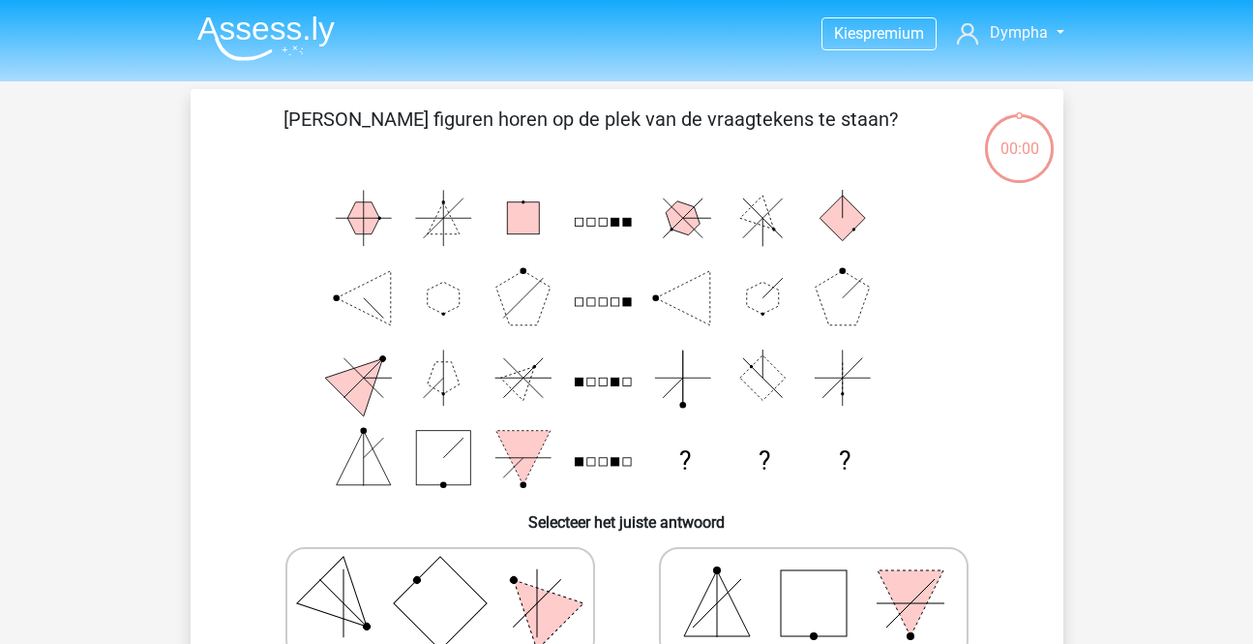
scroll to position [88, 0]
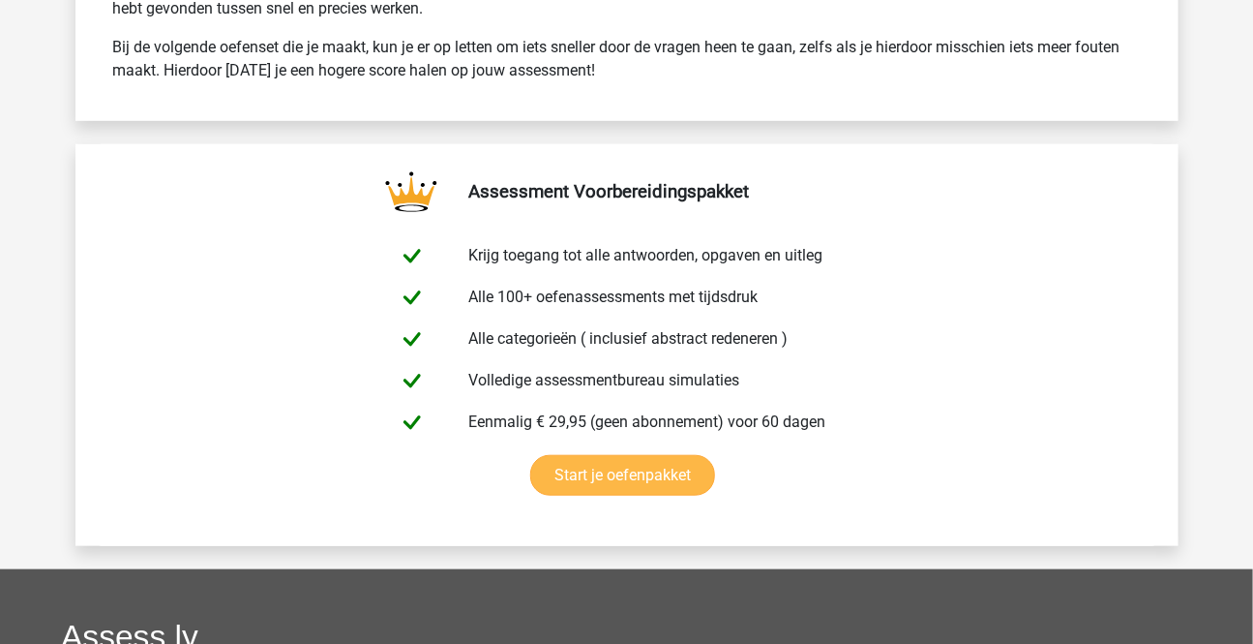
scroll to position [3599, 0]
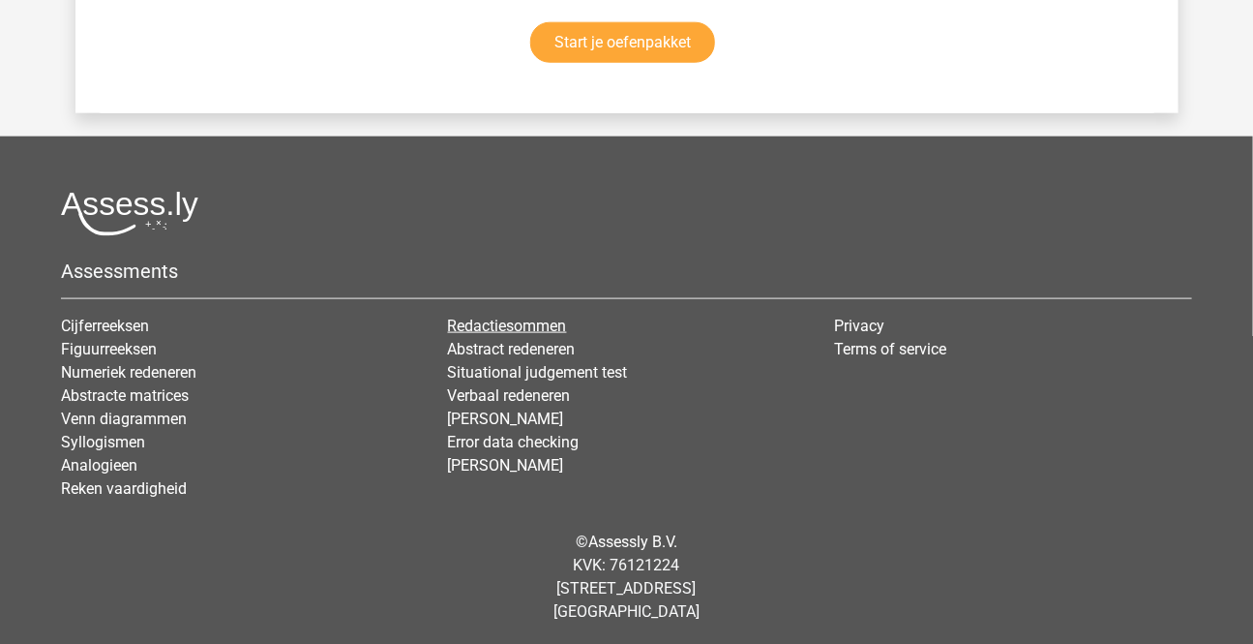
click at [514, 319] on link "Redactiesommen" at bounding box center [507, 325] width 119 height 18
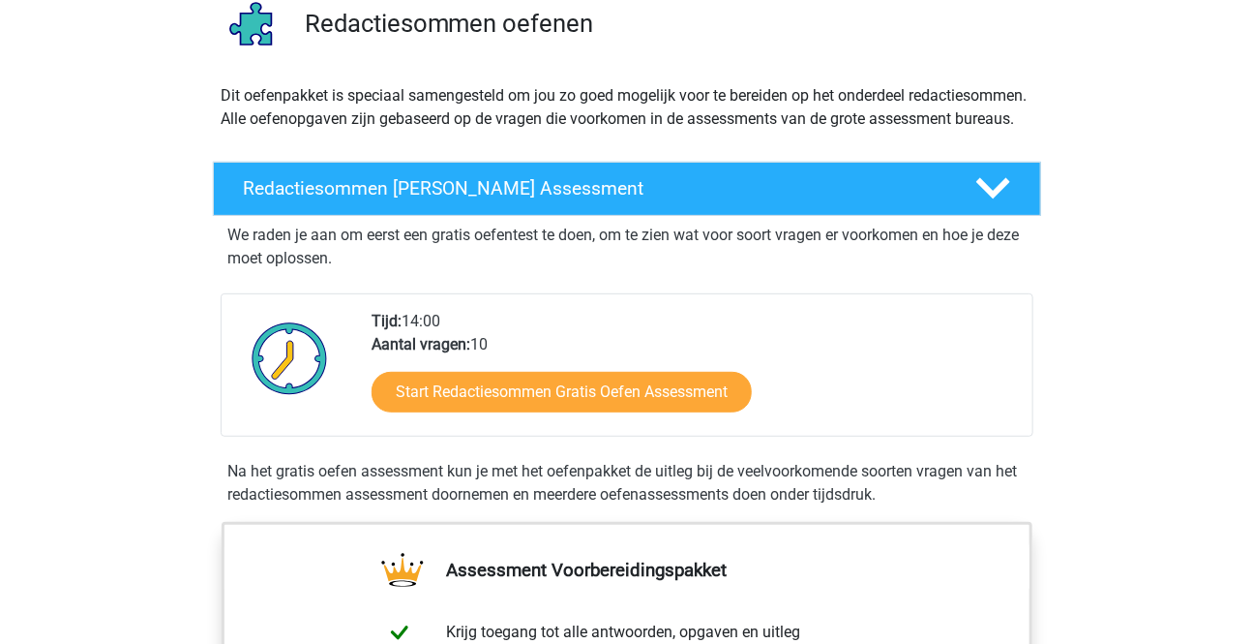
scroll to position [351, 0]
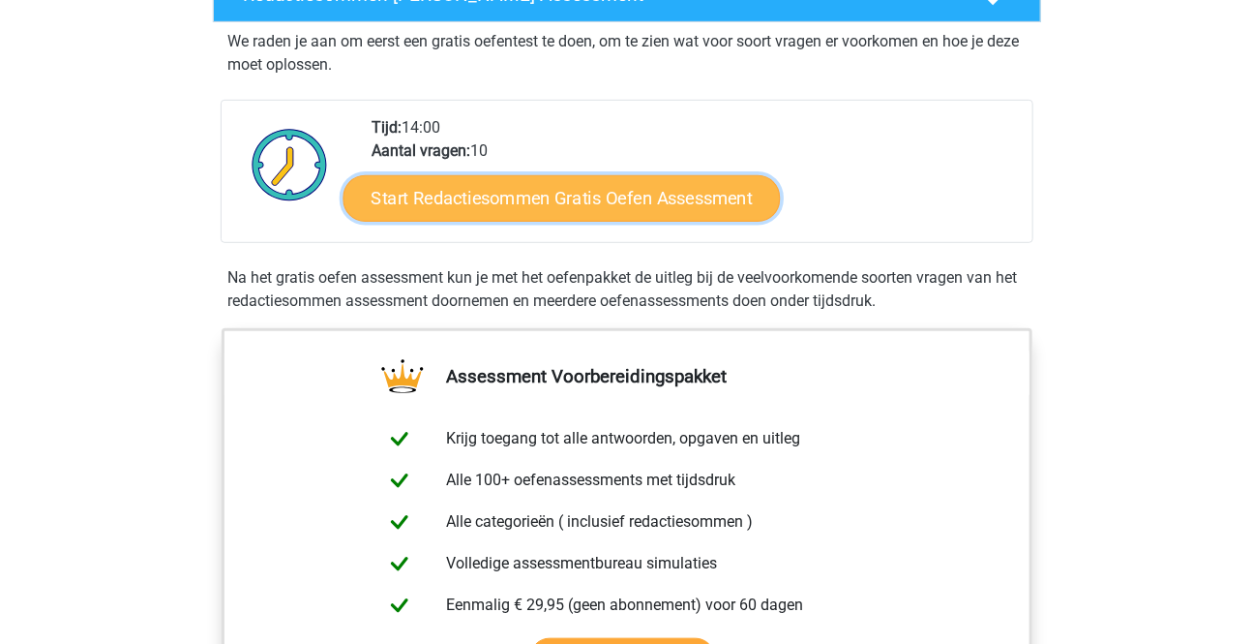
click at [656, 221] on link "Start Redactiesommen Gratis Oefen Assessment" at bounding box center [561, 197] width 437 height 46
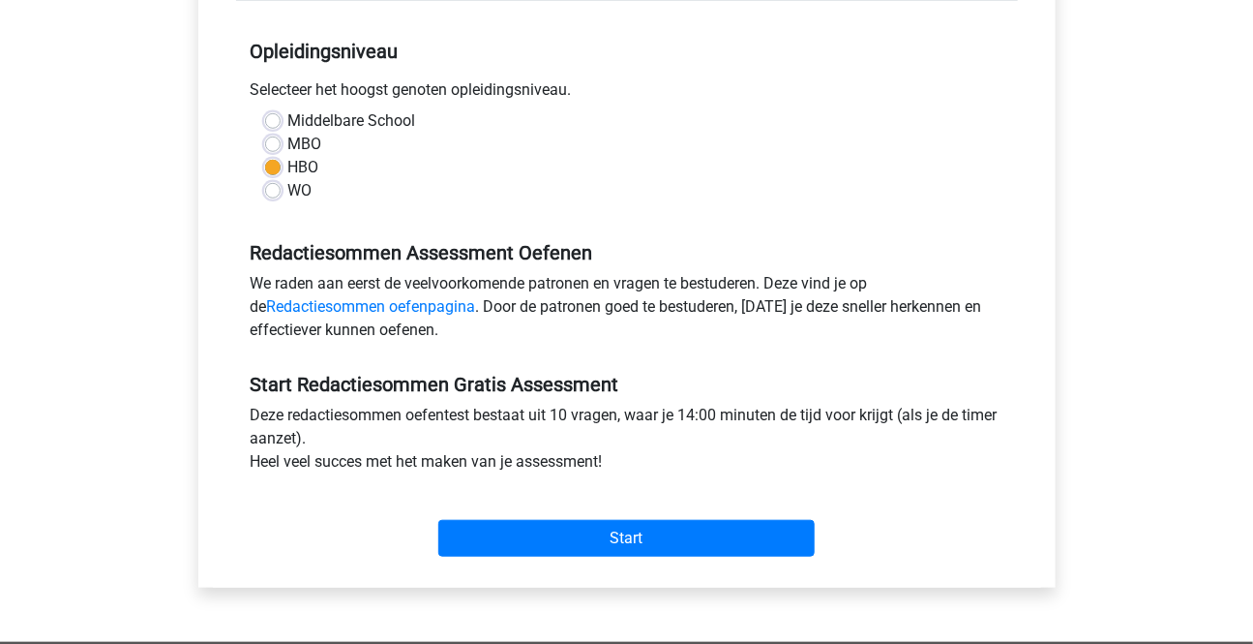
scroll to position [439, 0]
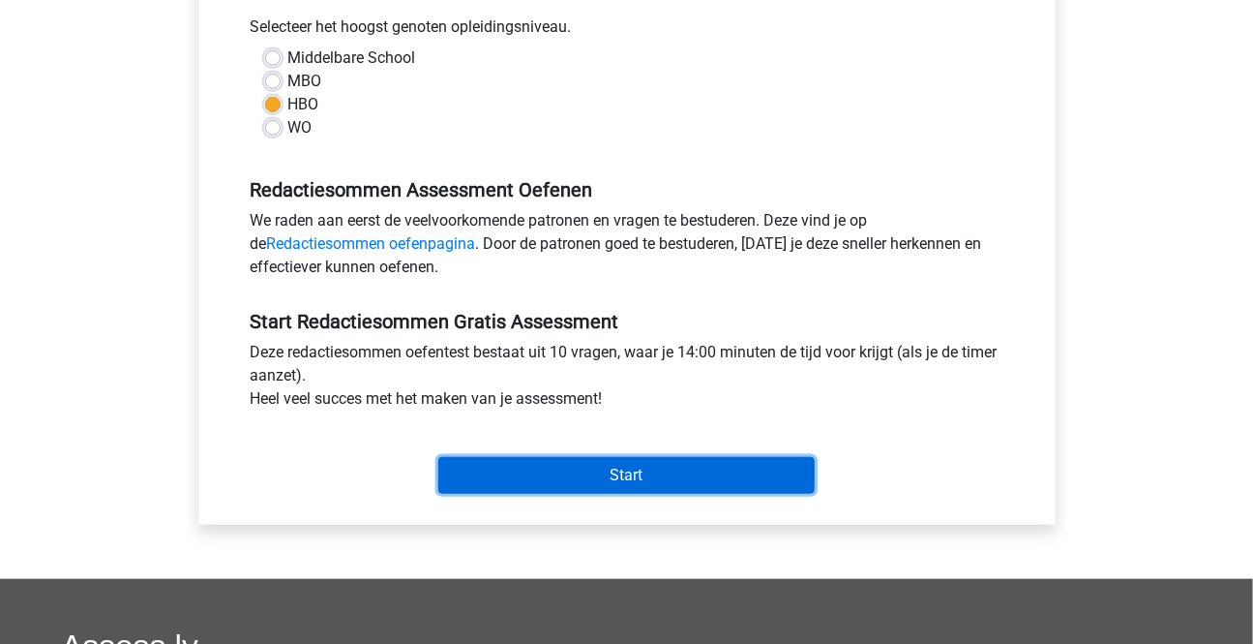
click at [623, 473] on input "Start" at bounding box center [626, 475] width 376 height 37
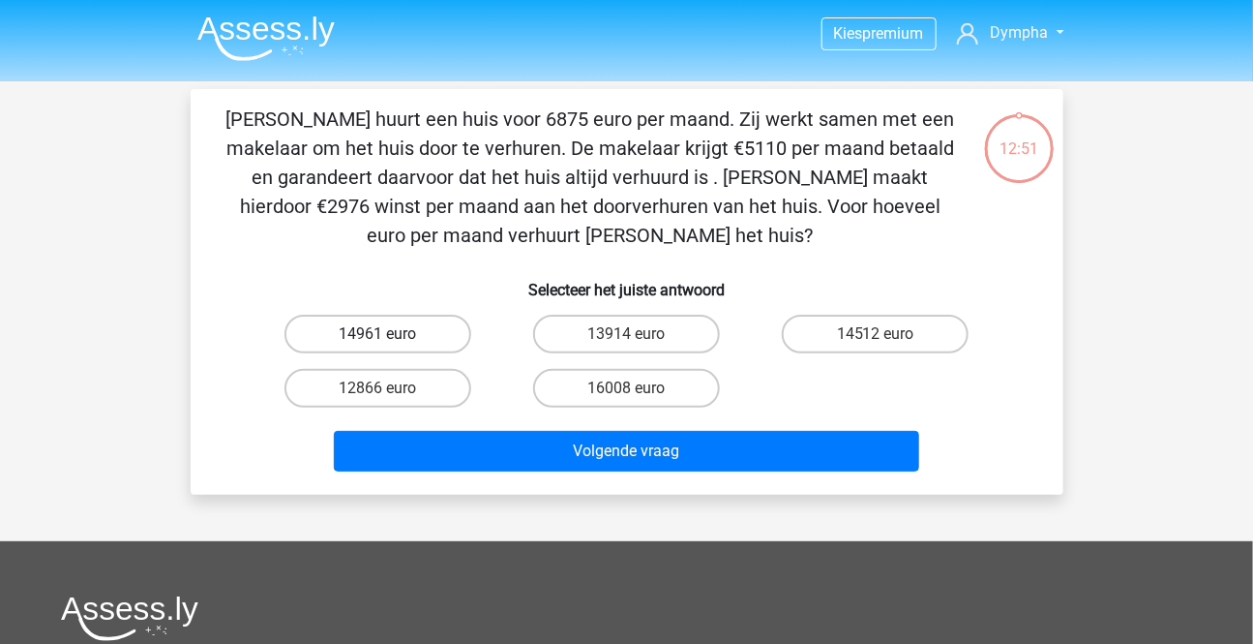
click at [406, 332] on label "14961 euro" at bounding box center [378, 334] width 187 height 39
click at [390, 334] on input "14961 euro" at bounding box center [383, 340] width 13 height 13
radio input "true"
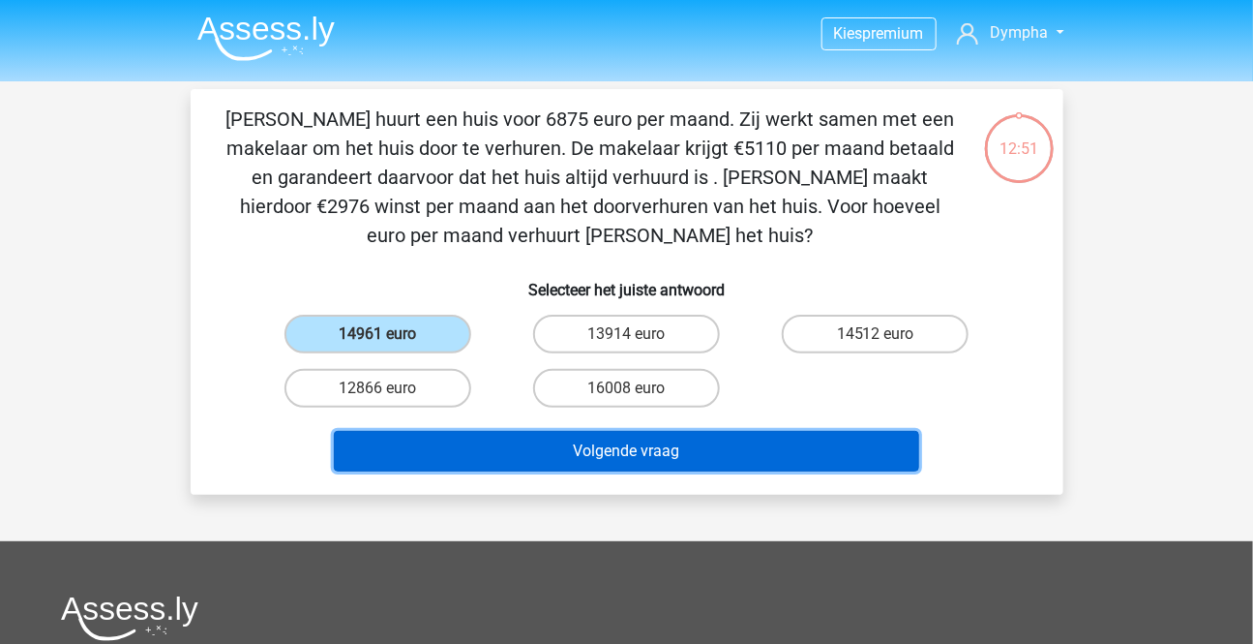
click at [615, 456] on button "Volgende vraag" at bounding box center [626, 451] width 585 height 41
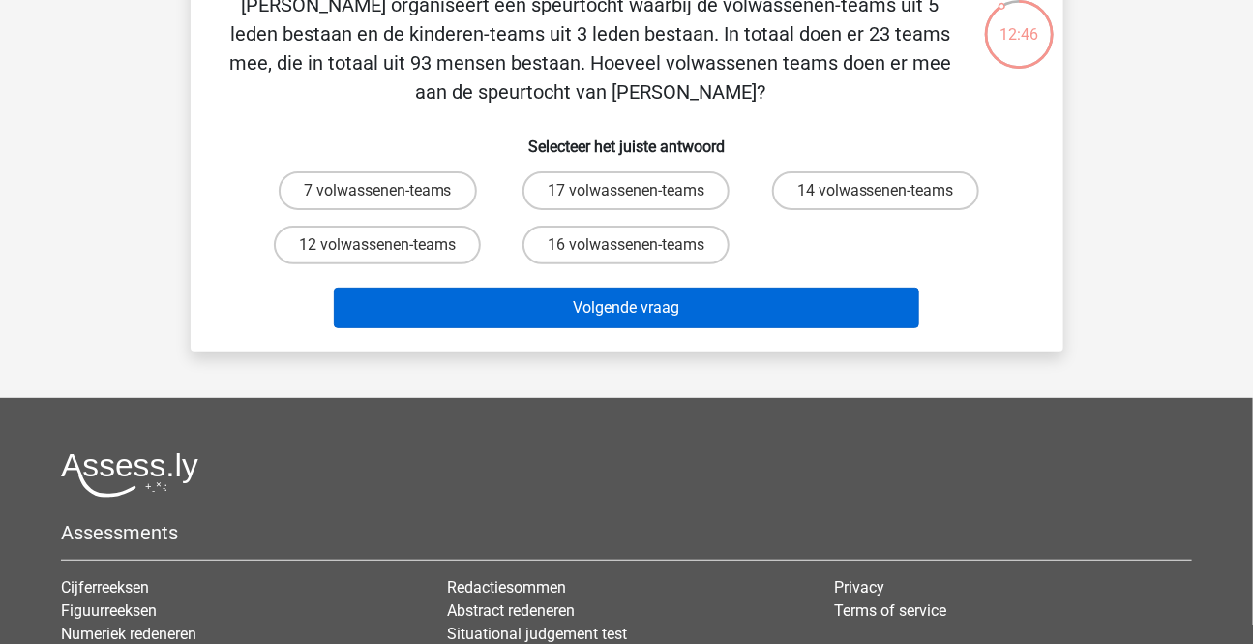
scroll to position [87, 0]
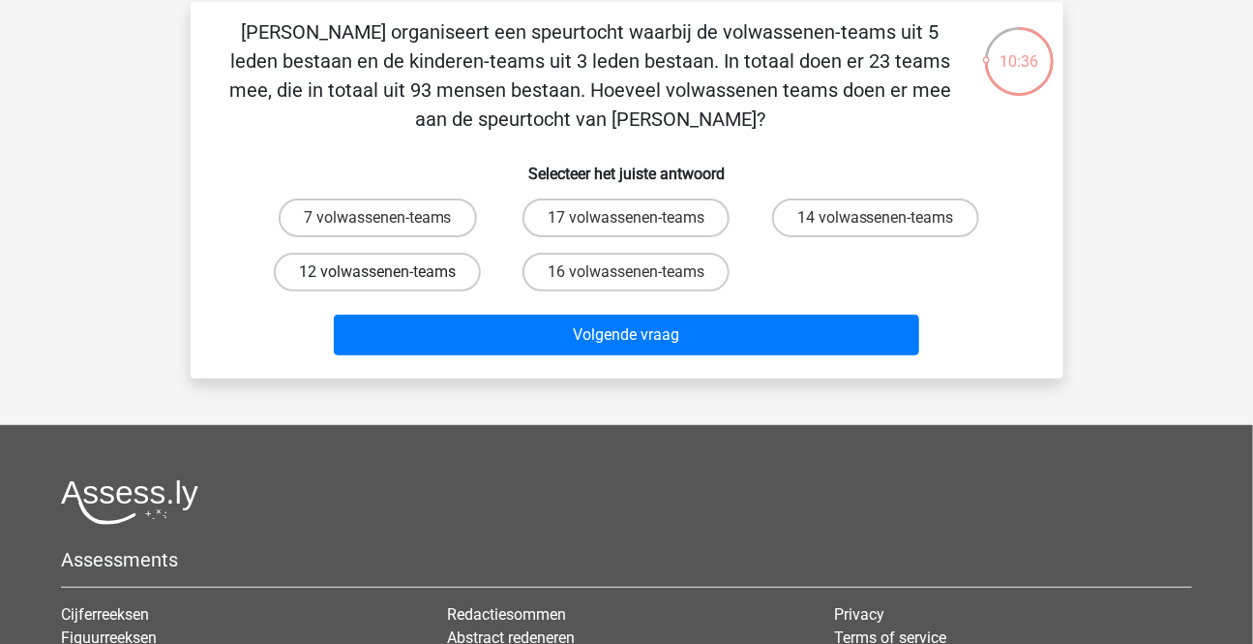
click at [366, 271] on label "12 volwassenen-teams" at bounding box center [377, 272] width 207 height 39
click at [377, 272] on input "12 volwassenen-teams" at bounding box center [383, 278] width 13 height 13
radio input "true"
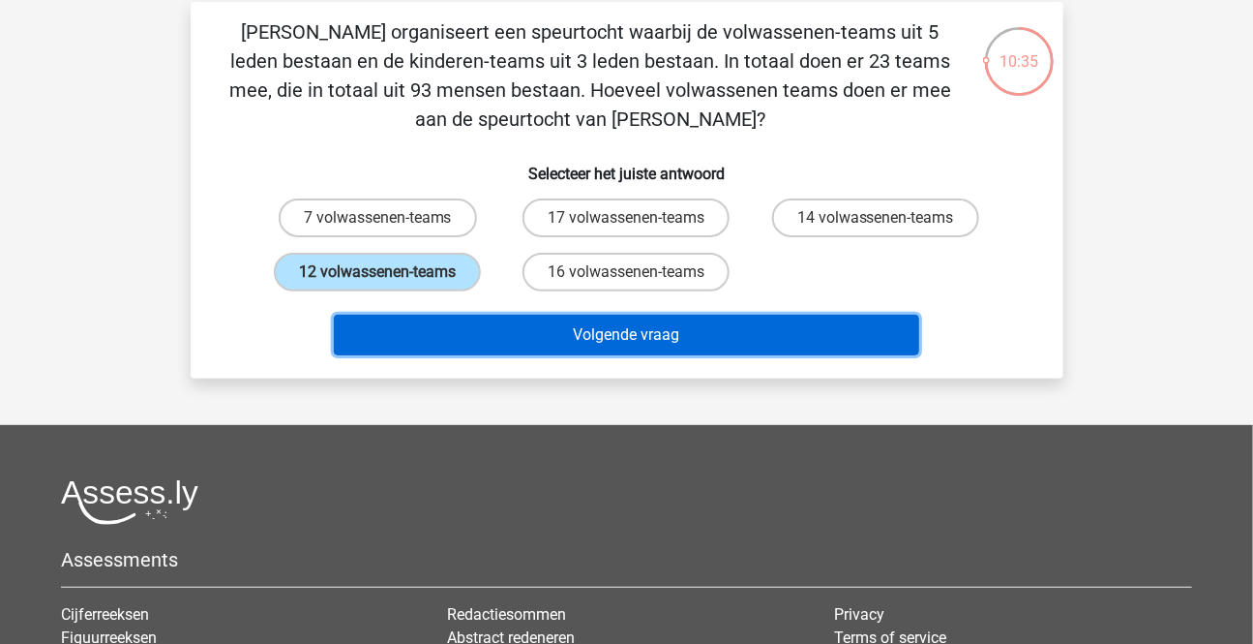
click at [632, 339] on button "Volgende vraag" at bounding box center [626, 335] width 585 height 41
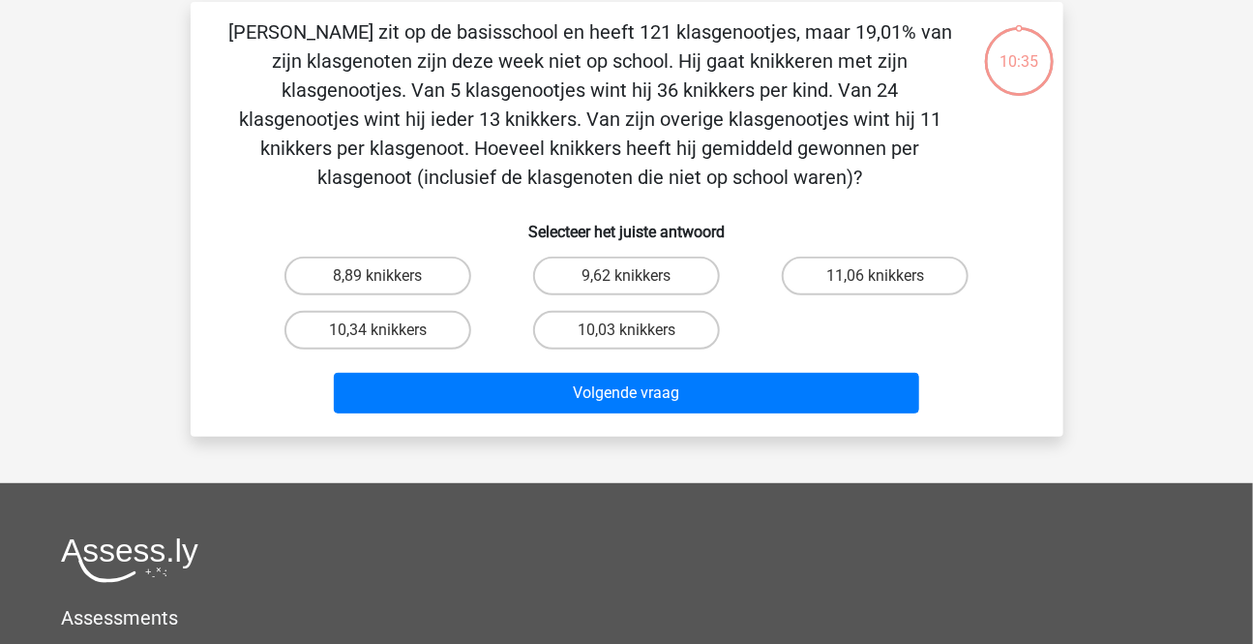
scroll to position [88, 0]
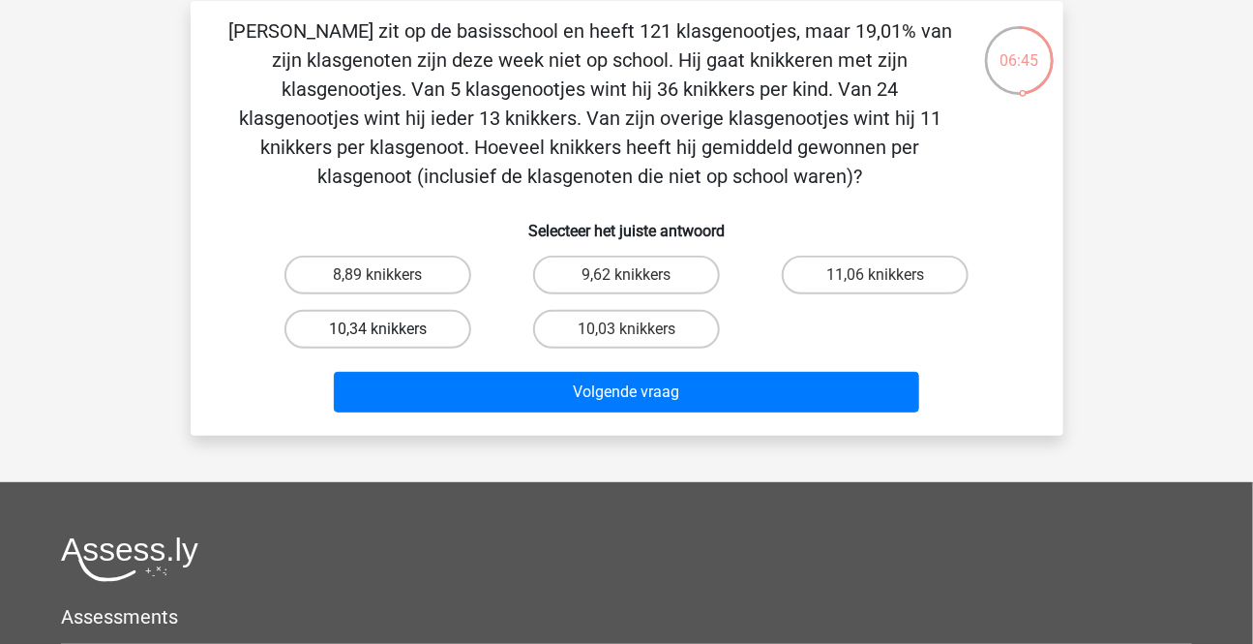
click at [396, 333] on label "10,34 knikkers" at bounding box center [378, 329] width 187 height 39
click at [390, 333] on input "10,34 knikkers" at bounding box center [383, 335] width 13 height 13
radio input "true"
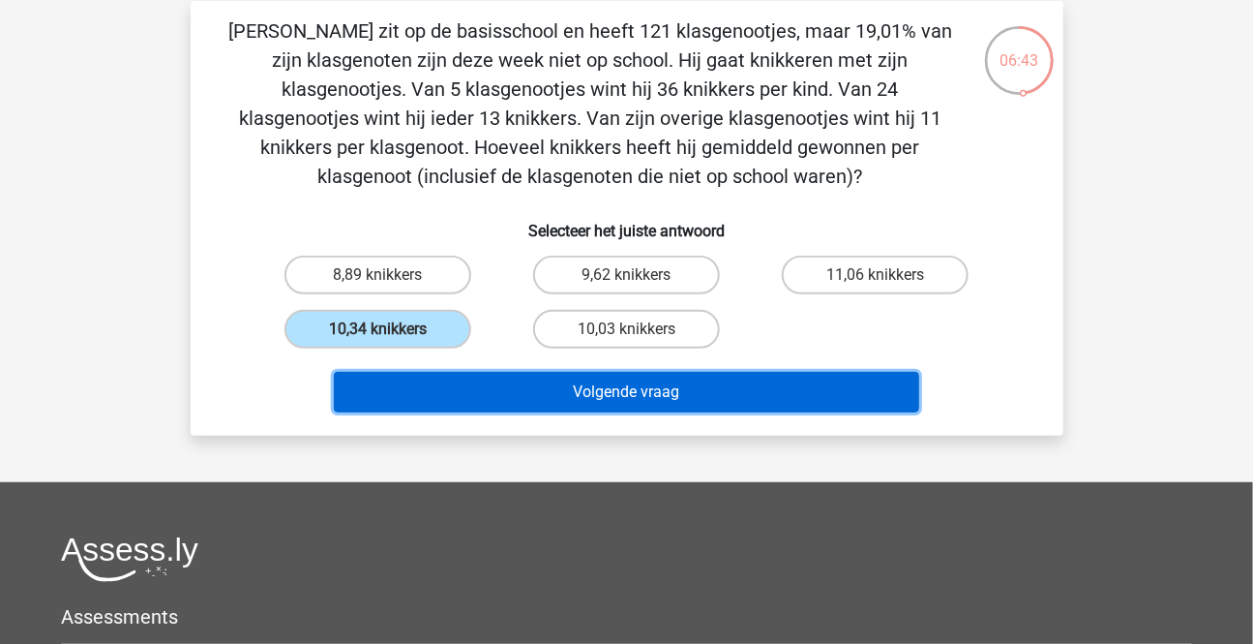
click at [574, 394] on button "Volgende vraag" at bounding box center [626, 392] width 585 height 41
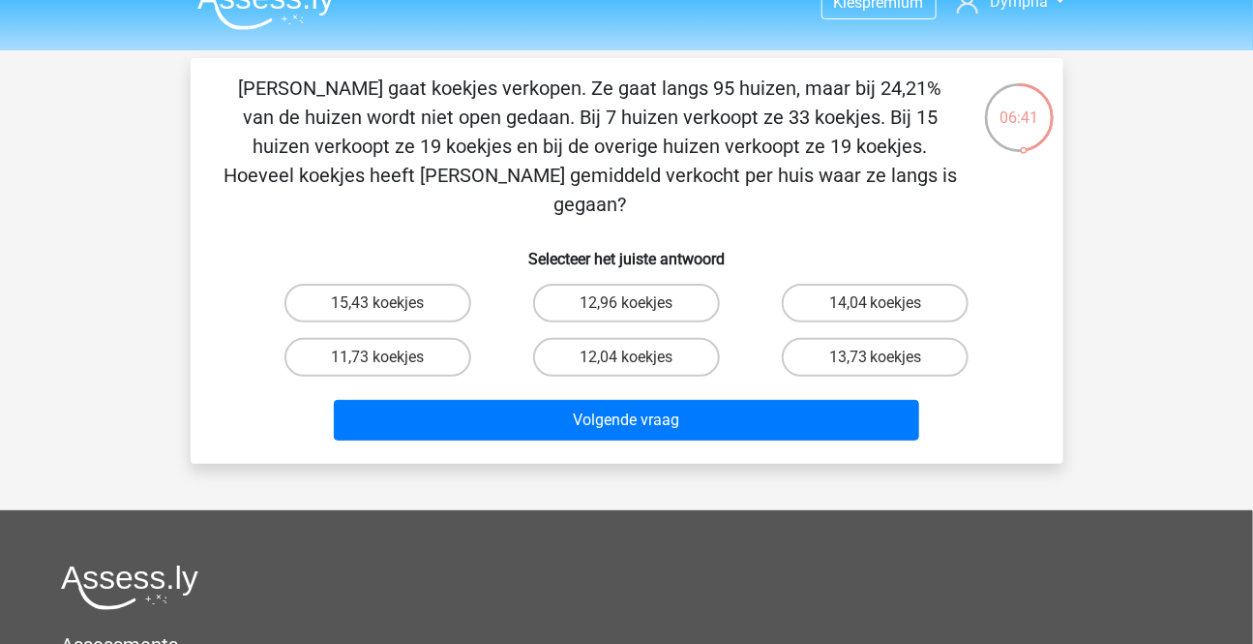
scroll to position [0, 0]
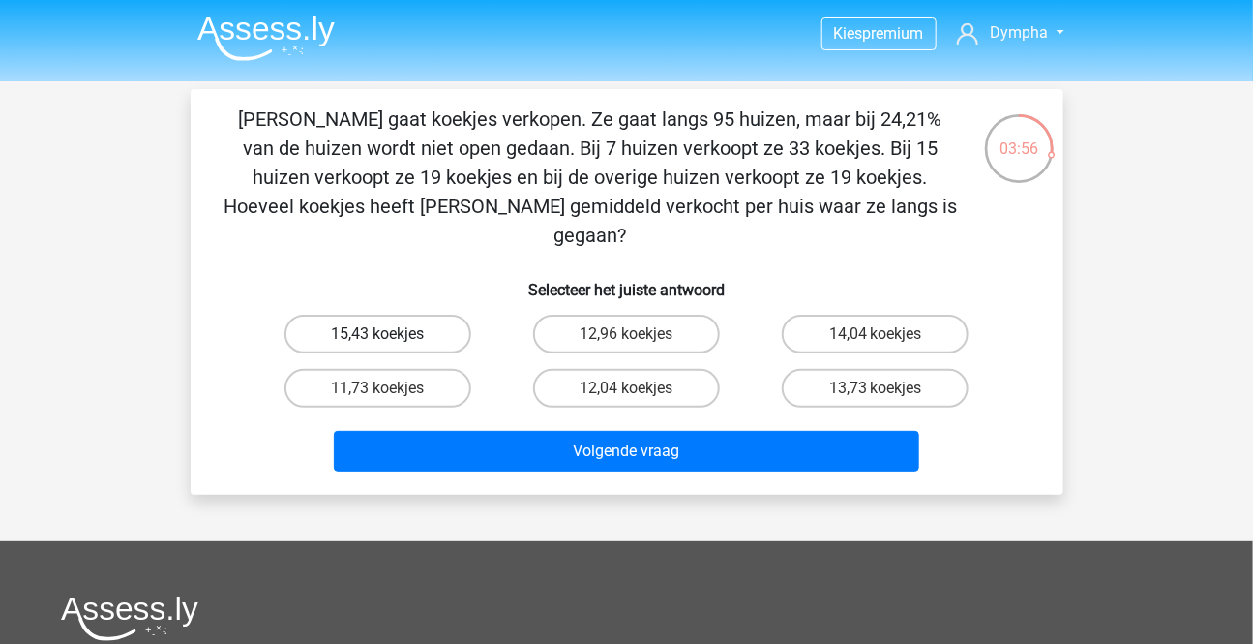
click at [407, 315] on label "15,43 koekjes" at bounding box center [378, 334] width 187 height 39
click at [390, 334] on input "15,43 koekjes" at bounding box center [383, 340] width 13 height 13
radio input "true"
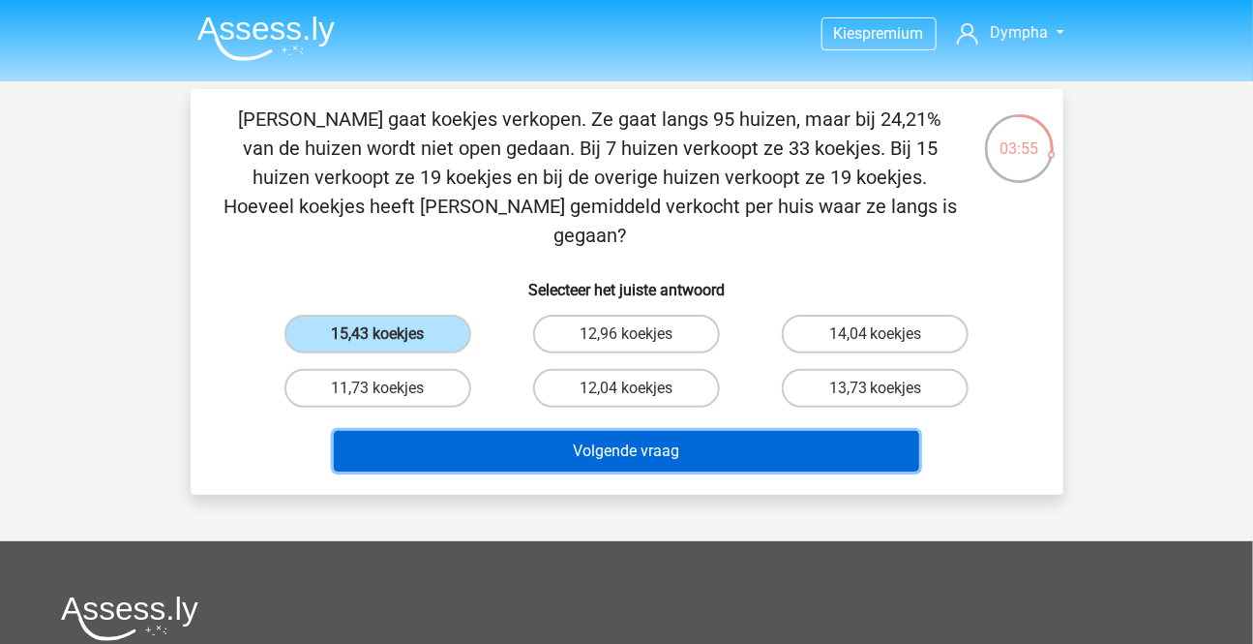
click at [516, 431] on button "Volgende vraag" at bounding box center [626, 451] width 585 height 41
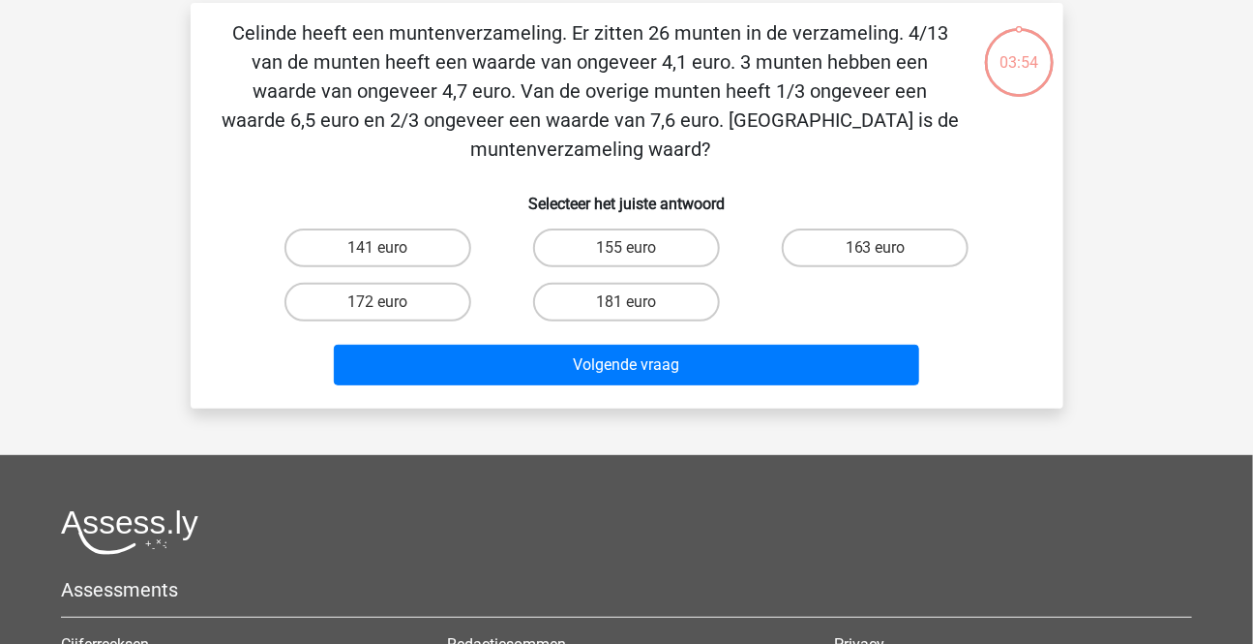
scroll to position [88, 0]
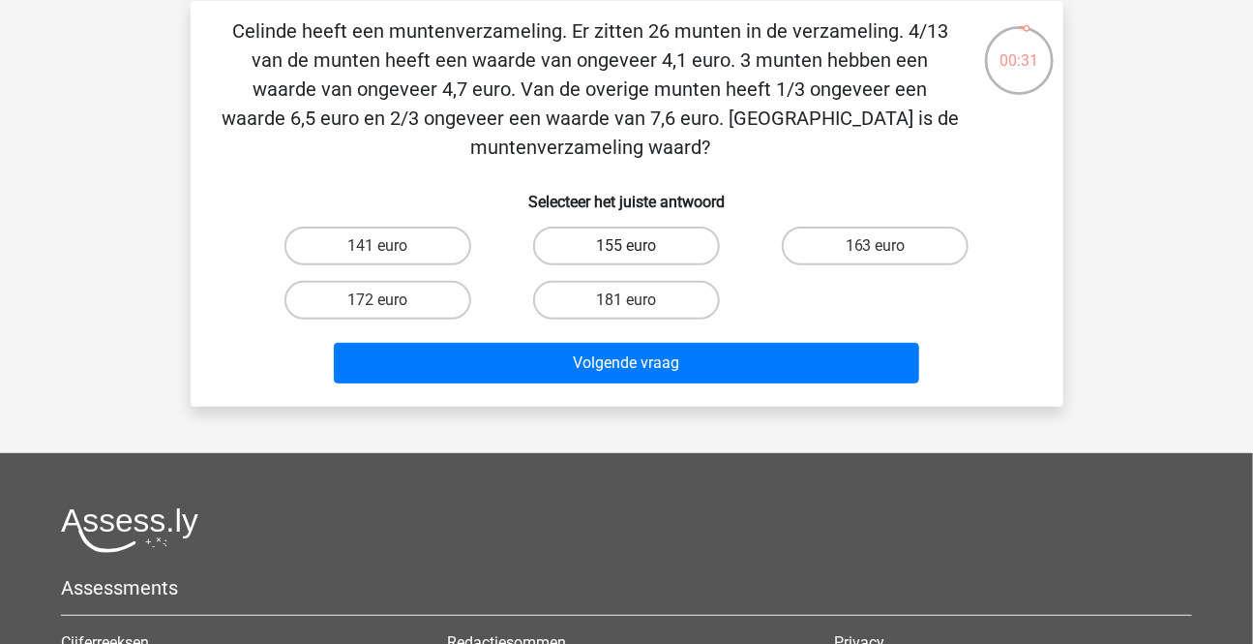
click at [623, 248] on label "155 euro" at bounding box center [626, 245] width 187 height 39
click at [626, 248] on input "155 euro" at bounding box center [632, 252] width 13 height 13
radio input "true"
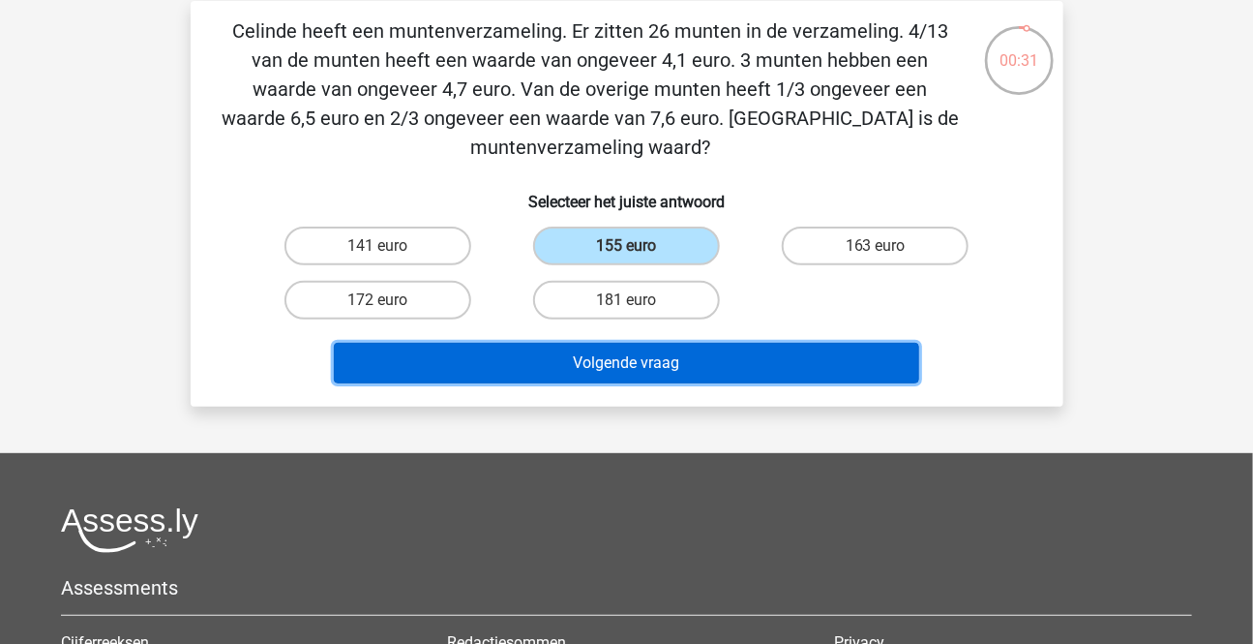
click at [601, 347] on button "Volgende vraag" at bounding box center [626, 363] width 585 height 41
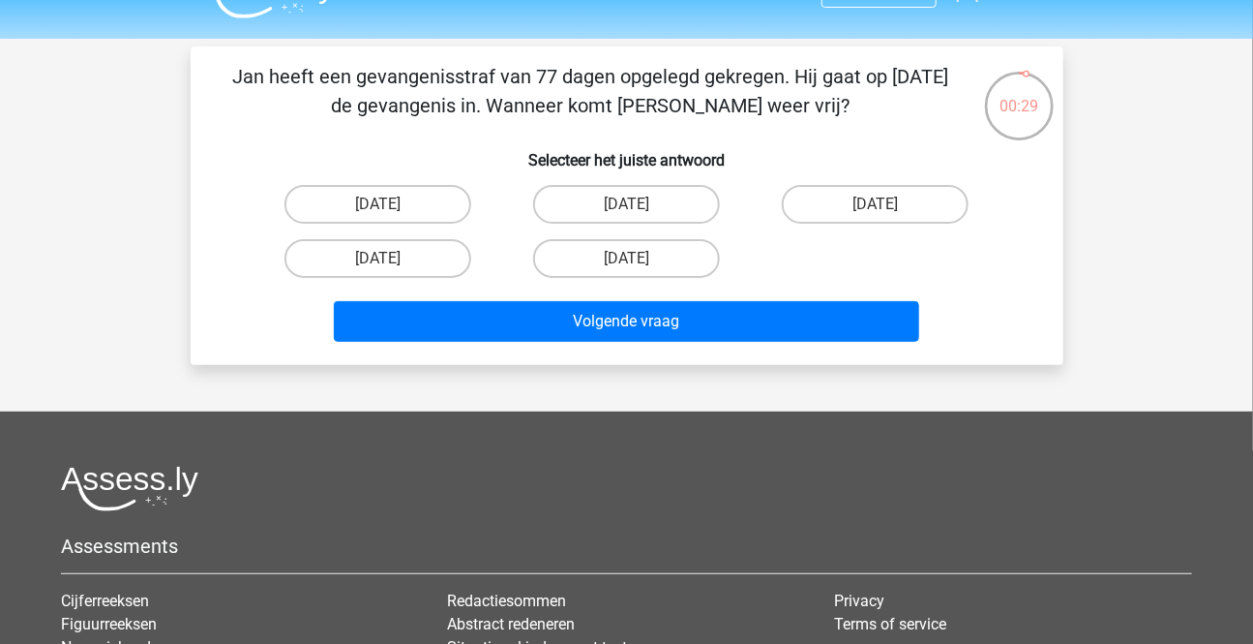
scroll to position [0, 0]
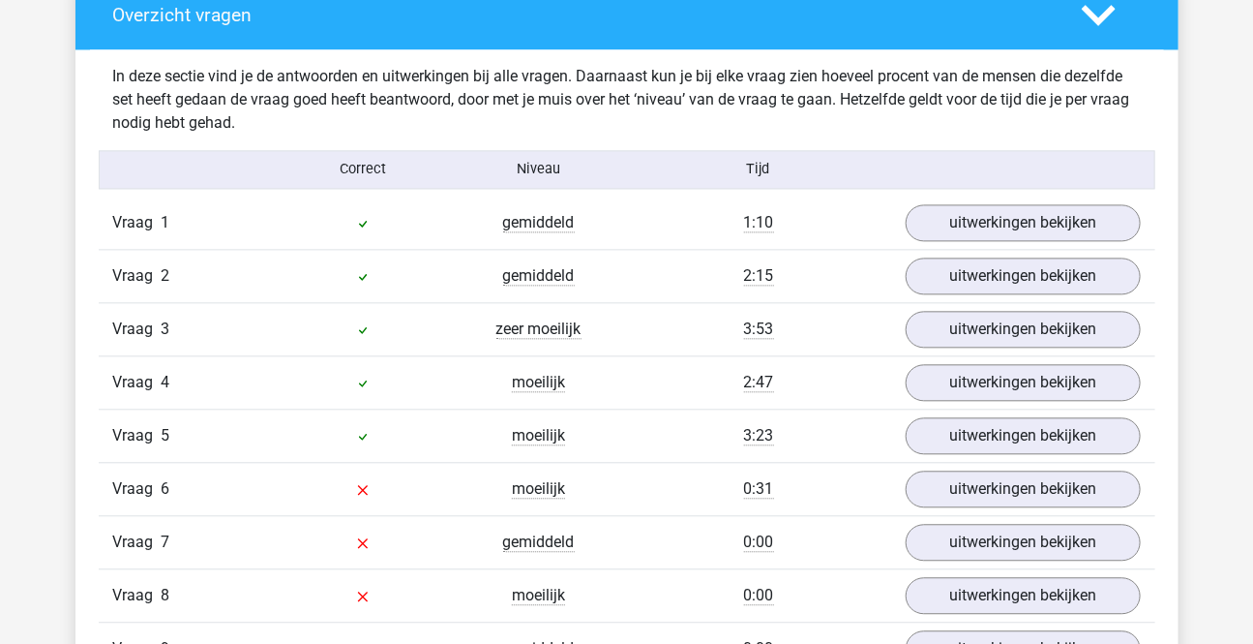
scroll to position [1759, 0]
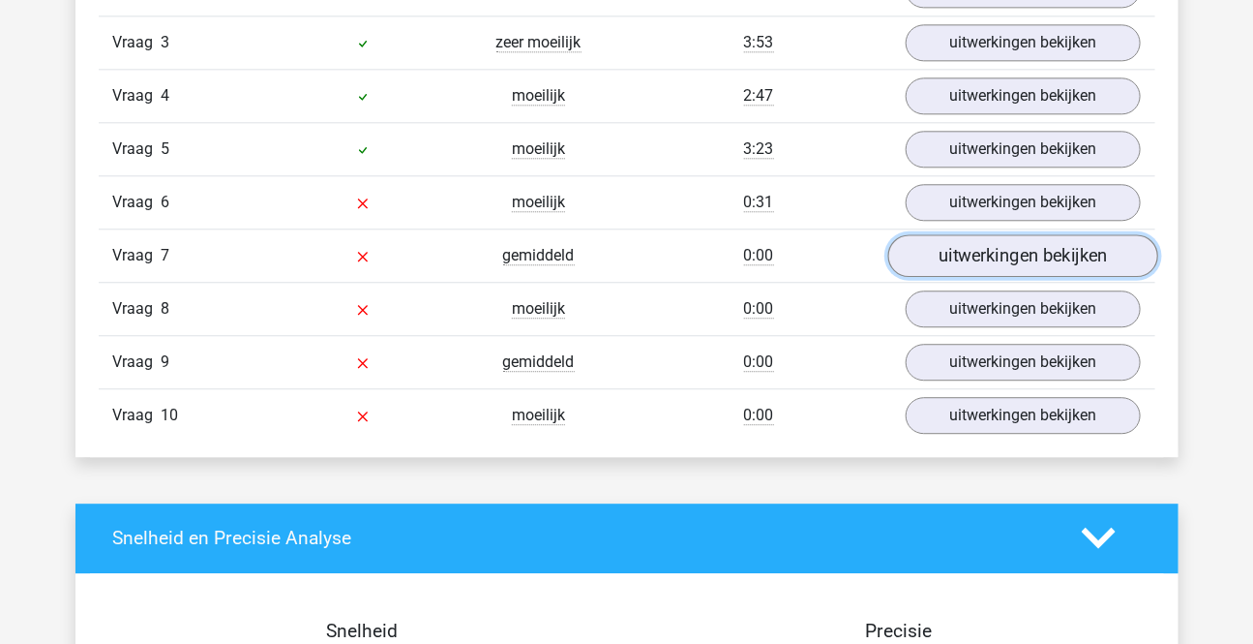
click at [1016, 268] on link "uitwerkingen bekijken" at bounding box center [1022, 255] width 270 height 43
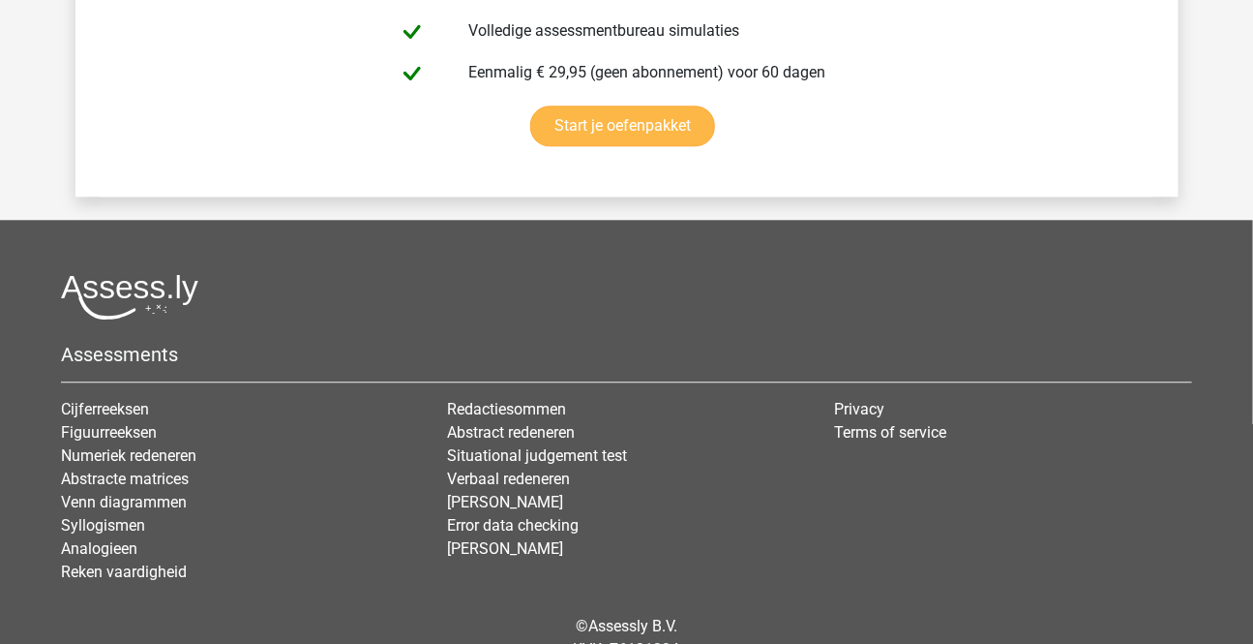
scroll to position [4574, 0]
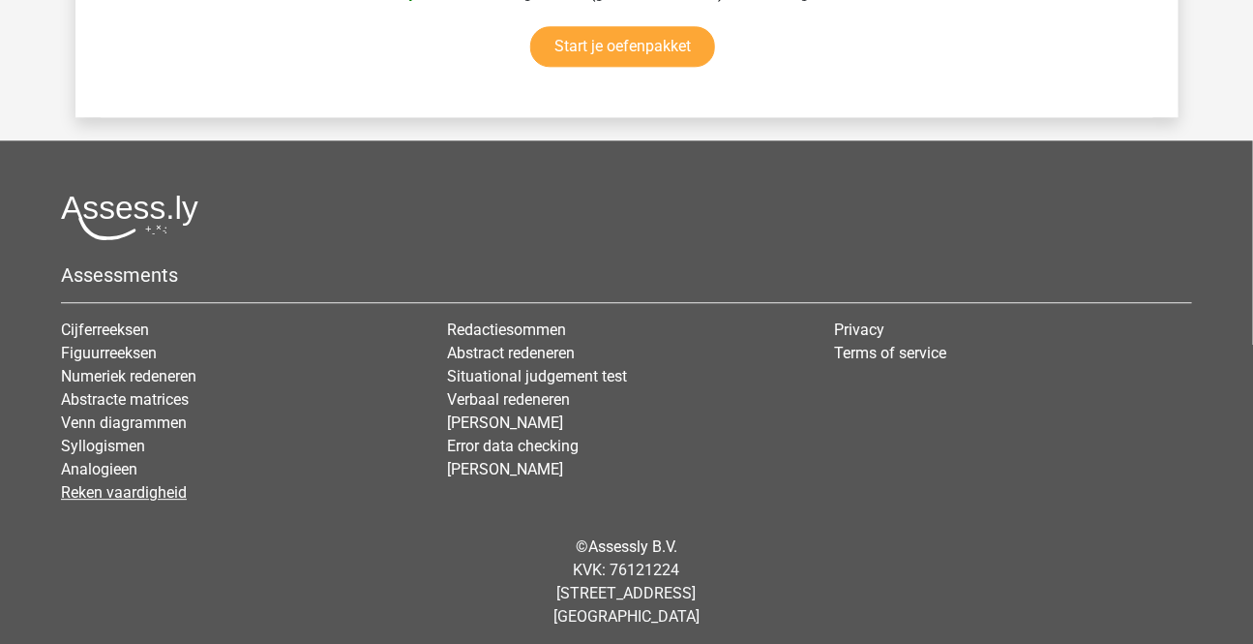
click at [132, 492] on link "Reken vaardigheid" at bounding box center [124, 492] width 126 height 18
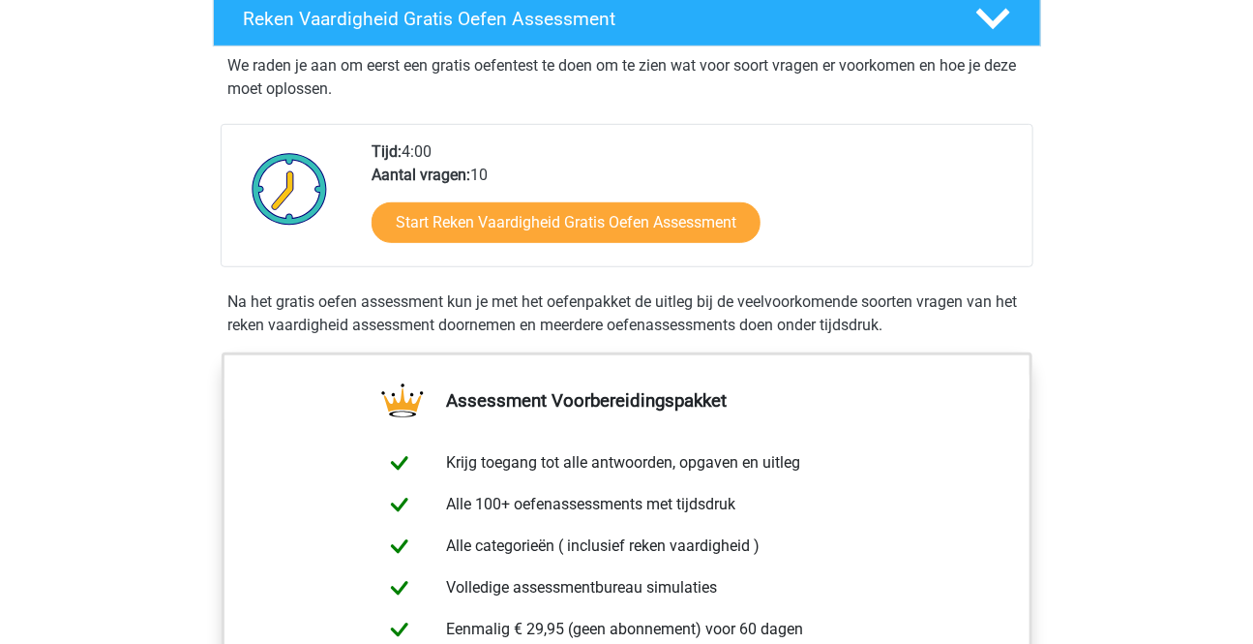
scroll to position [351, 0]
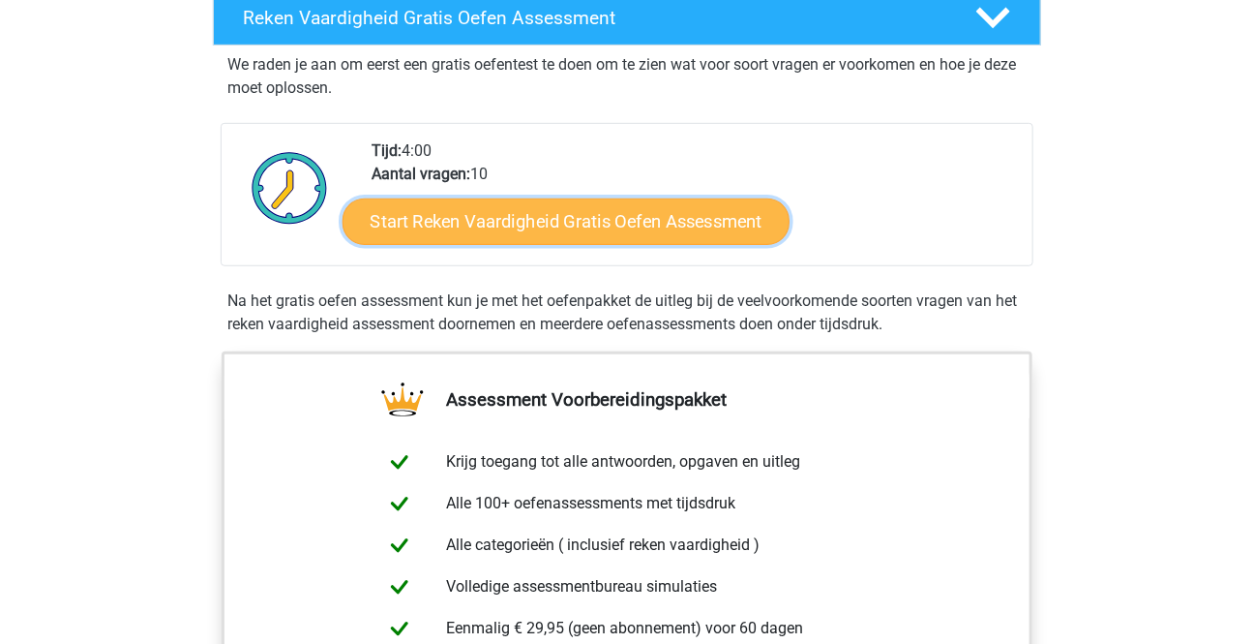
click at [679, 216] on link "Start Reken Vaardigheid Gratis Oefen Assessment" at bounding box center [566, 220] width 447 height 46
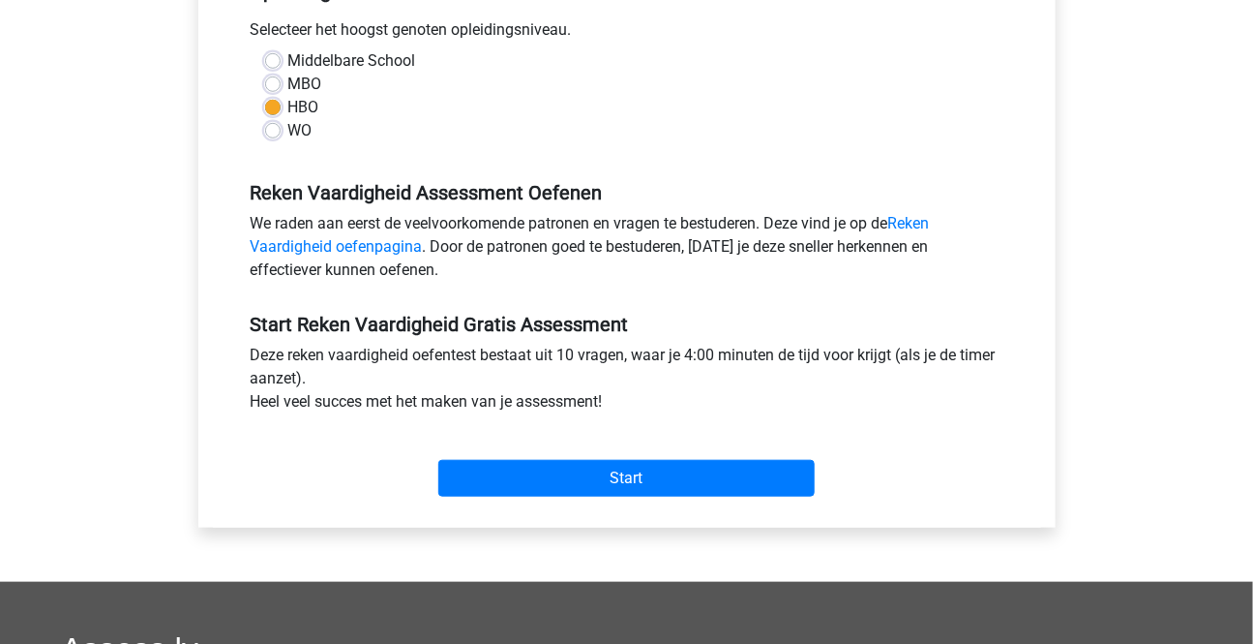
scroll to position [439, 0]
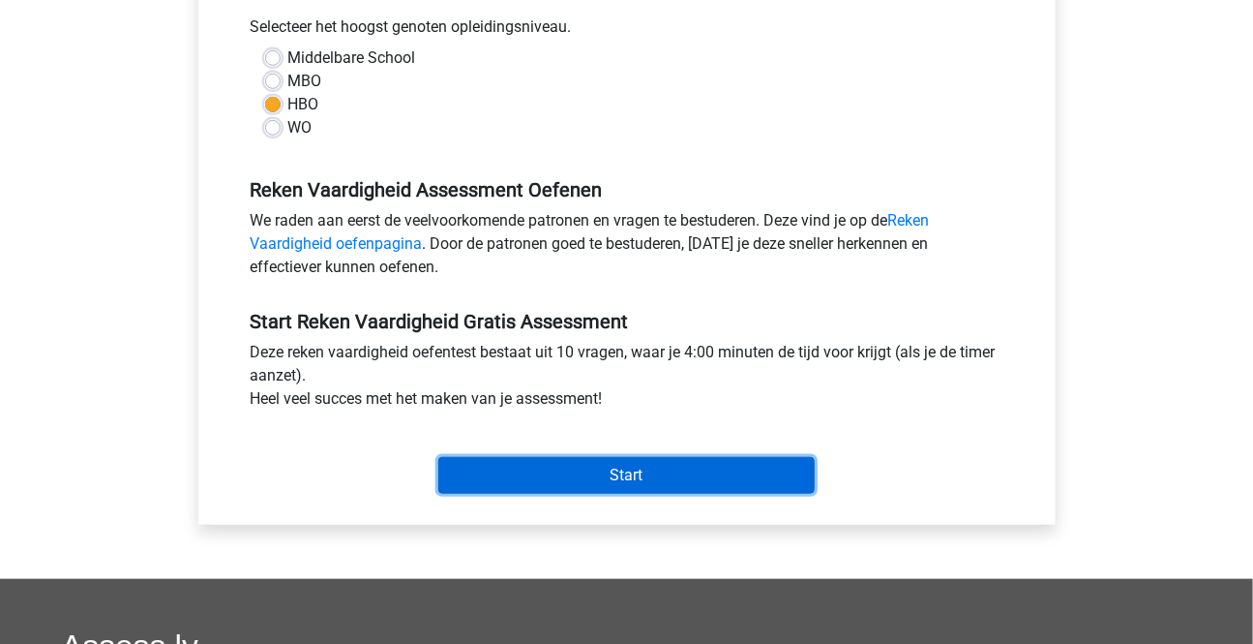
click at [617, 476] on input "Start" at bounding box center [626, 475] width 376 height 37
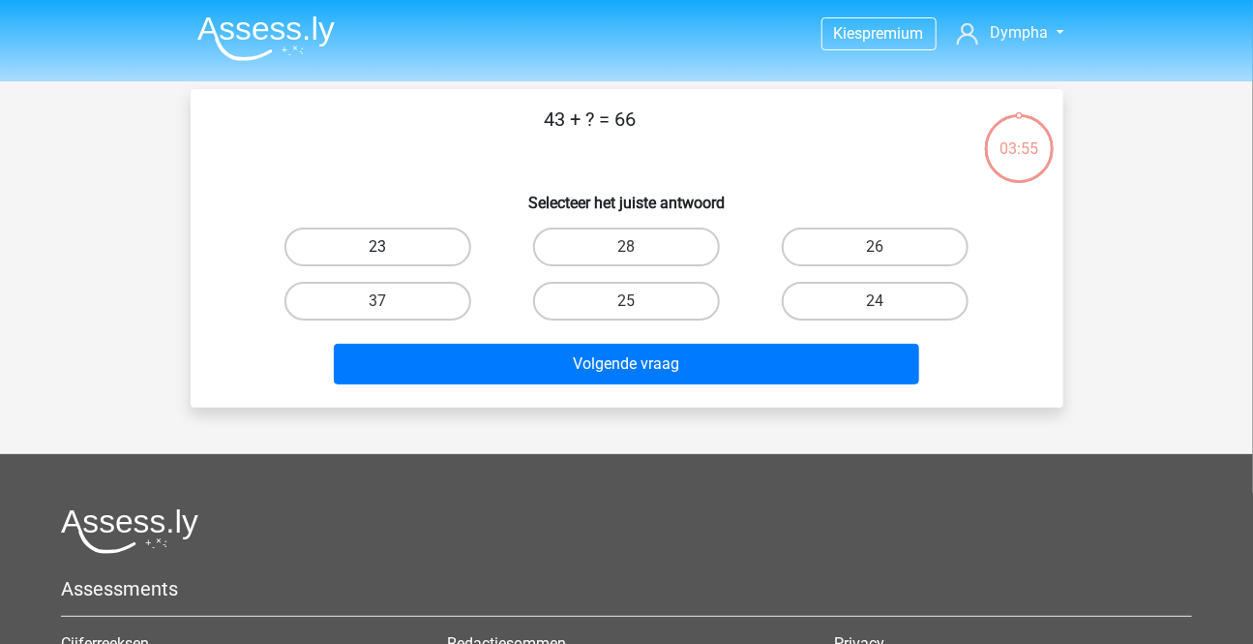
click at [400, 247] on label "23" at bounding box center [378, 246] width 187 height 39
click at [390, 247] on input "23" at bounding box center [383, 253] width 13 height 13
radio input "true"
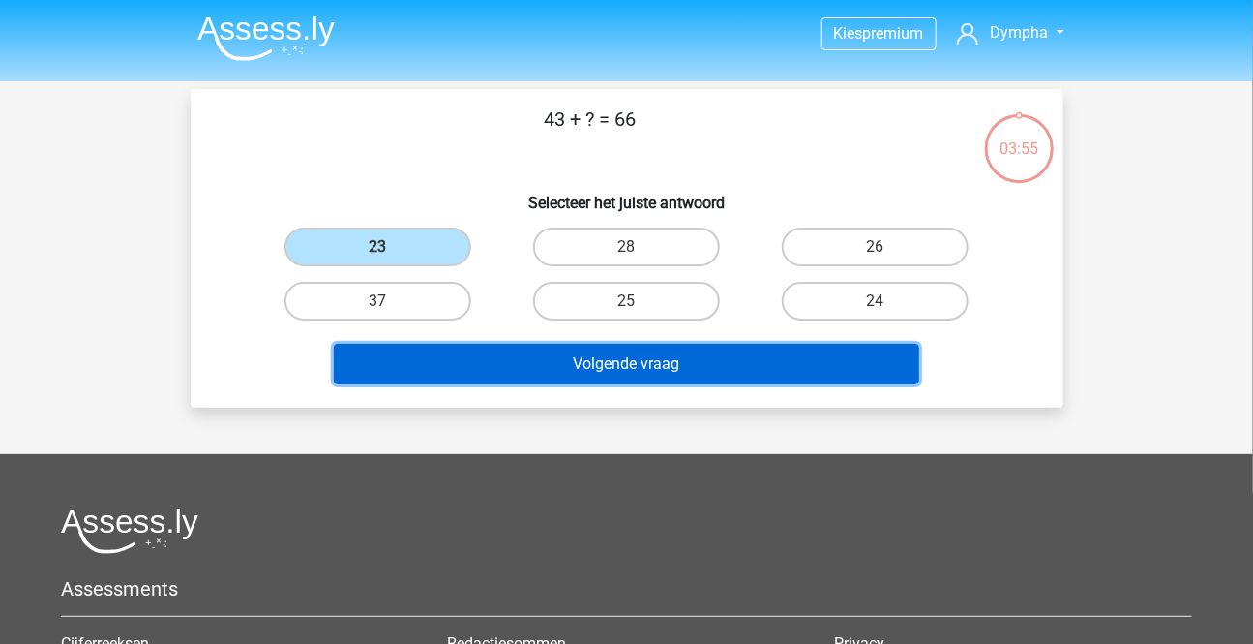
click at [534, 364] on button "Volgende vraag" at bounding box center [626, 364] width 585 height 41
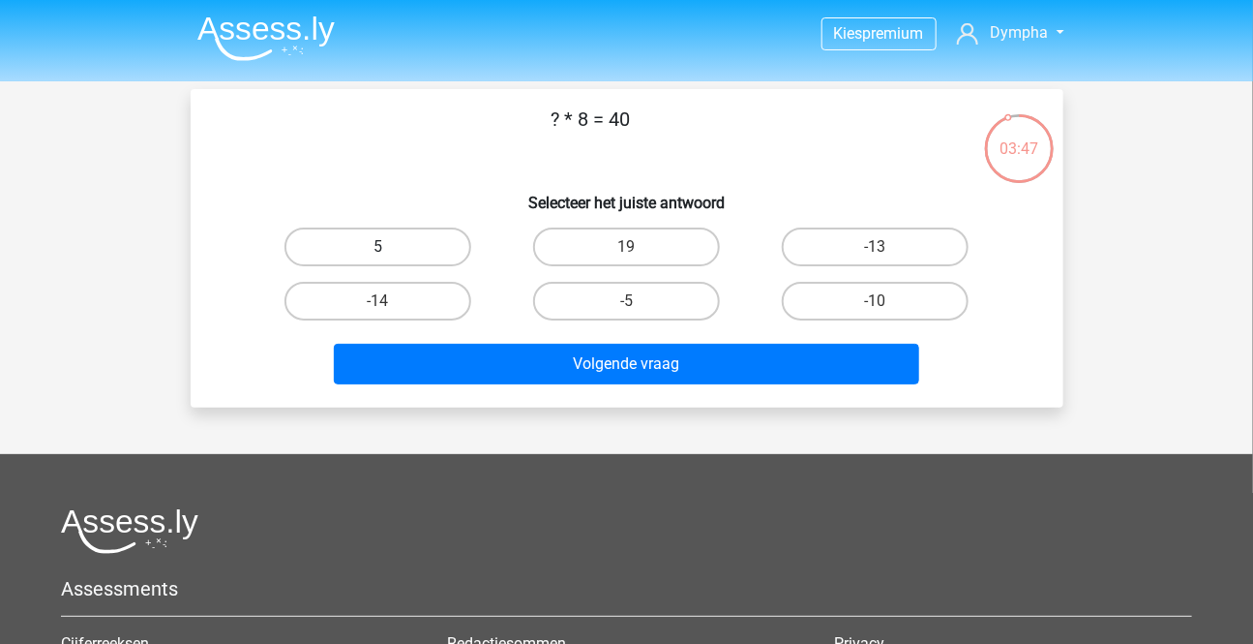
click at [428, 246] on label "5" at bounding box center [378, 246] width 187 height 39
click at [390, 247] on input "5" at bounding box center [383, 253] width 13 height 13
radio input "true"
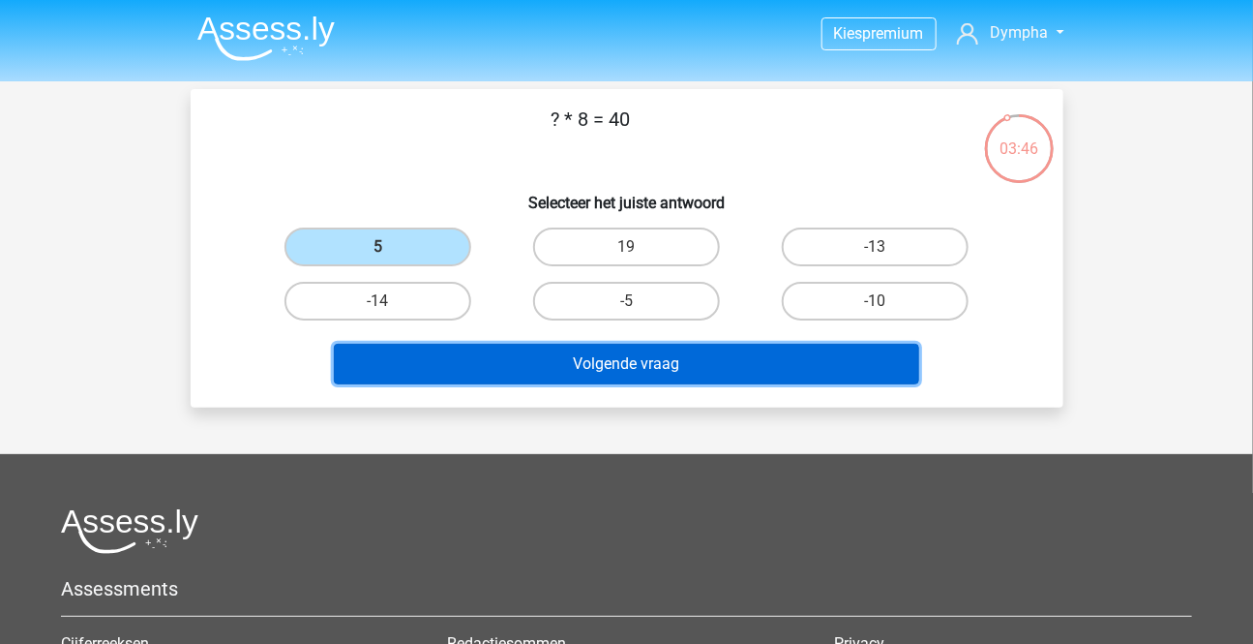
click at [546, 376] on button "Volgende vraag" at bounding box center [626, 364] width 585 height 41
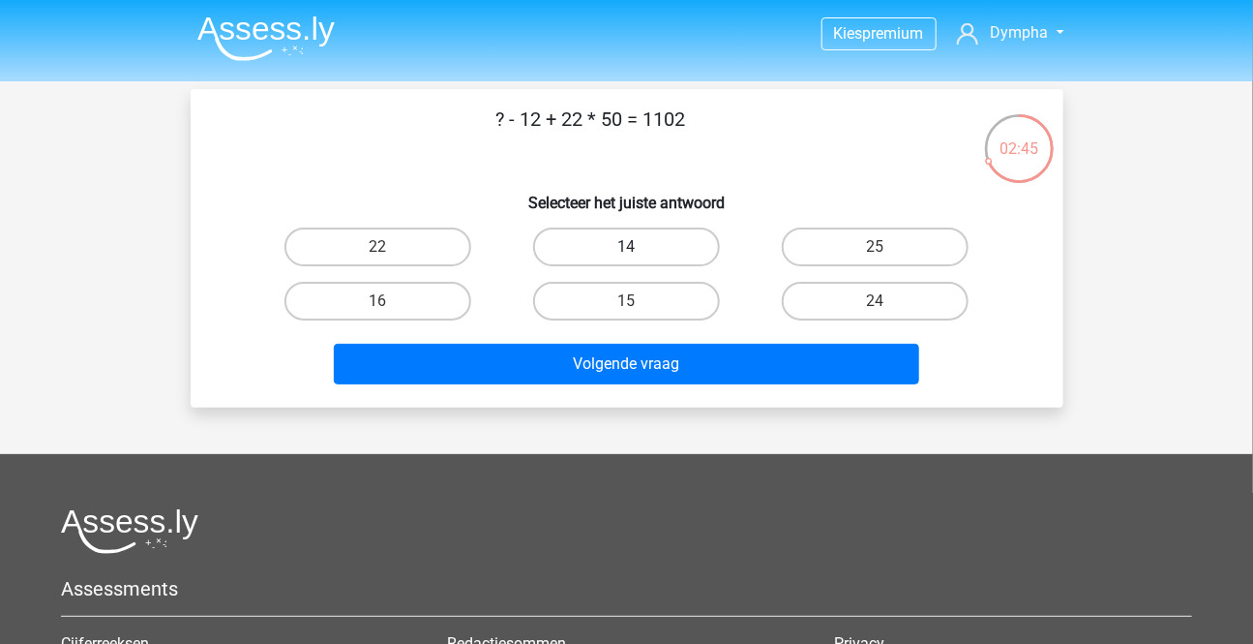
click at [675, 251] on label "14" at bounding box center [626, 246] width 187 height 39
click at [639, 251] on input "14" at bounding box center [632, 253] width 13 height 13
radio input "true"
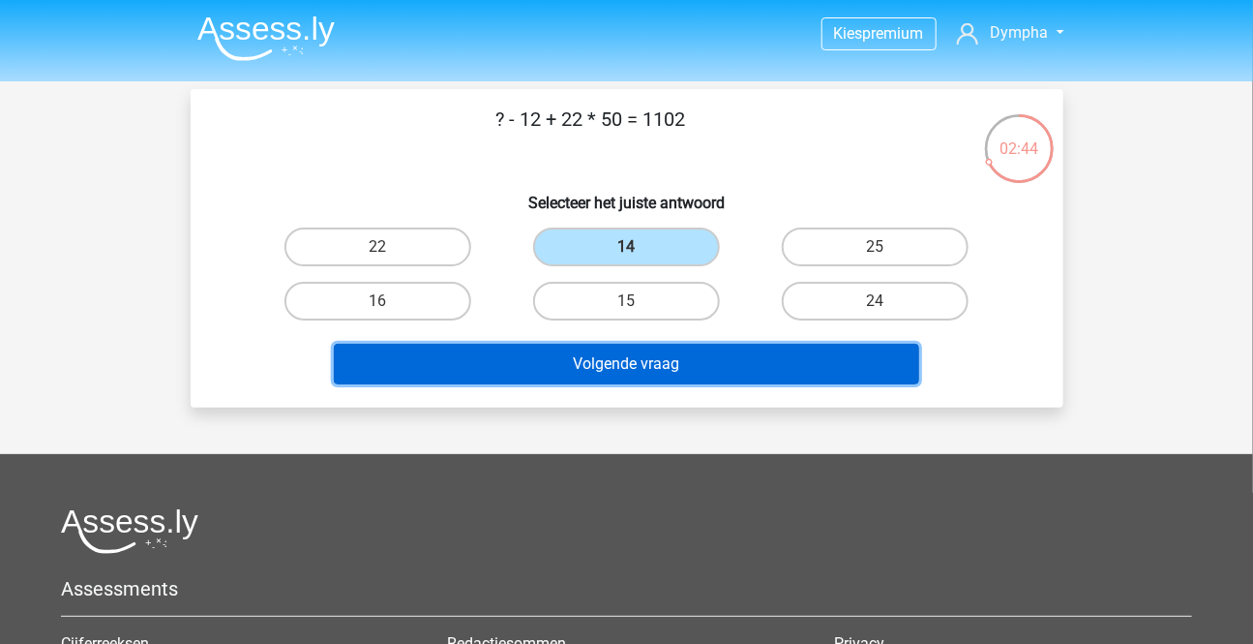
click at [647, 358] on button "Volgende vraag" at bounding box center [626, 364] width 585 height 41
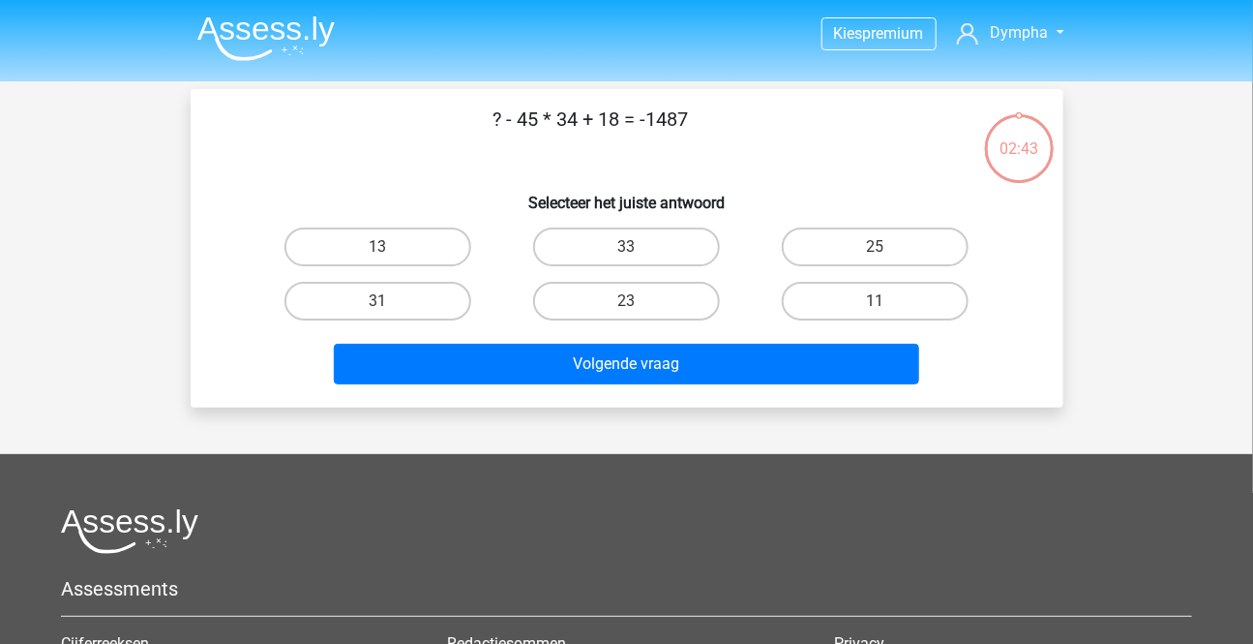
scroll to position [88, 0]
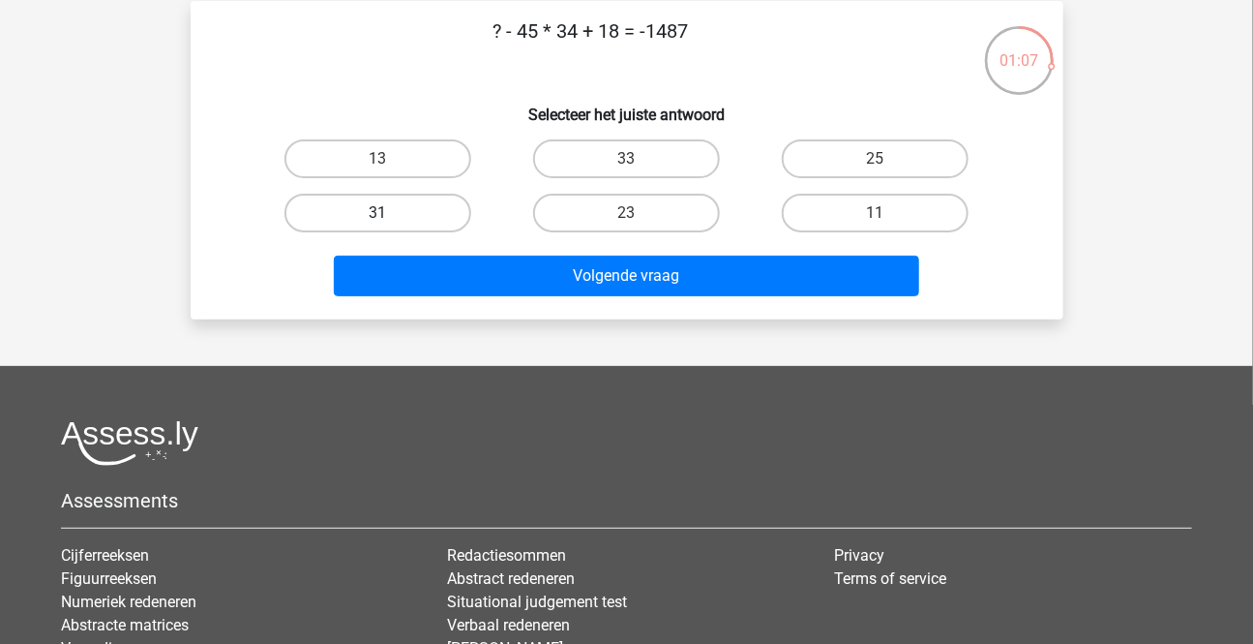
click at [404, 209] on label "31" at bounding box center [378, 213] width 187 height 39
click at [390, 213] on input "31" at bounding box center [383, 219] width 13 height 13
radio input "true"
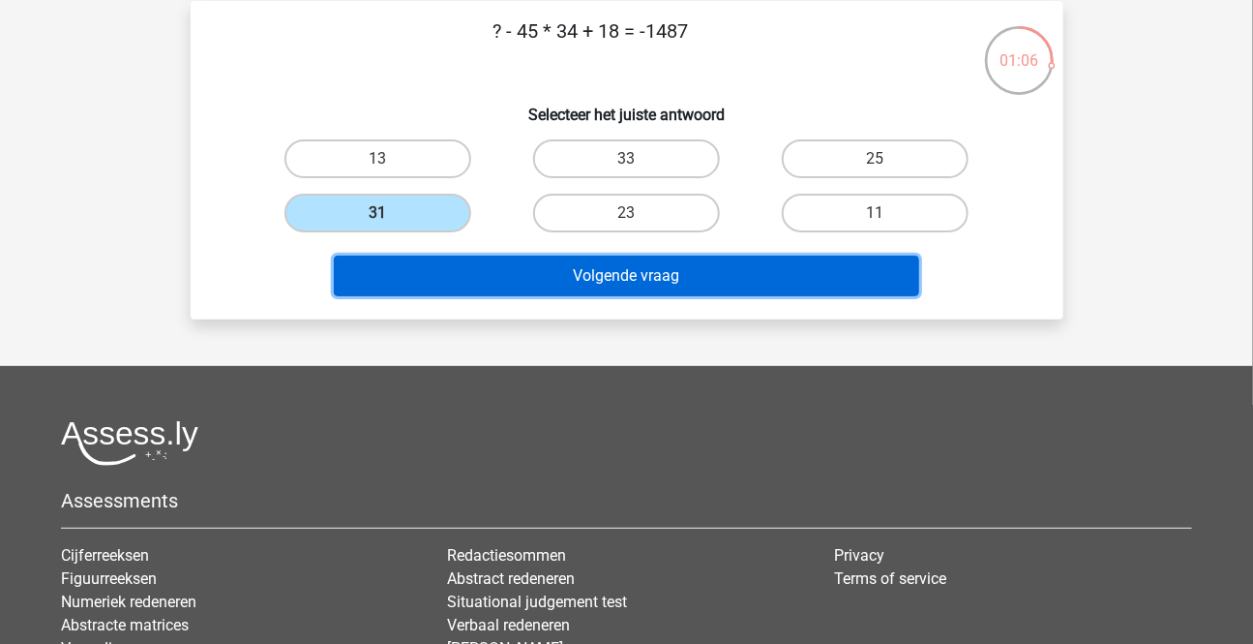
click at [526, 278] on button "Volgende vraag" at bounding box center [626, 275] width 585 height 41
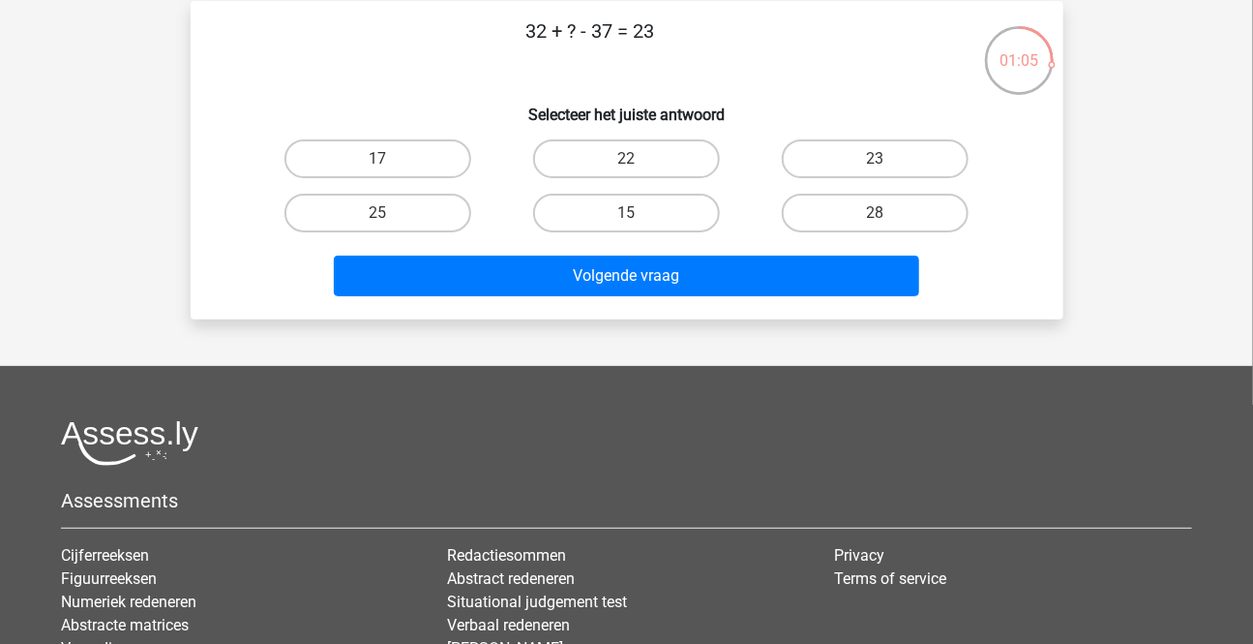
scroll to position [0, 0]
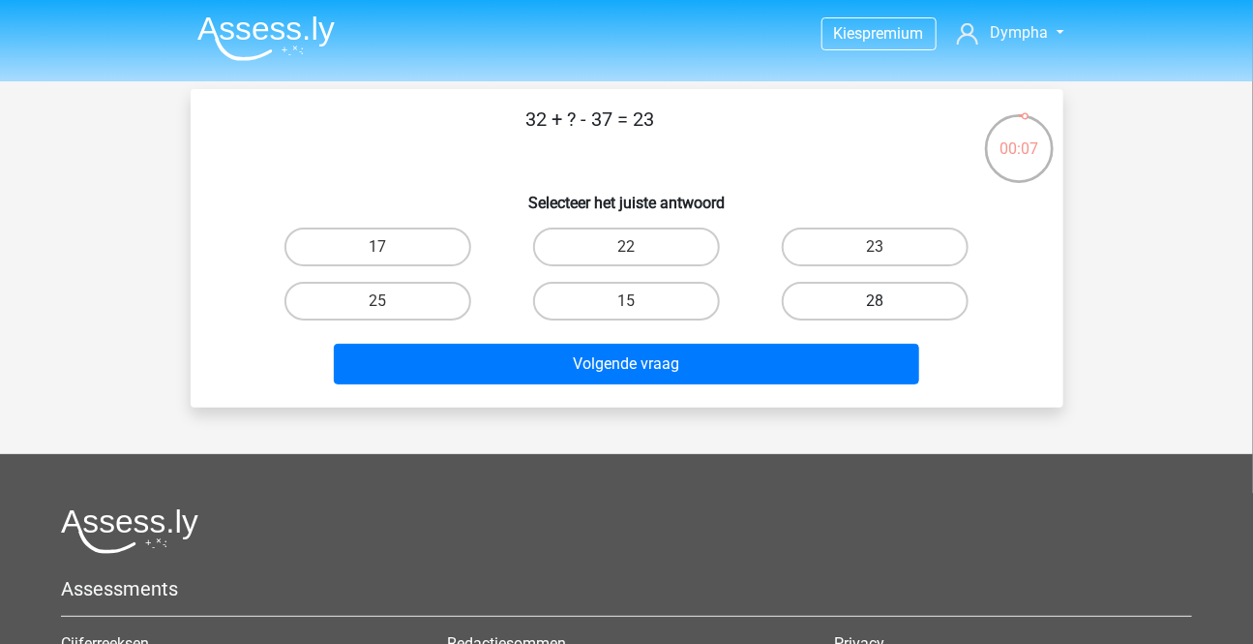
click at [864, 301] on label "28" at bounding box center [875, 301] width 187 height 39
click at [876, 301] on input "28" at bounding box center [882, 307] width 13 height 13
radio input "true"
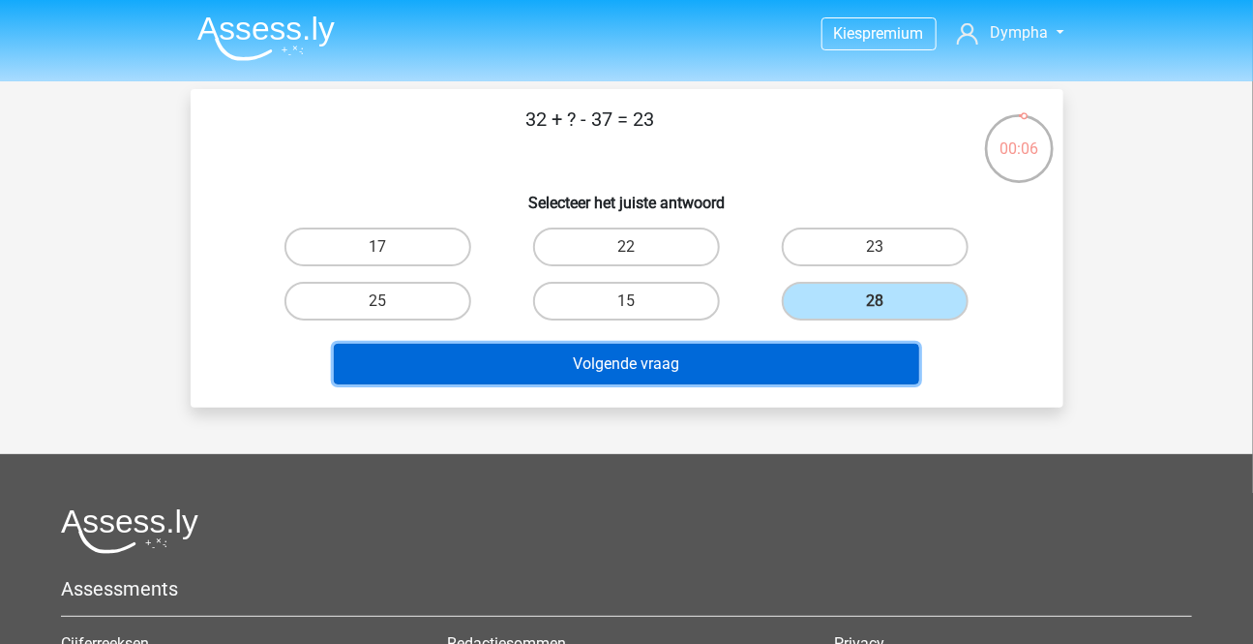
click at [615, 363] on button "Volgende vraag" at bounding box center [626, 364] width 585 height 41
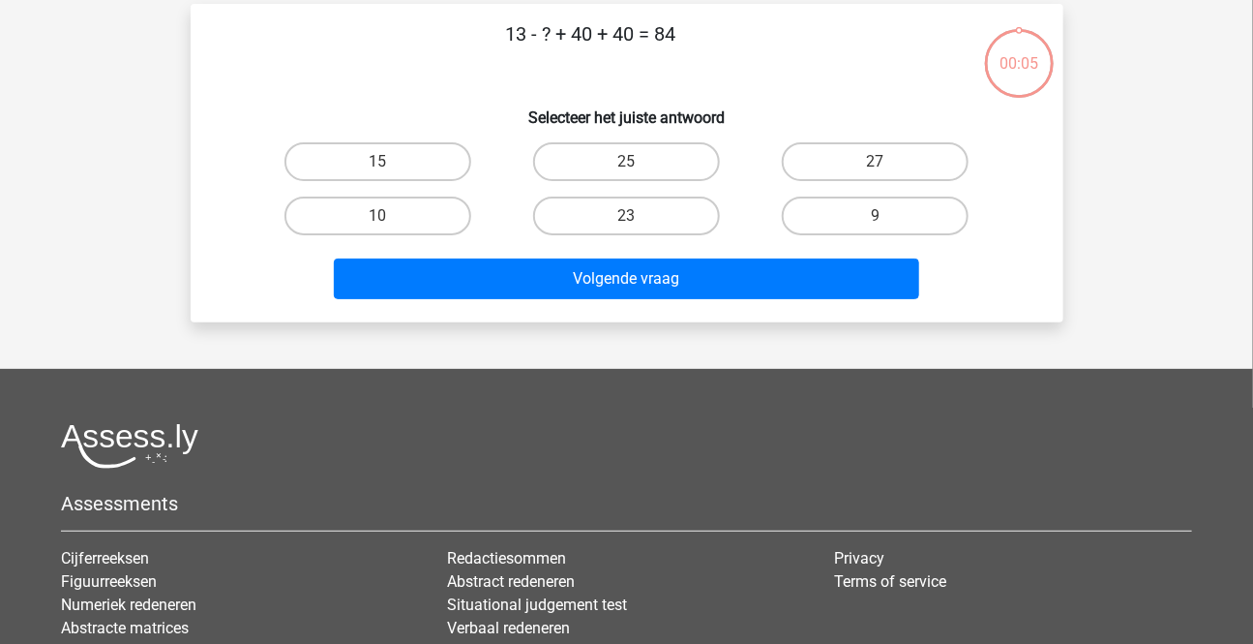
scroll to position [88, 0]
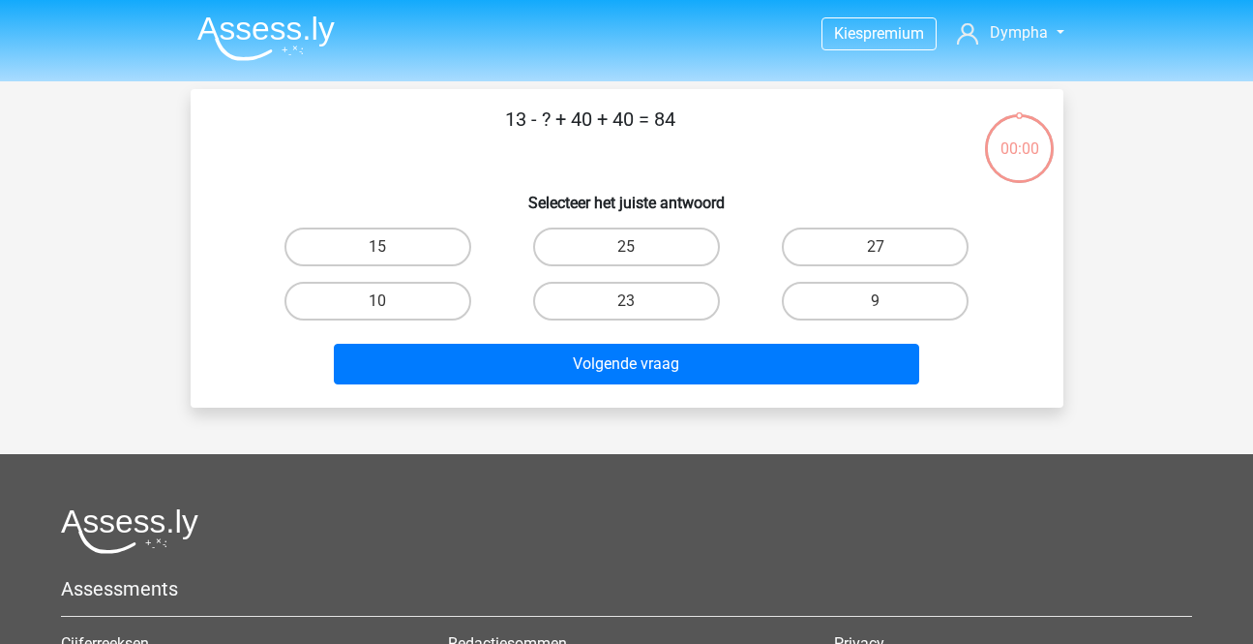
scroll to position [88, 0]
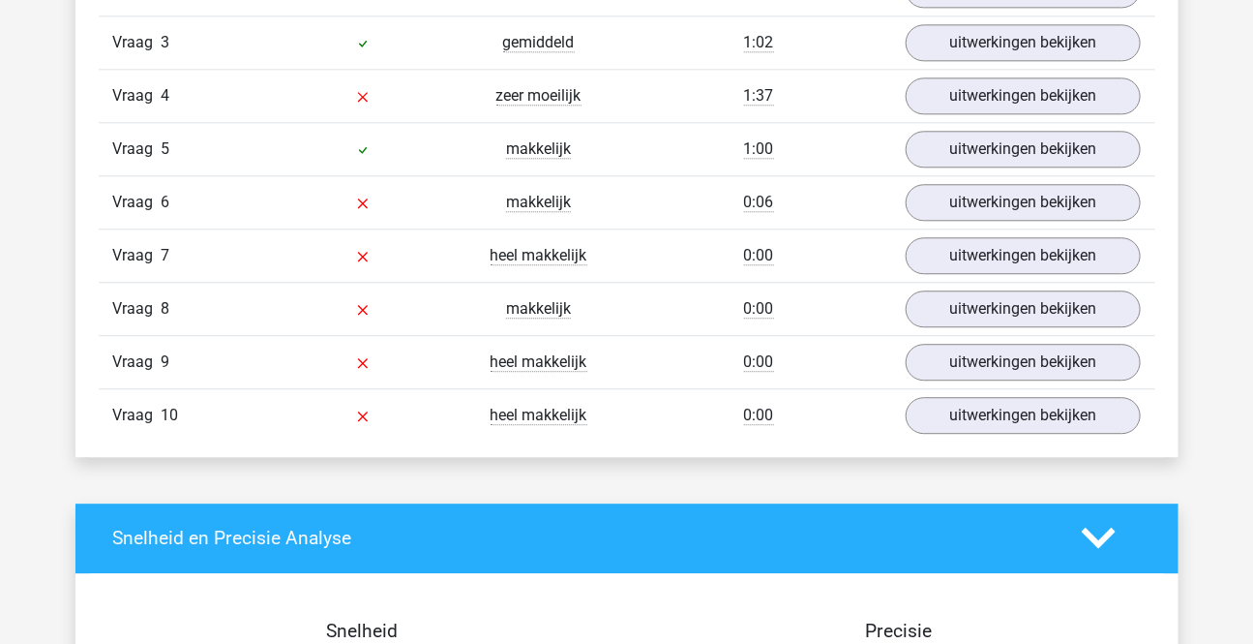
scroll to position [1671, 0]
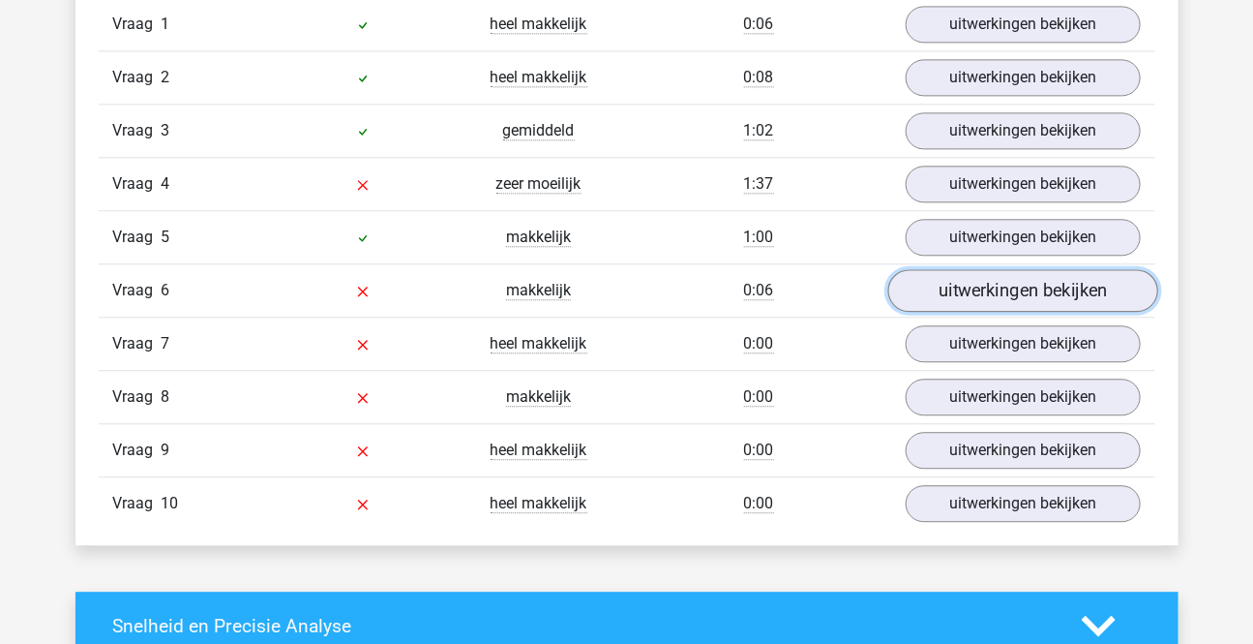
click at [980, 296] on link "uitwerkingen bekijken" at bounding box center [1022, 290] width 270 height 43
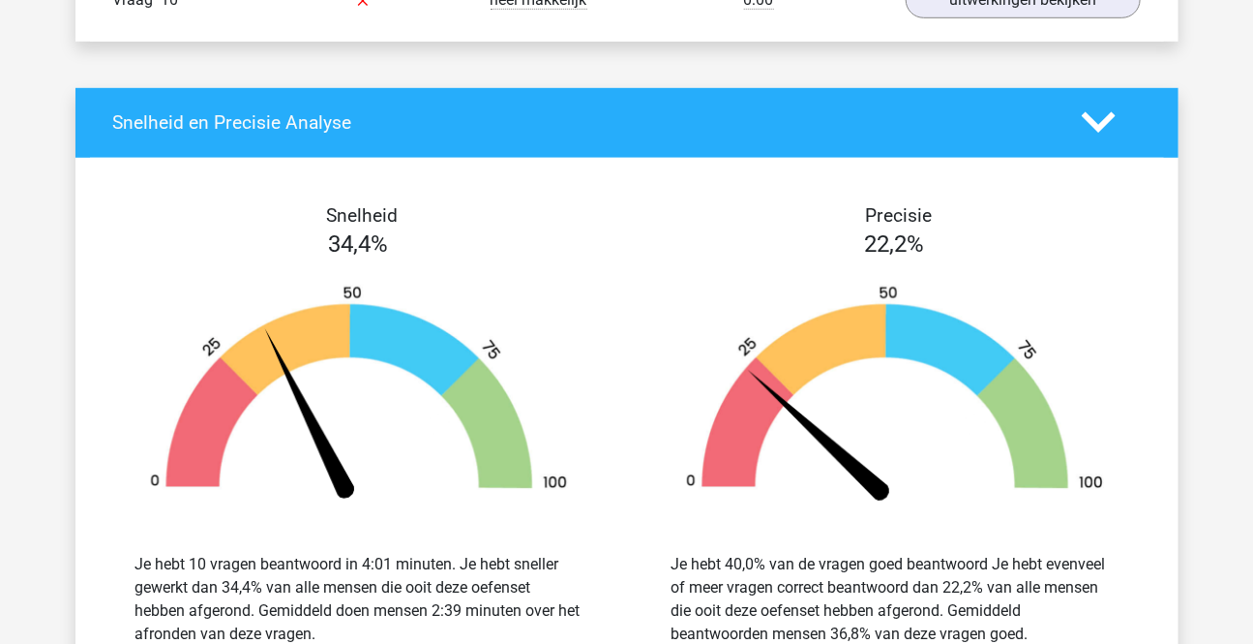
scroll to position [3342, 0]
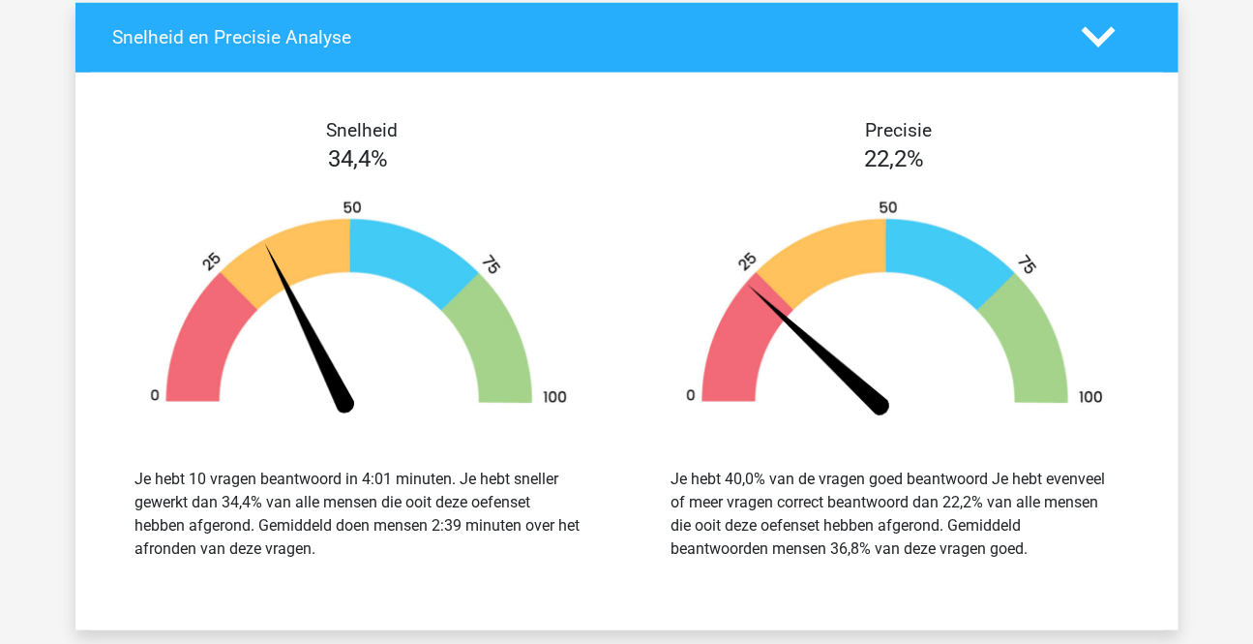
drag, startPoint x: 781, startPoint y: 203, endPoint x: 755, endPoint y: 213, distance: 27.9
click at [781, 203] on img at bounding box center [895, 310] width 478 height 222
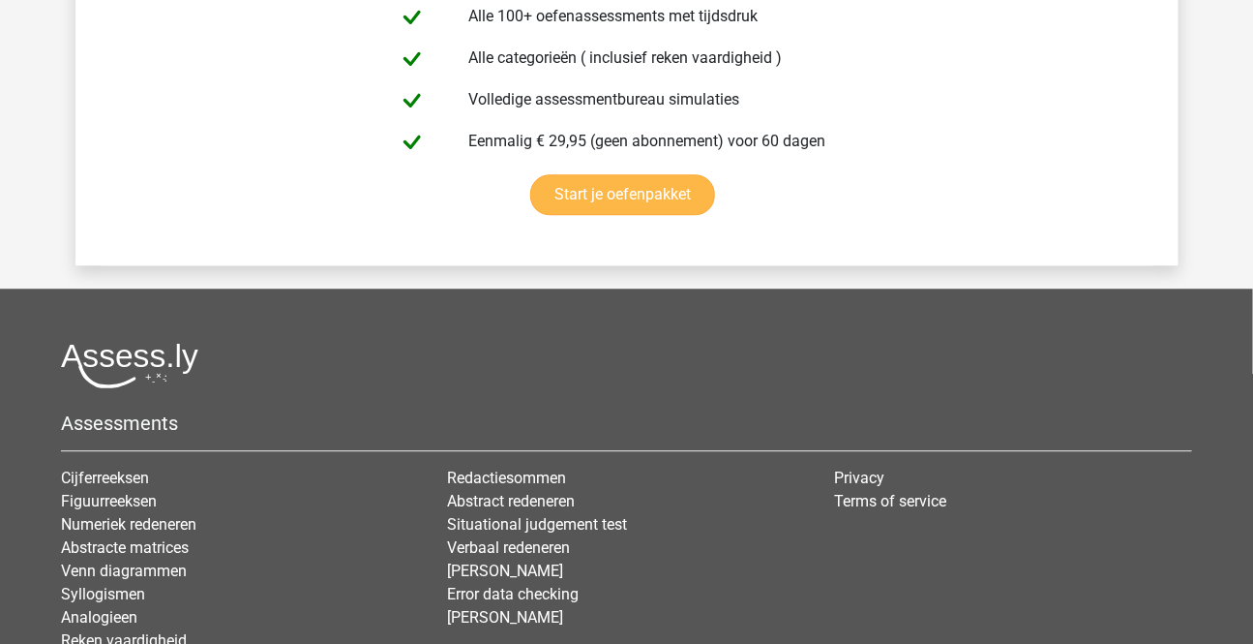
scroll to position [4662, 0]
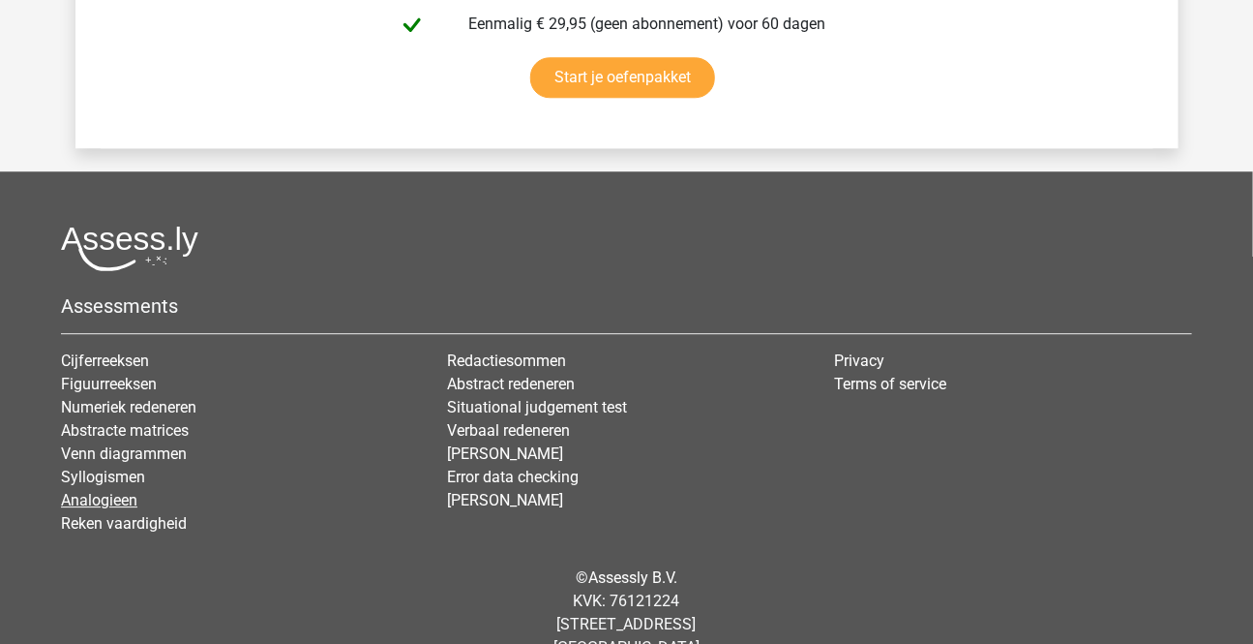
click at [112, 492] on link "Analogieen" at bounding box center [99, 500] width 76 height 18
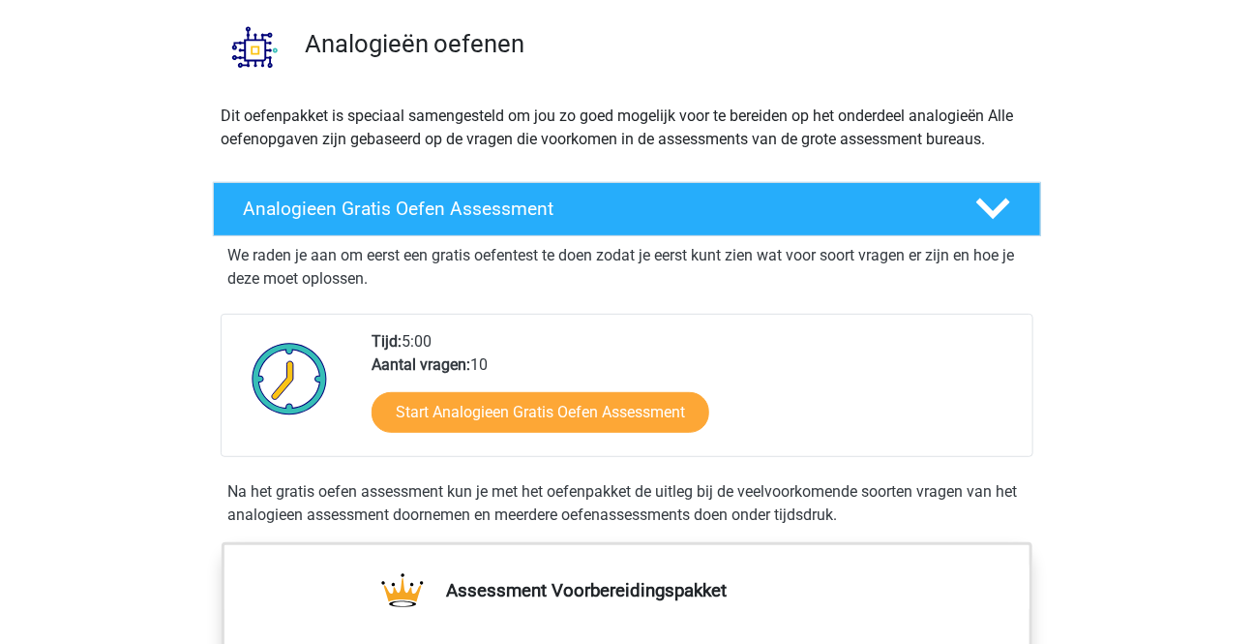
scroll to position [263, 0]
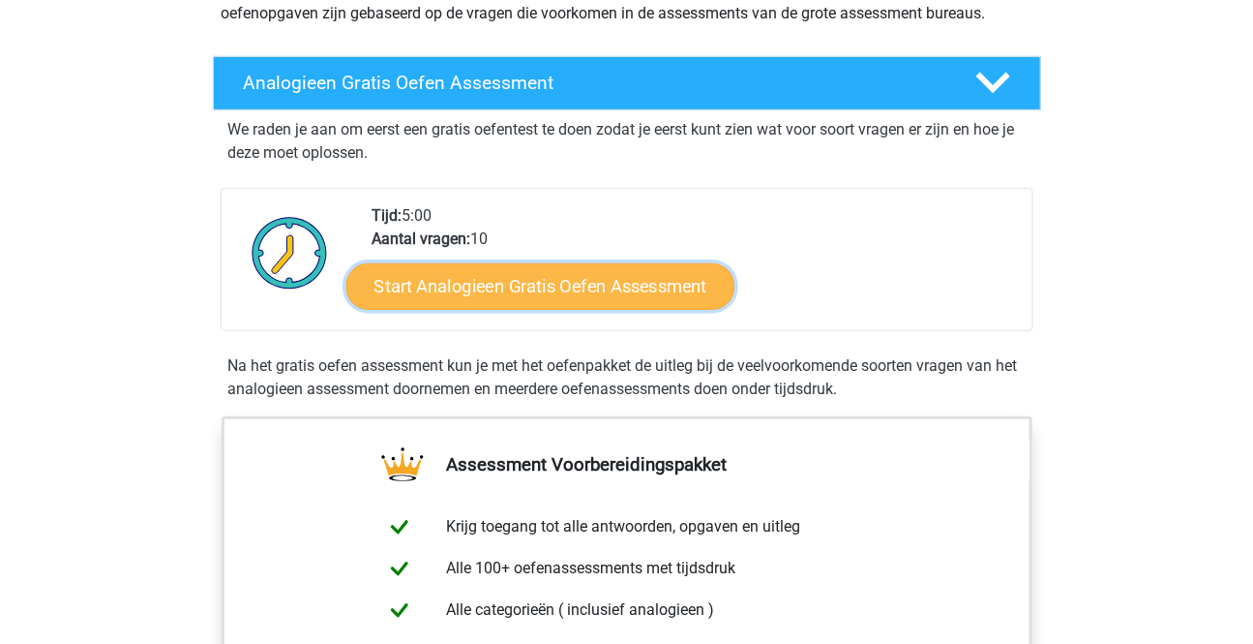
click at [555, 291] on link "Start Analogieen Gratis Oefen Assessment" at bounding box center [540, 285] width 388 height 46
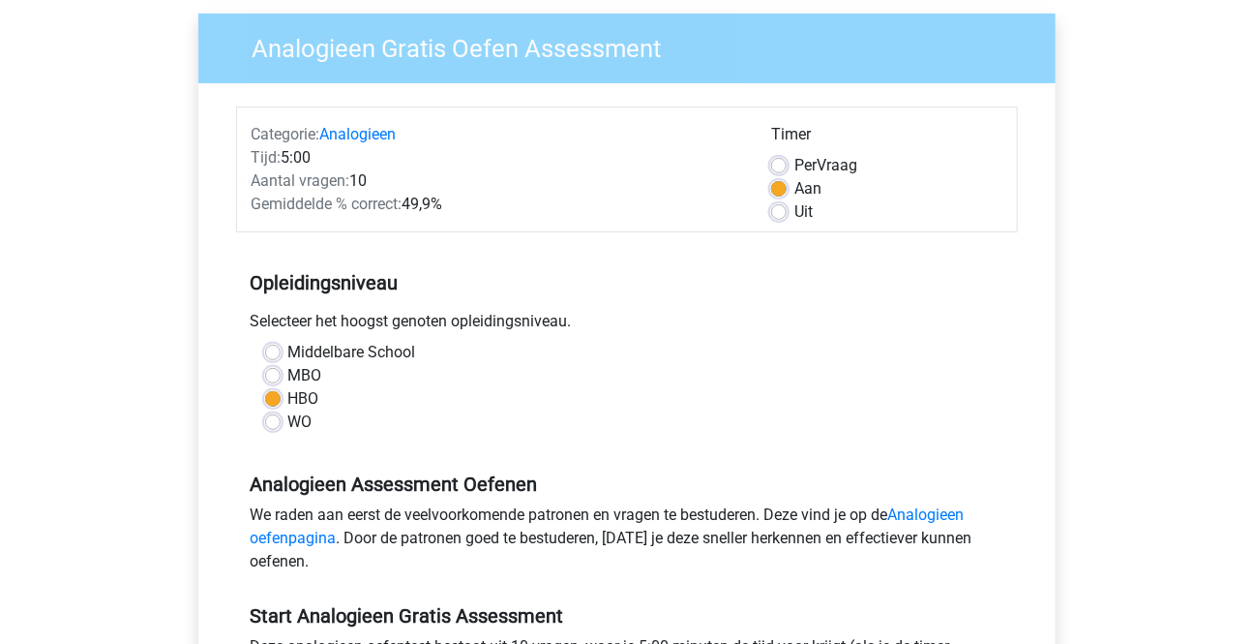
scroll to position [439, 0]
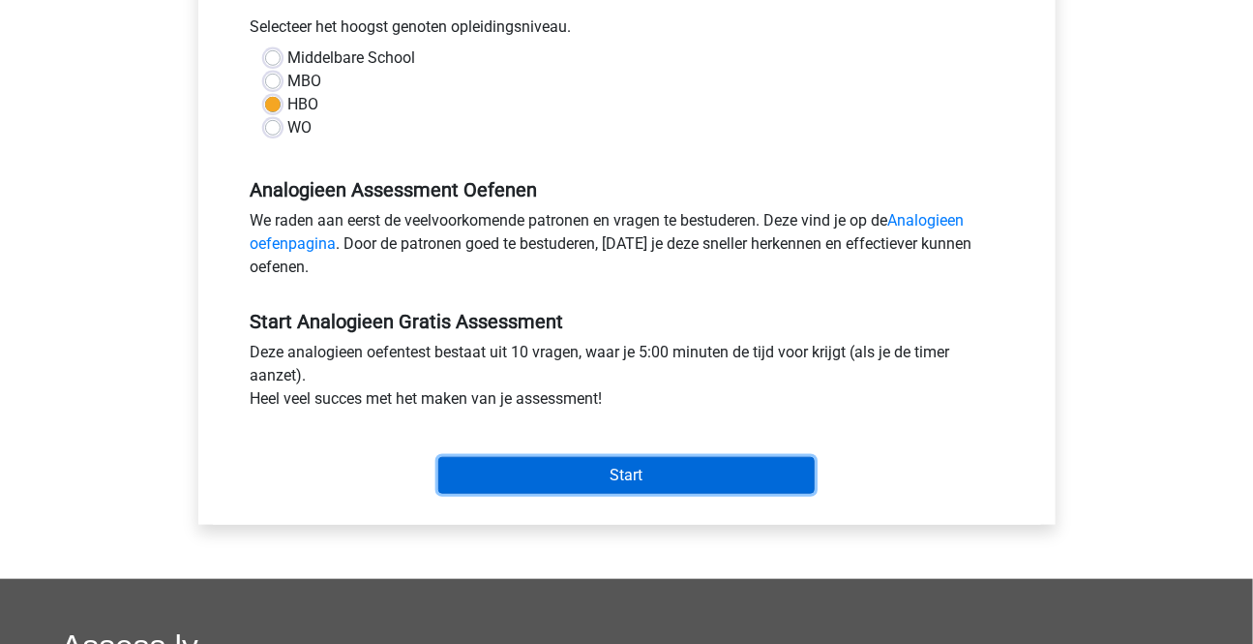
click at [658, 469] on input "Start" at bounding box center [626, 475] width 376 height 37
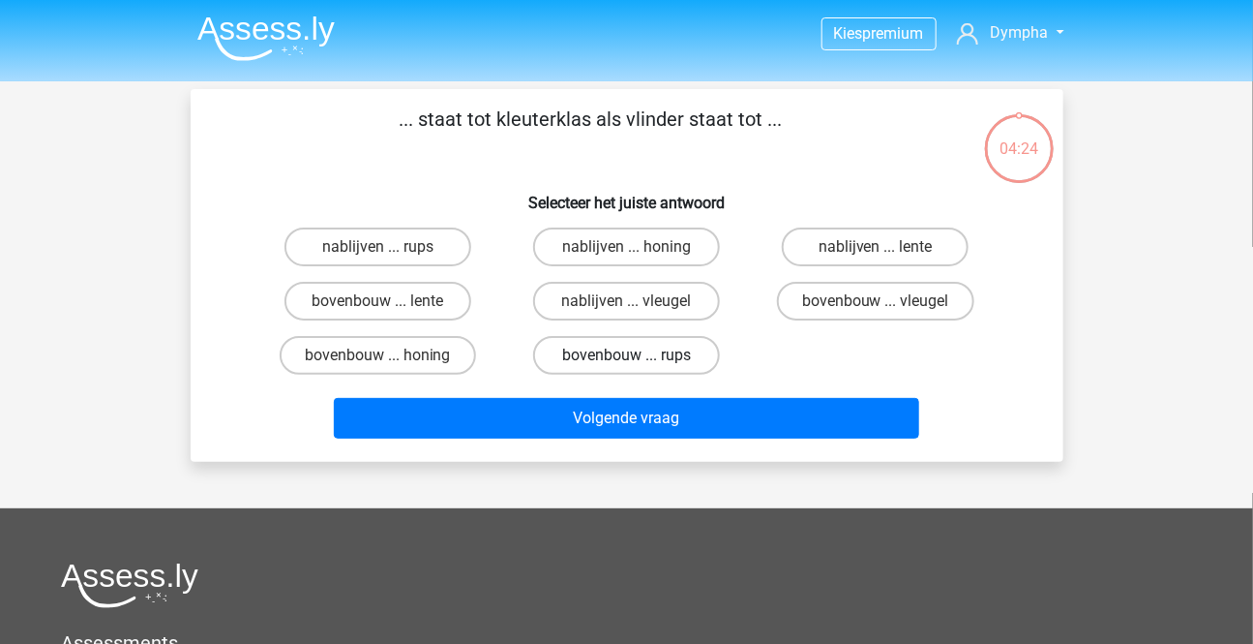
click at [654, 357] on label "bovenbouw ... rups" at bounding box center [626, 355] width 187 height 39
click at [639, 357] on input "bovenbouw ... rups" at bounding box center [632, 361] width 13 height 13
radio input "true"
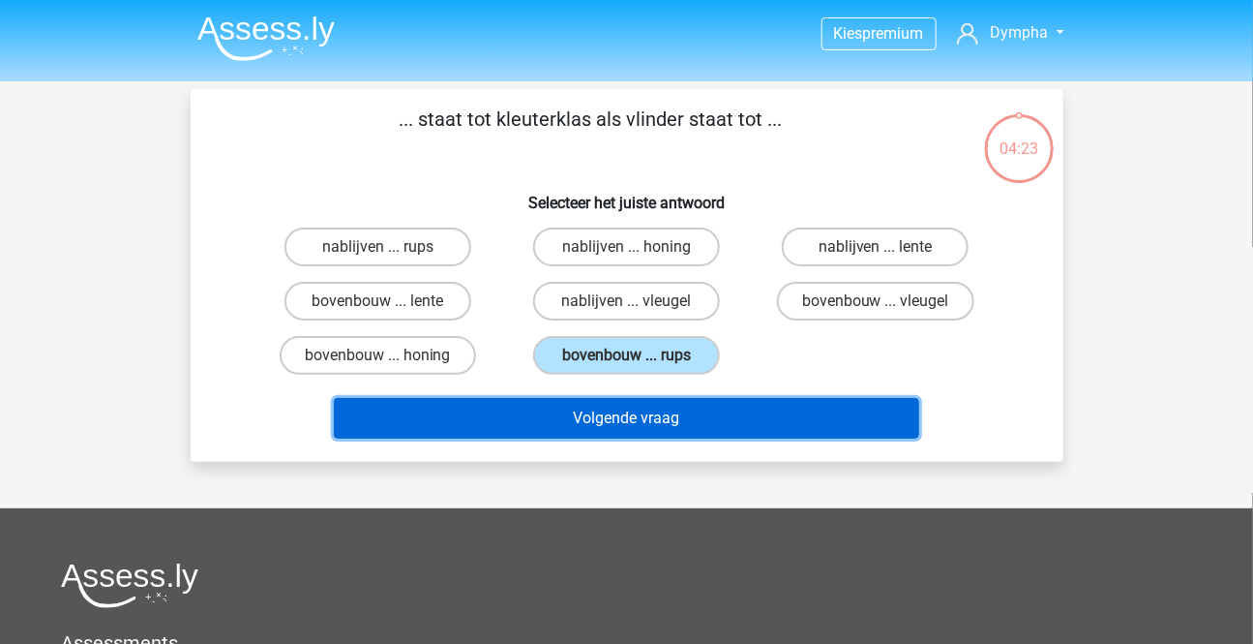
click at [645, 415] on button "Volgende vraag" at bounding box center [626, 418] width 585 height 41
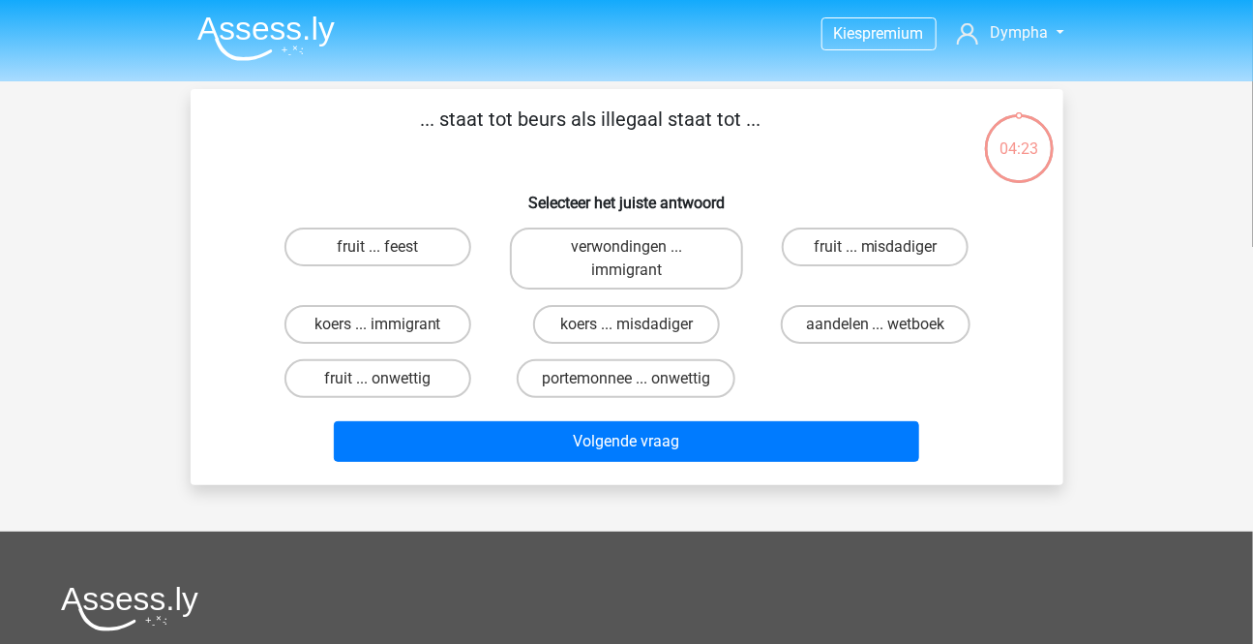
scroll to position [88, 0]
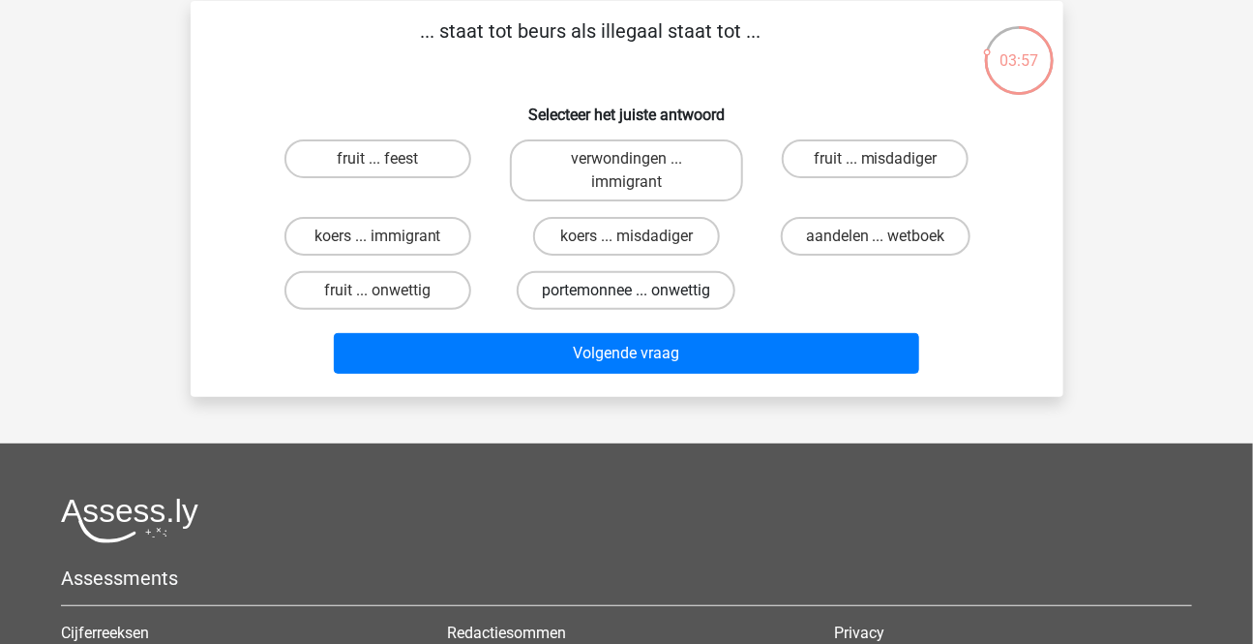
click at [689, 290] on label "portemonnee ... onwettig" at bounding box center [626, 290] width 219 height 39
click at [639, 290] on input "portemonnee ... onwettig" at bounding box center [632, 296] width 13 height 13
radio input "true"
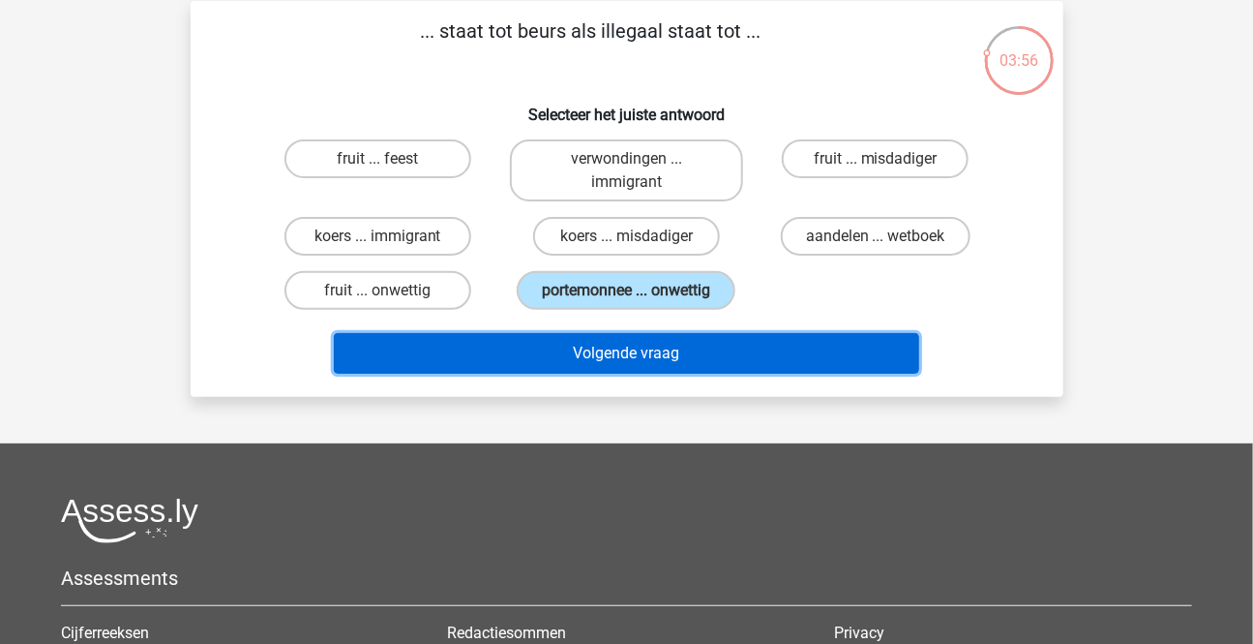
click at [697, 348] on button "Volgende vraag" at bounding box center [626, 353] width 585 height 41
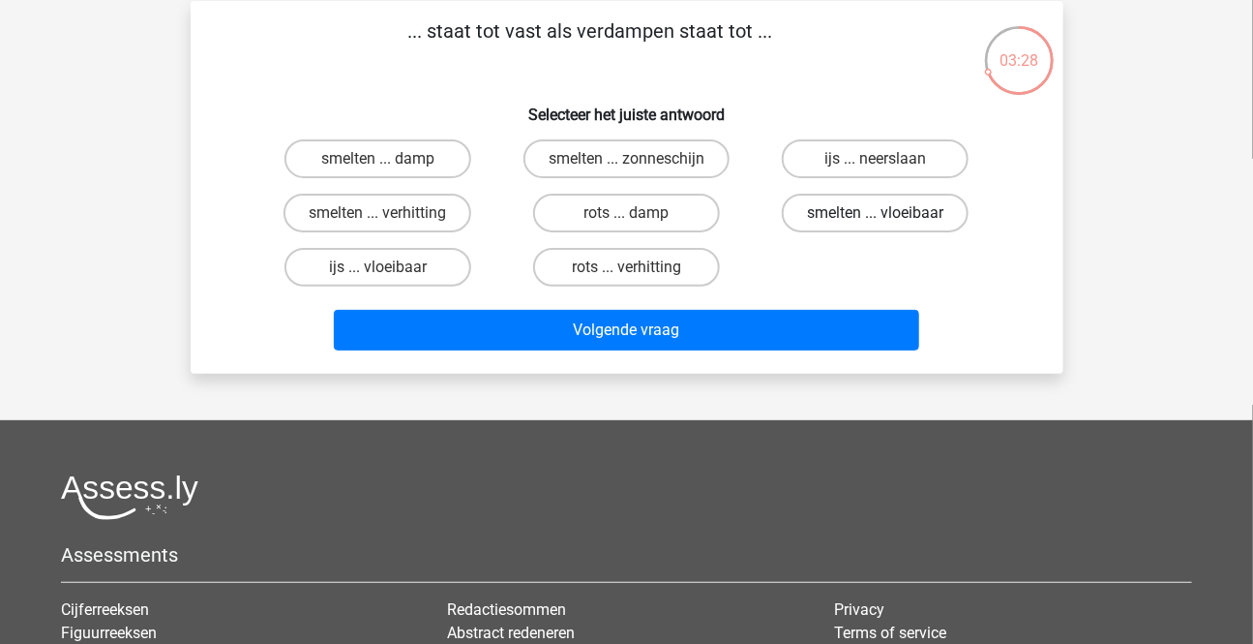
click at [919, 214] on label "smelten ... vloeibaar" at bounding box center [875, 213] width 187 height 39
click at [888, 214] on input "smelten ... vloeibaar" at bounding box center [882, 219] width 13 height 13
radio input "true"
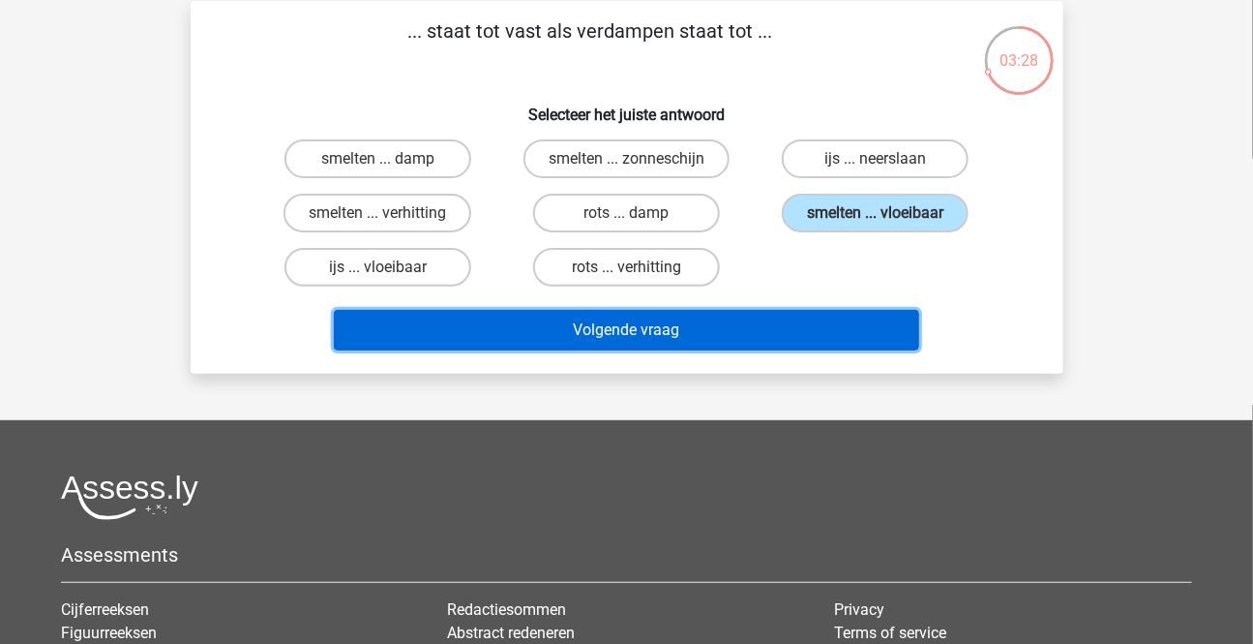
click at [755, 313] on button "Volgende vraag" at bounding box center [626, 330] width 585 height 41
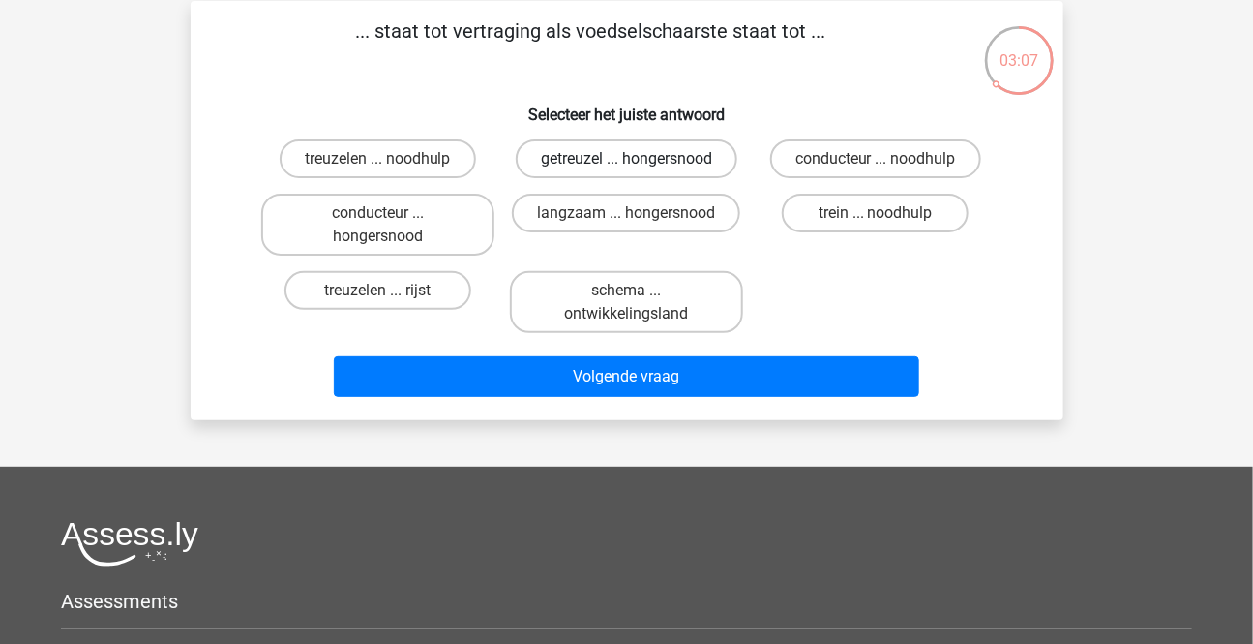
click at [693, 151] on label "getreuzel ... hongersnood" at bounding box center [627, 158] width 222 height 39
click at [639, 159] on input "getreuzel ... hongersnood" at bounding box center [632, 165] width 13 height 13
radio input "true"
click at [608, 397] on div "Volgende vraag" at bounding box center [627, 380] width 747 height 48
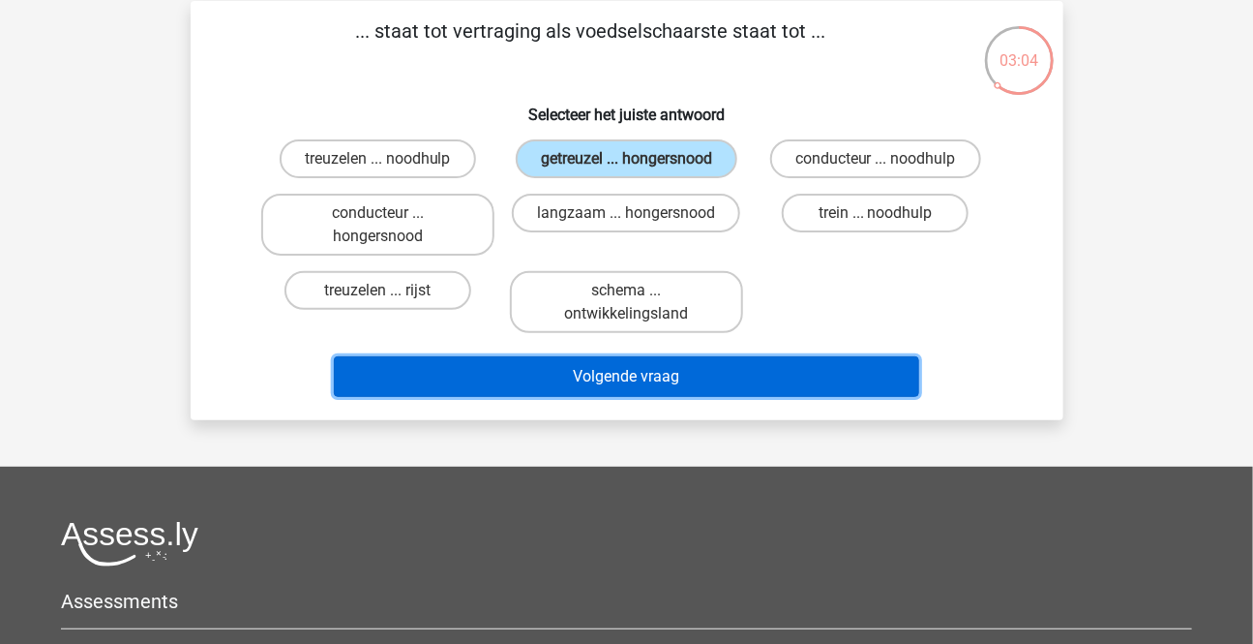
click at [604, 376] on button "Volgende vraag" at bounding box center [626, 376] width 585 height 41
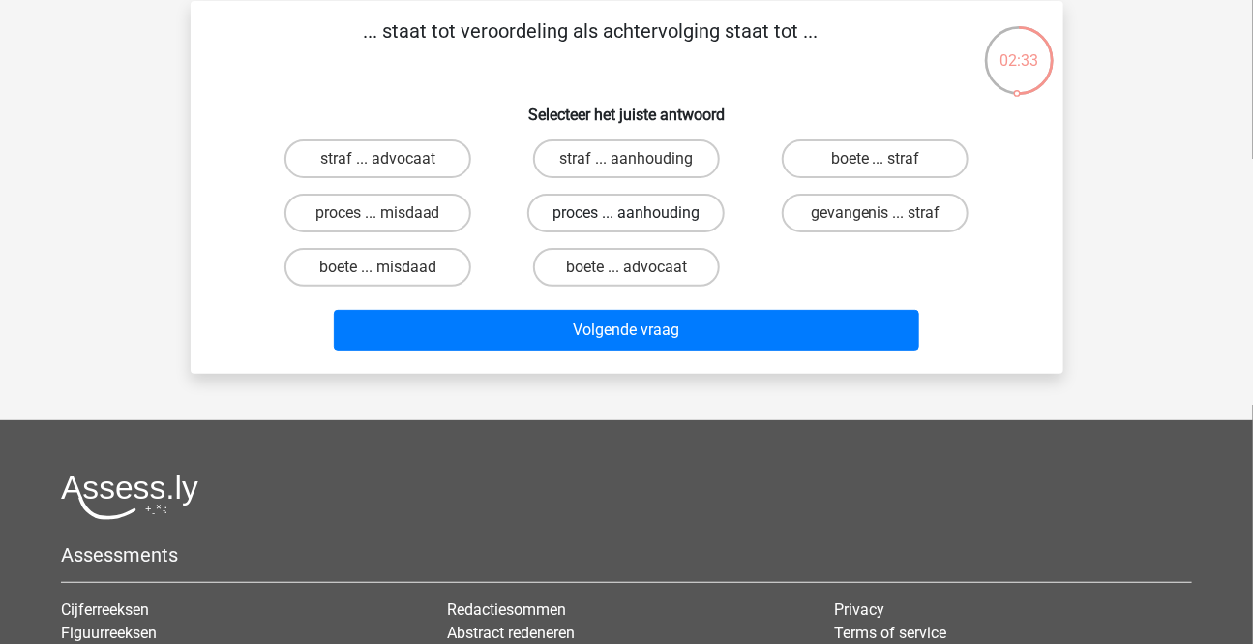
click at [677, 216] on label "proces ... aanhouding" at bounding box center [625, 213] width 197 height 39
click at [639, 216] on input "proces ... aanhouding" at bounding box center [632, 219] width 13 height 13
radio input "true"
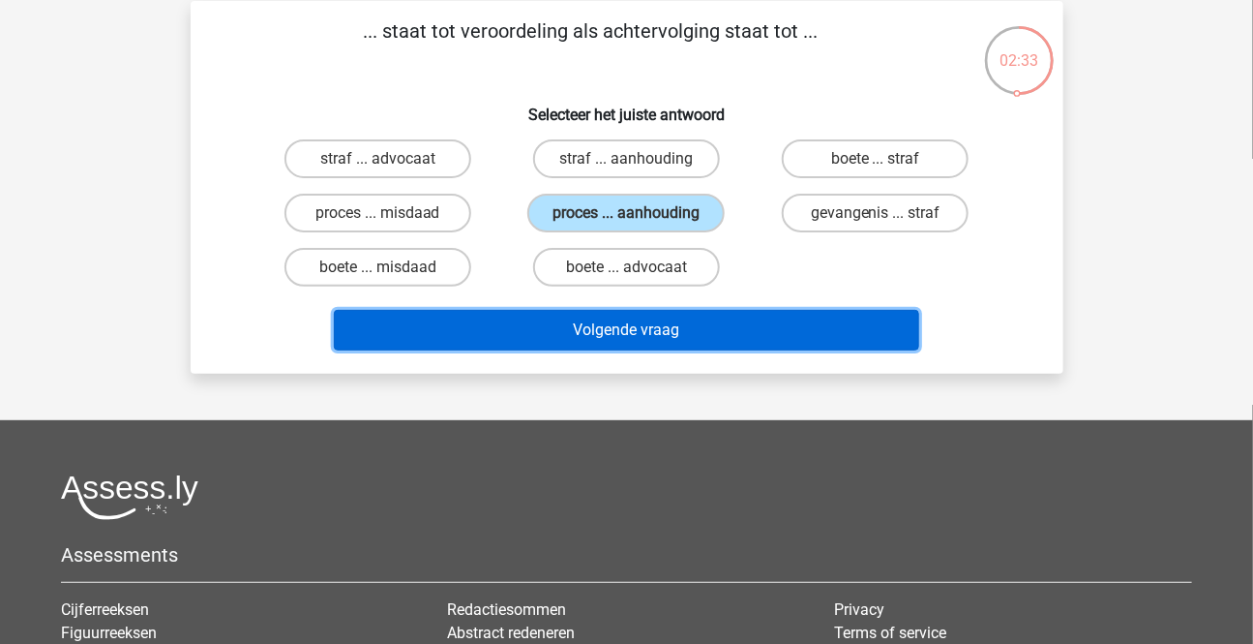
click at [614, 323] on button "Volgende vraag" at bounding box center [626, 330] width 585 height 41
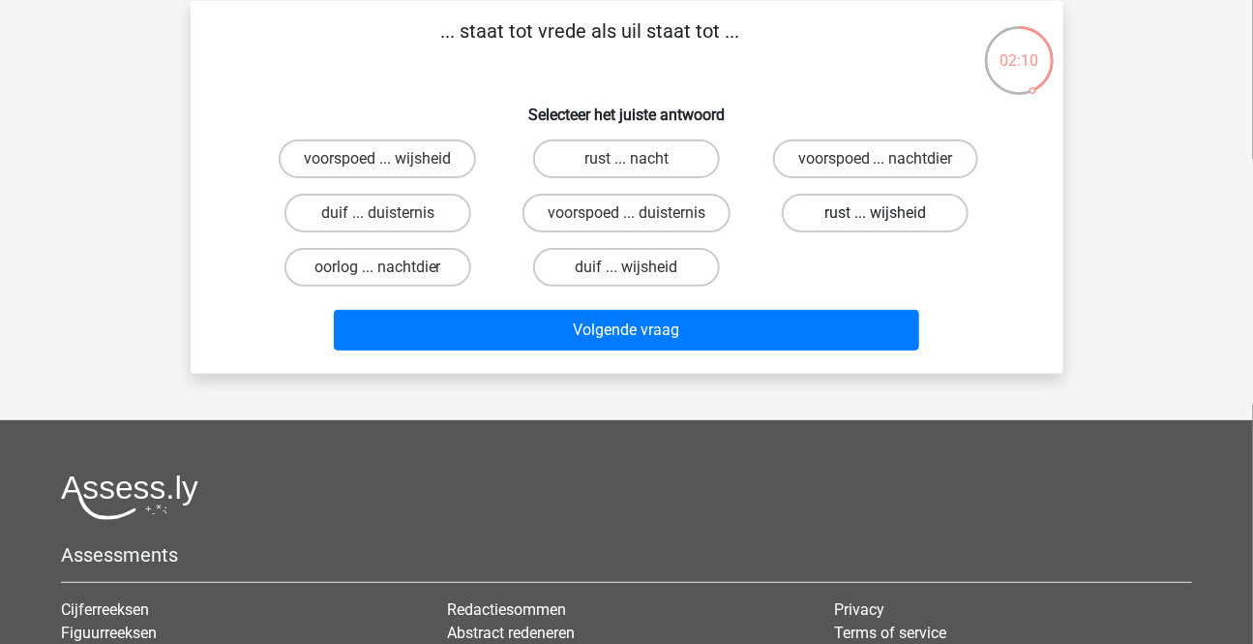
click at [929, 212] on label "rust ... wijsheid" at bounding box center [875, 213] width 187 height 39
click at [888, 213] on input "rust ... wijsheid" at bounding box center [882, 219] width 13 height 13
radio input "true"
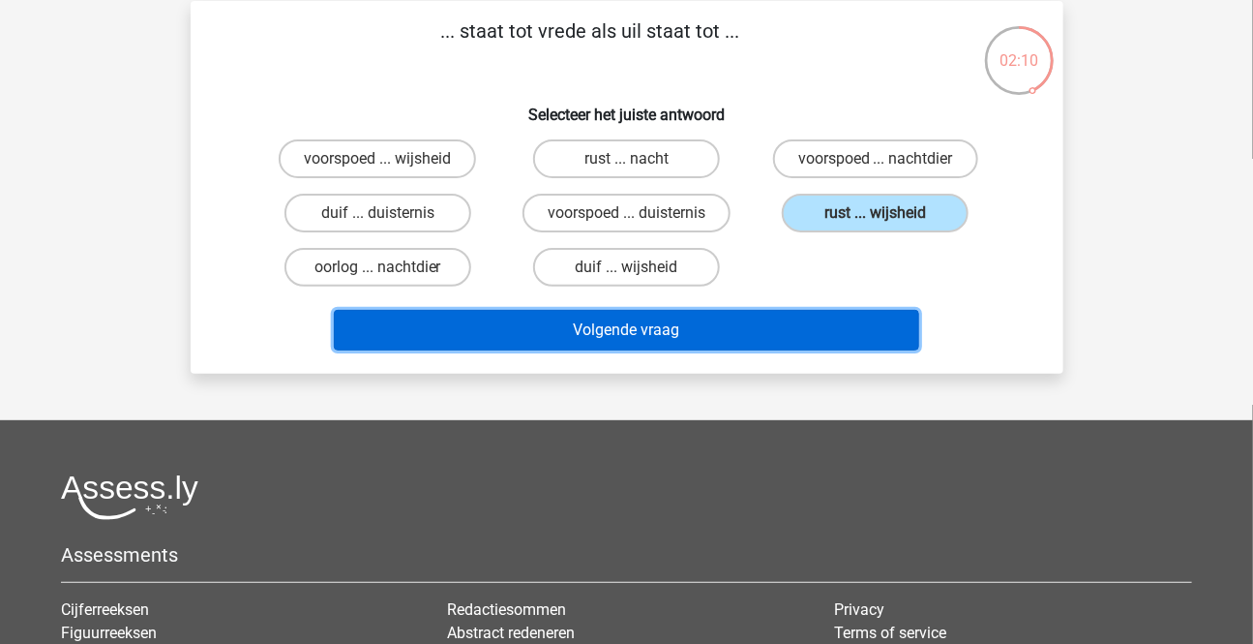
click at [690, 317] on button "Volgende vraag" at bounding box center [626, 330] width 585 height 41
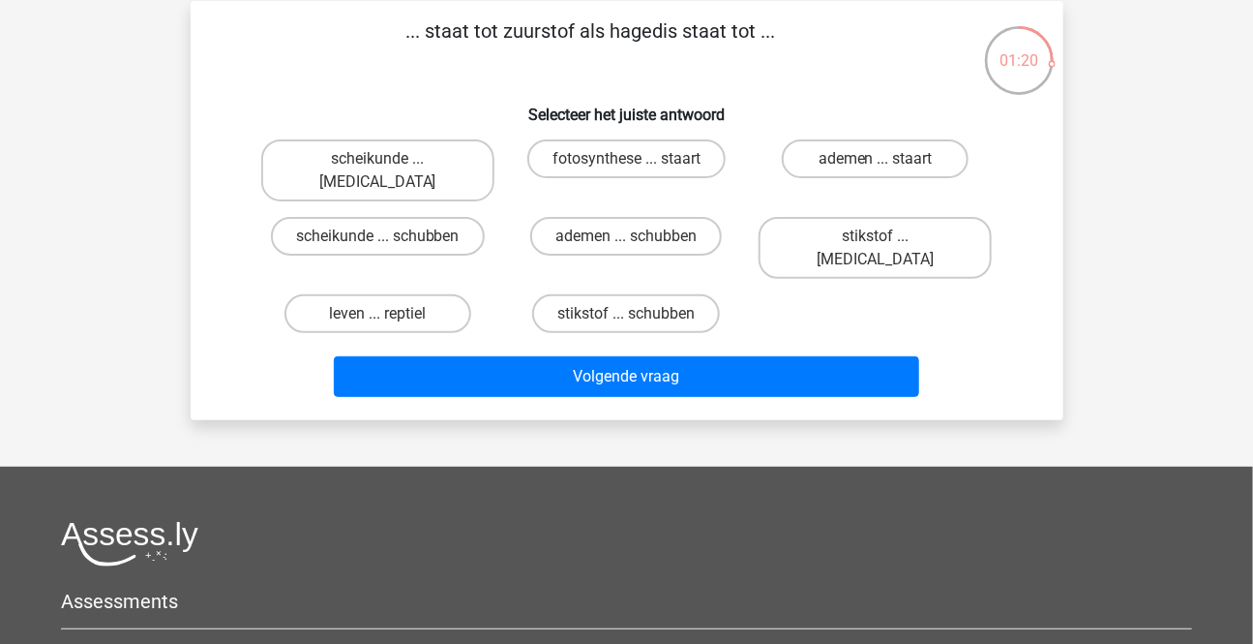
click at [876, 236] on input "stikstof ... krokodil" at bounding box center [882, 242] width 13 height 13
radio input "true"
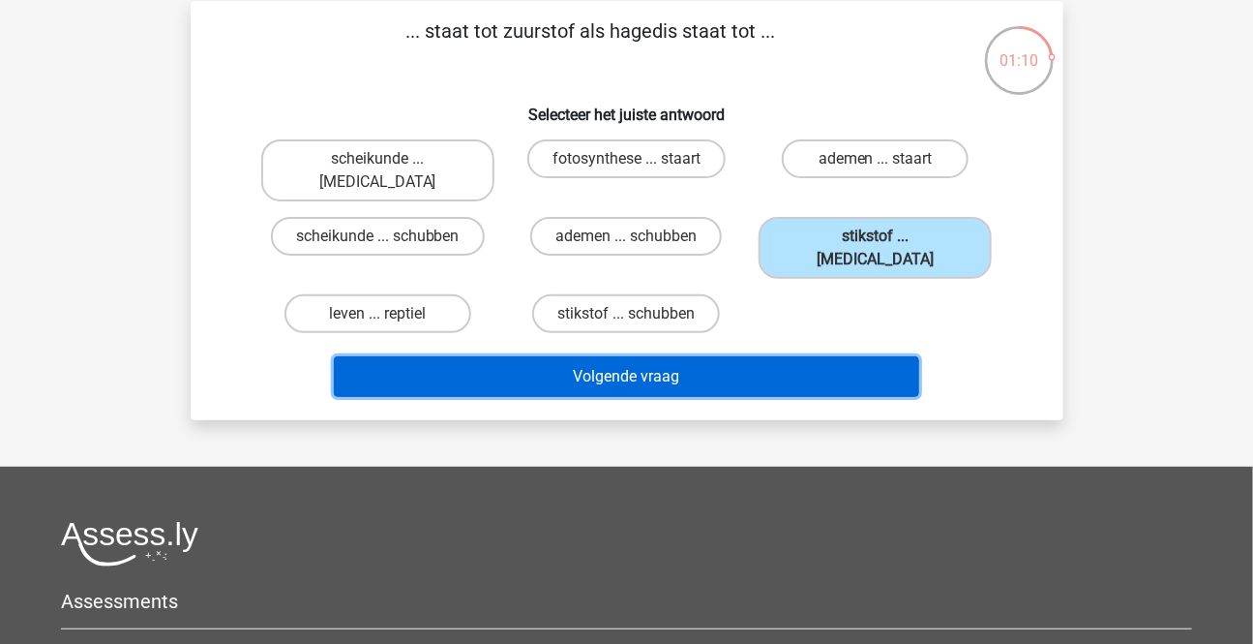
click at [503, 356] on button "Volgende vraag" at bounding box center [626, 376] width 585 height 41
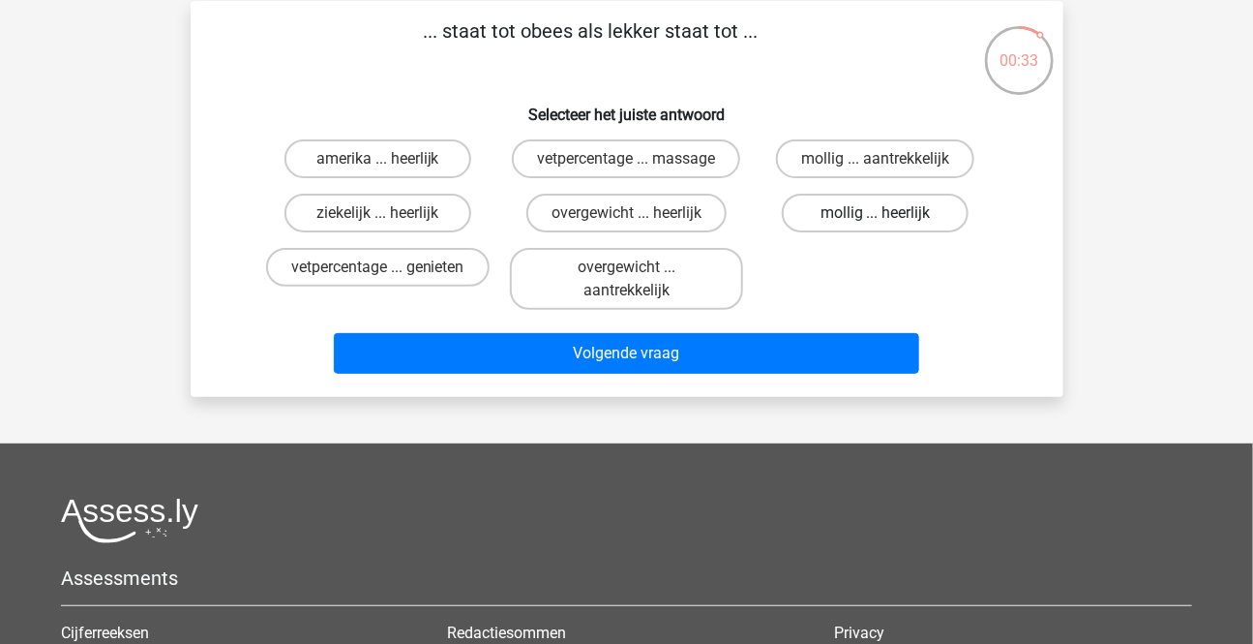
click at [904, 218] on label "mollig ... heerlijk" at bounding box center [875, 213] width 187 height 39
click at [888, 218] on input "mollig ... heerlijk" at bounding box center [882, 219] width 13 height 13
radio input "true"
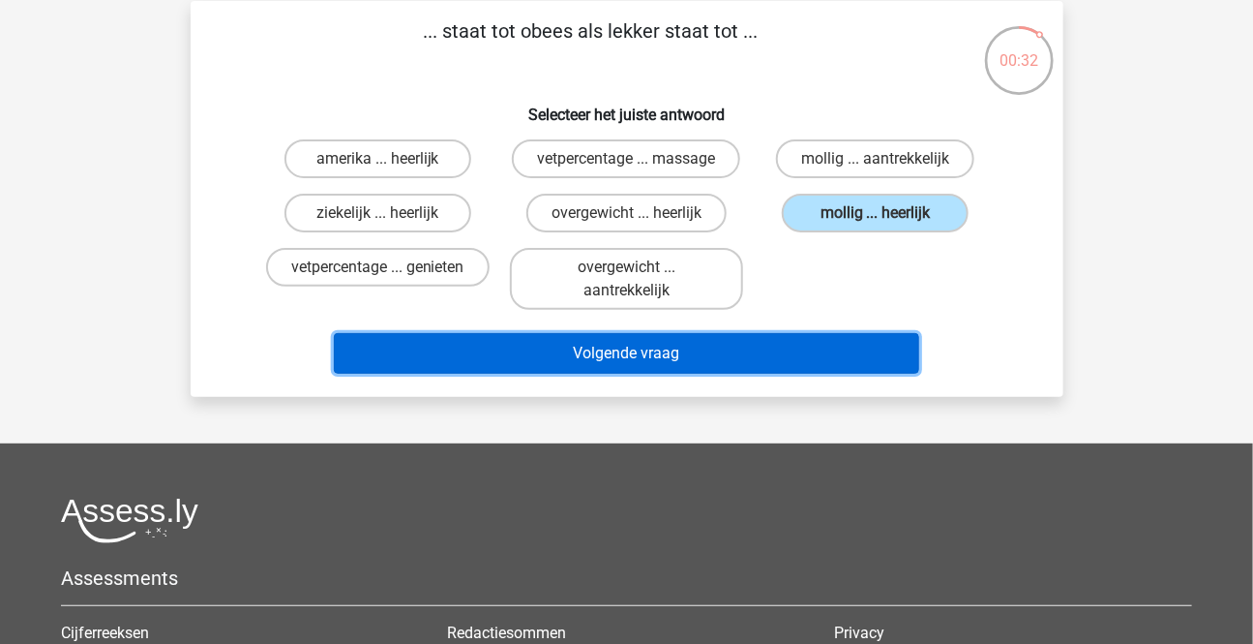
click at [625, 345] on button "Volgende vraag" at bounding box center [626, 353] width 585 height 41
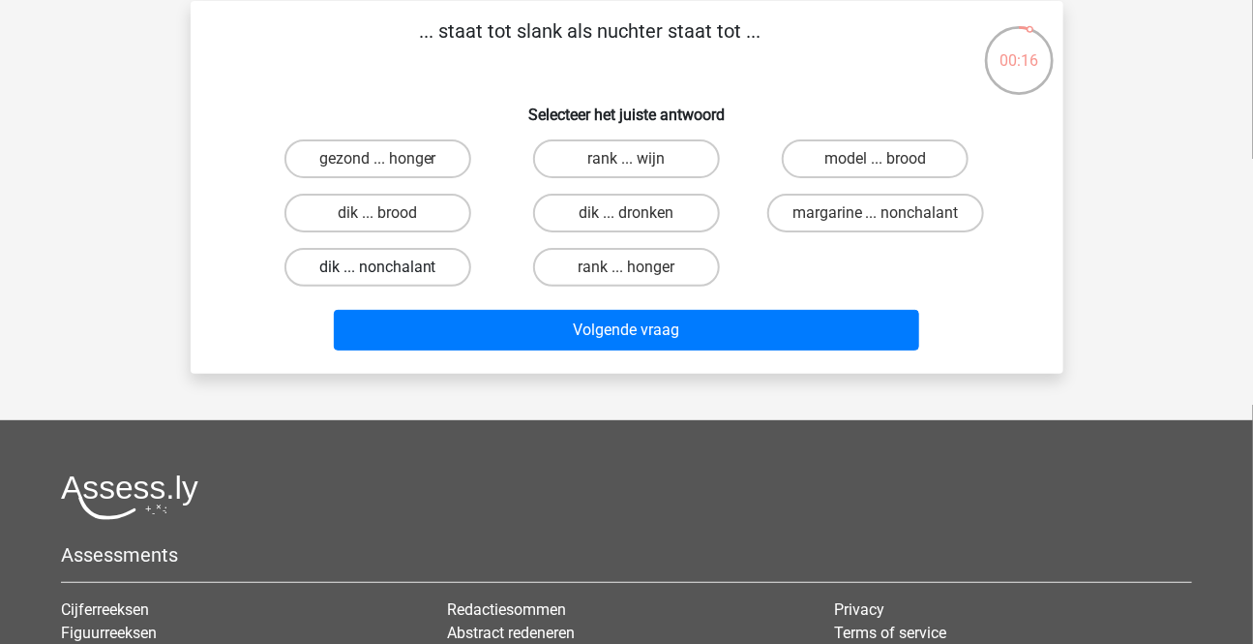
click at [411, 263] on label "dik ... nonchalant" at bounding box center [378, 267] width 187 height 39
click at [390, 267] on input "dik ... nonchalant" at bounding box center [383, 273] width 13 height 13
radio input "true"
click at [666, 211] on label "dik ... dronken" at bounding box center [626, 213] width 187 height 39
click at [639, 213] on input "dik ... dronken" at bounding box center [632, 219] width 13 height 13
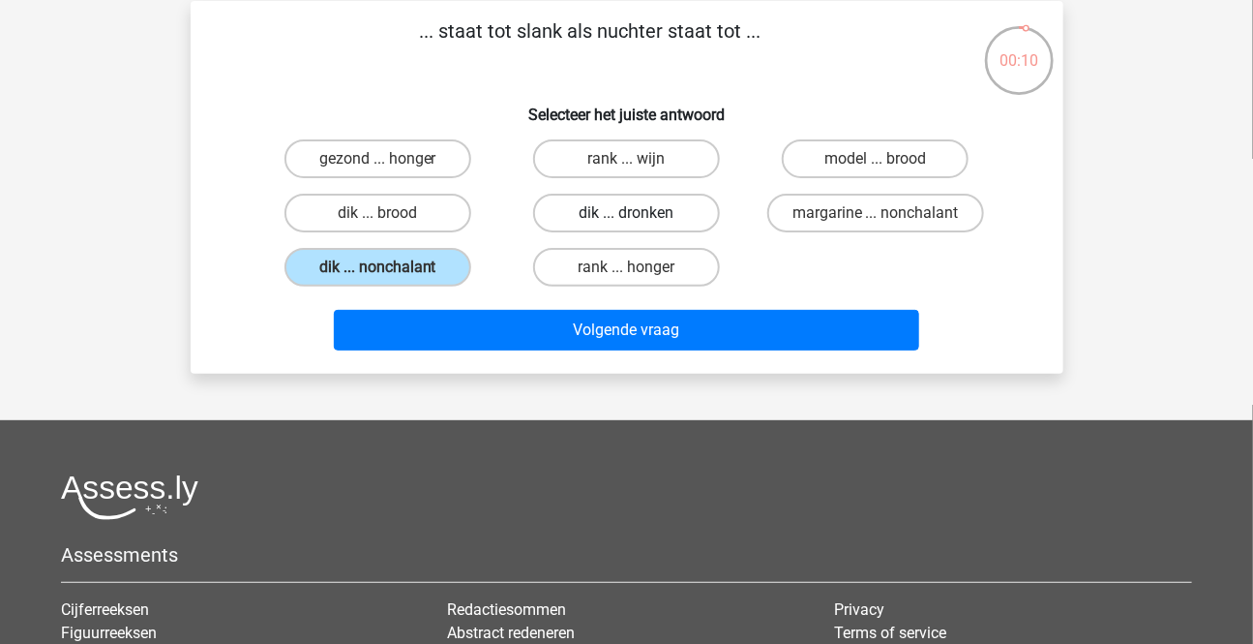
radio input "true"
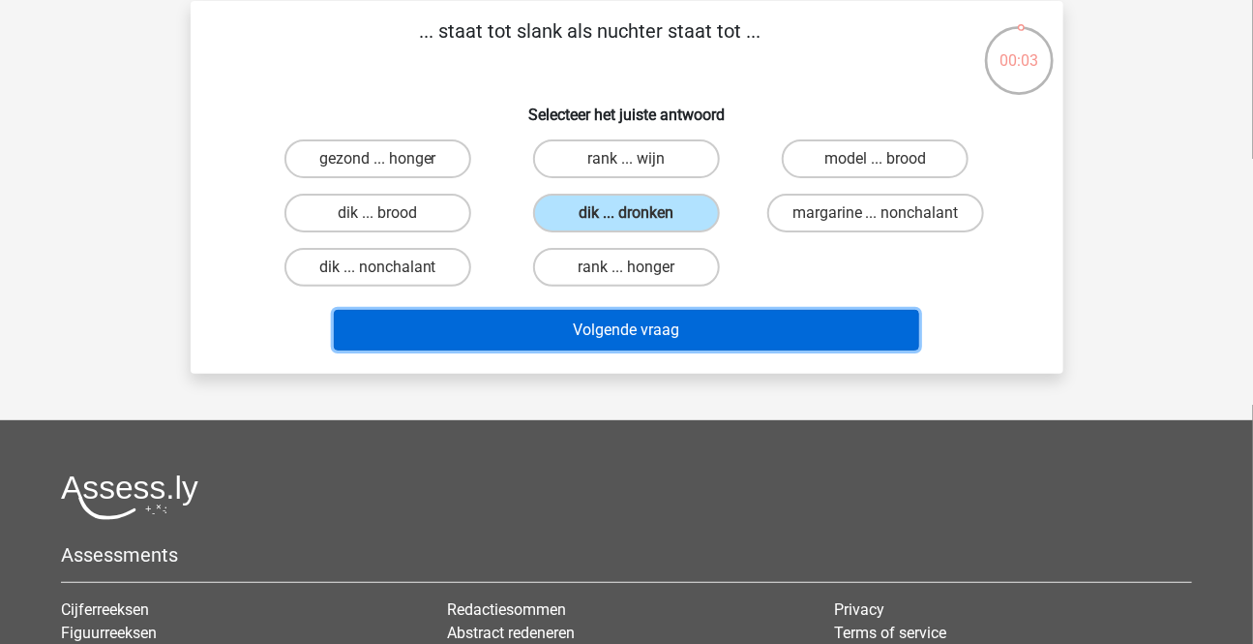
click at [555, 322] on button "Volgende vraag" at bounding box center [626, 330] width 585 height 41
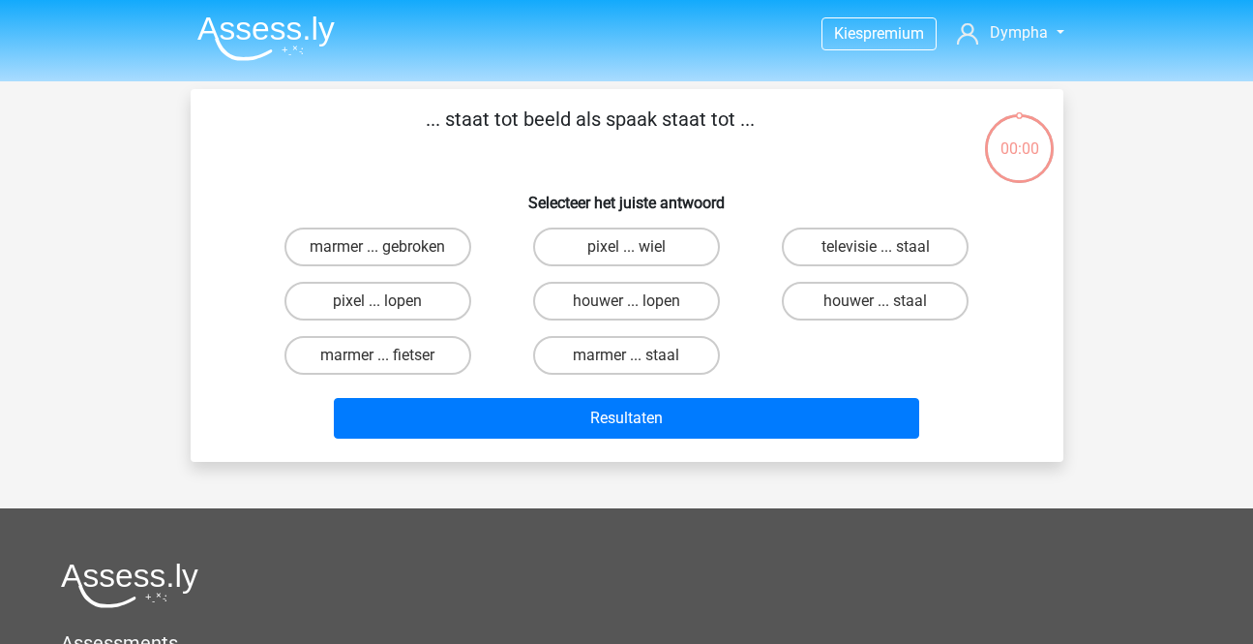
scroll to position [88, 0]
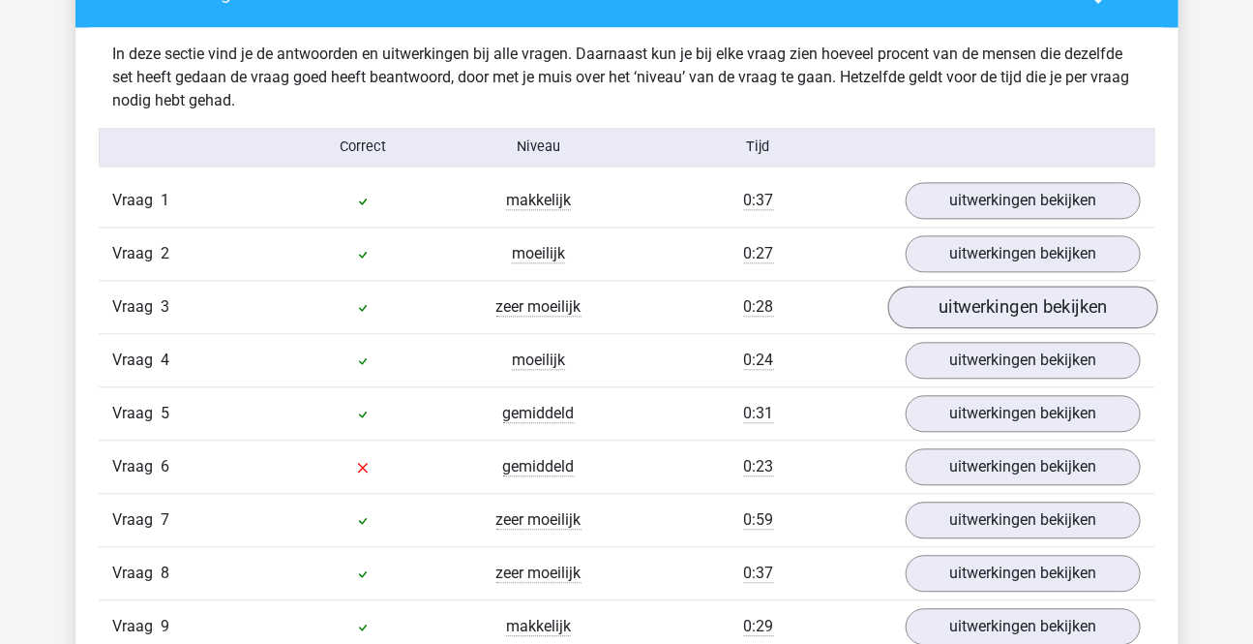
scroll to position [1583, 0]
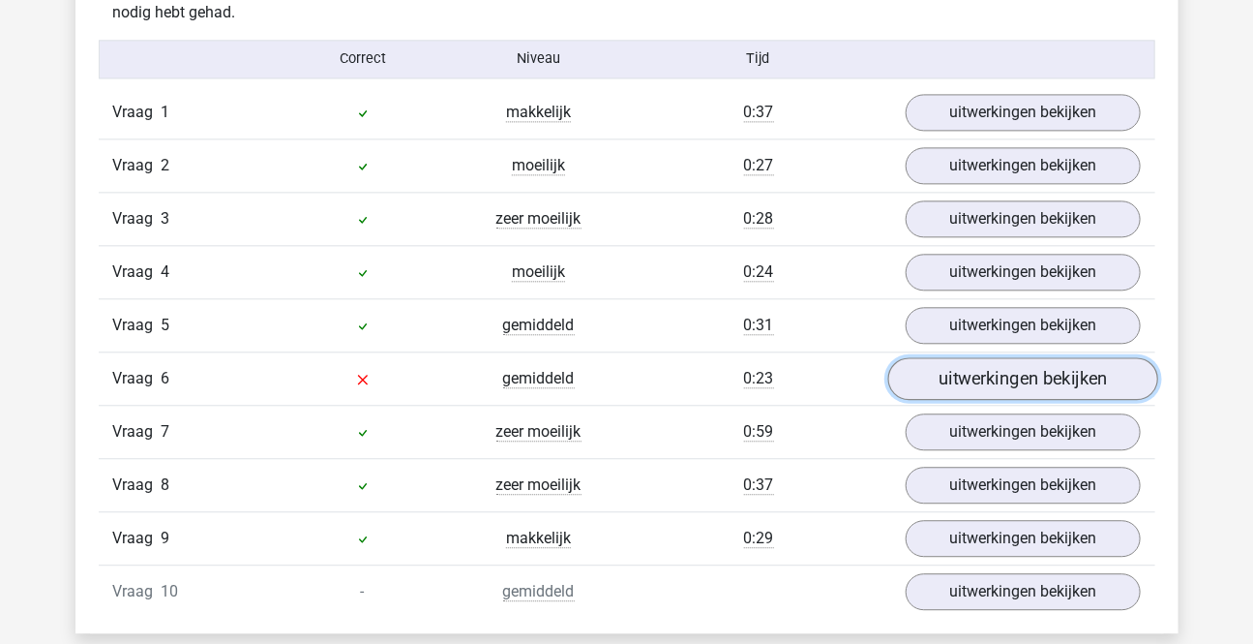
click at [963, 391] on link "uitwerkingen bekijken" at bounding box center [1022, 378] width 270 height 43
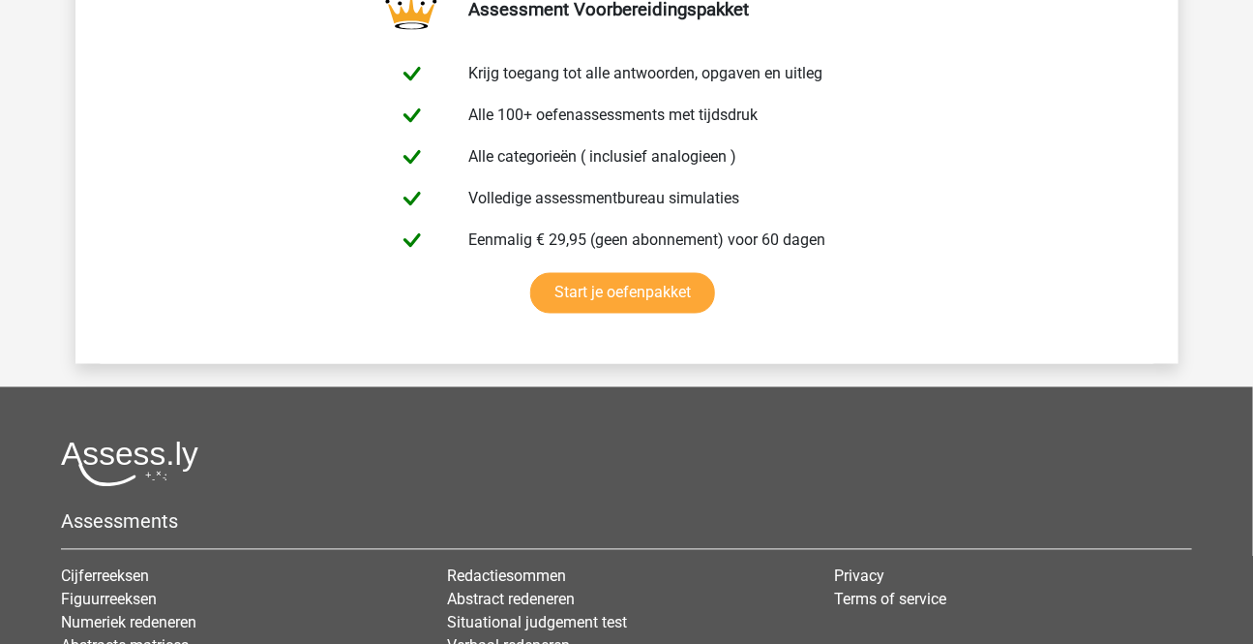
scroll to position [4121, 0]
